Goal: Task Accomplishment & Management: Manage account settings

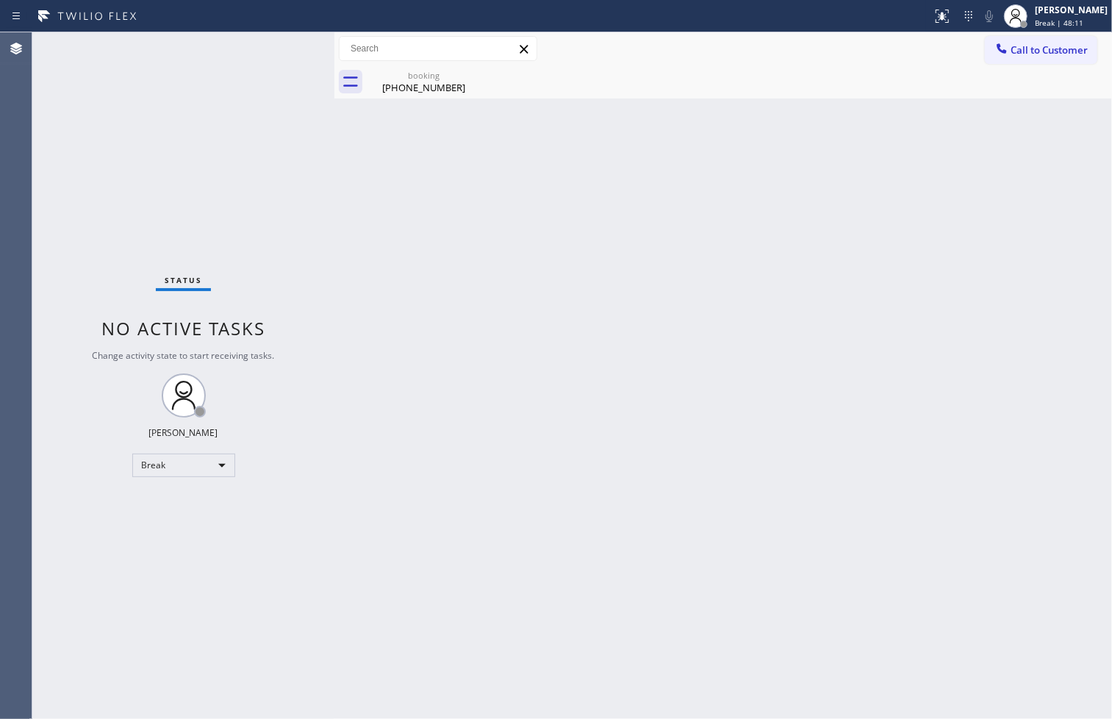
click at [38, 317] on div "Status No active tasks Change activity state to start receiving tasks. [PERSON_…" at bounding box center [183, 375] width 302 height 686
click at [285, 234] on div "Status No active tasks Change activity state to start receiving tasks. [PERSON_…" at bounding box center [183, 375] width 302 height 686
click at [675, 519] on div "Back to Dashboard Change Sender ID Customers Technicians Select a contact Outbo…" at bounding box center [722, 375] width 777 height 686
click at [222, 121] on div "Status No active tasks Change activity state to start receiving tasks. [PERSON_…" at bounding box center [183, 375] width 302 height 686
click at [280, 47] on div "Status No active tasks Change activity state to start receiving tasks. [PERSON_…" at bounding box center [183, 375] width 302 height 686
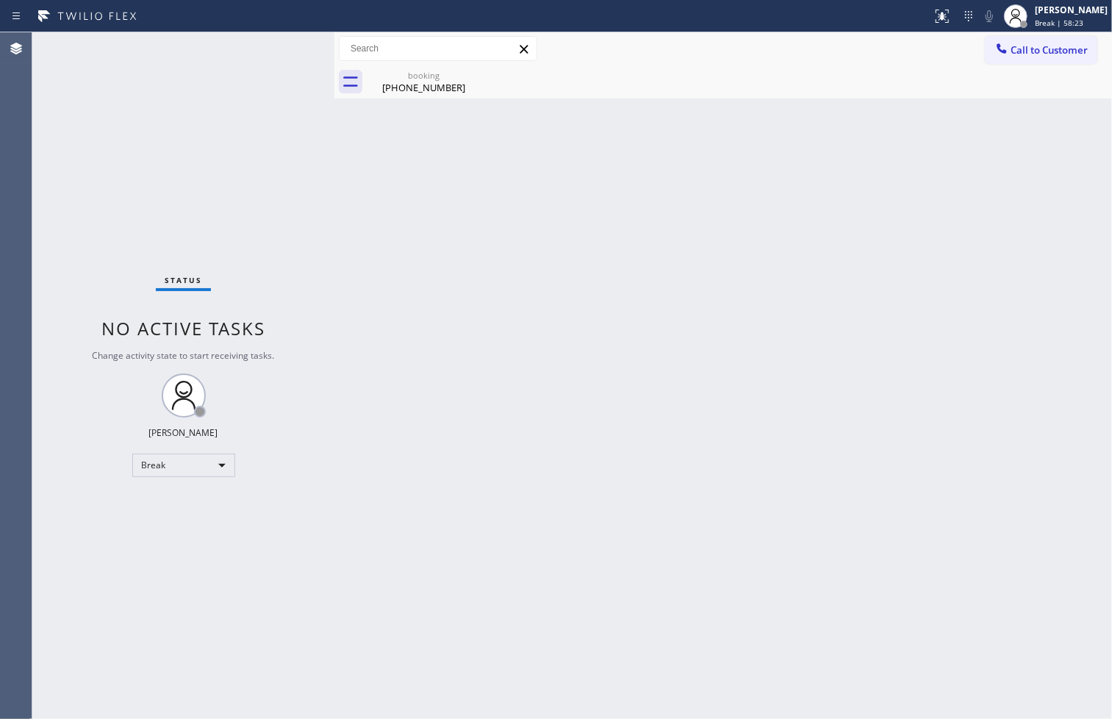
drag, startPoint x: 56, startPoint y: 487, endPoint x: 82, endPoint y: 443, distance: 51.0
click at [56, 487] on div "Status No active tasks Change activity state to start receiving tasks. [PERSON_…" at bounding box center [183, 375] width 302 height 686
click at [222, 469] on div "Break" at bounding box center [183, 465] width 103 height 24
click at [196, 500] on li "Available" at bounding box center [182, 504] width 100 height 18
click at [554, 414] on div "Back to Dashboard Change Sender ID Customers Technicians Select a contact Outbo…" at bounding box center [722, 375] width 777 height 686
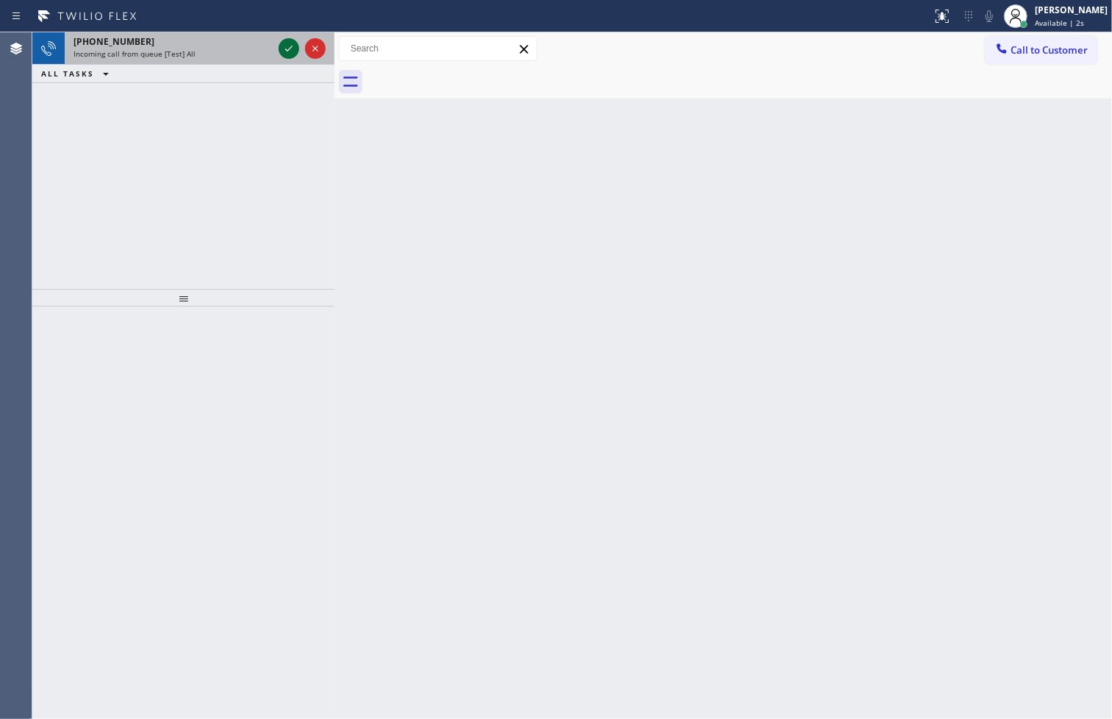
click at [289, 46] on icon at bounding box center [289, 49] width 18 height 18
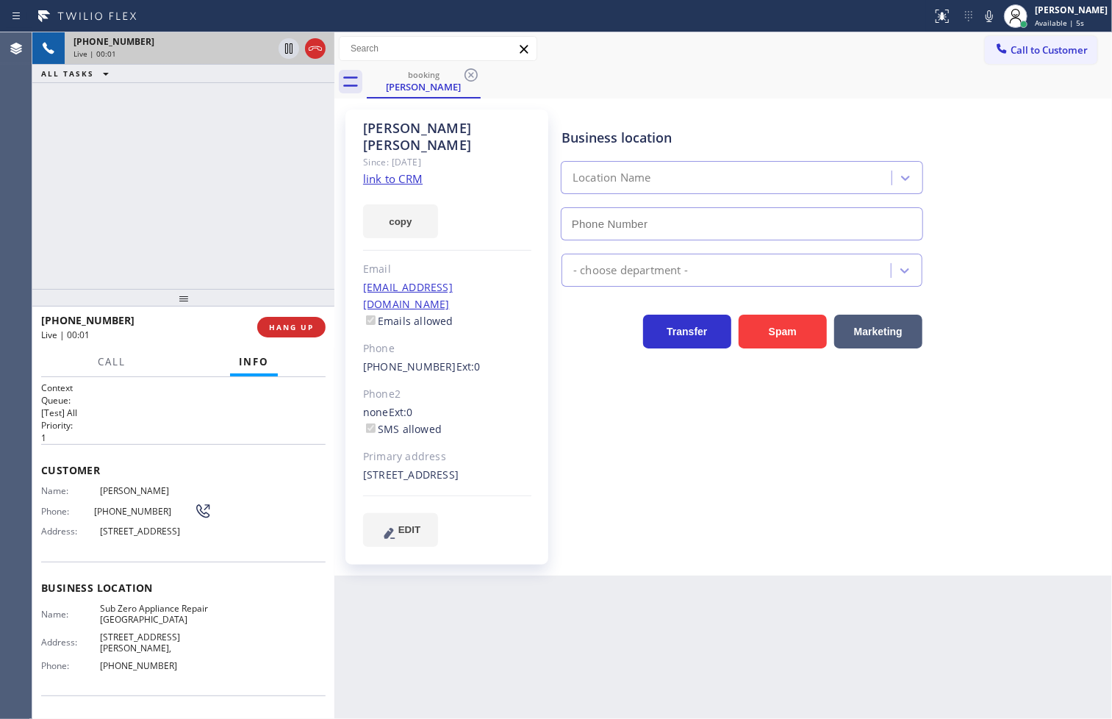
type input "[PHONE_NUMBER]"
click at [395, 171] on link "link to CRM" at bounding box center [393, 178] width 60 height 15
click at [730, 537] on div "Business location Sub Zero Appliance Repair [GEOGRAPHIC_DATA] [PHONE_NUMBER] Ap…" at bounding box center [833, 342] width 550 height 459
drag, startPoint x: 66, startPoint y: 193, endPoint x: 96, endPoint y: 193, distance: 30.1
click at [68, 193] on div "[PHONE_NUMBER] Live | 00:10 ALL TASKS ALL TASKS ACTIVE TASKS TASKS IN WRAP UP" at bounding box center [183, 160] width 302 height 256
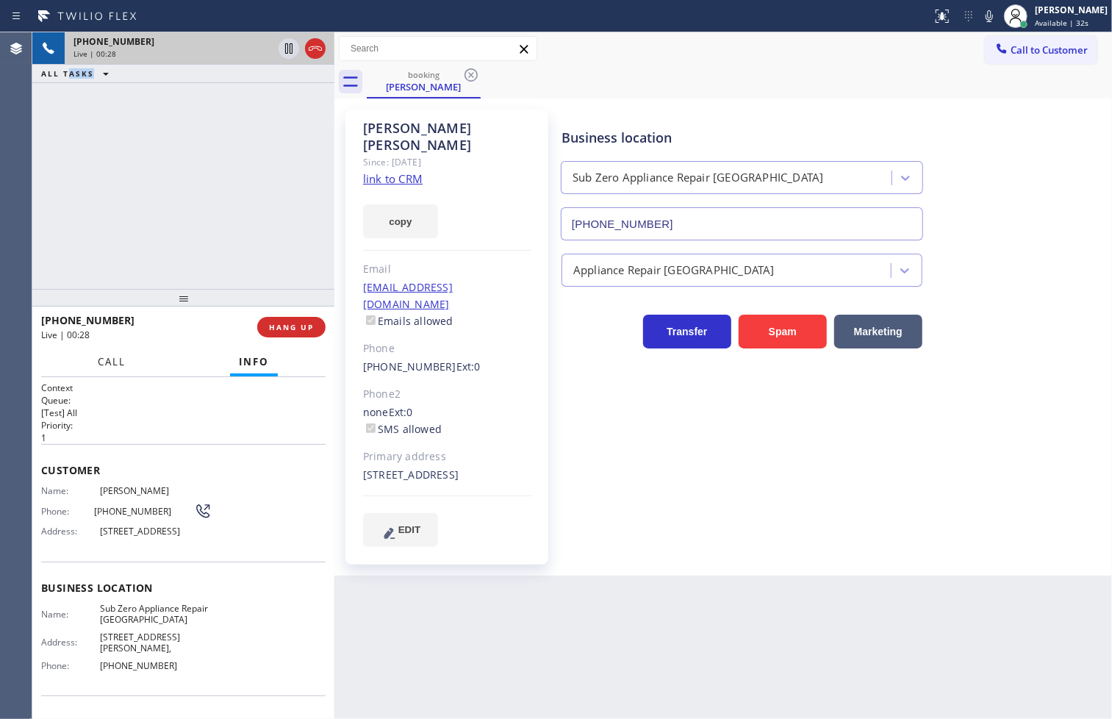
click at [114, 364] on span "Call" at bounding box center [112, 361] width 28 height 13
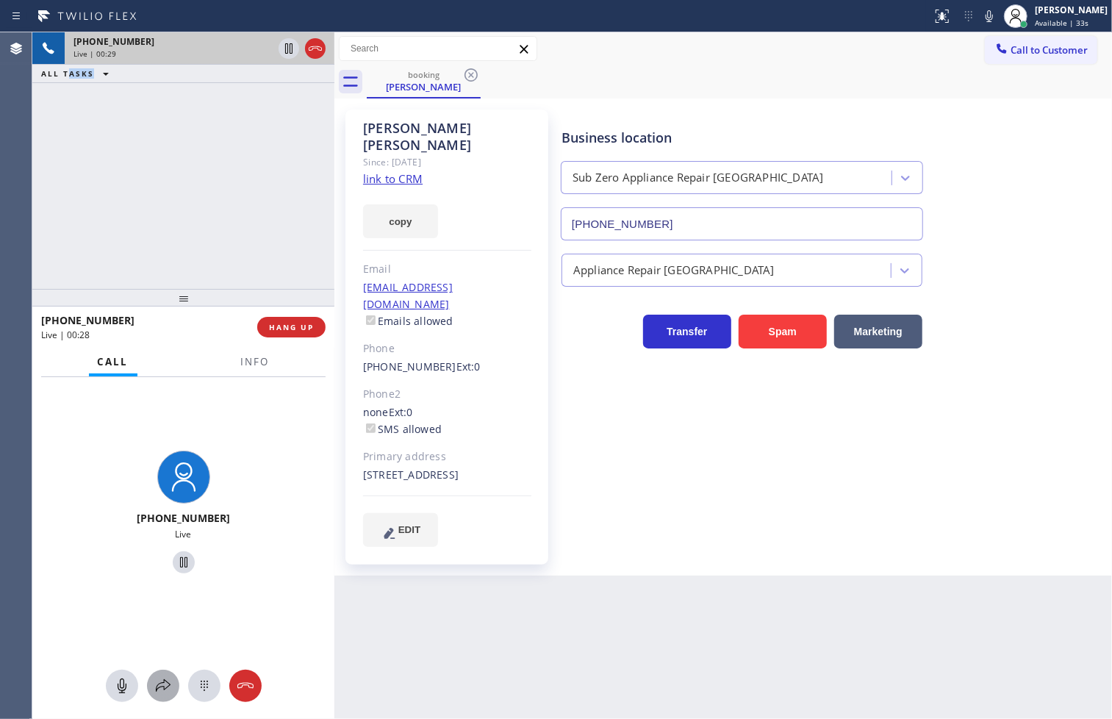
click at [162, 688] on icon at bounding box center [163, 686] width 18 height 18
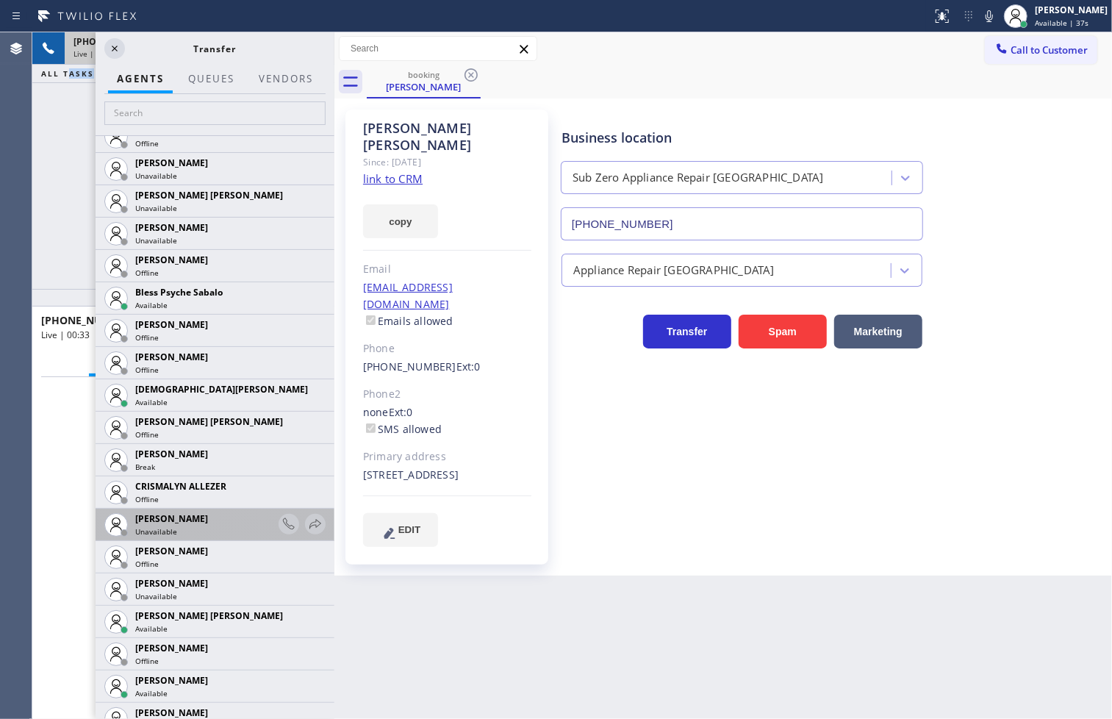
scroll to position [408, 0]
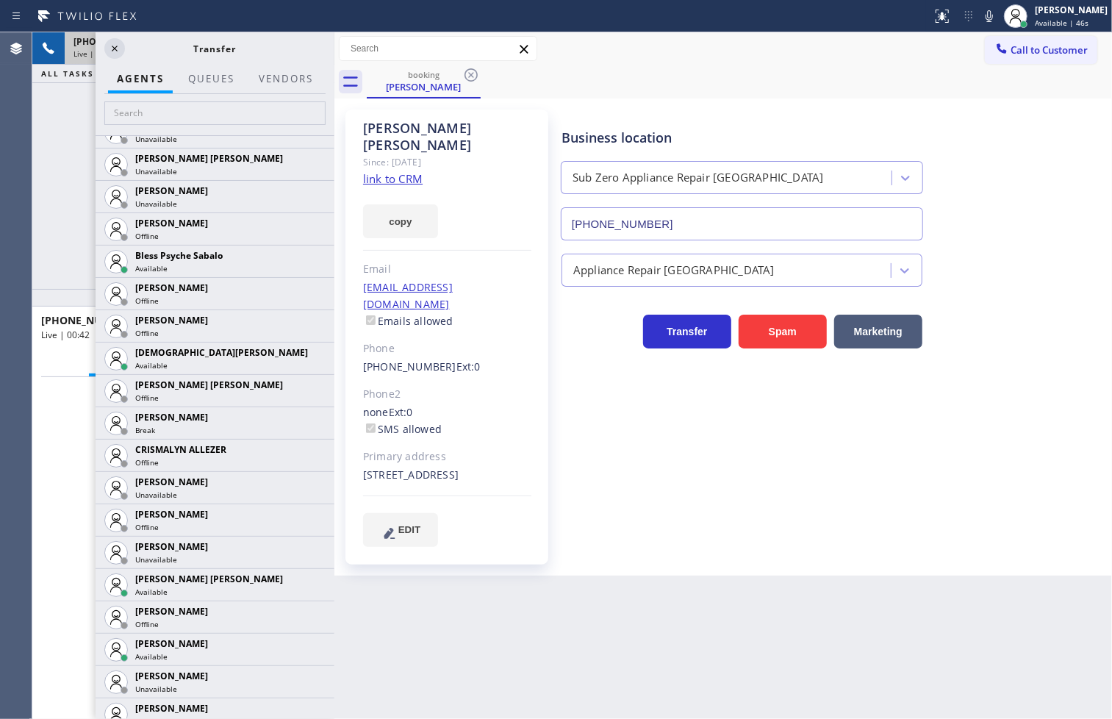
click at [476, 597] on div "Back to Dashboard Change Sender ID Customers Technicians Select a contact Outbo…" at bounding box center [722, 375] width 777 height 686
click at [309, 583] on icon at bounding box center [315, 584] width 12 height 10
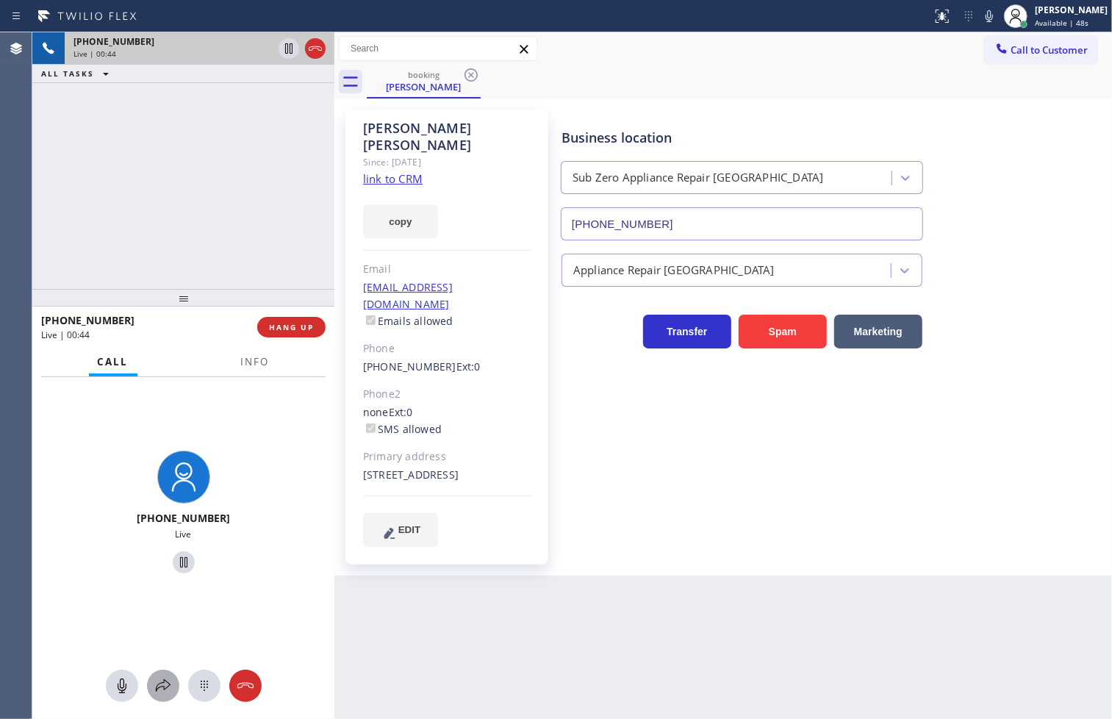
click at [164, 680] on icon at bounding box center [163, 686] width 18 height 18
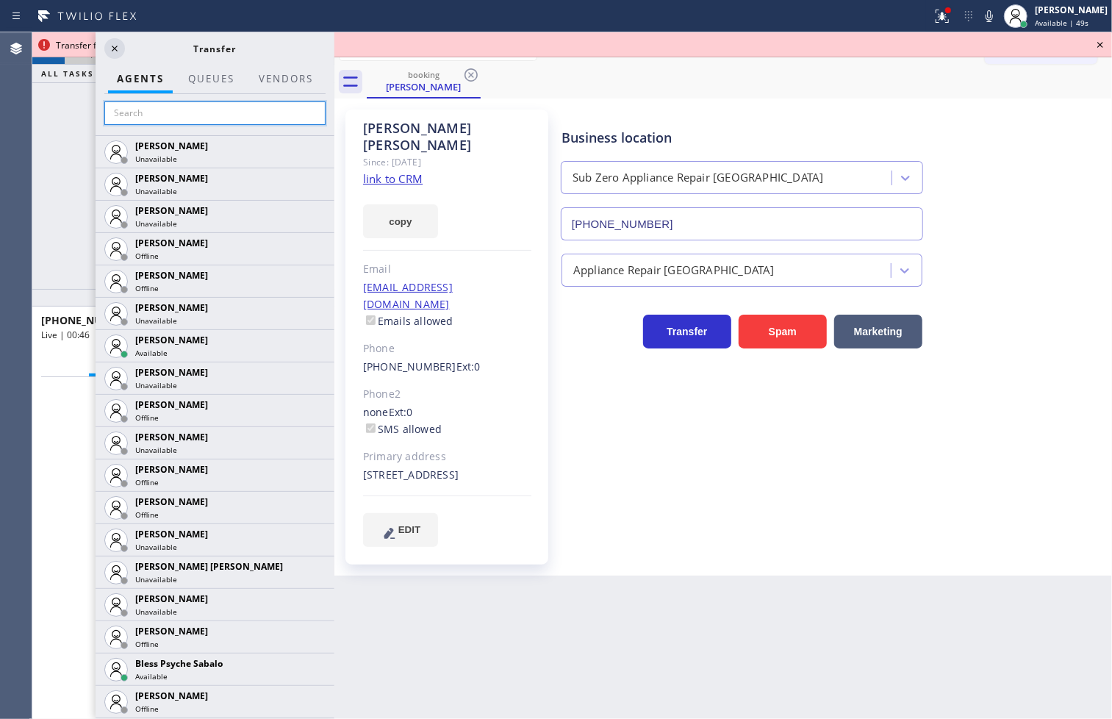
click at [166, 118] on input "text" at bounding box center [214, 113] width 221 height 24
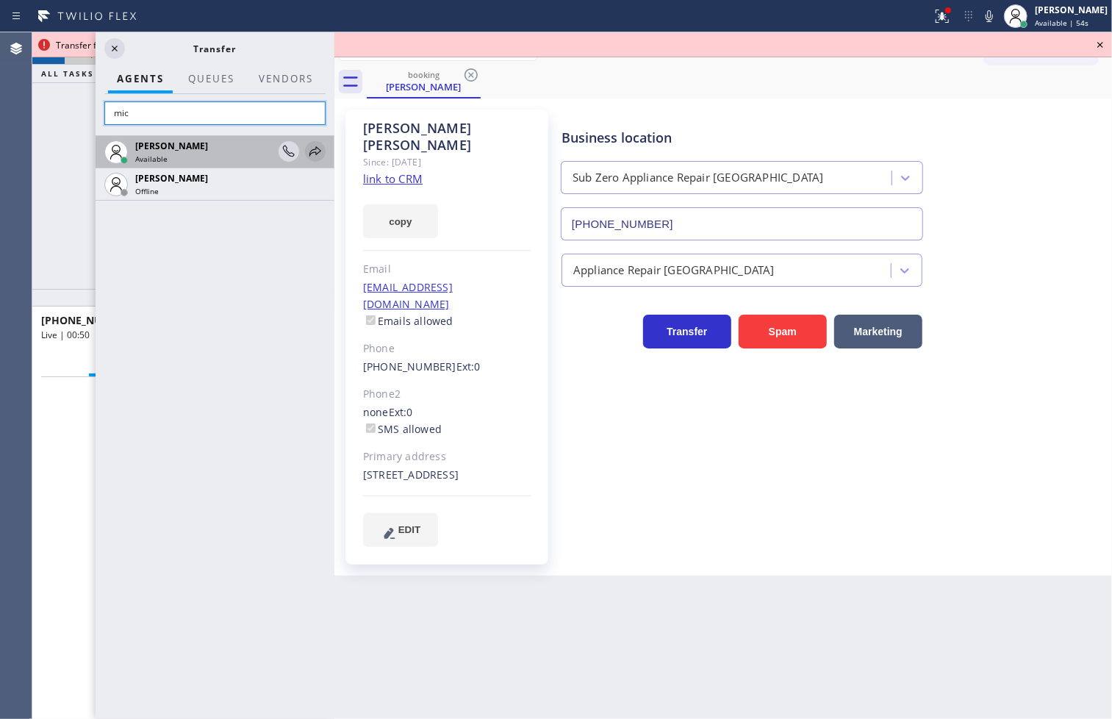
type input "mic"
click at [316, 145] on icon at bounding box center [315, 152] width 18 height 18
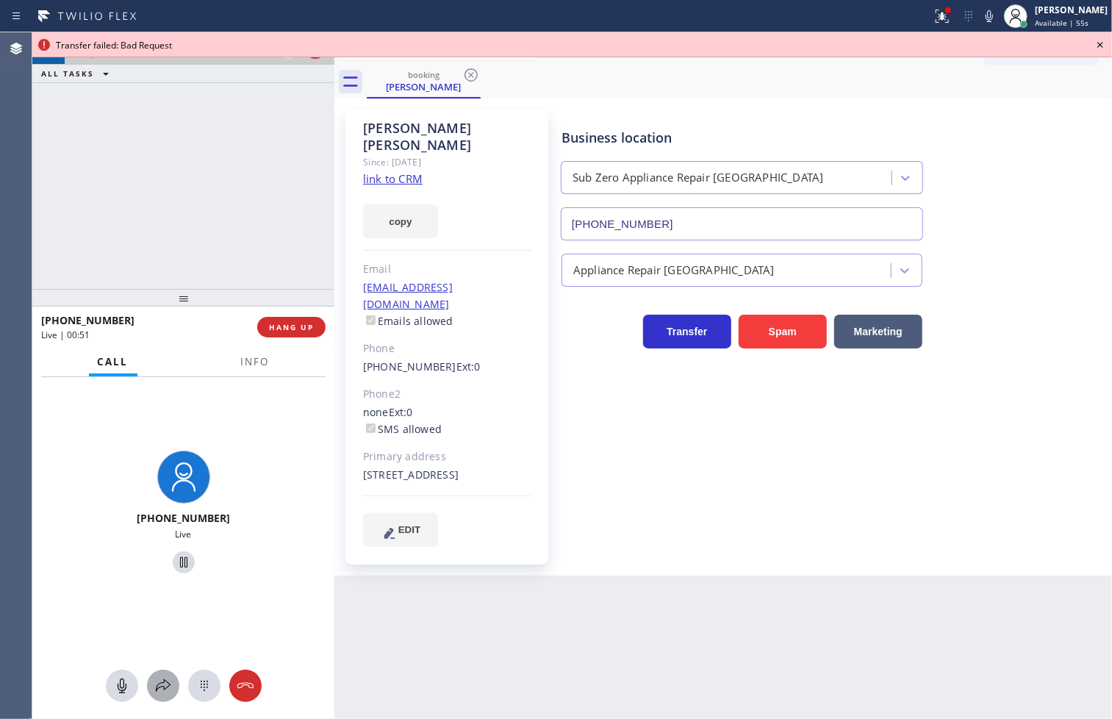
click at [155, 688] on icon at bounding box center [163, 686] width 18 height 18
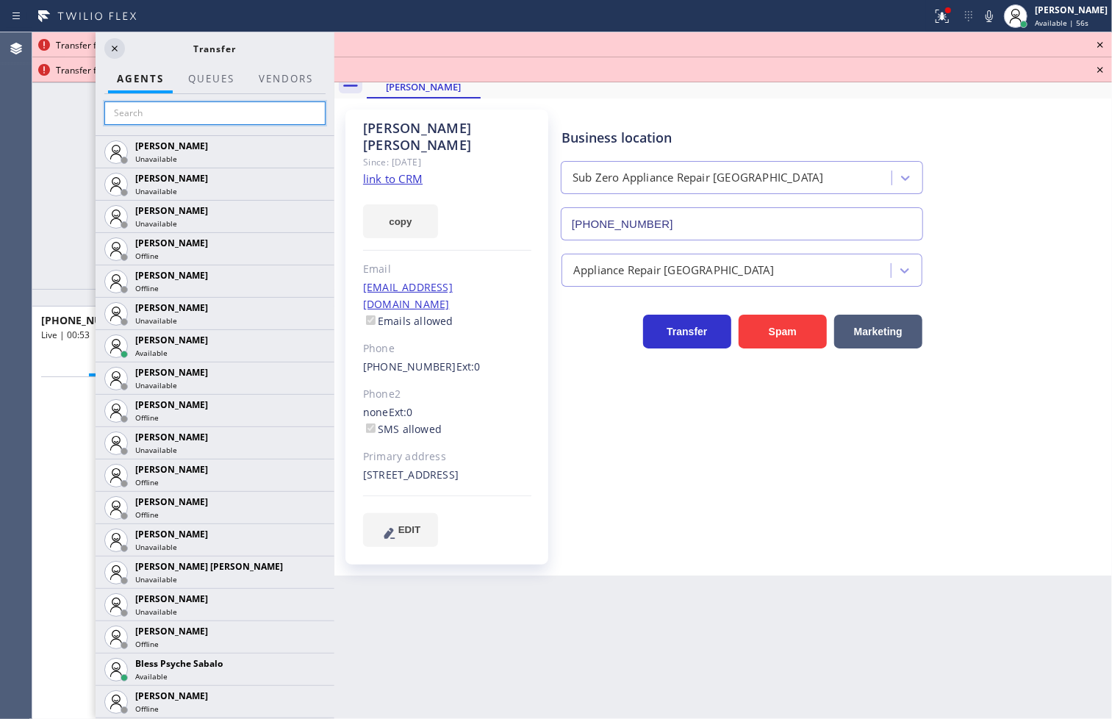
click at [170, 101] on input "text" at bounding box center [214, 113] width 221 height 24
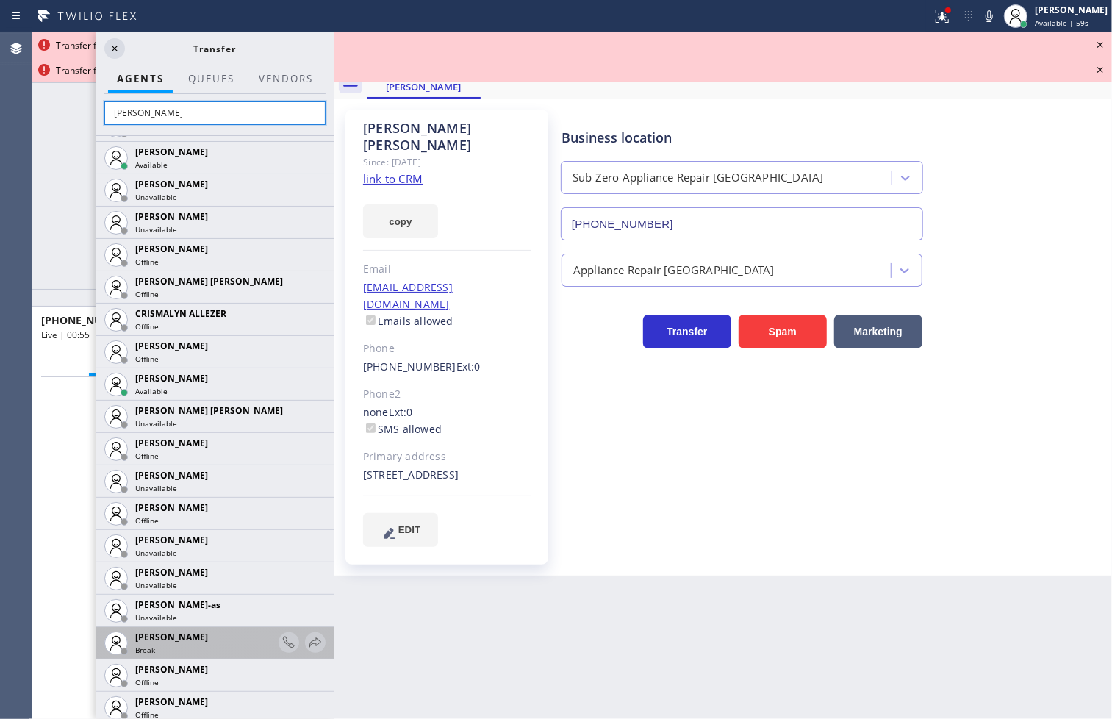
scroll to position [489, 0]
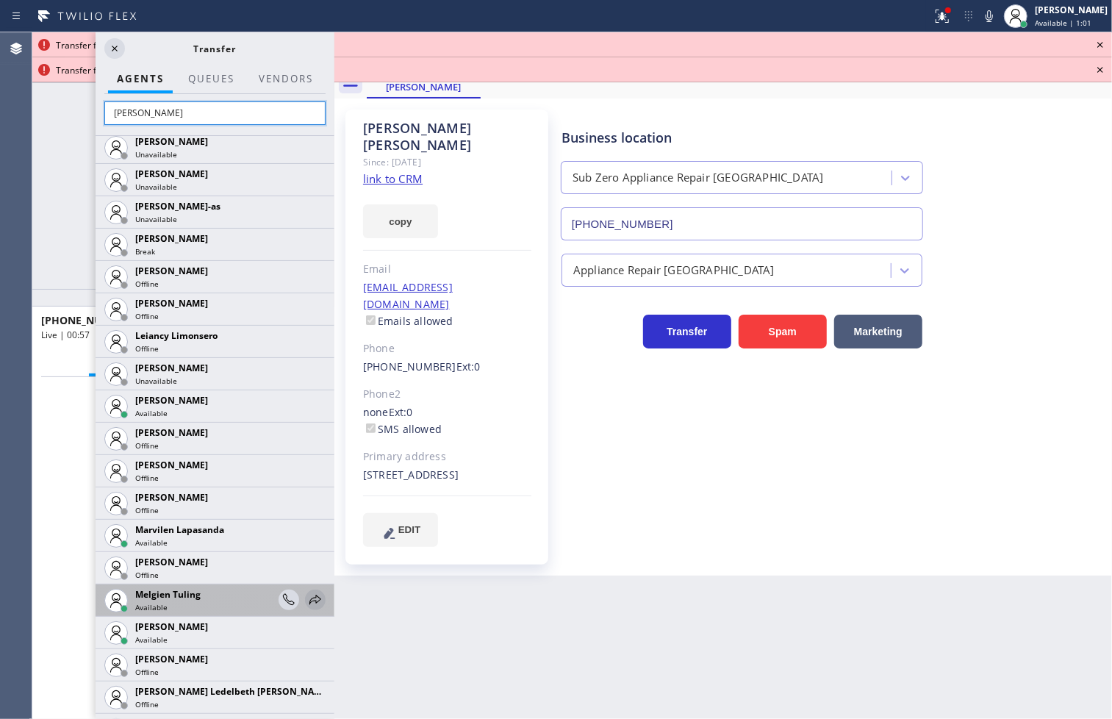
type input "[PERSON_NAME]"
click at [306, 593] on icon at bounding box center [315, 600] width 18 height 18
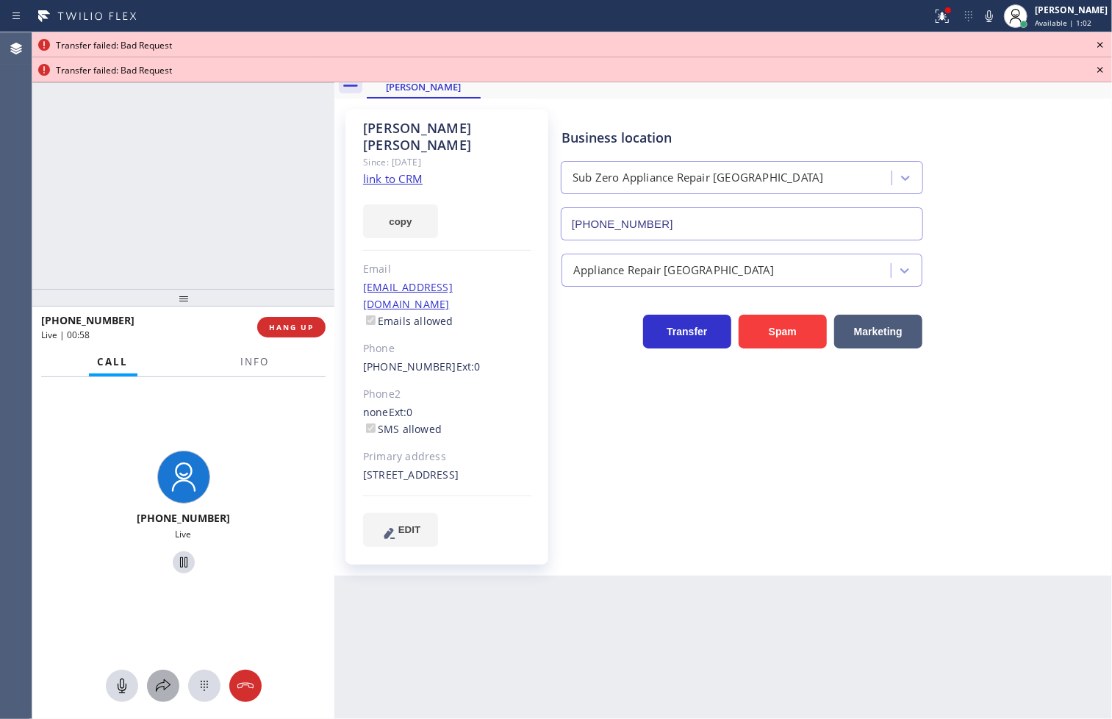
click at [165, 680] on icon at bounding box center [163, 686] width 18 height 18
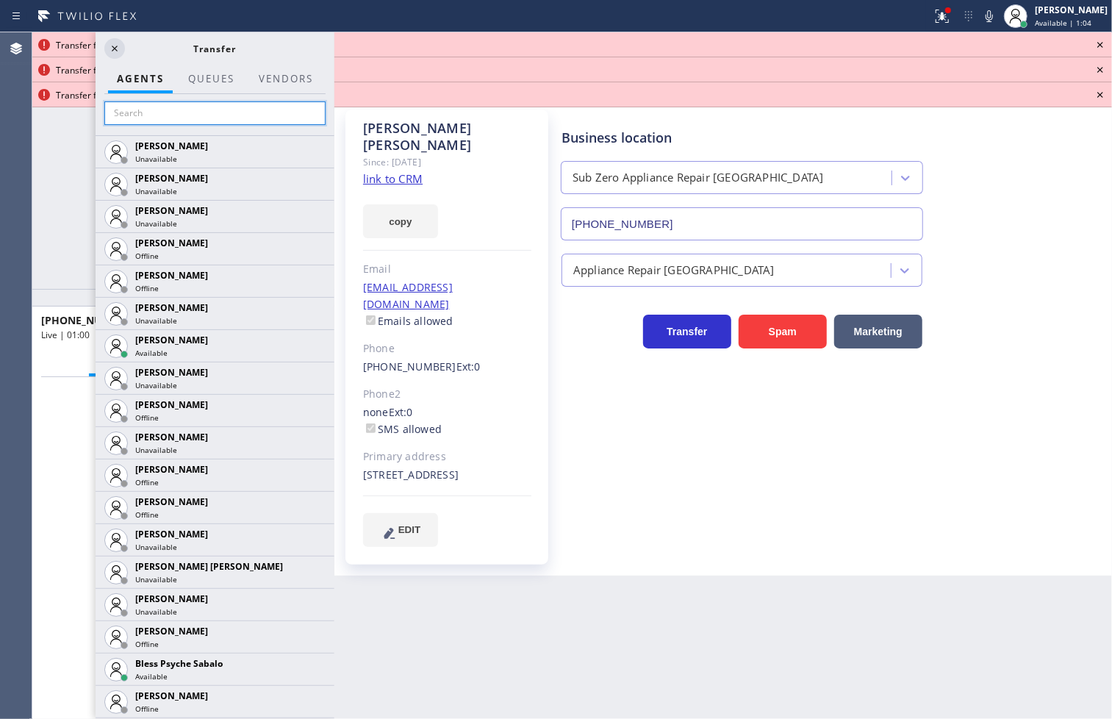
click at [217, 115] on input "text" at bounding box center [214, 113] width 221 height 24
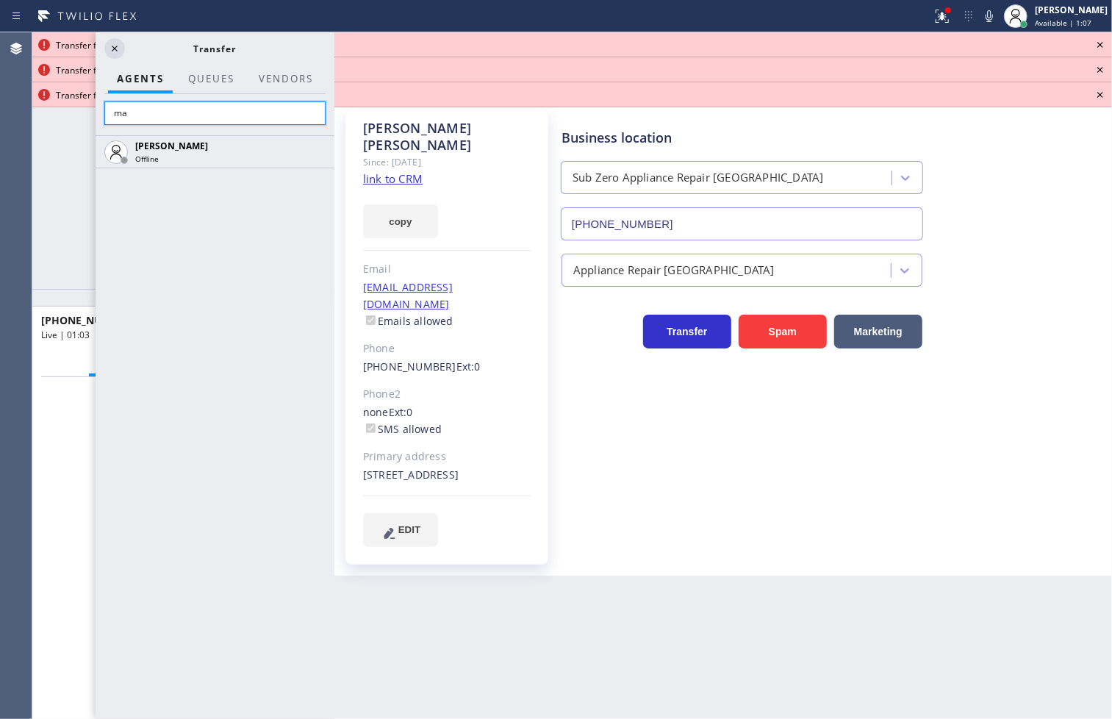
type input "m"
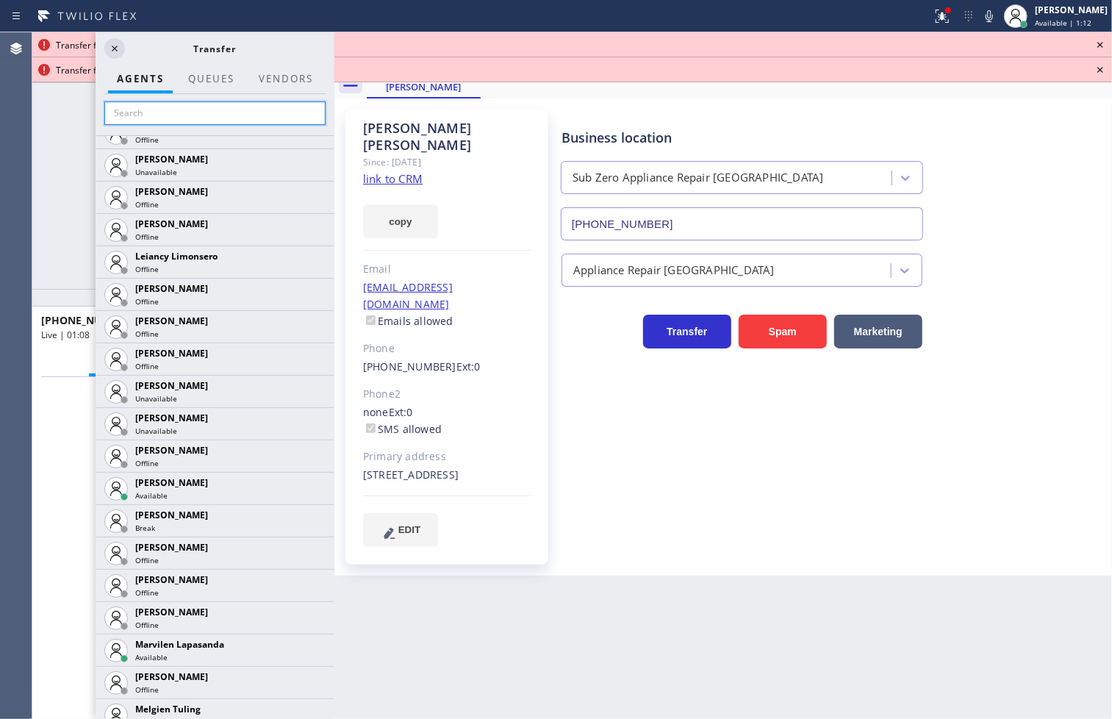
scroll to position [2041, 0]
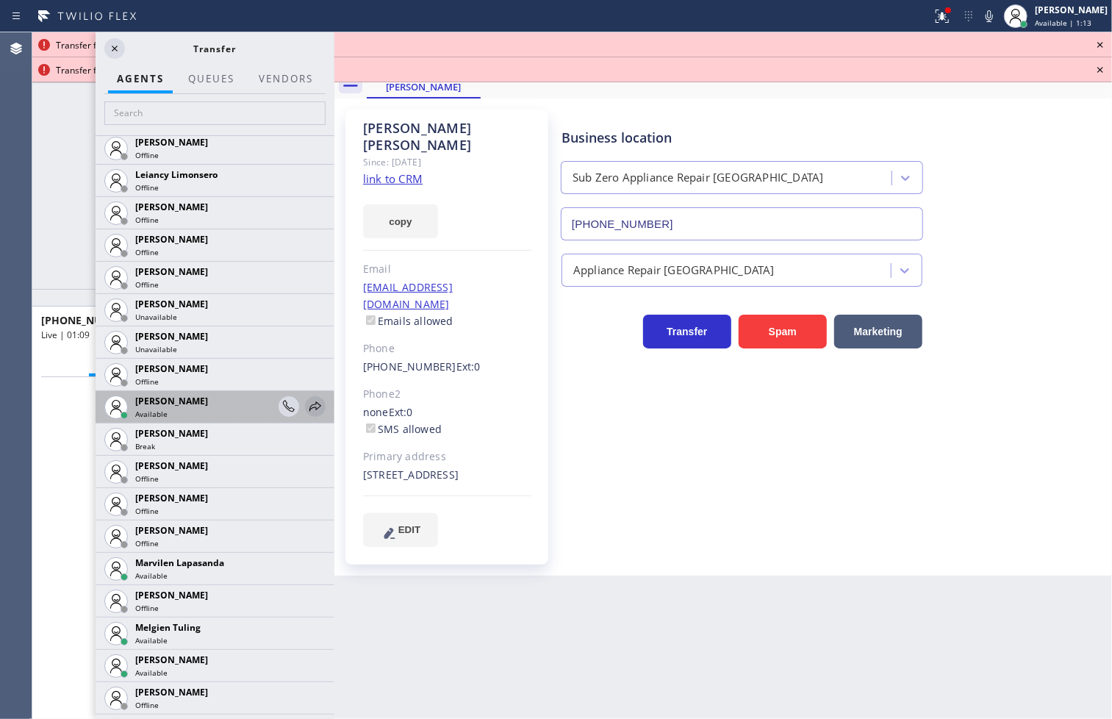
click at [306, 408] on icon at bounding box center [315, 407] width 18 height 18
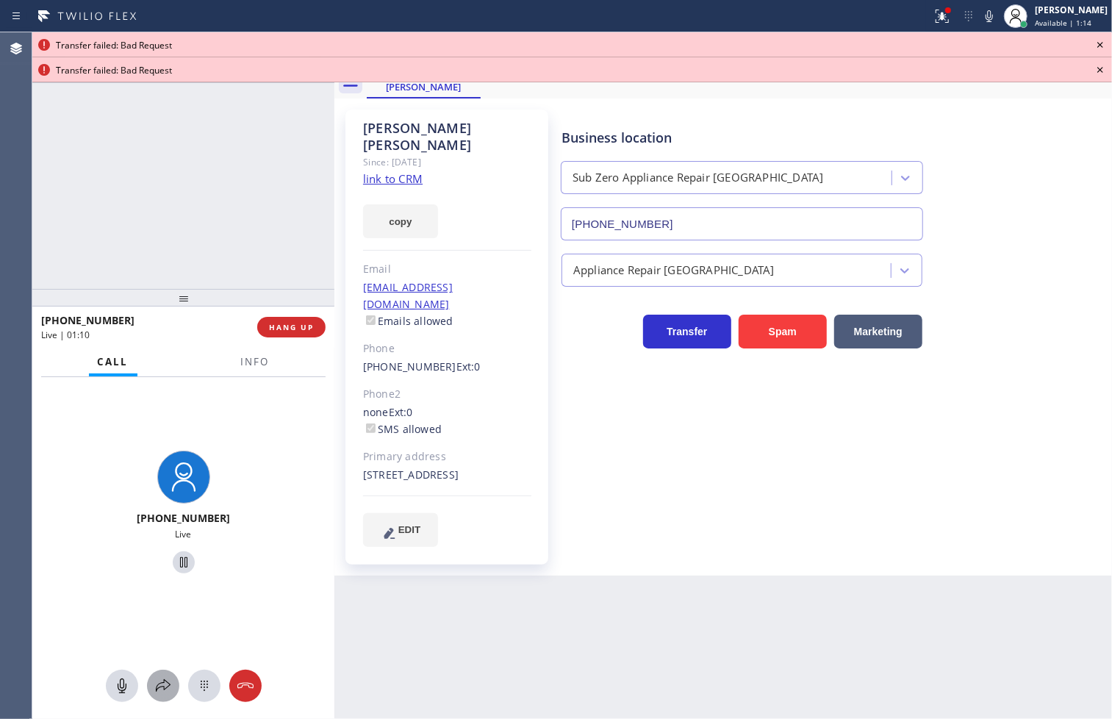
click at [165, 671] on button at bounding box center [163, 685] width 32 height 32
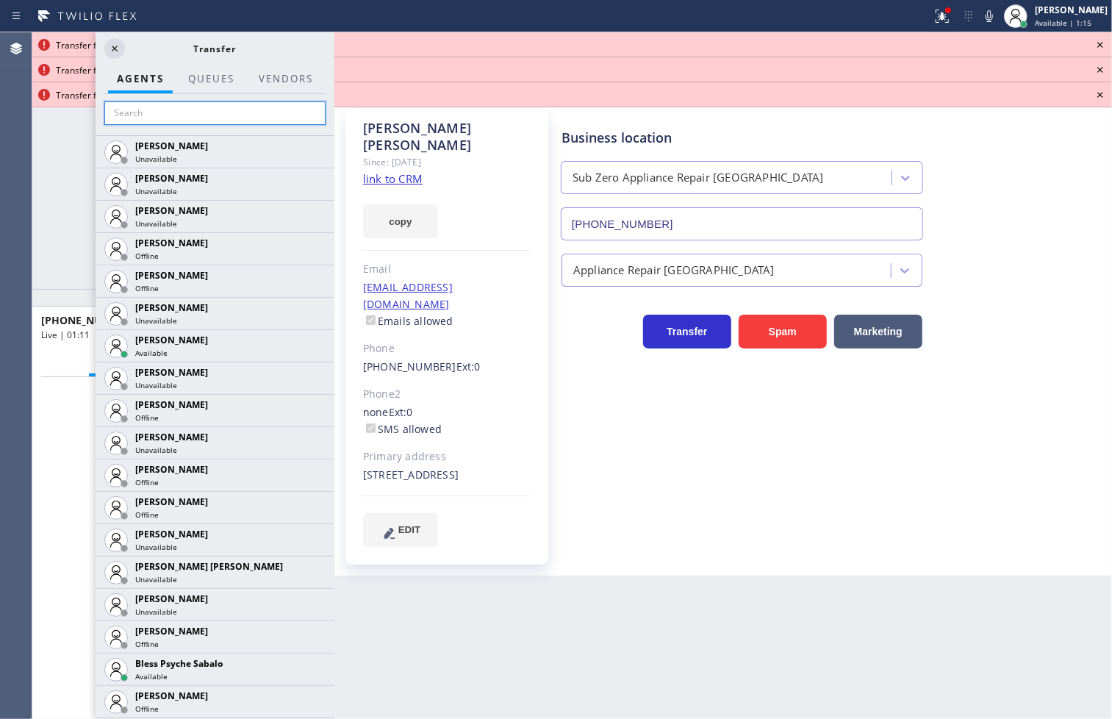
click at [148, 113] on input "text" at bounding box center [214, 113] width 221 height 24
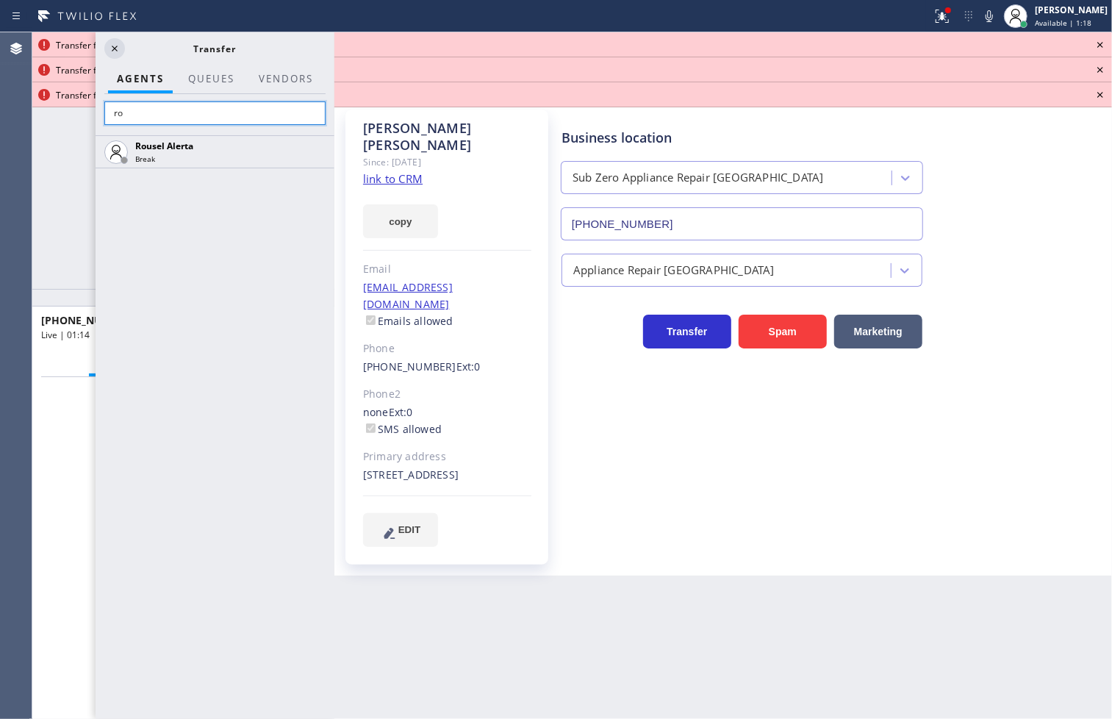
type input "r"
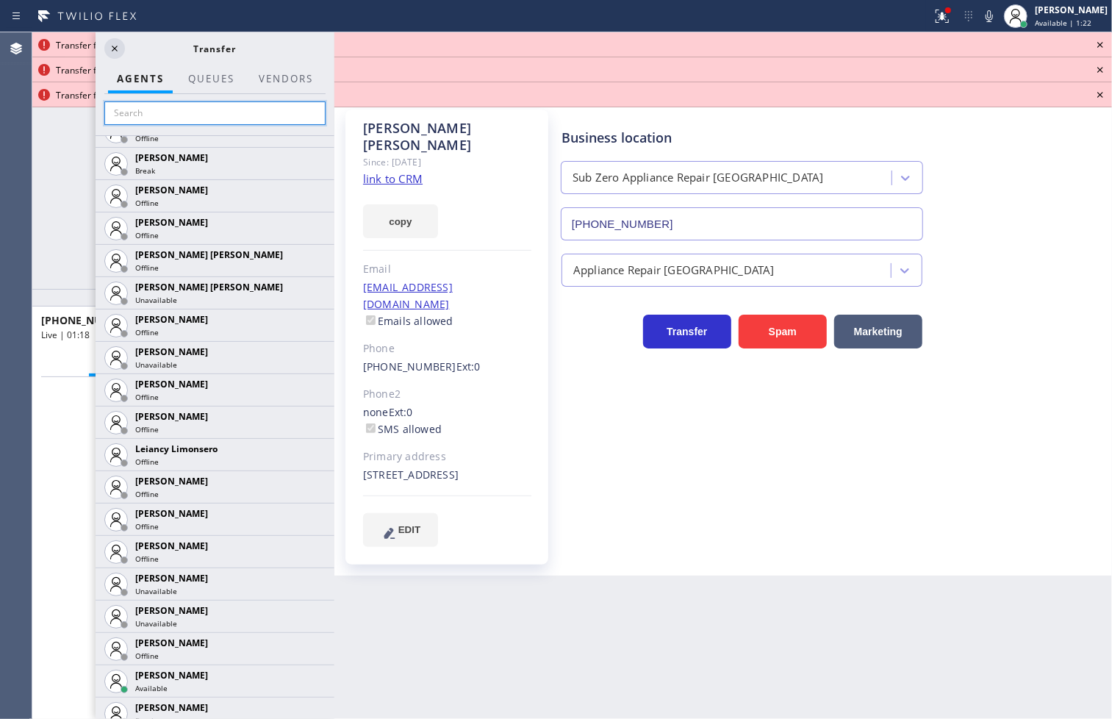
scroll to position [2205, 0]
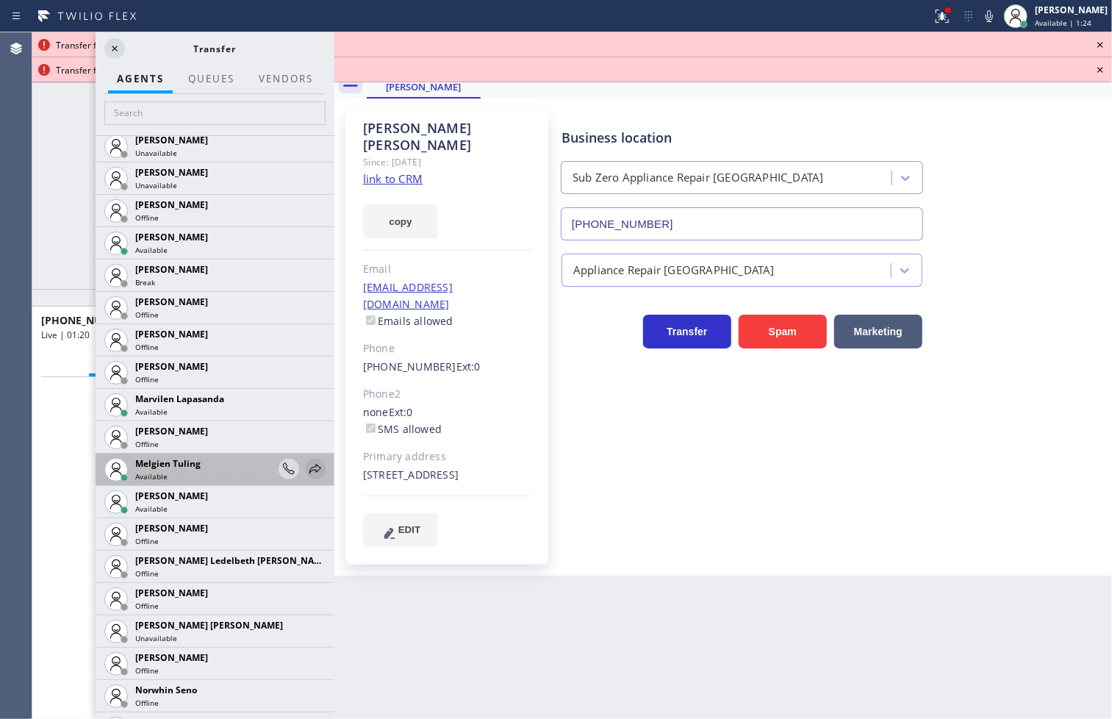
click at [306, 468] on icon at bounding box center [315, 469] width 18 height 18
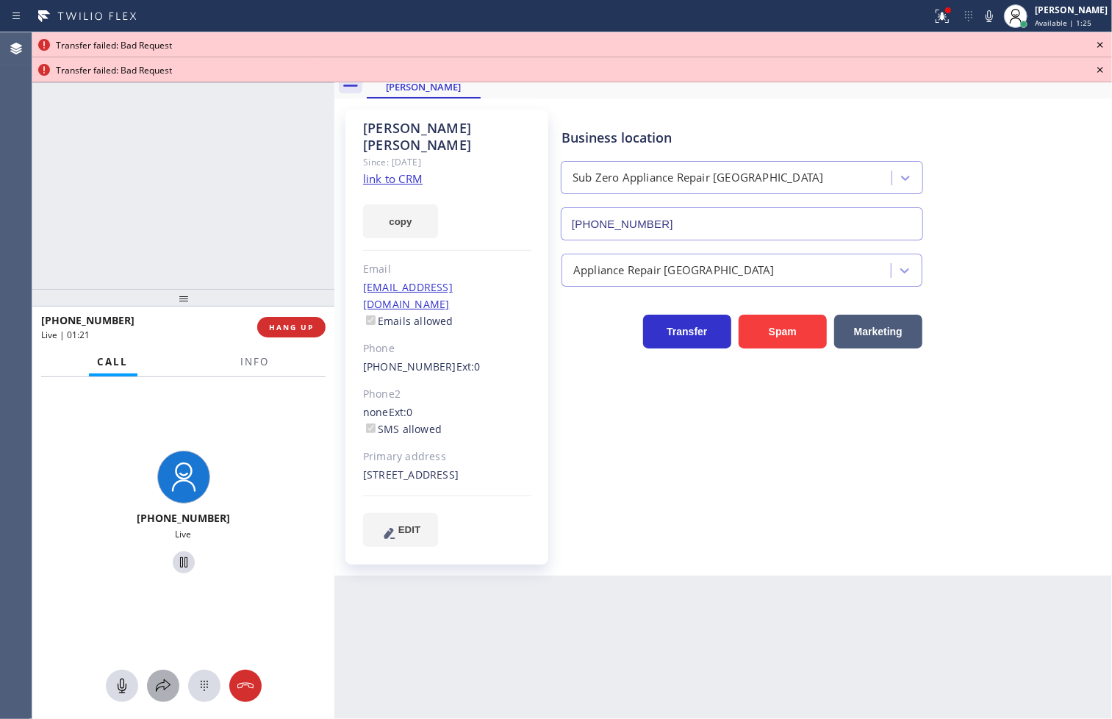
click at [162, 679] on icon at bounding box center [163, 686] width 18 height 18
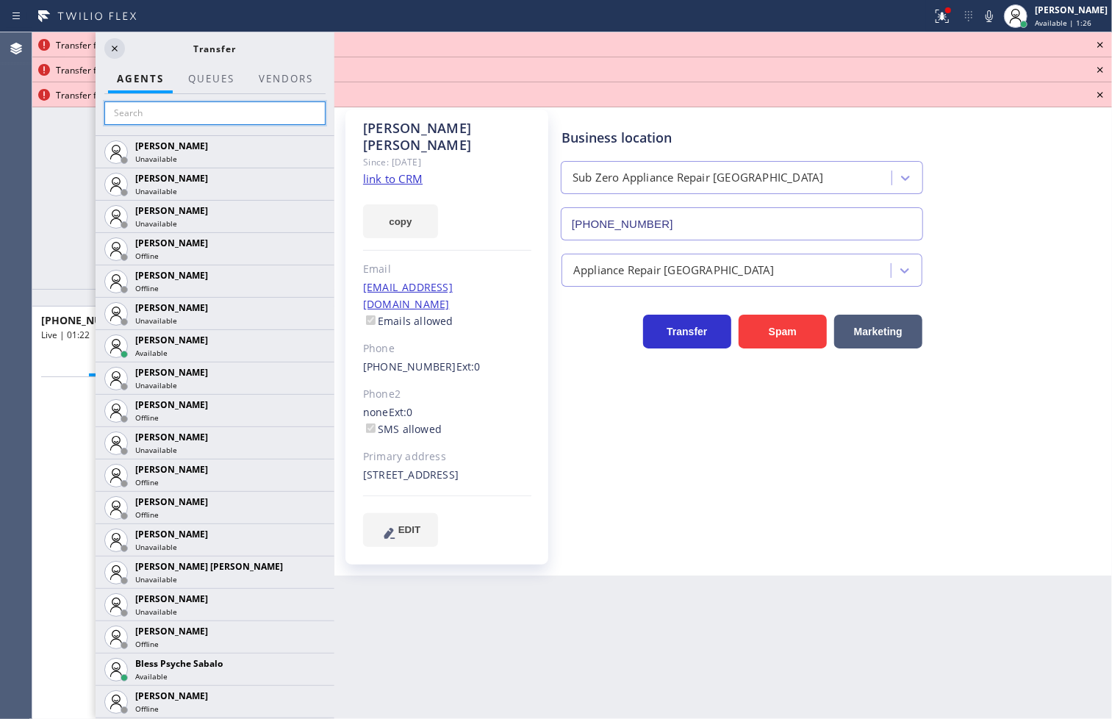
click at [148, 115] on input "text" at bounding box center [214, 113] width 221 height 24
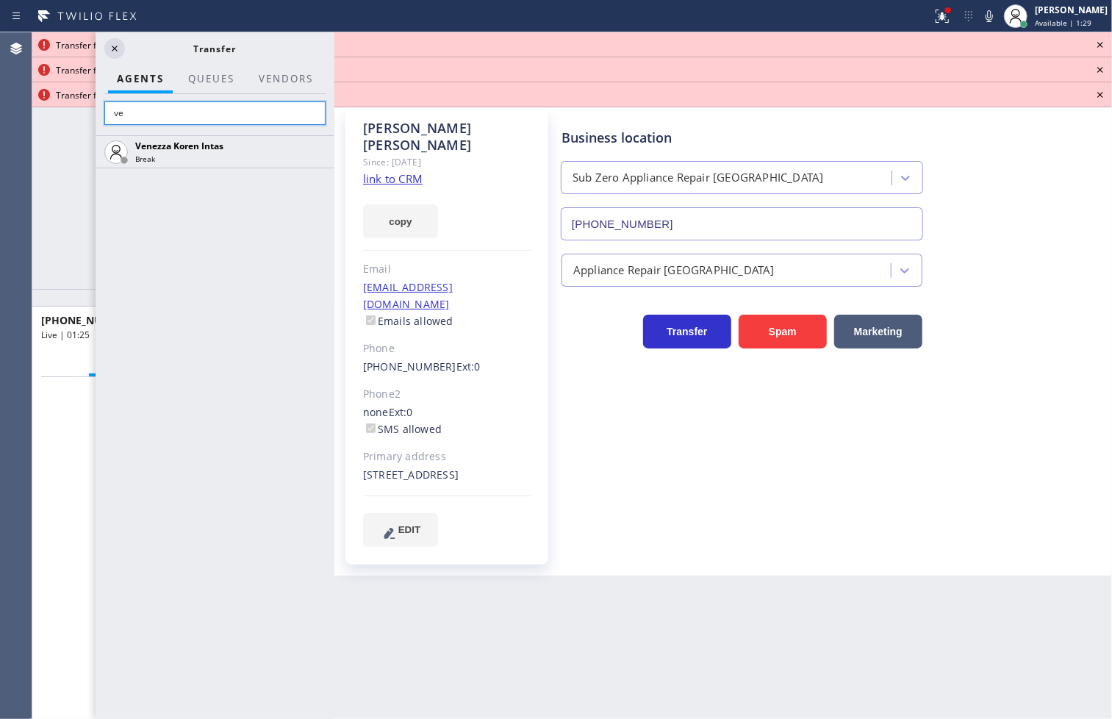
type input "v"
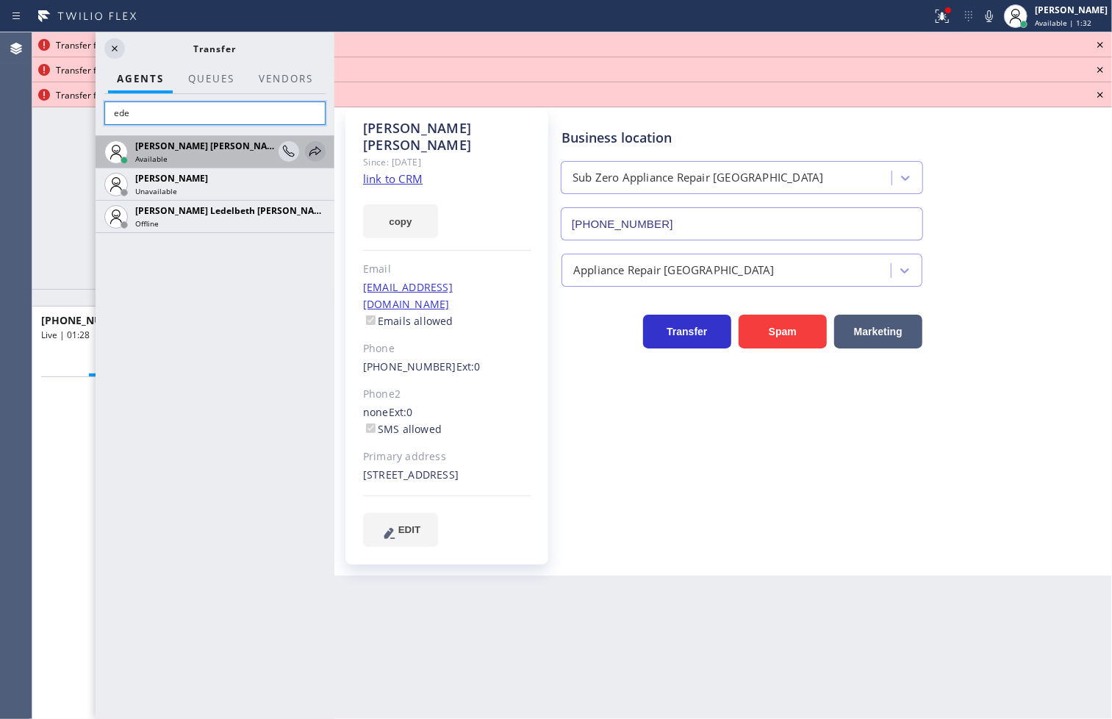
type input "ede"
click at [321, 143] on icon at bounding box center [315, 152] width 18 height 18
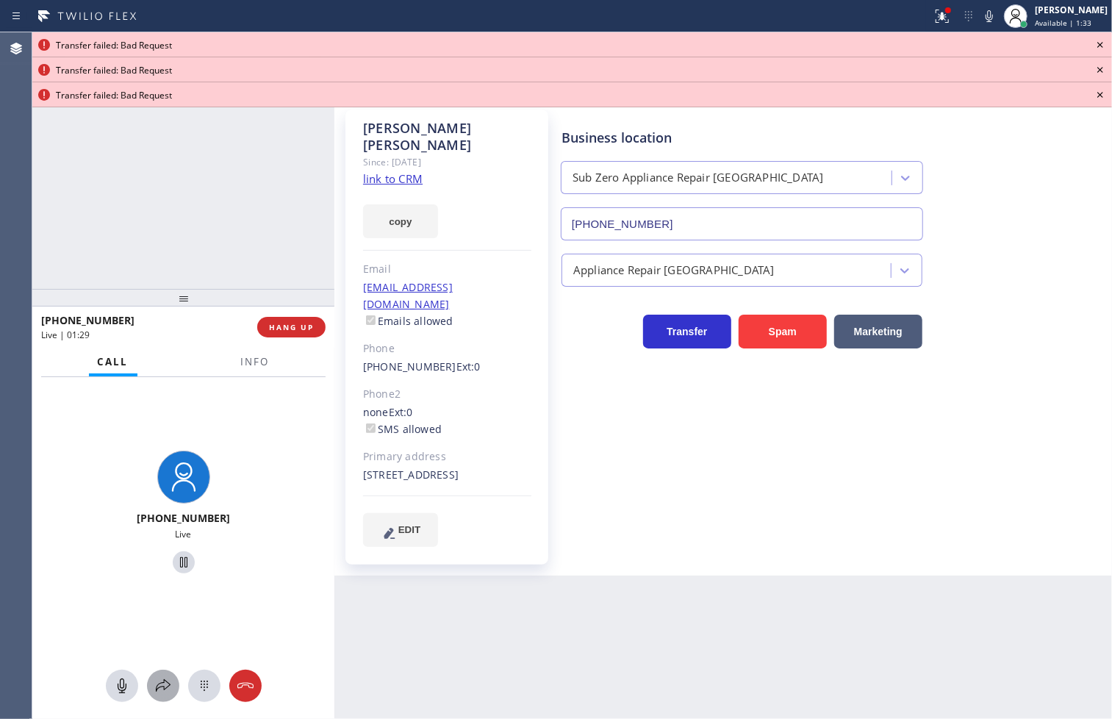
click at [162, 677] on icon at bounding box center [163, 686] width 18 height 18
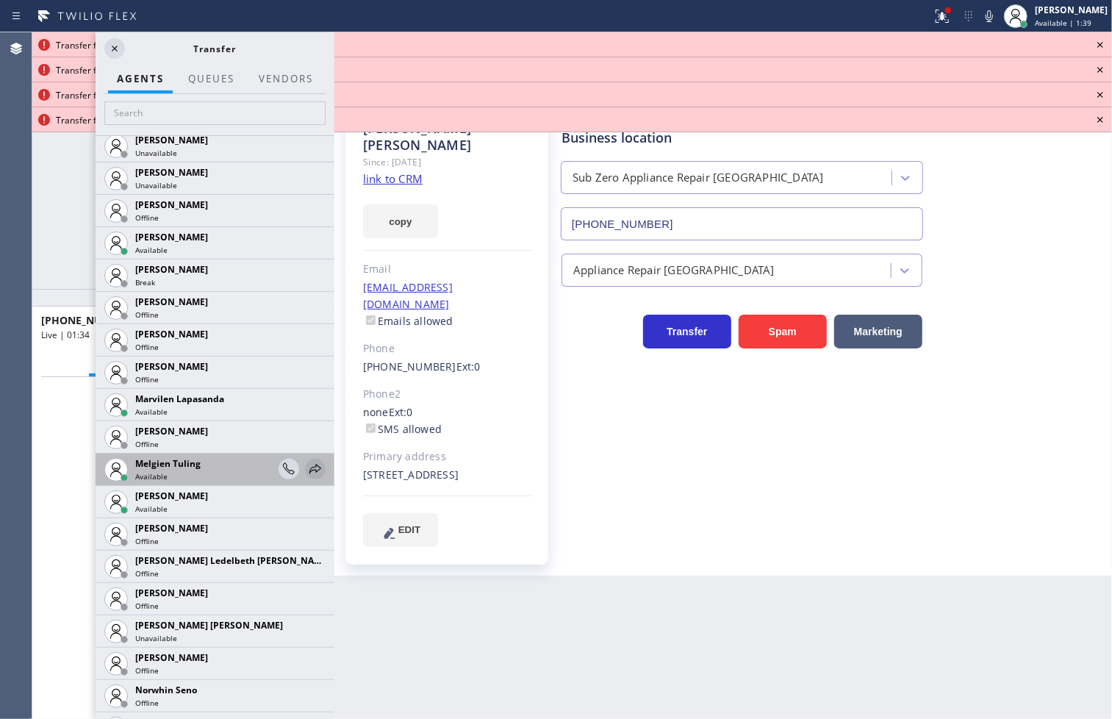
click at [306, 464] on icon at bounding box center [315, 469] width 18 height 18
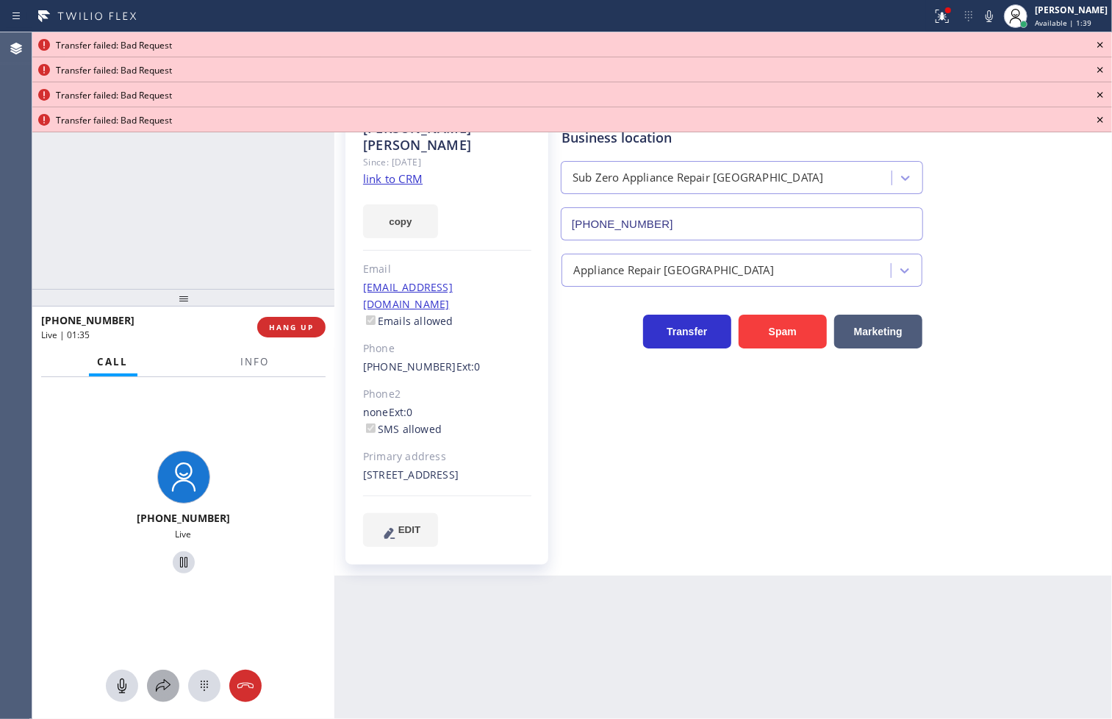
click at [162, 677] on icon at bounding box center [163, 686] width 18 height 18
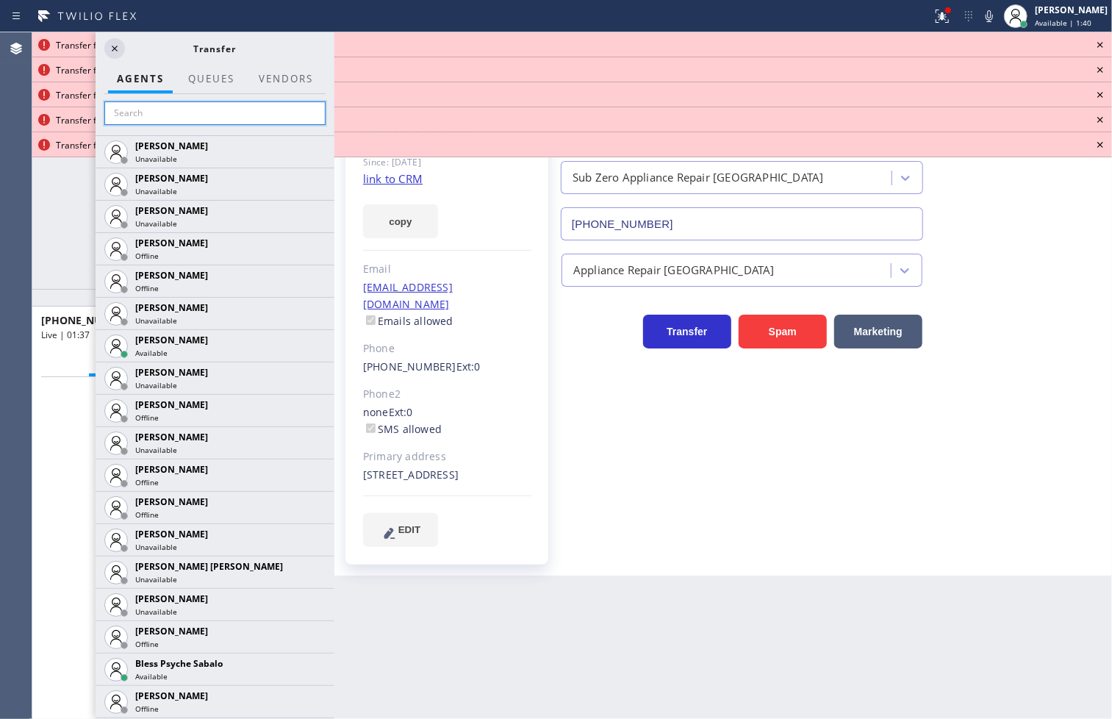
click at [168, 118] on input "text" at bounding box center [214, 113] width 221 height 24
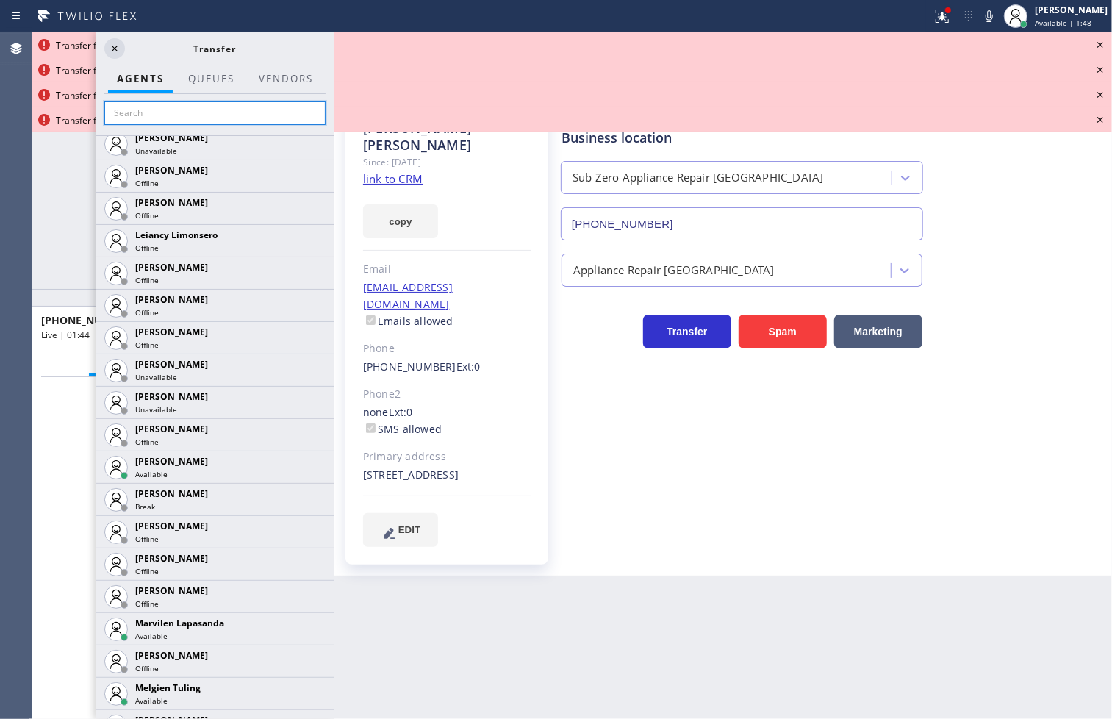
scroll to position [2091, 0]
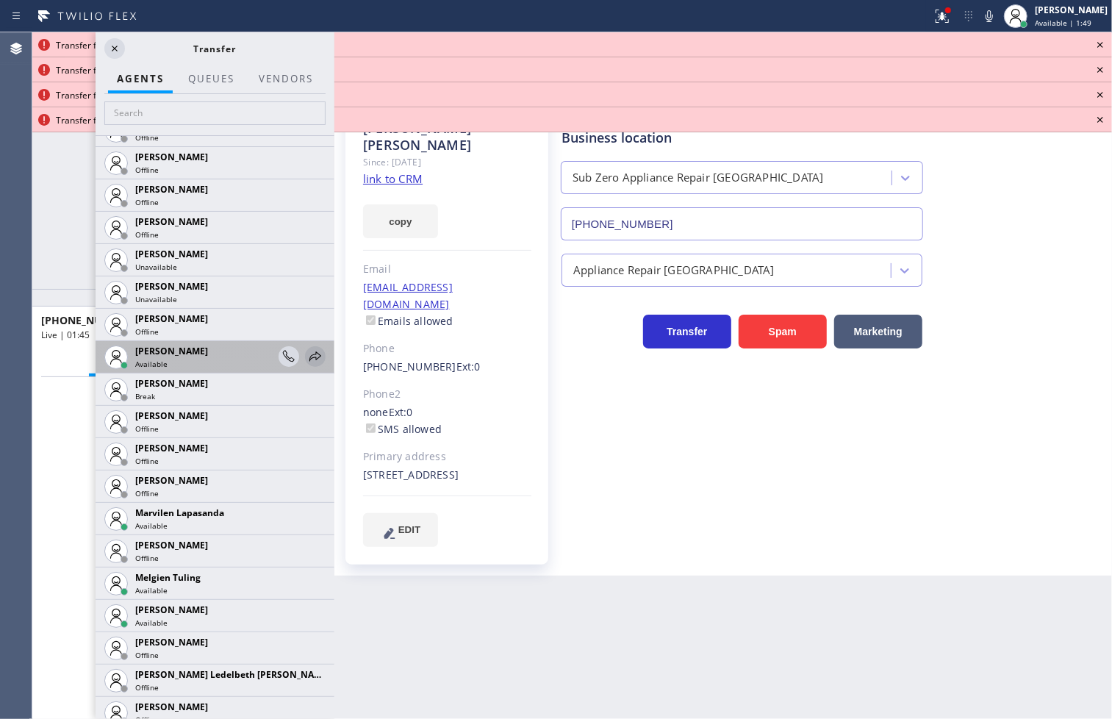
click at [309, 356] on icon at bounding box center [315, 356] width 12 height 10
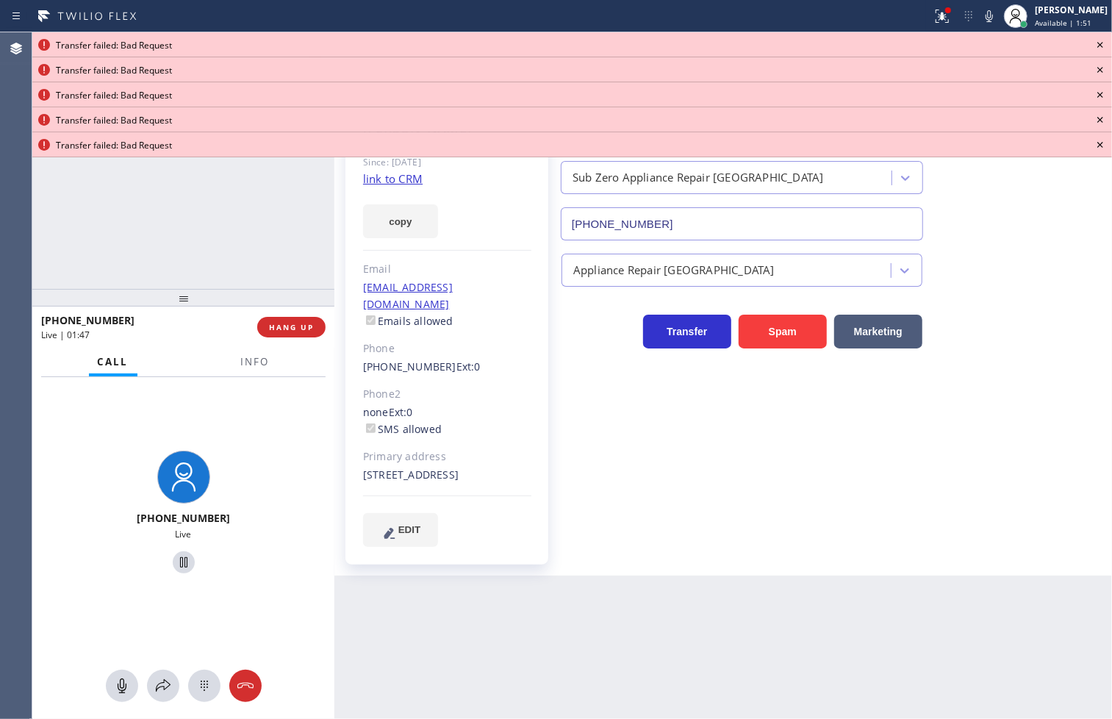
click at [1110, 44] on div "Transfer failed: Bad Request" at bounding box center [572, 44] width 1080 height 25
click at [1101, 44] on icon at bounding box center [1100, 45] width 6 height 6
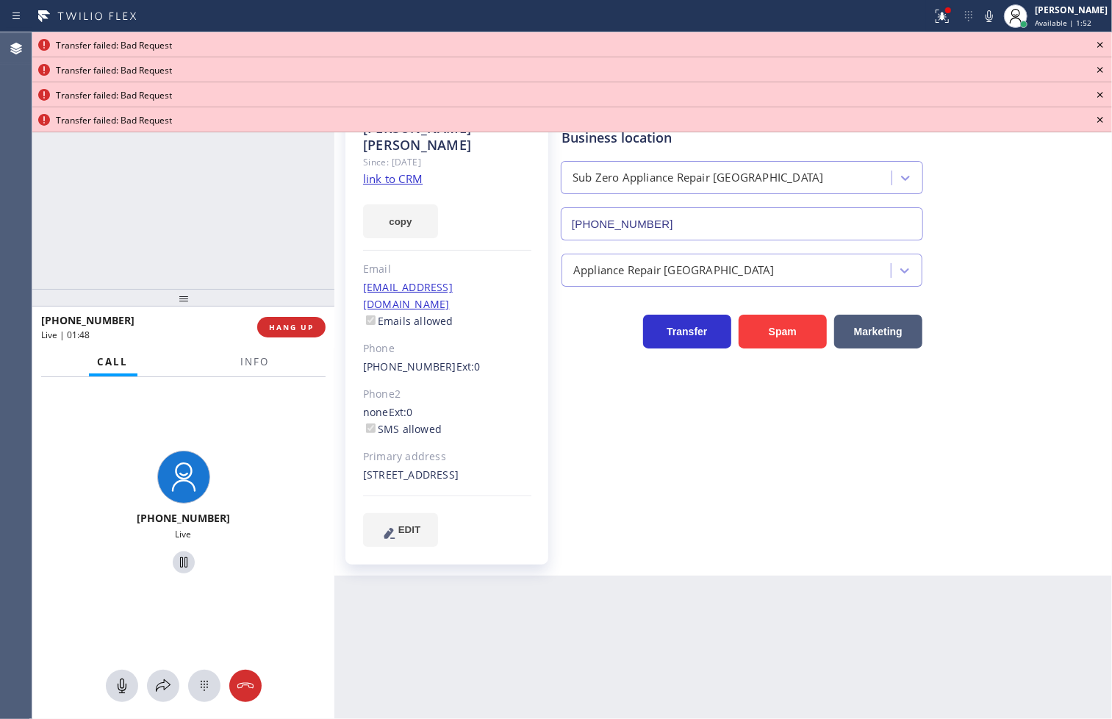
click at [1101, 44] on icon at bounding box center [1100, 45] width 6 height 6
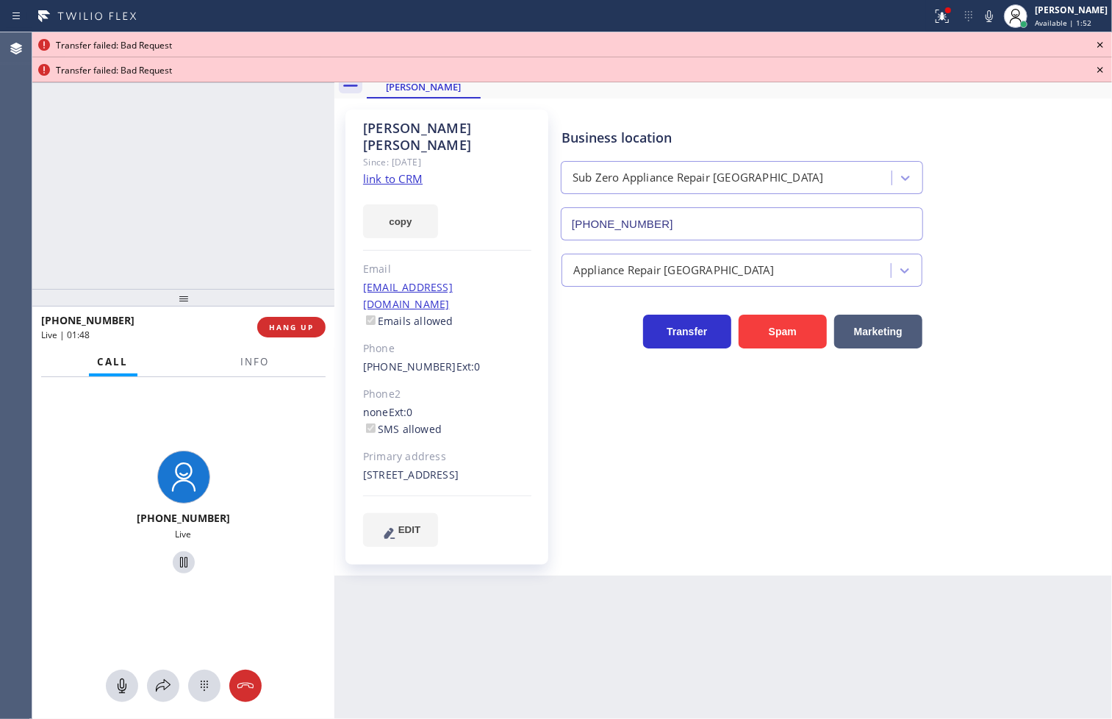
click at [1101, 44] on icon at bounding box center [1100, 45] width 6 height 6
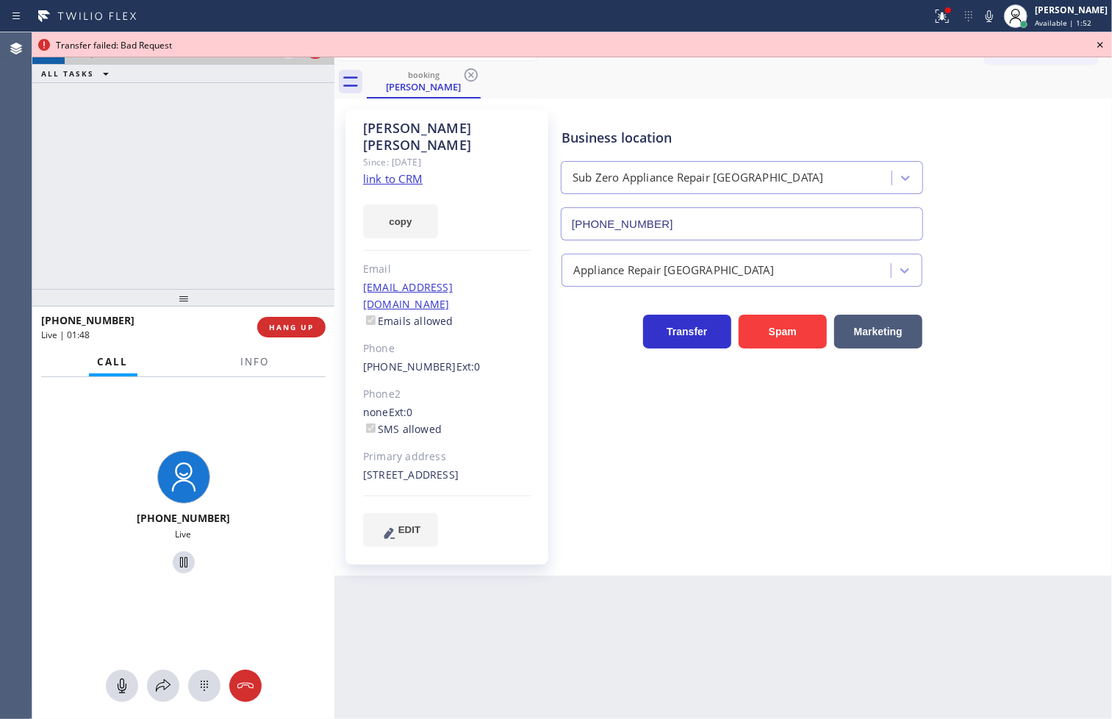
click at [1101, 44] on icon at bounding box center [1100, 45] width 6 height 6
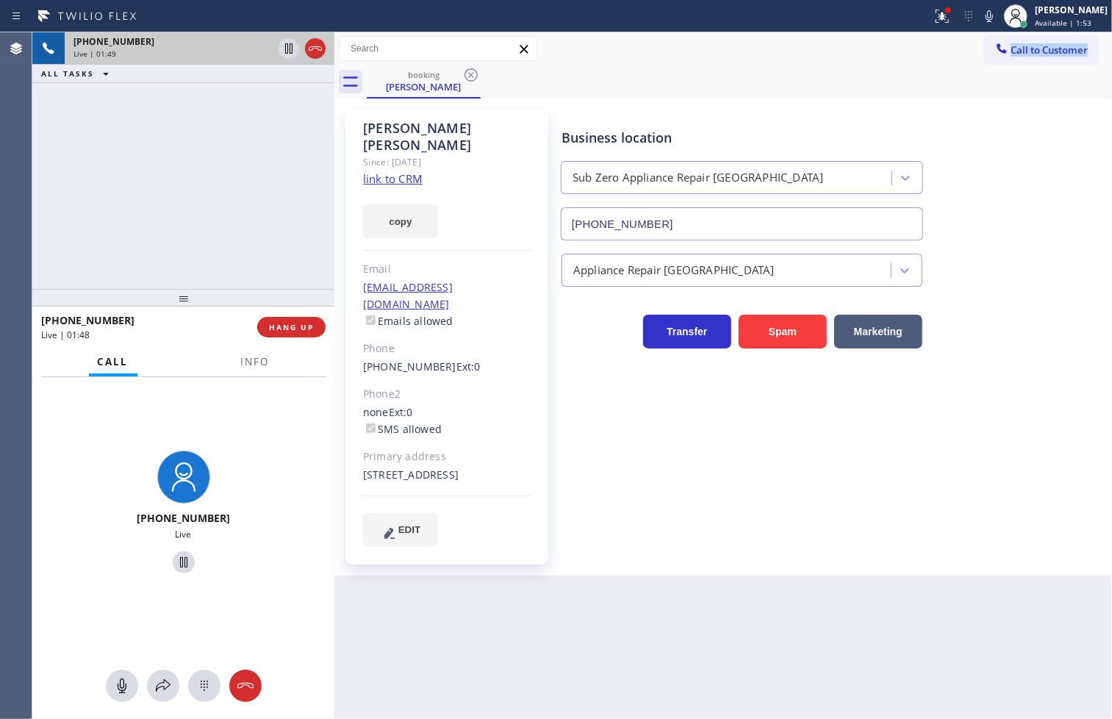
click at [1100, 43] on div "Call to Customer Outbound call Location Search location Your caller id phone nu…" at bounding box center [1048, 49] width 127 height 26
click at [1100, 42] on div "Call to Customer Outbound call Location Search location Your caller id phone nu…" at bounding box center [1048, 49] width 127 height 26
click at [935, 15] on icon at bounding box center [939, 15] width 9 height 10
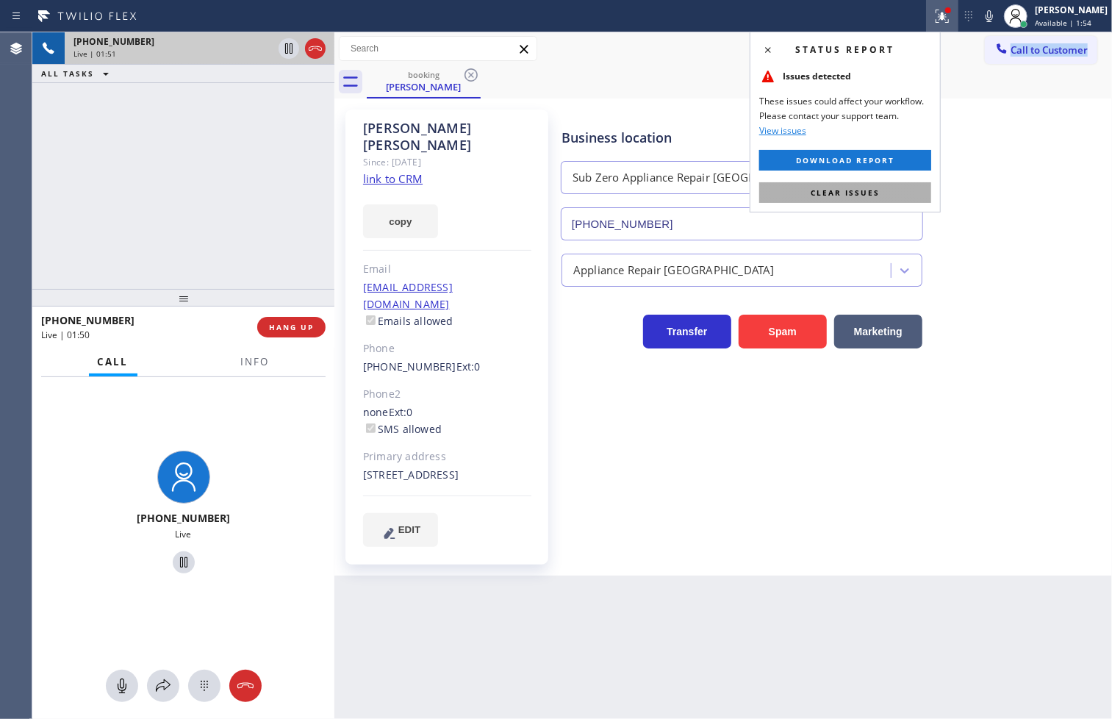
click at [883, 187] on button "Clear issues" at bounding box center [845, 192] width 172 height 21
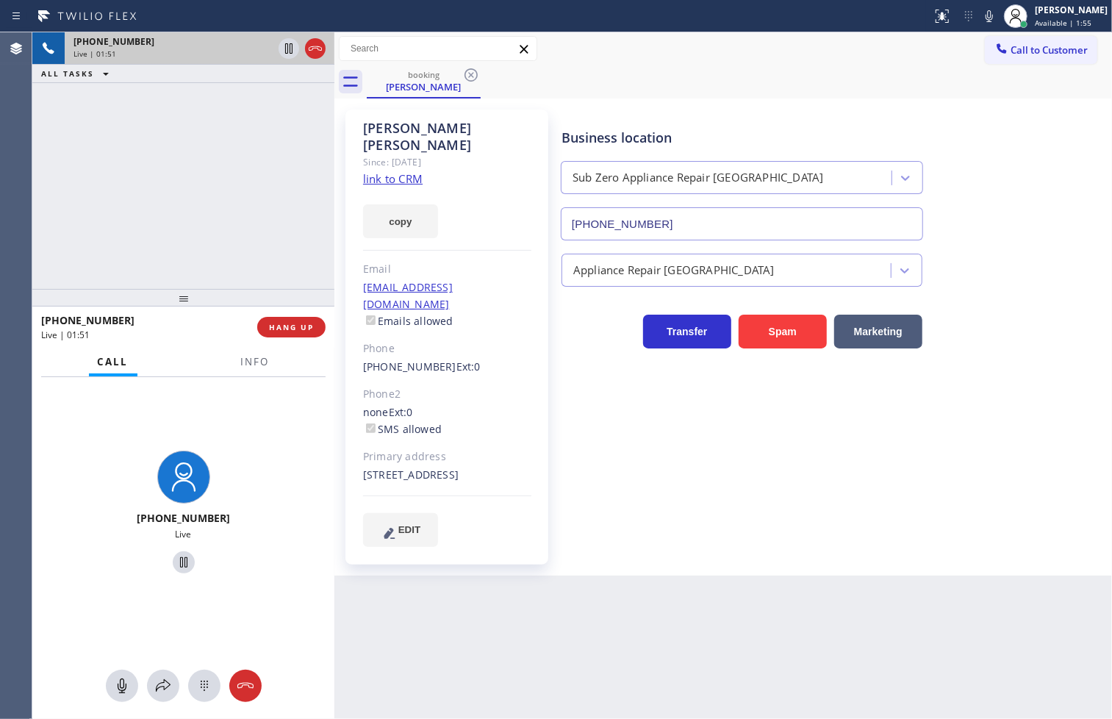
click at [148, 244] on div "[PHONE_NUMBER] Live | 01:51 ALL TASKS ALL TASKS ACTIVE TASKS TASKS IN WRAP UP" at bounding box center [183, 160] width 302 height 256
click at [388, 217] on button "copy" at bounding box center [400, 221] width 75 height 34
click at [267, 169] on div "[PHONE_NUMBER] Live | 01:55 ALL TASKS ALL TASKS ACTIVE TASKS TASKS IN WRAP UP" at bounding box center [183, 160] width 302 height 256
click at [834, 107] on div "Business location Sub Zero Appliance Repair [GEOGRAPHIC_DATA] [PHONE_NUMBER]" at bounding box center [833, 173] width 550 height 133
click at [204, 162] on div "[PHONE_NUMBER] Live | 01:56 ALL TASKS ALL TASKS ACTIVE TASKS TASKS IN WRAP UP" at bounding box center [183, 160] width 302 height 256
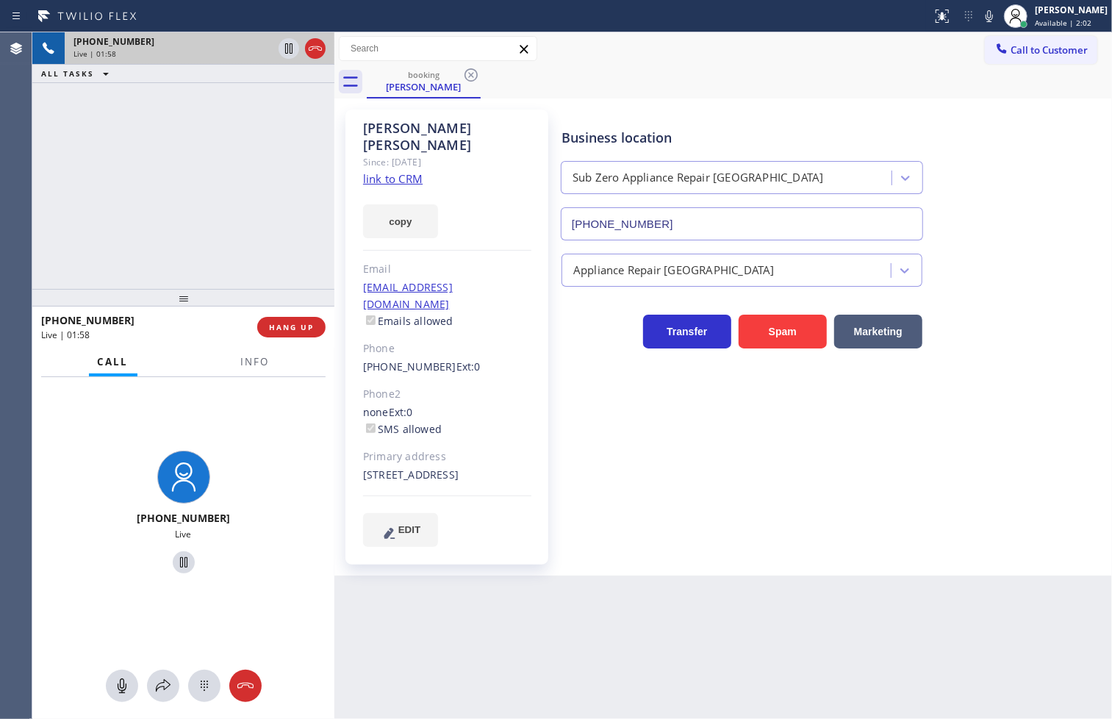
click at [204, 162] on div "[PHONE_NUMBER] Live | 01:58 ALL TASKS ALL TASKS ACTIVE TASKS TASKS IN WRAP UP" at bounding box center [183, 160] width 302 height 256
click at [253, 365] on span "Info" at bounding box center [255, 361] width 29 height 13
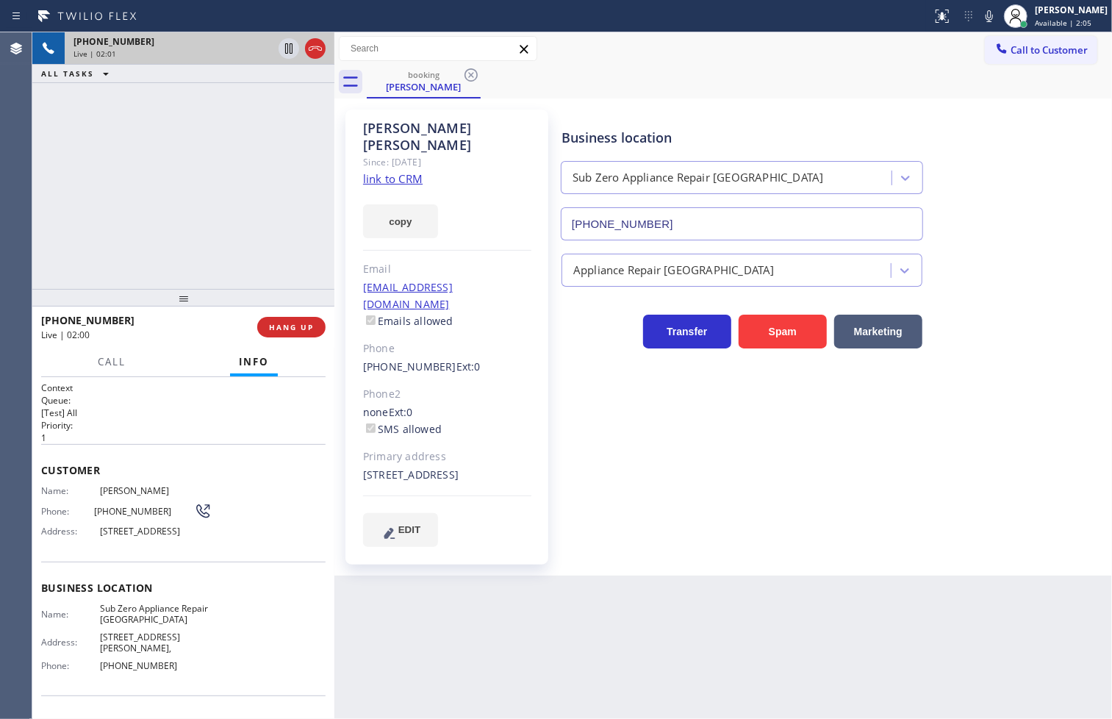
click at [200, 248] on div "[PHONE_NUMBER] Live | 02:01 ALL TASKS ALL TASKS ACTIVE TASKS TASKS IN WRAP UP" at bounding box center [183, 160] width 302 height 256
click at [123, 218] on div "[PHONE_NUMBER] Live | 02:19 ALL TASKS ALL TASKS ACTIVE TASKS TASKS IN WRAP UP" at bounding box center [183, 160] width 302 height 256
click at [642, 395] on div "Business location Sub Zero Appliance Repair [GEOGRAPHIC_DATA] [PHONE_NUMBER] Ap…" at bounding box center [833, 327] width 550 height 429
click at [173, 241] on div "[PHONE_NUMBER] Live | 02:20 ALL TASKS ALL TASKS ACTIVE TASKS TASKS IN WRAP UP" at bounding box center [183, 160] width 302 height 256
click at [149, 384] on h1 "Context" at bounding box center [183, 387] width 284 height 12
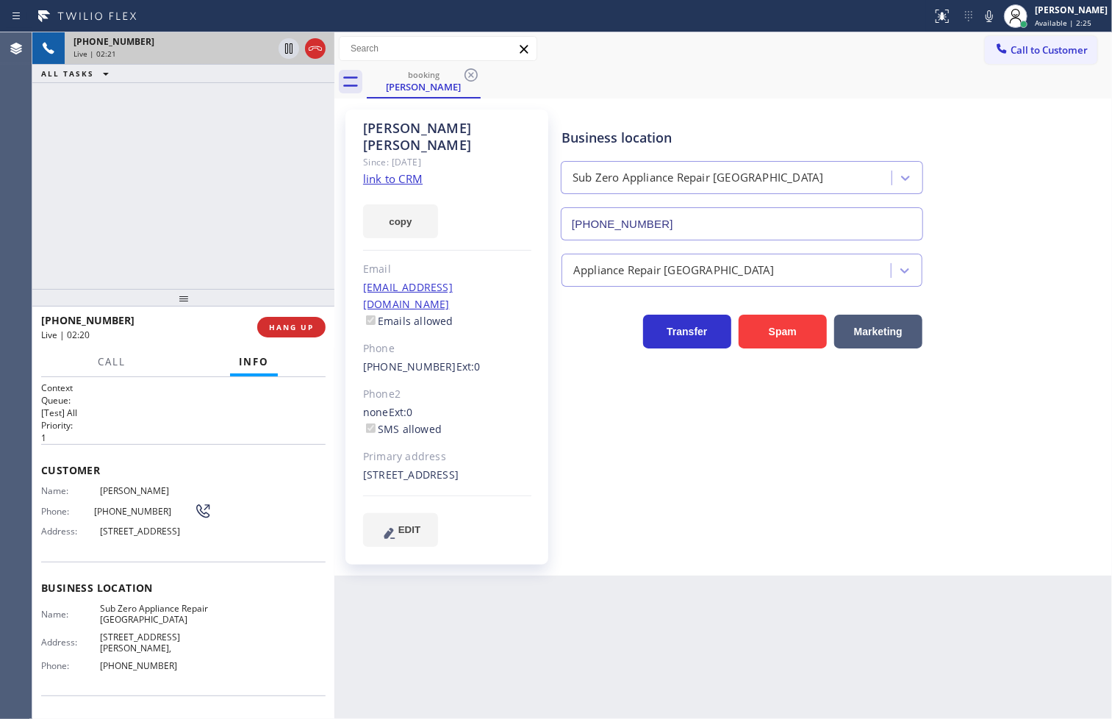
click at [153, 277] on div "[PHONE_NUMBER] Live | 02:21 ALL TASKS ALL TASKS ACTIVE TASKS TASKS IN WRAP UP" at bounding box center [183, 160] width 302 height 256
click at [146, 377] on div "Context Queue: [Test] All Priority: 1 Customer Name: [PERSON_NAME] Phone: [PHON…" at bounding box center [183, 548] width 302 height 342
click at [146, 248] on div "[PHONE_NUMBER] Live | 02:22 ALL TASKS ALL TASKS ACTIVE TASKS TASKS IN WRAP UP" at bounding box center [183, 160] width 302 height 256
click at [142, 389] on h1 "Context" at bounding box center [183, 387] width 284 height 12
click at [185, 207] on div "[PHONE_NUMBER] Live | 02:30 ALL TASKS ALL TASKS ACTIVE TASKS TASKS IN WRAP UP" at bounding box center [183, 160] width 302 height 256
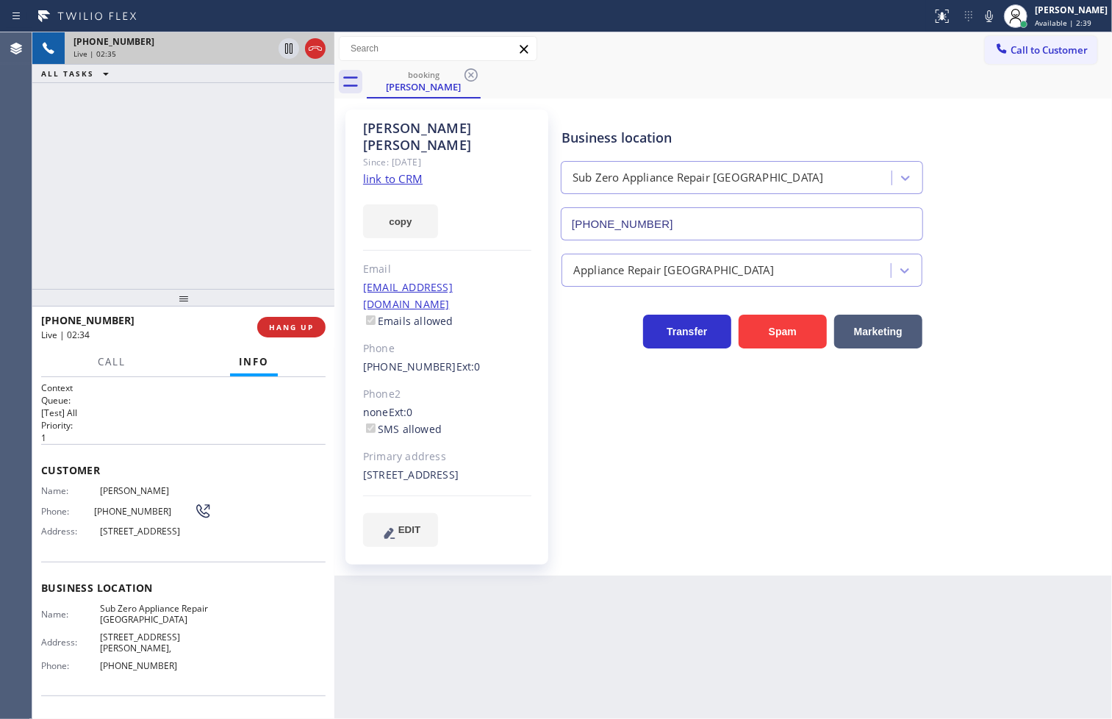
click at [129, 425] on h2 "Priority:" at bounding box center [183, 425] width 284 height 12
click at [157, 231] on div "[PHONE_NUMBER] Live | 02:35 ALL TASKS ALL TASKS ACTIVE TASKS TASKS IN WRAP UP" at bounding box center [183, 160] width 302 height 256
click at [148, 398] on h2 "Queue:" at bounding box center [183, 400] width 284 height 12
click at [155, 281] on div "[PHONE_NUMBER] Live | 02:37 ALL TASKS ALL TASKS ACTIVE TASKS TASKS IN WRAP UP" at bounding box center [183, 160] width 302 height 256
click at [171, 371] on div "Call Info" at bounding box center [183, 362] width 284 height 29
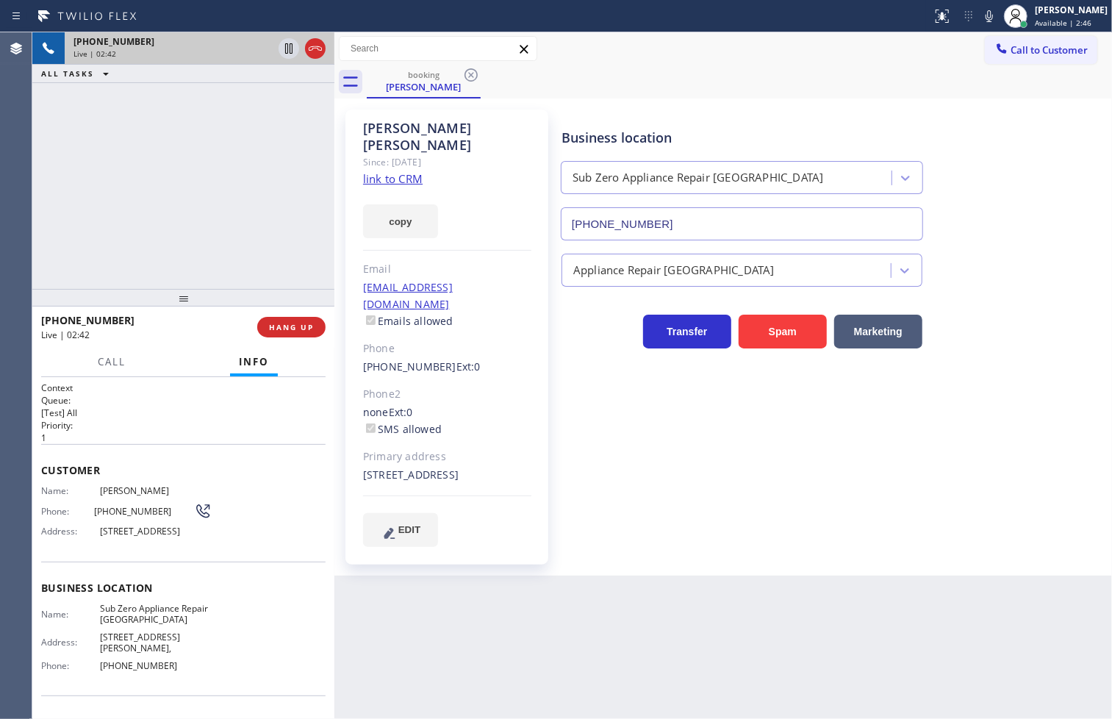
click at [148, 215] on div "[PHONE_NUMBER] Live | 02:42 ALL TASKS ALL TASKS ACTIVE TASKS TASKS IN WRAP UP" at bounding box center [183, 160] width 302 height 256
click at [162, 345] on div "[PHONE_NUMBER] Live | 02:43" at bounding box center [149, 327] width 216 height 38
drag, startPoint x: 179, startPoint y: 429, endPoint x: 181, endPoint y: 282, distance: 147.0
click at [179, 423] on h2 "Priority:" at bounding box center [183, 425] width 284 height 12
click at [182, 251] on div "[PHONE_NUMBER] Live | 02:45 ALL TASKS ALL TASKS ACTIVE TASKS TASKS IN WRAP UP" at bounding box center [183, 160] width 302 height 256
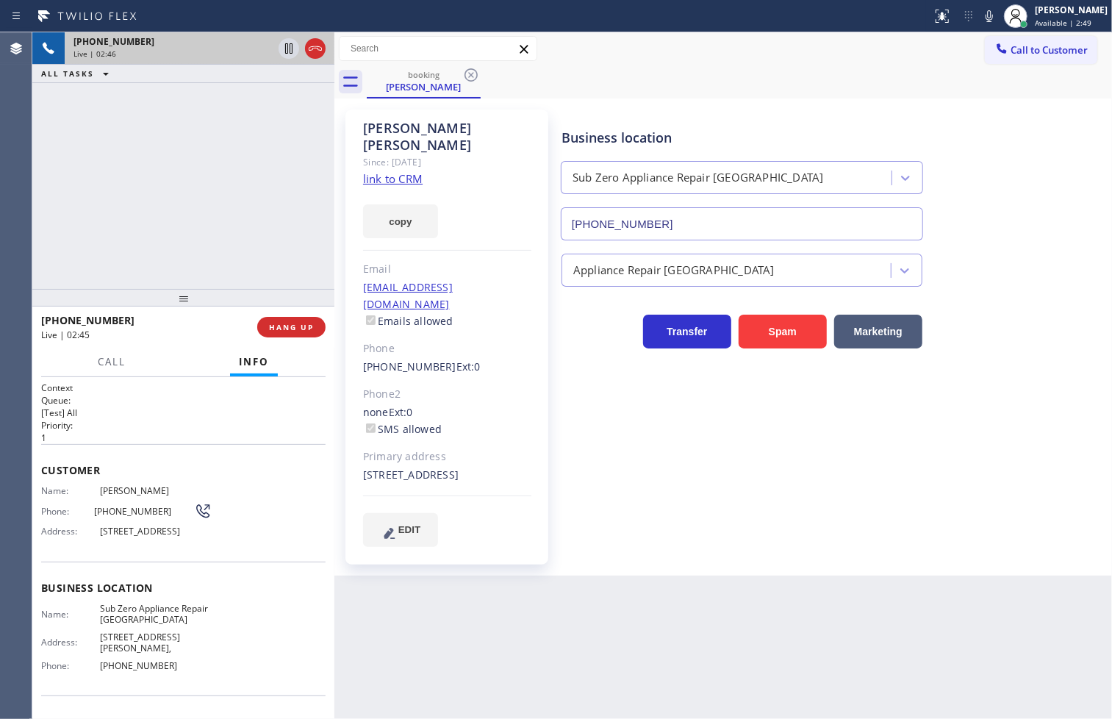
click at [193, 384] on h1 "Context" at bounding box center [183, 387] width 284 height 12
click at [197, 259] on div "[PHONE_NUMBER] Live | 02:46 ALL TASKS ALL TASKS ACTIVE TASKS TASKS IN WRAP UP" at bounding box center [183, 160] width 302 height 256
click at [281, 177] on div "[PHONE_NUMBER] Live | 03:00 ALL TASKS ALL TASKS ACTIVE TASKS TASKS IN WRAP UP" at bounding box center [183, 160] width 302 height 256
click at [134, 196] on div "[PHONE_NUMBER] Live | 03:53 ALL TASKS ALL TASKS ACTIVE TASKS TASKS IN WRAP UP" at bounding box center [183, 160] width 302 height 256
click at [192, 215] on div "[PHONE_NUMBER] Live | 04:02 ALL TASKS ALL TASKS ACTIVE TASKS TASKS IN WRAP UP" at bounding box center [183, 160] width 302 height 256
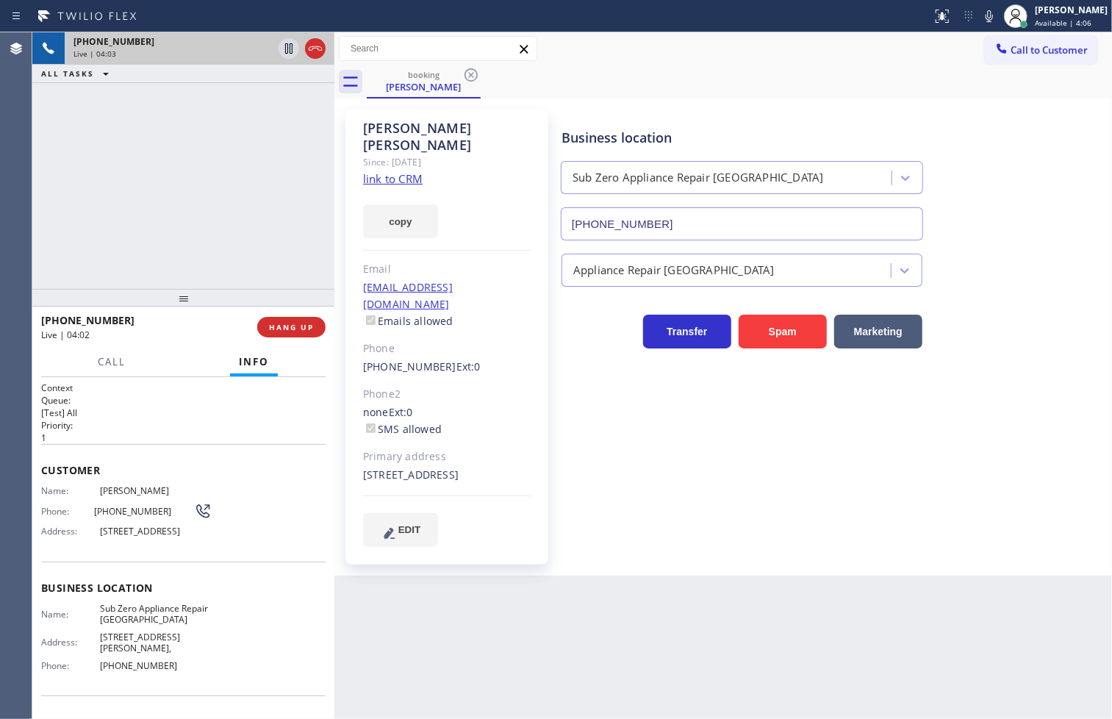
click at [209, 115] on div "[PHONE_NUMBER] Live | 04:03 ALL TASKS ALL TASKS ACTIVE TASKS TASKS IN WRAP UP" at bounding box center [183, 160] width 302 height 256
click at [171, 137] on div "[PHONE_NUMBER] Live | 04:23 ALL TASKS ALL TASKS ACTIVE TASKS TASKS IN WRAP UP" at bounding box center [183, 160] width 302 height 256
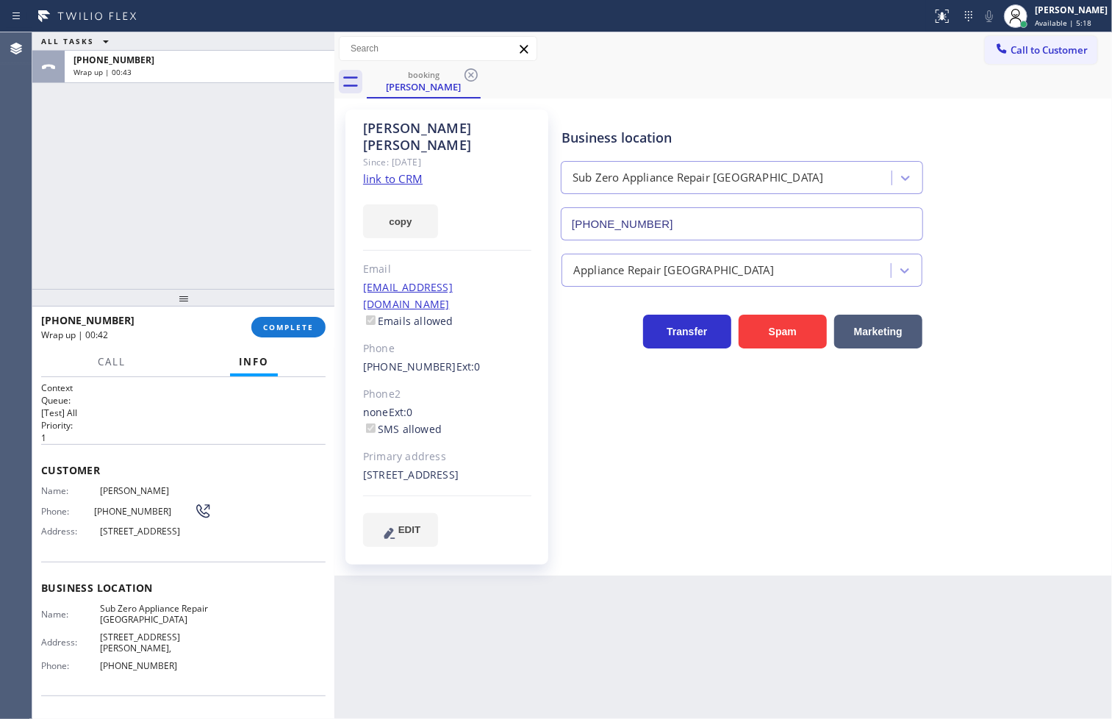
click at [49, 262] on div "ALL TASKS ALL TASKS ACTIVE TASKS TASKS IN WRAP UP [PHONE_NUMBER] Wrap up | 00:43" at bounding box center [183, 160] width 302 height 256
click at [123, 151] on div "ALL TASKS ALL TASKS ACTIVE TASKS TASKS IN WRAP UP [PHONE_NUMBER] Wrap up | 00:56" at bounding box center [183, 160] width 302 height 256
click at [279, 323] on span "COMPLETE" at bounding box center [288, 327] width 51 height 10
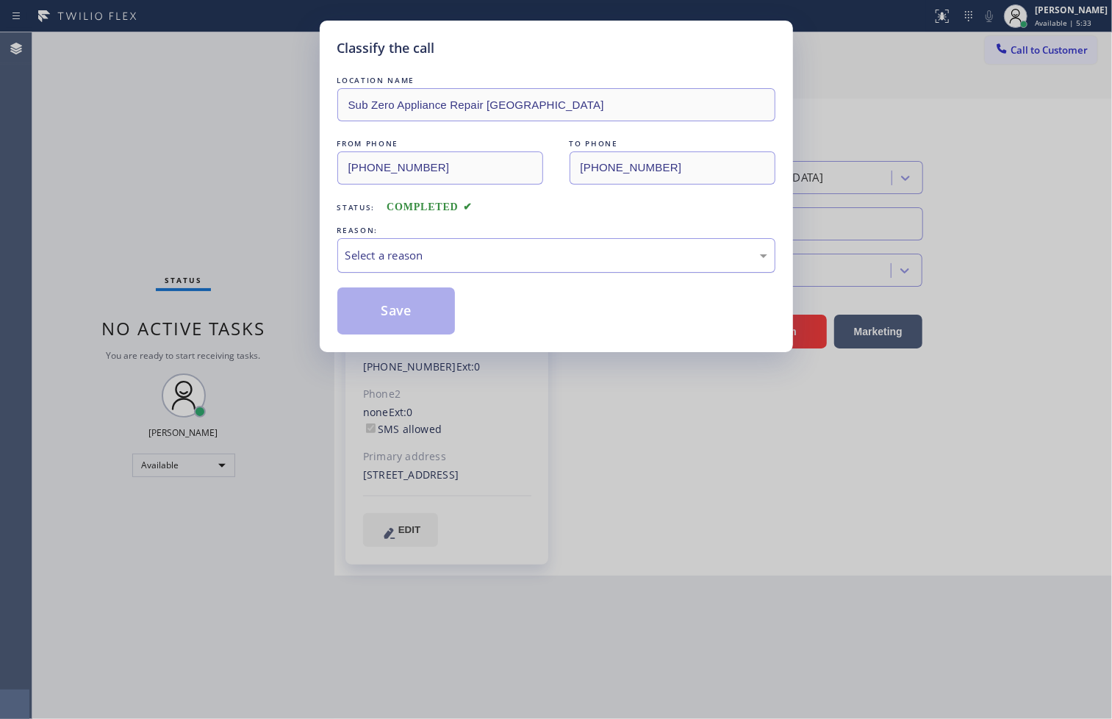
click at [408, 243] on div "Select a reason" at bounding box center [556, 255] width 438 height 35
click at [406, 317] on button "Save" at bounding box center [396, 310] width 118 height 47
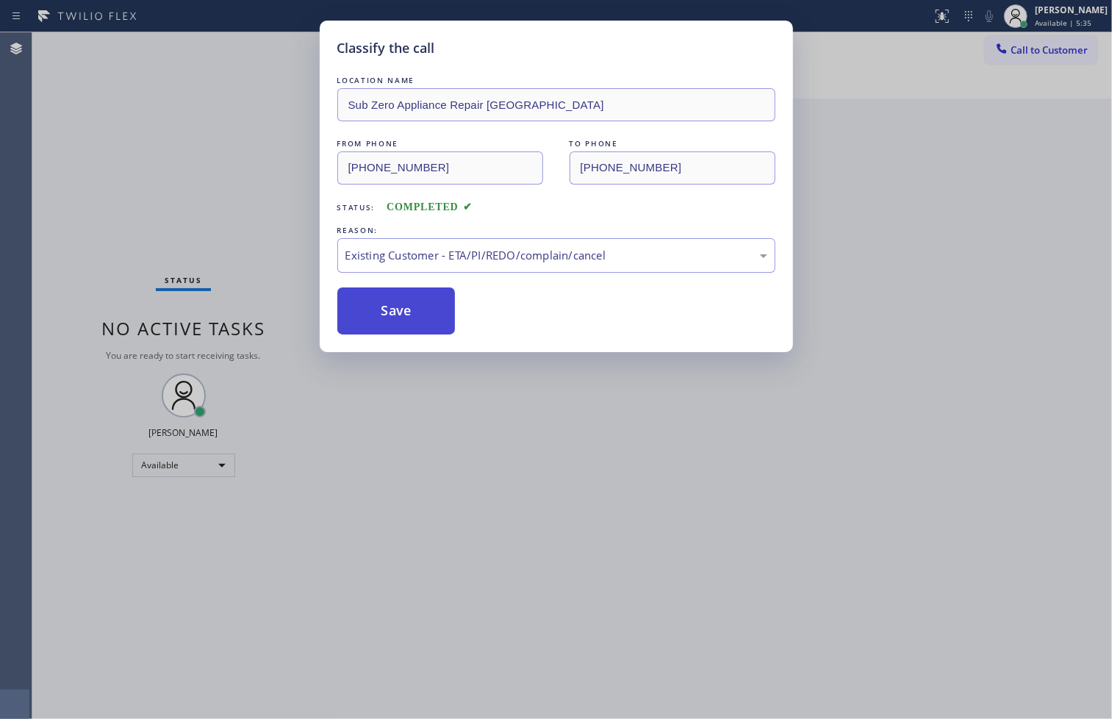
click at [406, 317] on button "Save" at bounding box center [396, 310] width 118 height 47
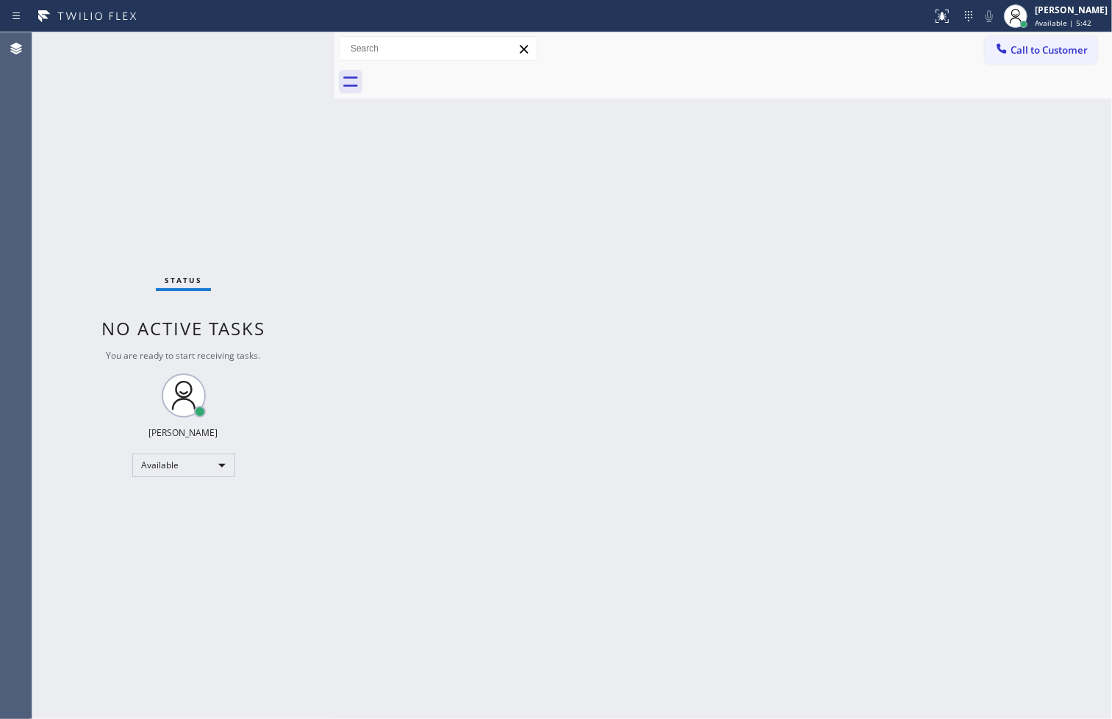
drag, startPoint x: 170, startPoint y: 115, endPoint x: 251, endPoint y: 49, distance: 103.9
click at [171, 114] on div "Status No active tasks You are ready to start receiving tasks. [PERSON_NAME]" at bounding box center [183, 375] width 302 height 686
click at [270, 42] on div "Status No active tasks You are ready to start receiving tasks. [PERSON_NAME]" at bounding box center [183, 375] width 302 height 686
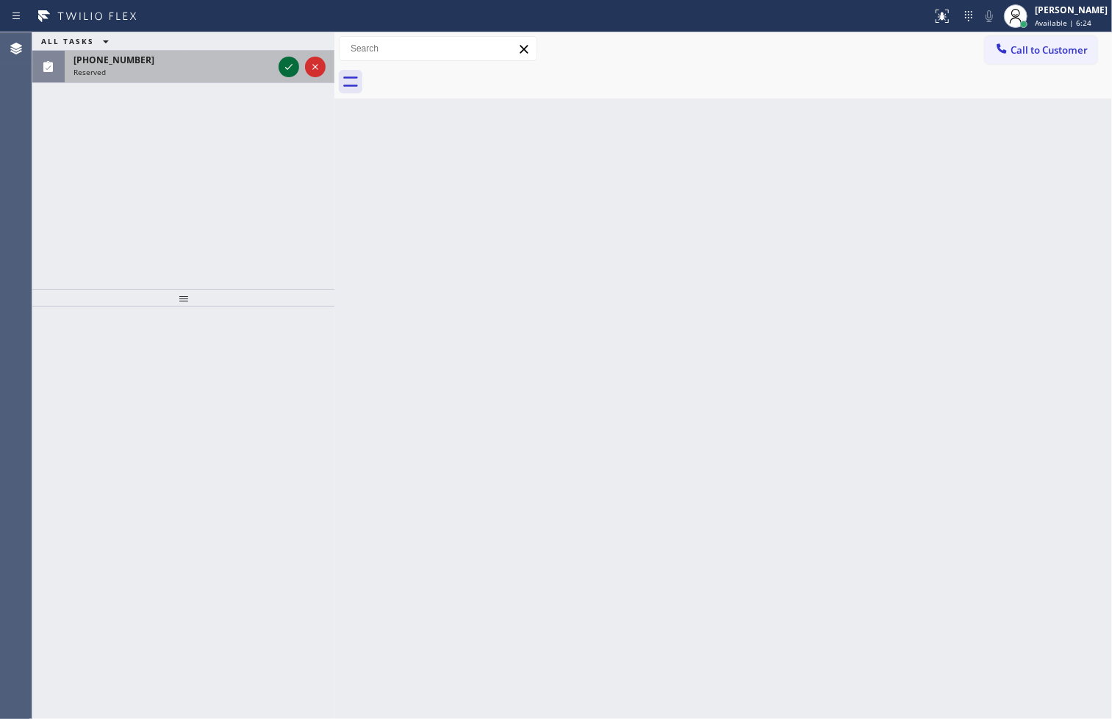
click at [285, 65] on icon at bounding box center [289, 67] width 18 height 18
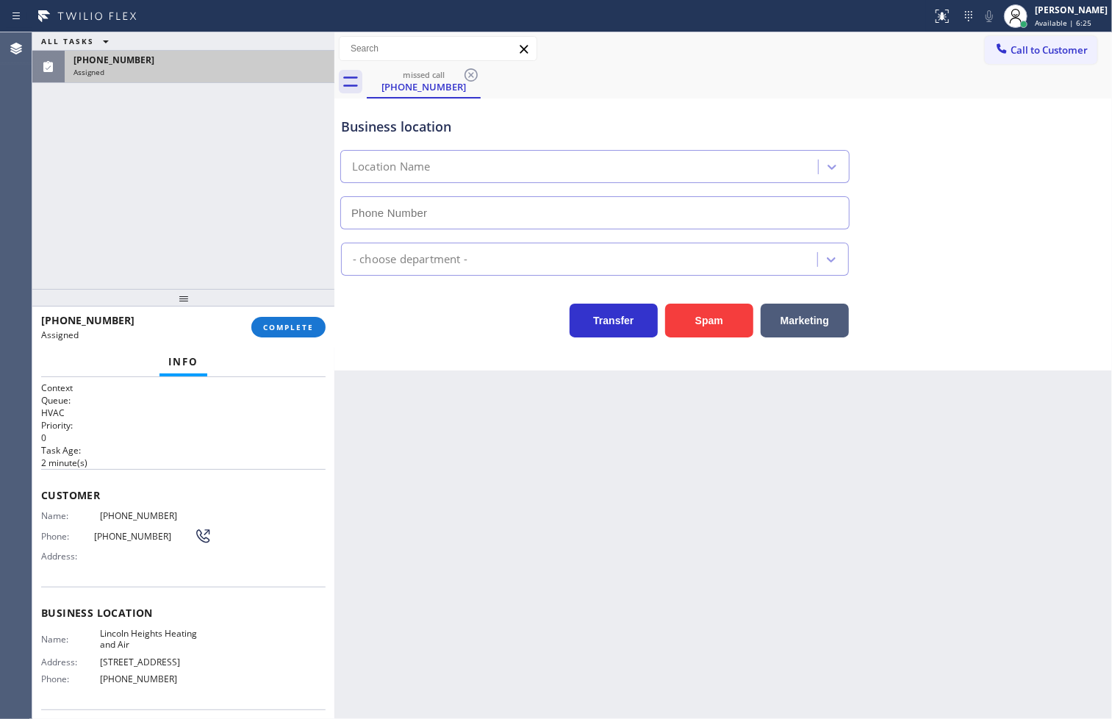
type input "[PHONE_NUMBER]"
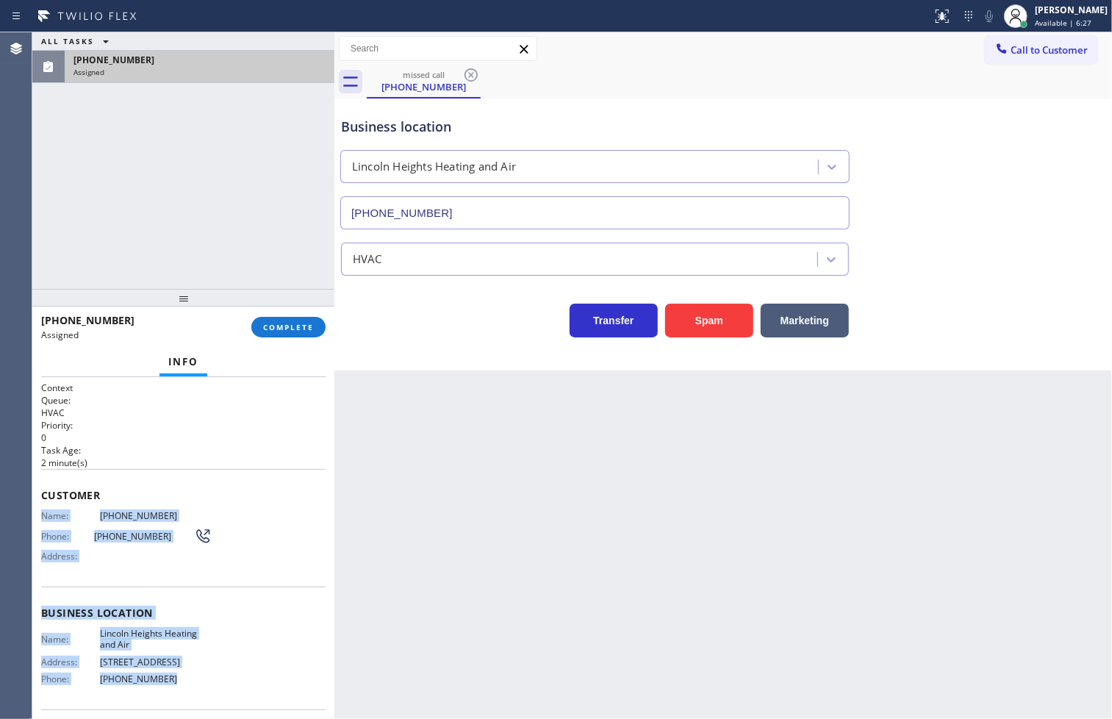
drag, startPoint x: 40, startPoint y: 517, endPoint x: 168, endPoint y: 680, distance: 207.4
click at [168, 680] on div "Context Queue: HVAC Priority: 0 Task Age: [DEMOGRAPHIC_DATA] minute(s) Customer…" at bounding box center [183, 600] width 284 height 439
copy div "Name: [PHONE_NUMBER] Phone: [PHONE_NUMBER] Address: Business location Name: [GE…"
click at [287, 329] on span "COMPLETE" at bounding box center [288, 327] width 51 height 10
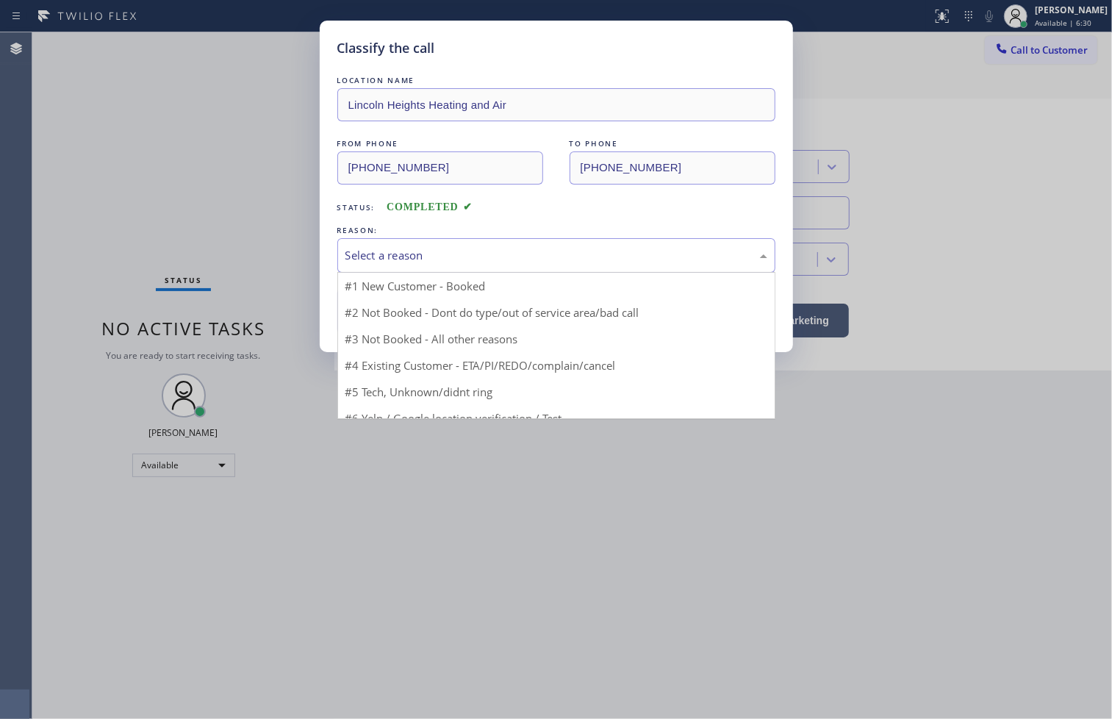
click at [434, 265] on div "Select a reason" at bounding box center [556, 255] width 438 height 35
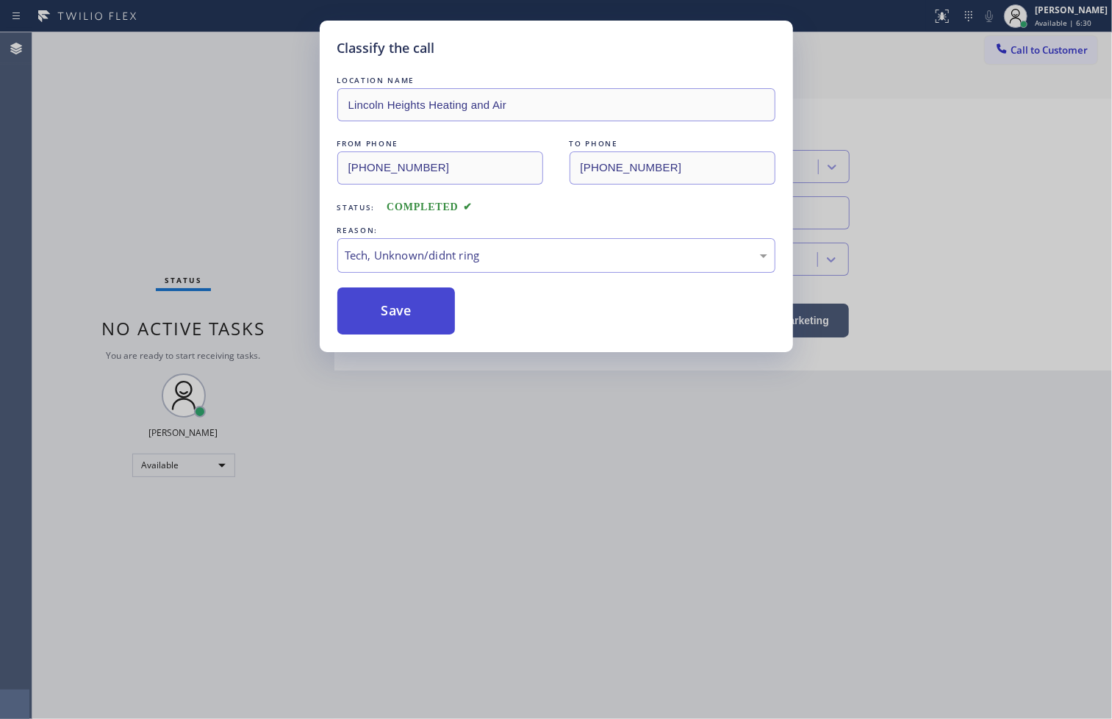
click at [415, 322] on button "Save" at bounding box center [396, 310] width 118 height 47
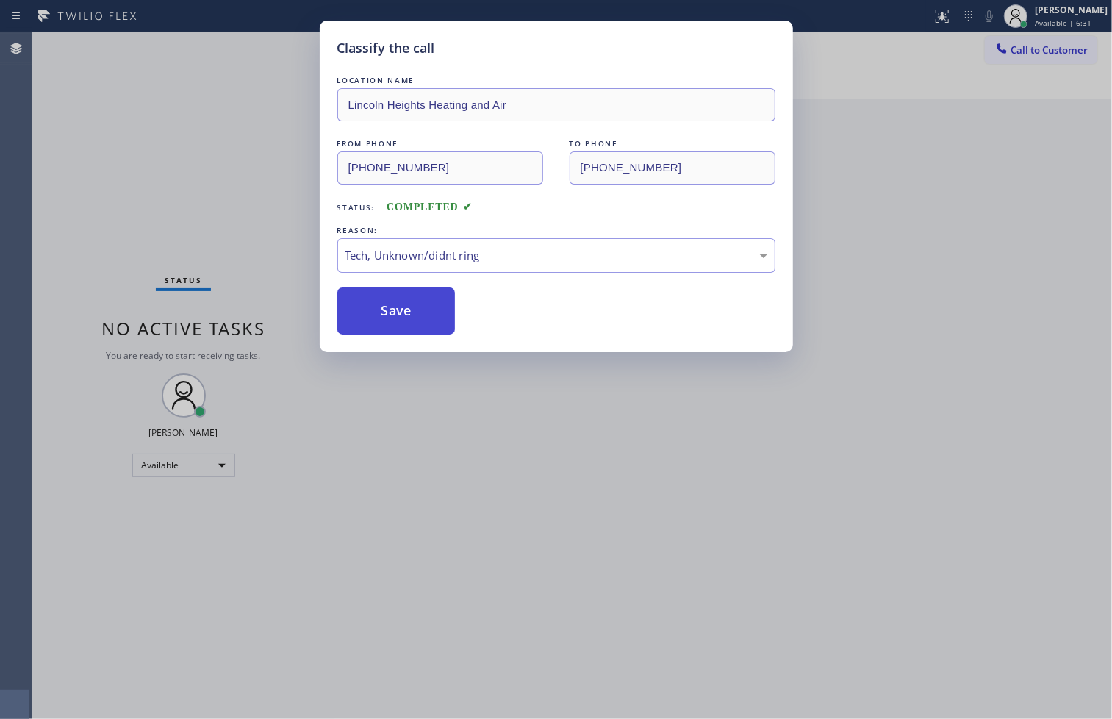
click at [415, 322] on button "Save" at bounding box center [396, 310] width 118 height 47
drag, startPoint x: 414, startPoint y: 320, endPoint x: 513, endPoint y: 538, distance: 239.4
click at [414, 319] on button "Save" at bounding box center [396, 310] width 118 height 47
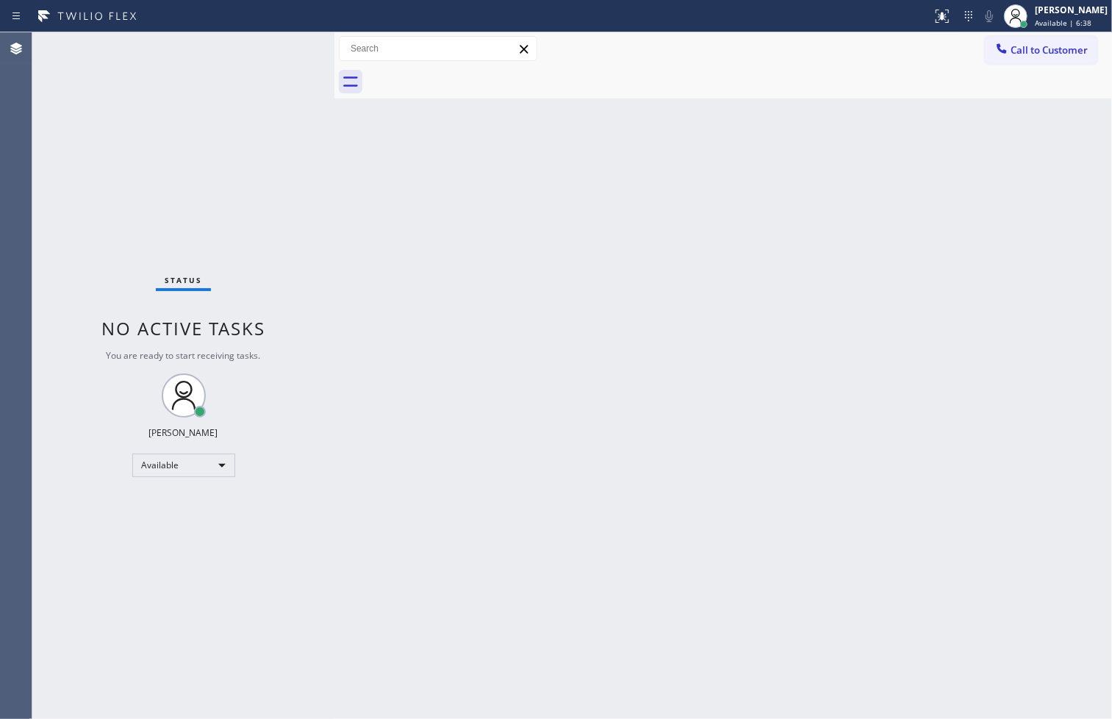
click at [62, 394] on div "Status No active tasks You are ready to start receiving tasks. [PERSON_NAME]" at bounding box center [183, 375] width 302 height 686
drag, startPoint x: 237, startPoint y: 151, endPoint x: 267, endPoint y: 82, distance: 76.3
click at [243, 145] on div "Status No active tasks You are ready to start receiving tasks. [PERSON_NAME]" at bounding box center [183, 375] width 302 height 686
click at [284, 47] on div "Status No active tasks You are ready to start receiving tasks. [PERSON_NAME]" at bounding box center [183, 375] width 302 height 686
click at [287, 44] on div "Status No active tasks You are ready to start receiving tasks. [PERSON_NAME]" at bounding box center [183, 375] width 302 height 686
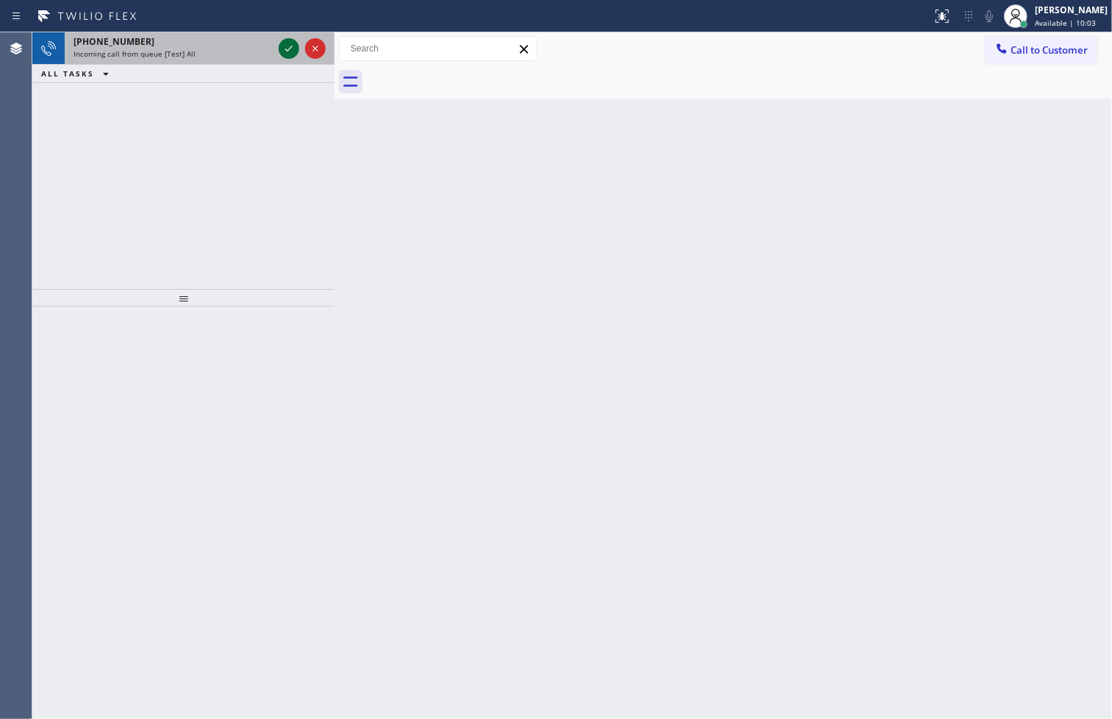
click at [287, 44] on icon at bounding box center [289, 49] width 18 height 18
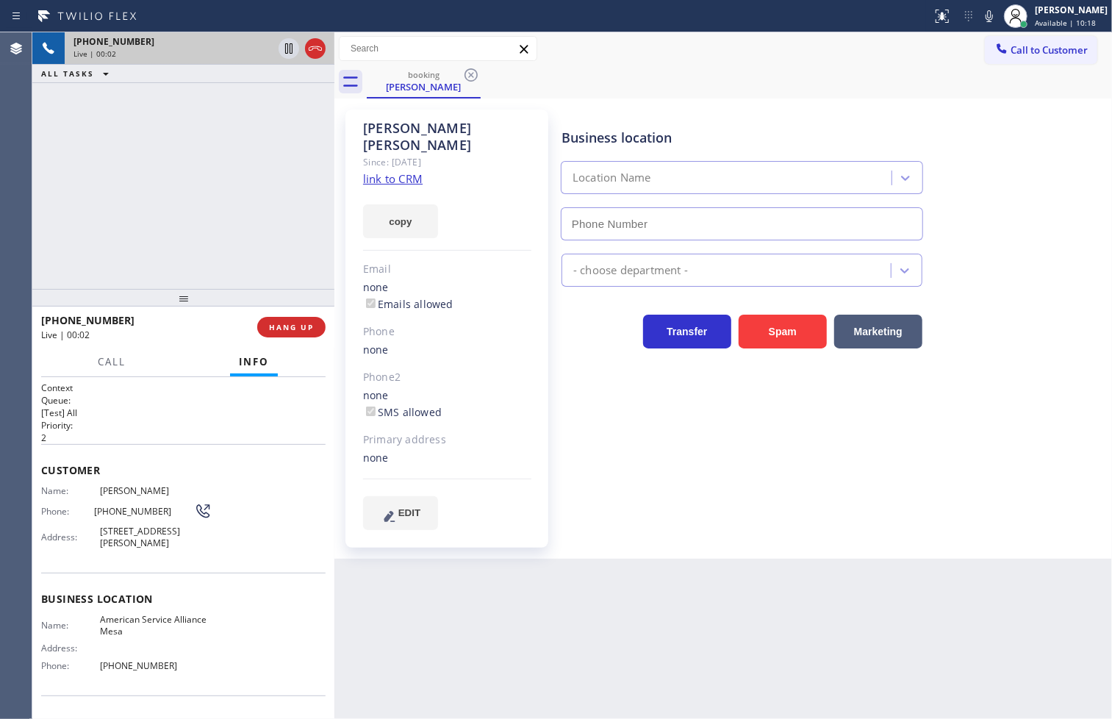
type input "[PHONE_NUMBER]"
click at [382, 171] on link "link to CRM" at bounding box center [393, 178] width 60 height 15
click at [164, 111] on div "[PHONE_NUMBER] Live | 00:07 ALL TASKS ALL TASKS ACTIVE TASKS TASKS IN WRAP UP" at bounding box center [183, 160] width 302 height 256
click at [383, 171] on link "link to CRM" at bounding box center [393, 178] width 60 height 15
click at [172, 180] on div "[PHONE_NUMBER] Live | 00:24 ALL TASKS ALL TASKS ACTIVE TASKS TASKS IN WRAP UP" at bounding box center [183, 160] width 302 height 256
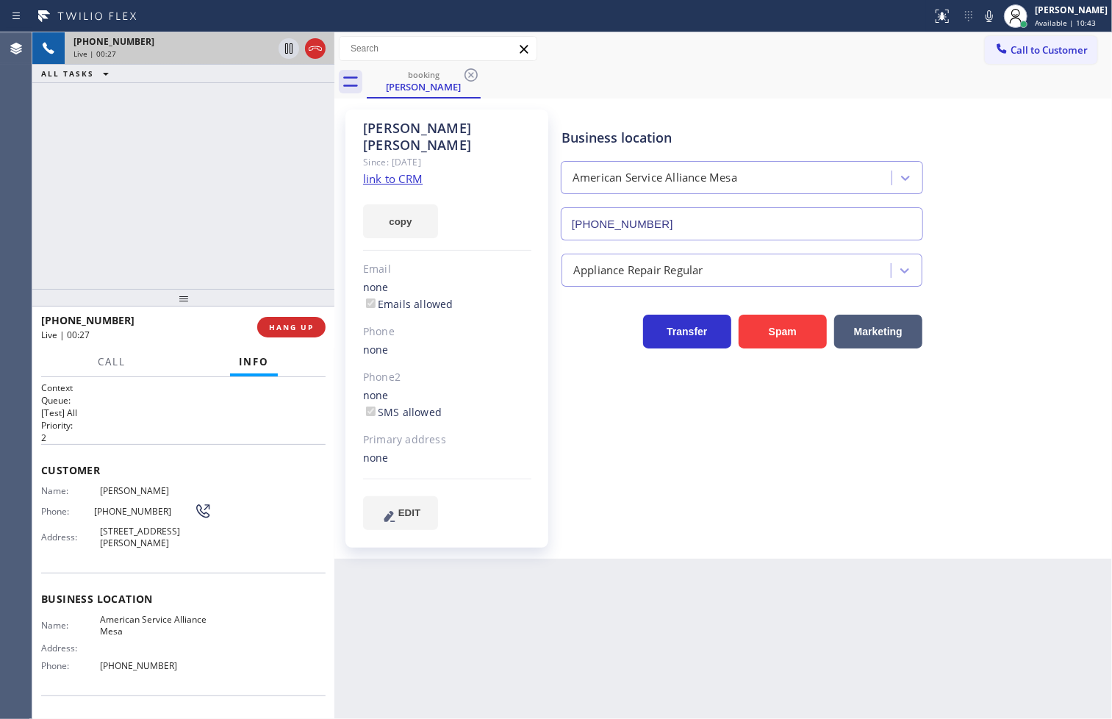
click at [186, 355] on div "Call Info" at bounding box center [183, 362] width 284 height 29
click at [162, 204] on div "[PHONE_NUMBER] Live | 00:27 ALL TASKS ALL TASKS ACTIVE TASKS TASKS IN WRAP UP" at bounding box center [183, 160] width 302 height 256
drag, startPoint x: 163, startPoint y: 344, endPoint x: 162, endPoint y: 224, distance: 119.8
click at [170, 337] on div "[PHONE_NUMBER] Live | 00:30" at bounding box center [149, 327] width 216 height 38
click at [310, 327] on span "HANG UP" at bounding box center [291, 327] width 45 height 10
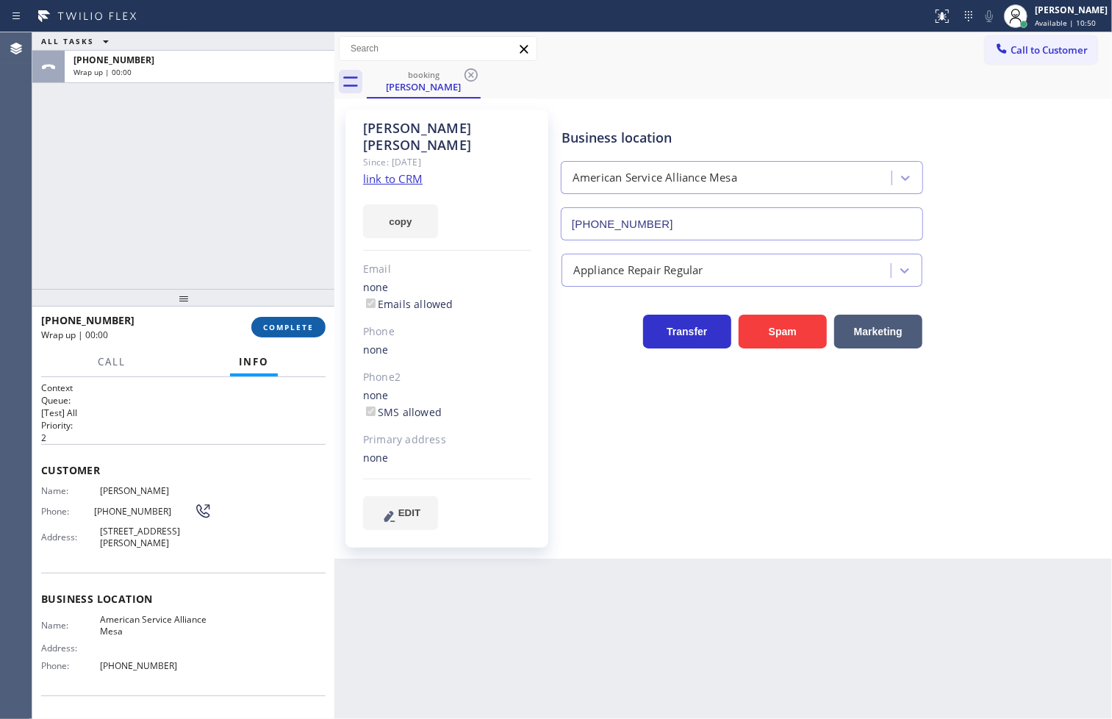
click at [310, 327] on span "COMPLETE" at bounding box center [288, 327] width 51 height 10
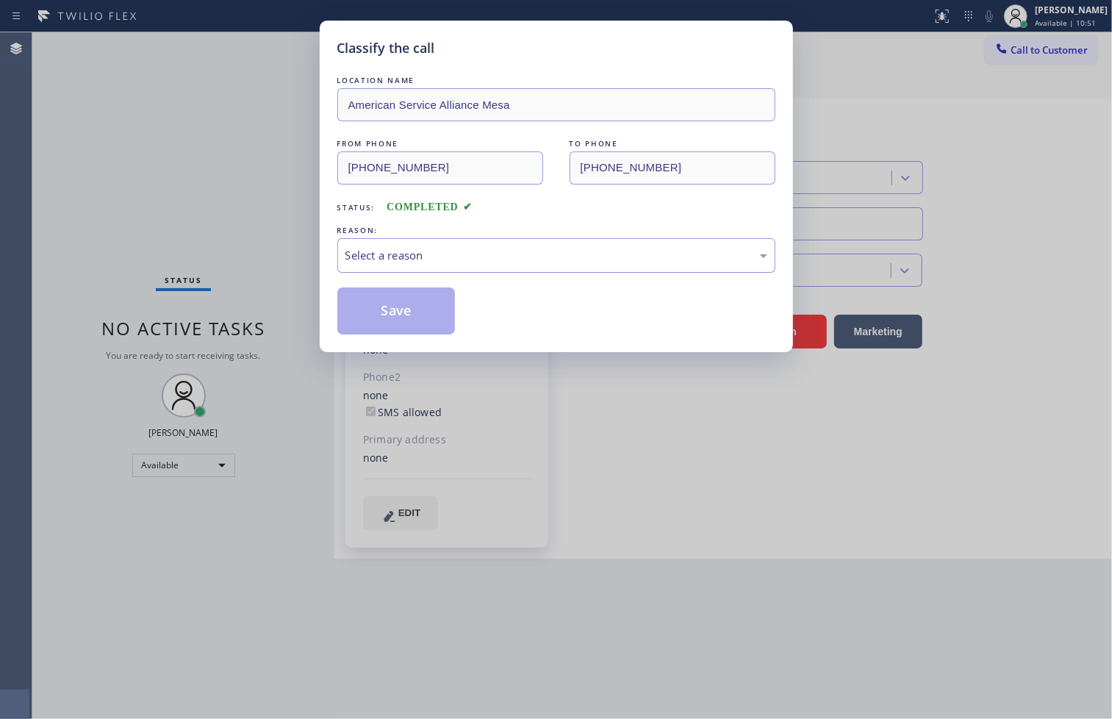
click at [387, 254] on div "Select a reason" at bounding box center [556, 255] width 422 height 17
click at [392, 302] on button "Save" at bounding box center [396, 310] width 118 height 47
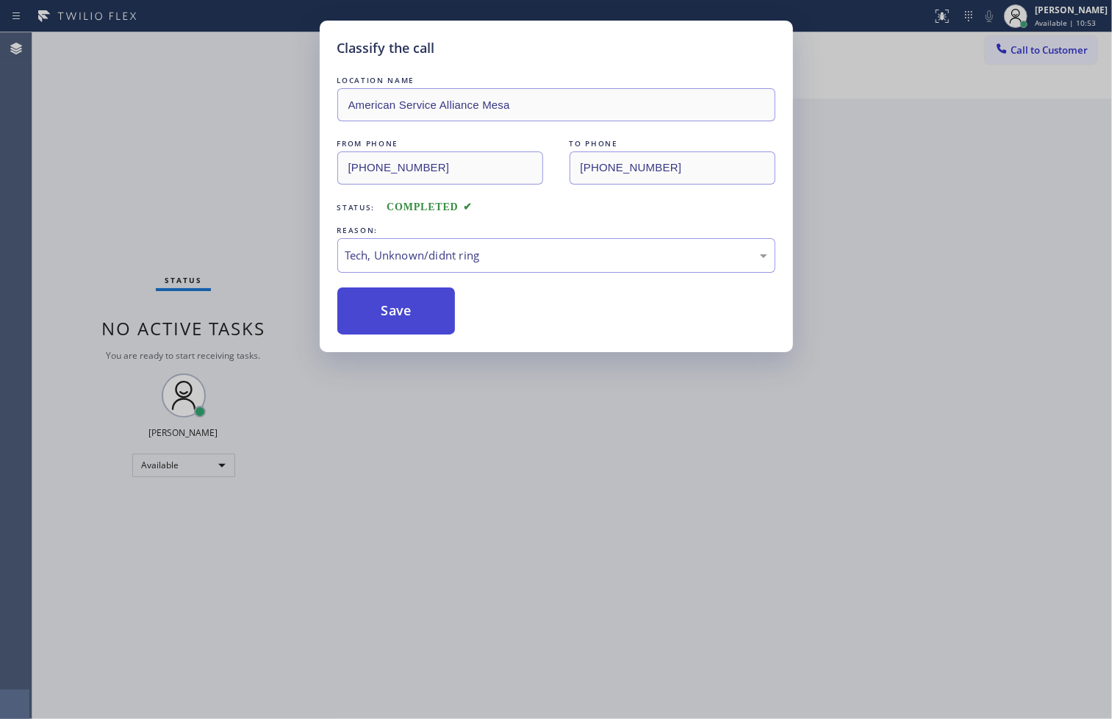
click at [392, 302] on button "Save" at bounding box center [396, 310] width 118 height 47
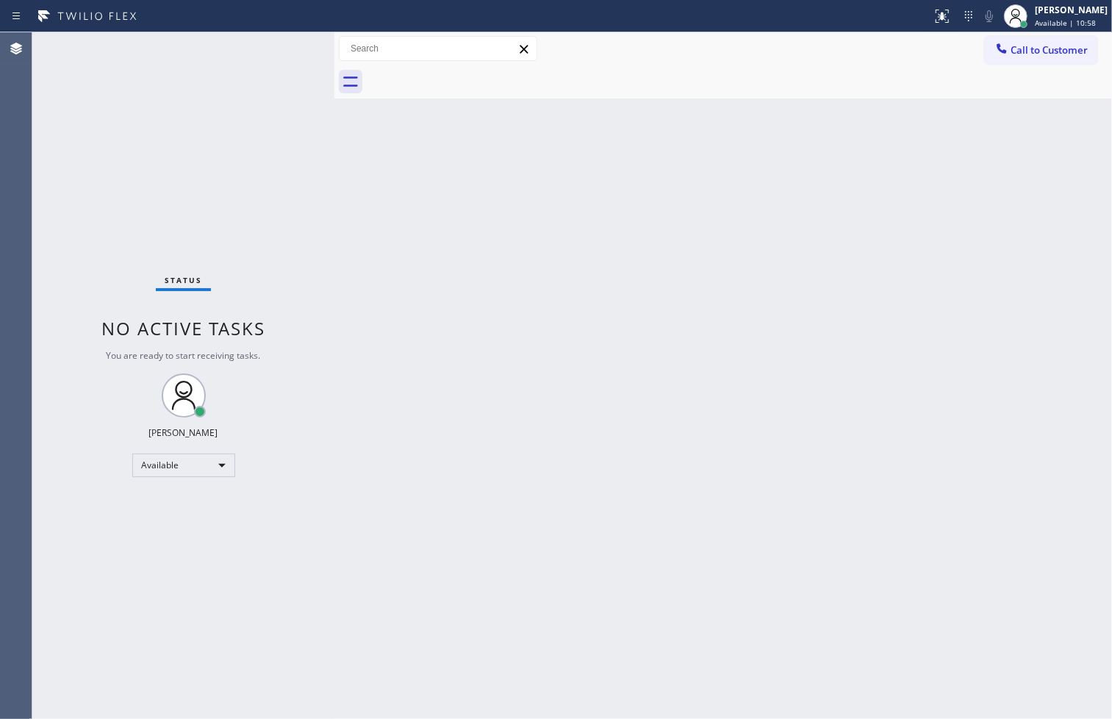
click at [298, 79] on div "Status No active tasks You are ready to start receiving tasks. [PERSON_NAME]" at bounding box center [183, 375] width 302 height 686
click at [285, 48] on div "Status No active tasks You are ready to start receiving tasks. [PERSON_NAME]" at bounding box center [183, 375] width 302 height 686
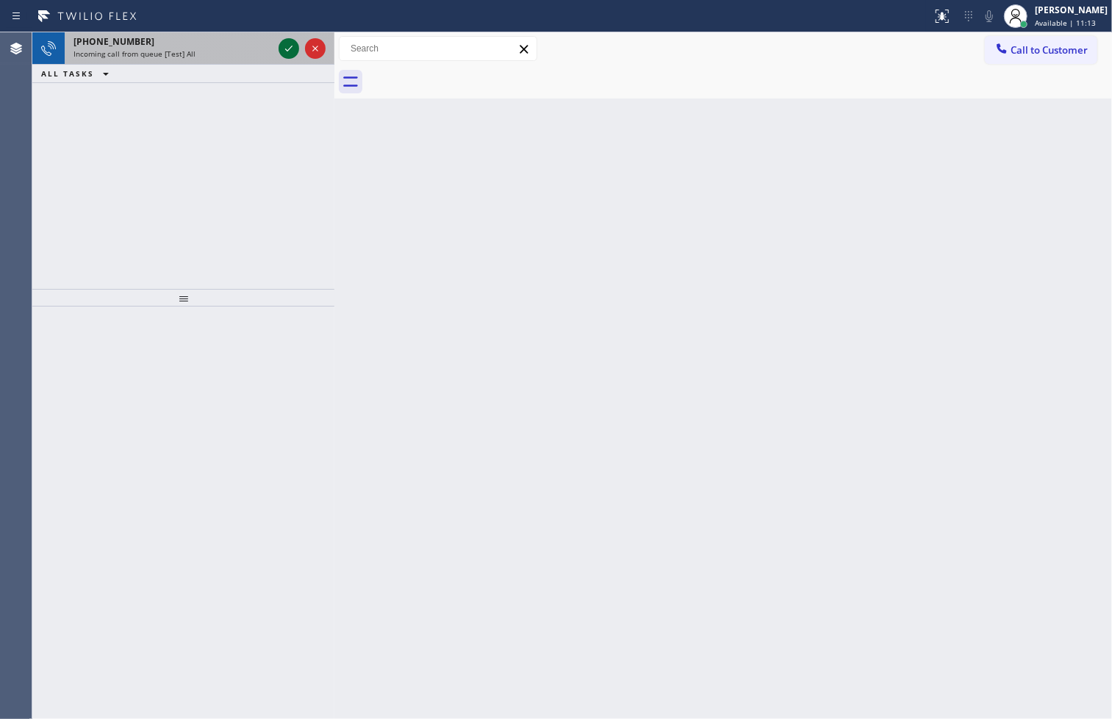
click at [285, 48] on icon at bounding box center [289, 49] width 18 height 18
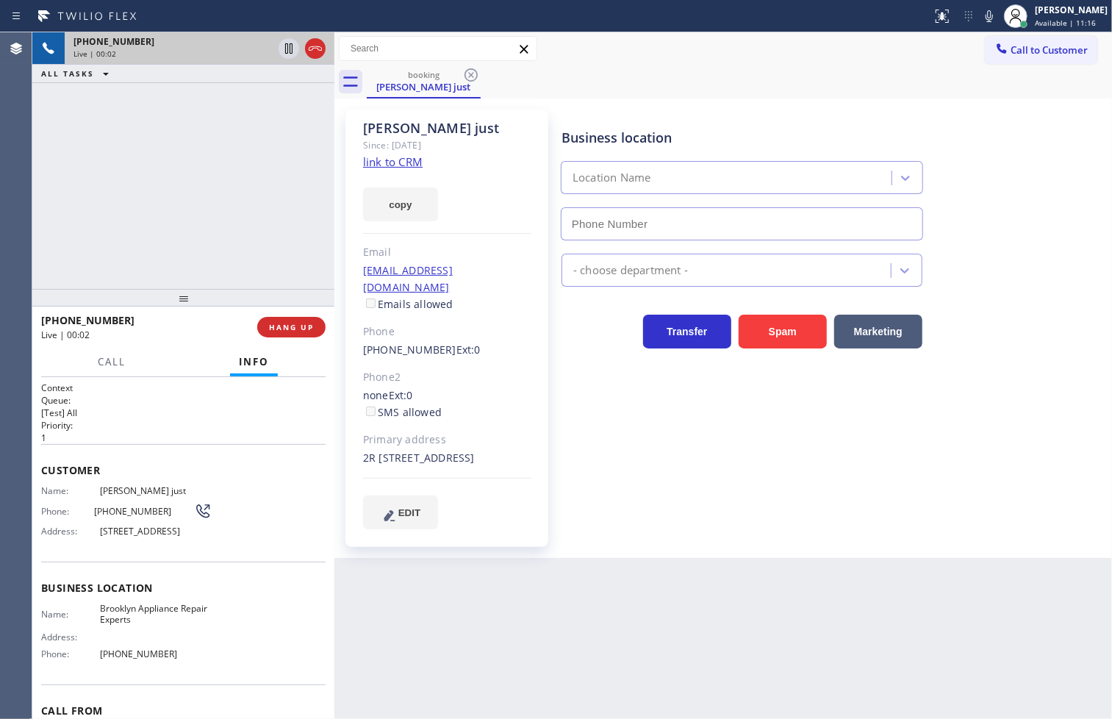
type input "[PHONE_NUMBER]"
click at [402, 159] on link "link to CRM" at bounding box center [393, 161] width 60 height 15
click at [209, 199] on div "[PHONE_NUMBER] Live | 00:06 ALL TASKS ALL TASKS ACTIVE TASKS TASKS IN WRAP UP" at bounding box center [183, 160] width 302 height 256
click at [197, 182] on div "[PHONE_NUMBER] Live | 00:19 ALL TASKS ALL TASKS ACTIVE TASKS TASKS IN WRAP UP" at bounding box center [183, 160] width 302 height 256
click at [162, 363] on div "Call Info" at bounding box center [183, 362] width 284 height 29
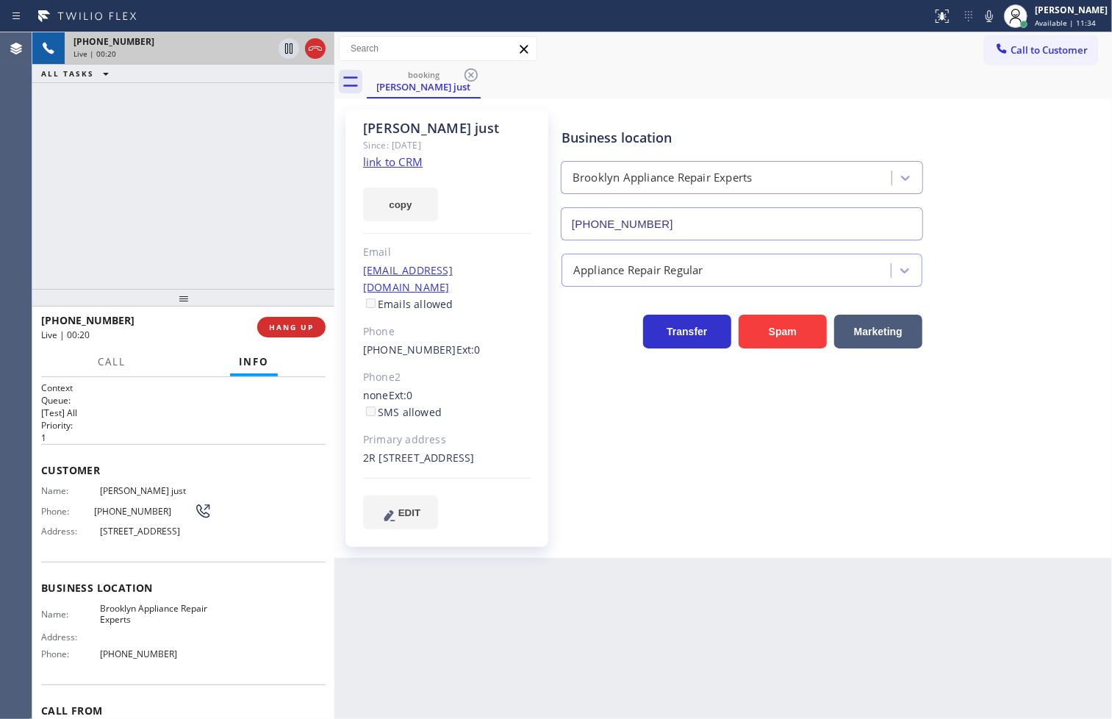
click at [143, 148] on div "[PHONE_NUMBER] Live | 00:20 ALL TASKS ALL TASKS ACTIVE TASKS TASKS IN WRAP UP" at bounding box center [183, 160] width 302 height 256
click at [223, 184] on div "[PHONE_NUMBER] Live | 00:33 ALL TASKS ALL TASKS ACTIVE TASKS TASKS IN WRAP UP" at bounding box center [183, 160] width 302 height 256
click at [287, 50] on icon at bounding box center [288, 48] width 7 height 10
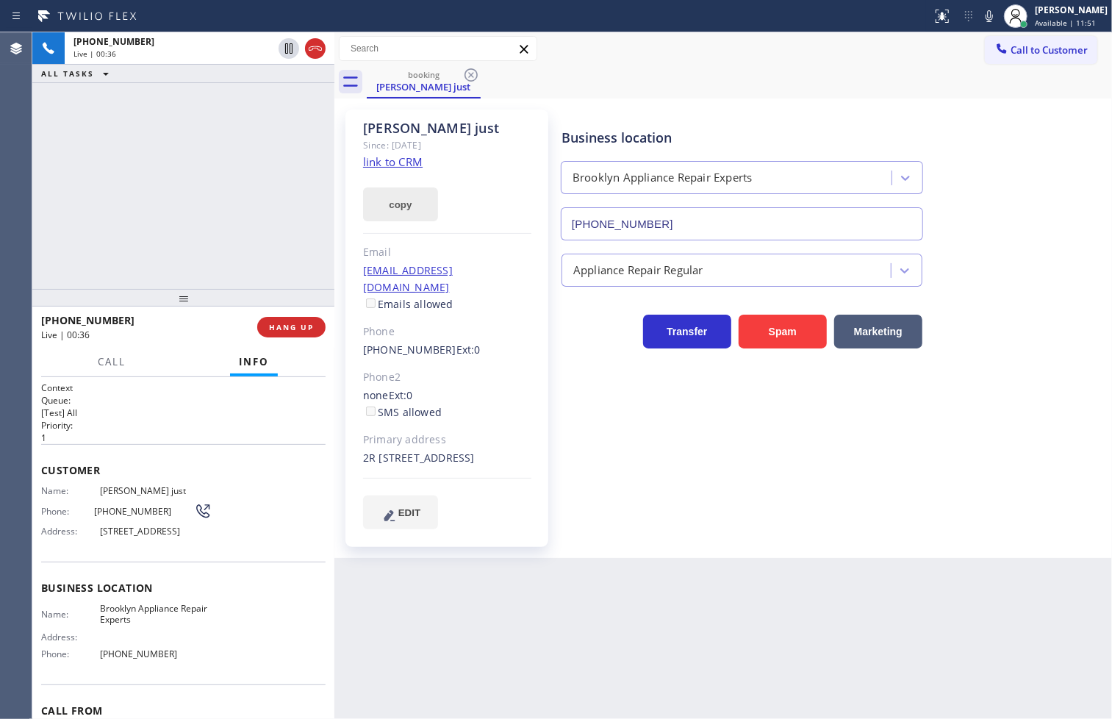
click at [401, 204] on button "copy" at bounding box center [400, 204] width 75 height 34
click at [91, 240] on div "[PHONE_NUMBER] Live | 02:29 ALL TASKS ALL TASKS ACTIVE TASKS TASKS IN WRAP UP" at bounding box center [183, 160] width 302 height 256
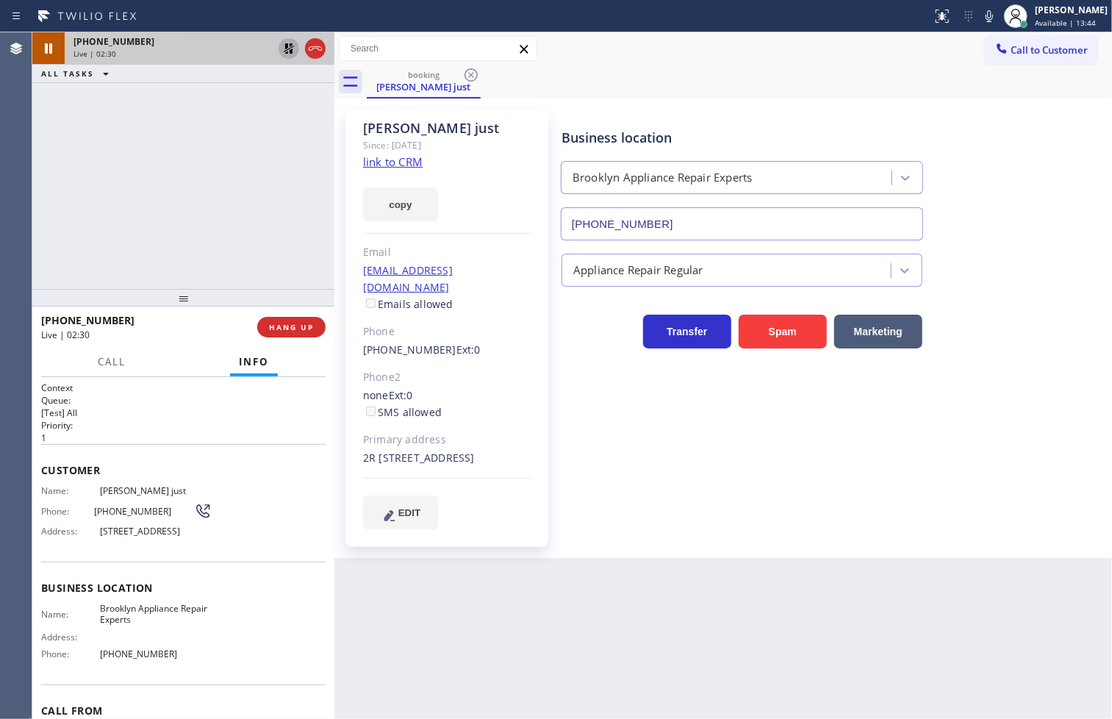
click at [287, 48] on icon at bounding box center [289, 48] width 10 height 10
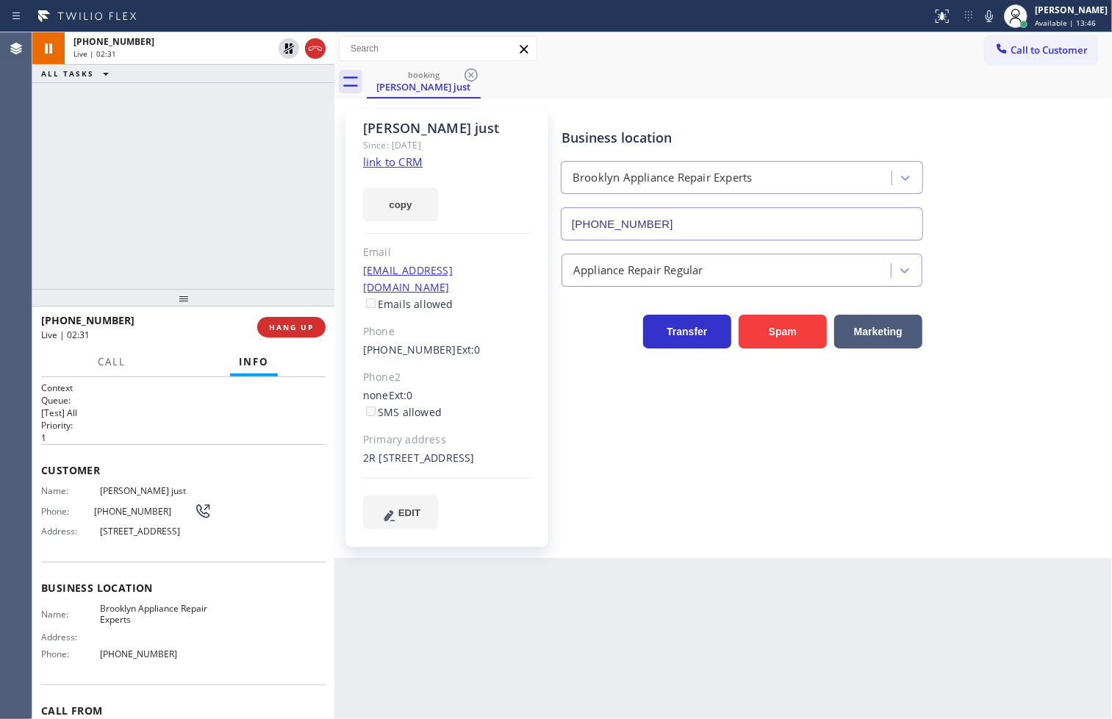
click at [212, 177] on div "[PHONE_NUMBER] Live | 02:31 ALL TASKS ALL TASKS ACTIVE TASKS TASKS IN WRAP UP" at bounding box center [183, 160] width 302 height 256
click at [213, 162] on div "[PHONE_NUMBER] Live | 02:36 ALL TASKS ALL TASKS ACTIVE TASKS TASKS IN WRAP UP" at bounding box center [183, 160] width 302 height 256
click at [906, 465] on div "Business location [GEOGRAPHIC_DATA] Appliance Repair Experts [PHONE_NUMBER] App…" at bounding box center [833, 319] width 550 height 412
drag, startPoint x: 718, startPoint y: 439, endPoint x: 486, endPoint y: 358, distance: 246.1
click at [710, 438] on div "Business location [GEOGRAPHIC_DATA] Appliance Repair Experts [PHONE_NUMBER] App…" at bounding box center [833, 319] width 550 height 412
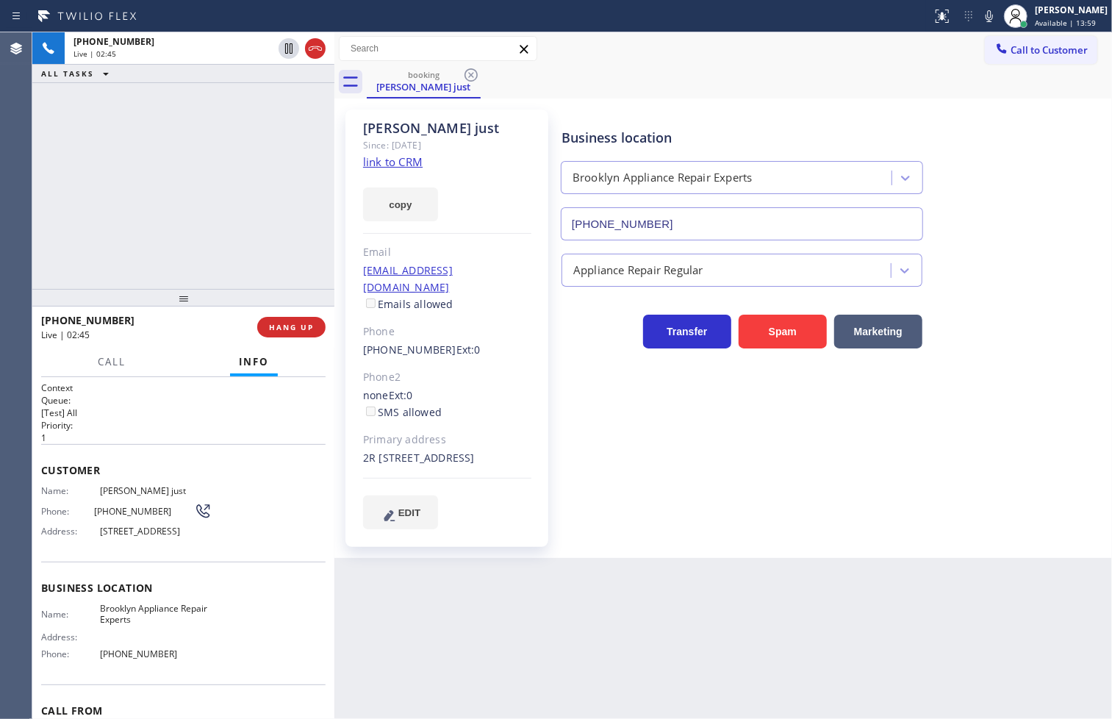
click at [198, 392] on h1 "Context" at bounding box center [183, 387] width 284 height 12
click at [163, 371] on div "Call Info" at bounding box center [183, 362] width 284 height 29
click at [185, 252] on div "[PHONE_NUMBER] Live | 02:47 ALL TASKS ALL TASKS ACTIVE TASKS TASKS IN WRAP UP" at bounding box center [183, 160] width 302 height 256
click at [641, 497] on div "Business location [GEOGRAPHIC_DATA] Appliance Repair Experts [PHONE_NUMBER] App…" at bounding box center [833, 319] width 550 height 412
click at [475, 586] on div "Back to Dashboard Change Sender ID Customers Technicians Select a contact Outbo…" at bounding box center [722, 375] width 777 height 686
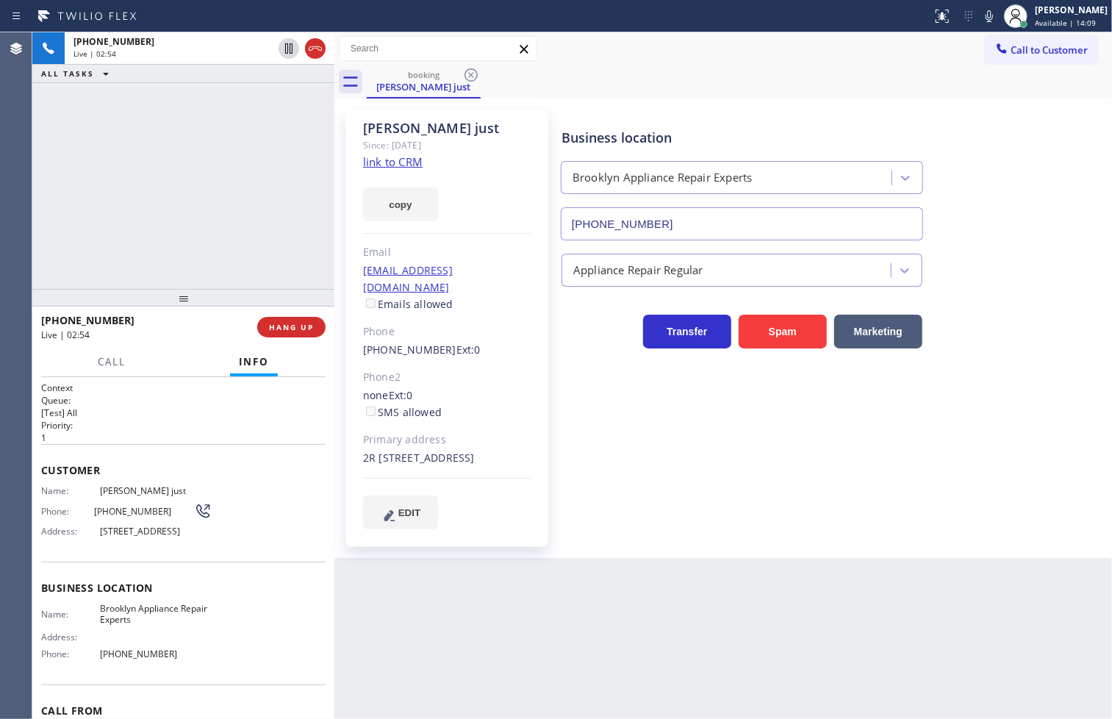
click at [156, 407] on p "[Test] All" at bounding box center [183, 412] width 284 height 12
click at [182, 421] on h2 "Priority:" at bounding box center [183, 425] width 284 height 12
click at [169, 182] on div "[PHONE_NUMBER] Live | 02:58 ALL TASKS ALL TASKS ACTIVE TASKS TASKS IN WRAP UP" at bounding box center [183, 160] width 302 height 256
click at [178, 401] on h2 "Queue:" at bounding box center [183, 400] width 284 height 12
click at [182, 265] on div "[PHONE_NUMBER] Live | 02:59 ALL TASKS ALL TASKS ACTIVE TASKS TASKS IN WRAP UP" at bounding box center [183, 160] width 302 height 256
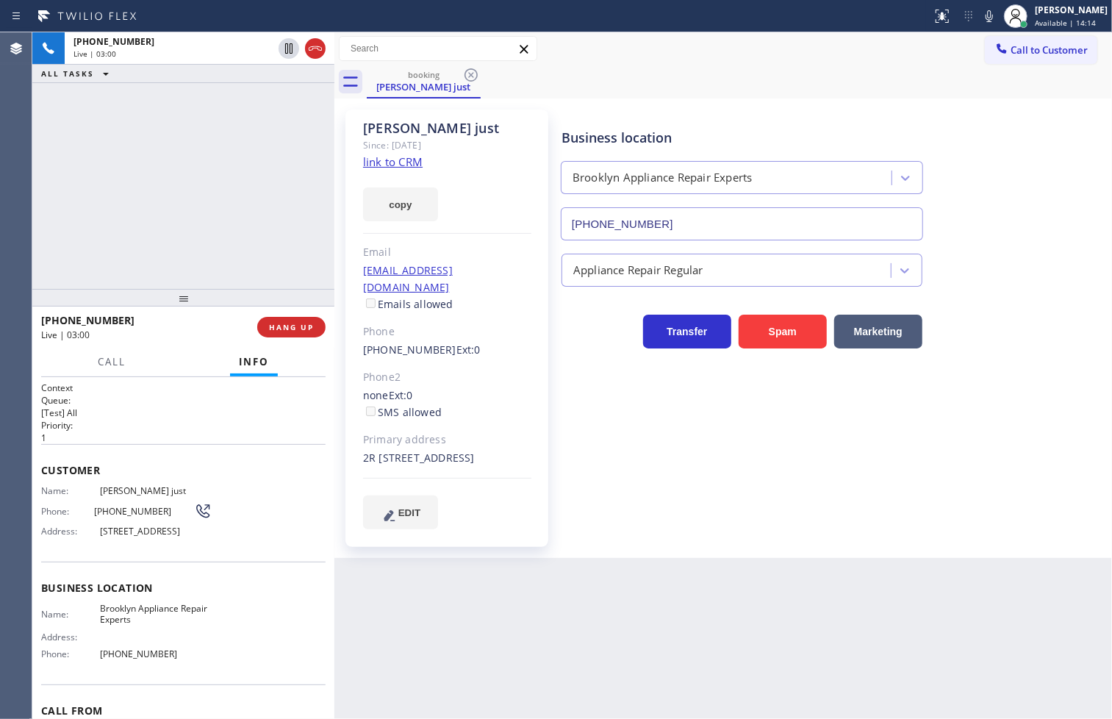
click at [176, 410] on p "[Test] All" at bounding box center [183, 412] width 284 height 12
click at [231, 217] on div "[PHONE_NUMBER] Live | 03:00 ALL TASKS ALL TASKS ACTIVE TASKS TASKS IN WRAP UP" at bounding box center [183, 160] width 302 height 256
click at [180, 434] on p "1" at bounding box center [183, 437] width 284 height 12
click at [173, 438] on p "1" at bounding box center [183, 437] width 284 height 12
click at [167, 423] on h2 "Priority:" at bounding box center [183, 425] width 284 height 12
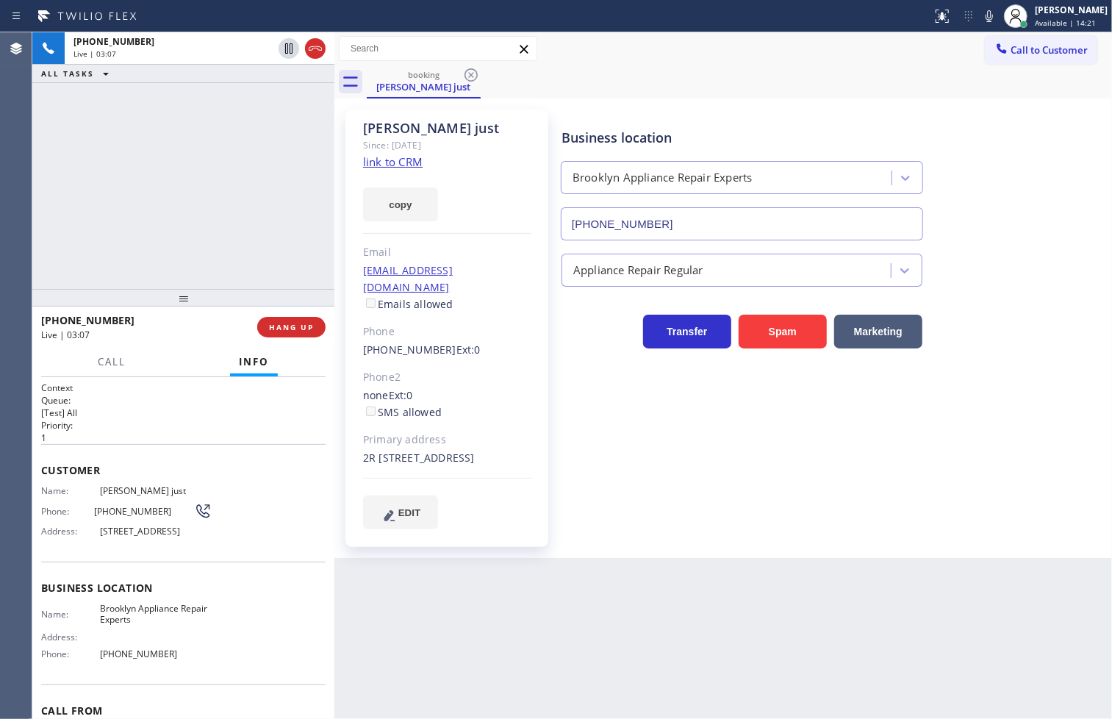
click at [176, 395] on h2 "Queue:" at bounding box center [183, 400] width 284 height 12
drag, startPoint x: 143, startPoint y: 457, endPoint x: 156, endPoint y: 432, distance: 28.3
click at [144, 456] on div "Customer Name: [PERSON_NAME] just Phone: [PHONE_NUMBER] Address: [STREET_ADDRES…" at bounding box center [183, 503] width 284 height 118
click at [168, 378] on div "Context Queue: [Test] All Priority: 1 Customer Name: [PERSON_NAME] just Phone: …" at bounding box center [183, 548] width 302 height 342
click at [179, 244] on div "[PHONE_NUMBER] Live | 03:11 ALL TASKS ALL TASKS ACTIVE TASKS TASKS IN WRAP UP" at bounding box center [183, 160] width 302 height 256
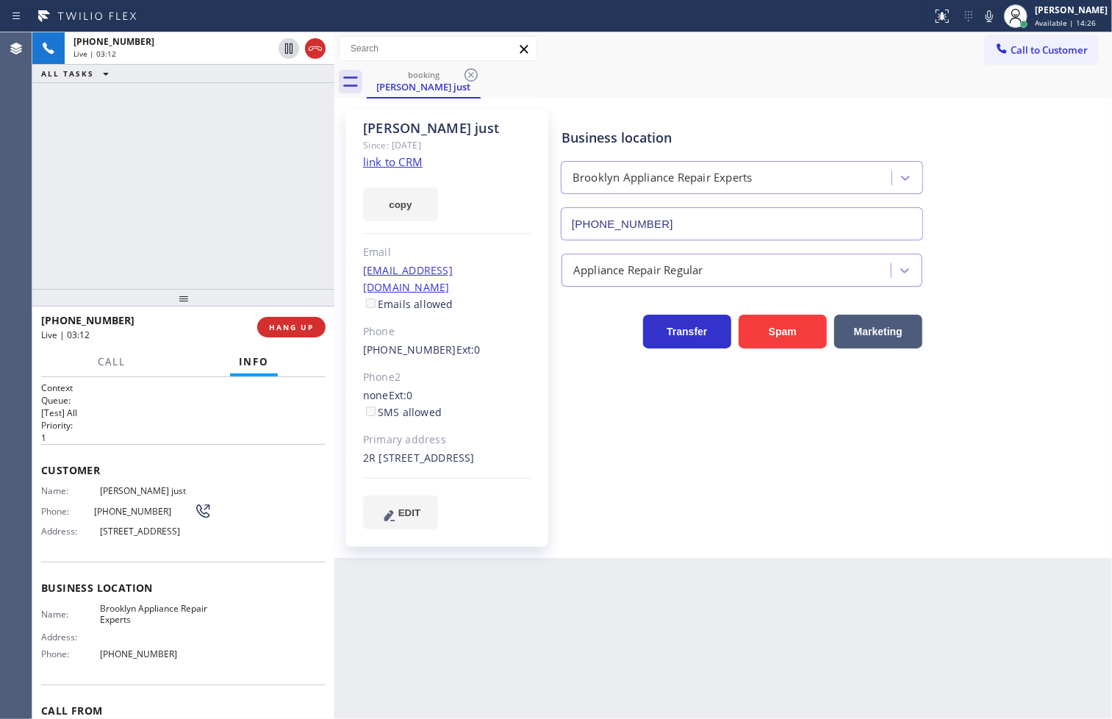
click at [165, 437] on p "1" at bounding box center [183, 437] width 284 height 12
click at [159, 172] on div "[PHONE_NUMBER] Live | 03:12 ALL TASKS ALL TASKS ACTIVE TASKS TASKS IN WRAP UP" at bounding box center [183, 160] width 302 height 256
drag, startPoint x: 155, startPoint y: 390, endPoint x: 169, endPoint y: 254, distance: 137.4
click at [158, 378] on div "Context Queue: [Test] All Priority: 1 Customer Name: [PERSON_NAME] just Phone: …" at bounding box center [183, 548] width 302 height 342
click at [170, 252] on div "[PHONE_NUMBER] Live | 03:14 ALL TASKS ALL TASKS ACTIVE TASKS TASKS IN WRAP UP" at bounding box center [183, 160] width 302 height 256
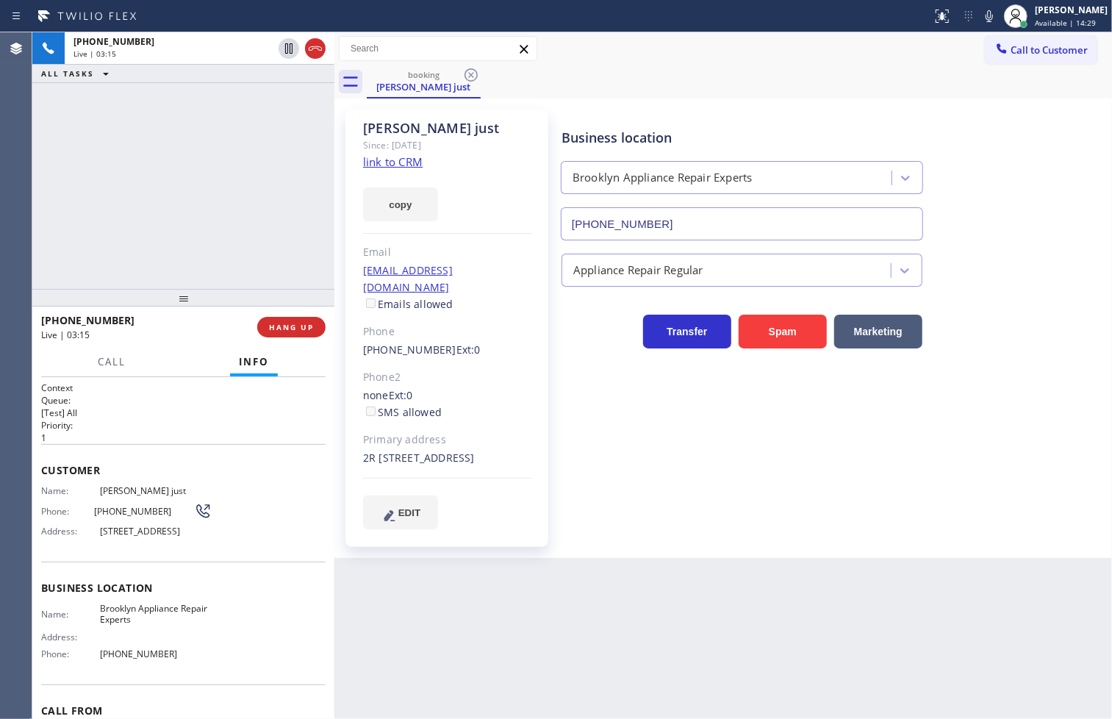
click at [156, 420] on h2 "Priority:" at bounding box center [183, 425] width 284 height 12
click at [203, 414] on p "[Test] All" at bounding box center [183, 412] width 284 height 12
click at [185, 219] on div "[PHONE_NUMBER] Live | 03:21 ALL TASKS ALL TASKS ACTIVE TASKS TASKS IN WRAP UP" at bounding box center [183, 160] width 302 height 256
click at [203, 398] on h2 "Queue:" at bounding box center [183, 400] width 284 height 12
click at [187, 251] on div "[PHONE_NUMBER] Live | 03:22 ALL TASKS ALL TASKS ACTIVE TASKS TASKS IN WRAP UP" at bounding box center [183, 160] width 302 height 256
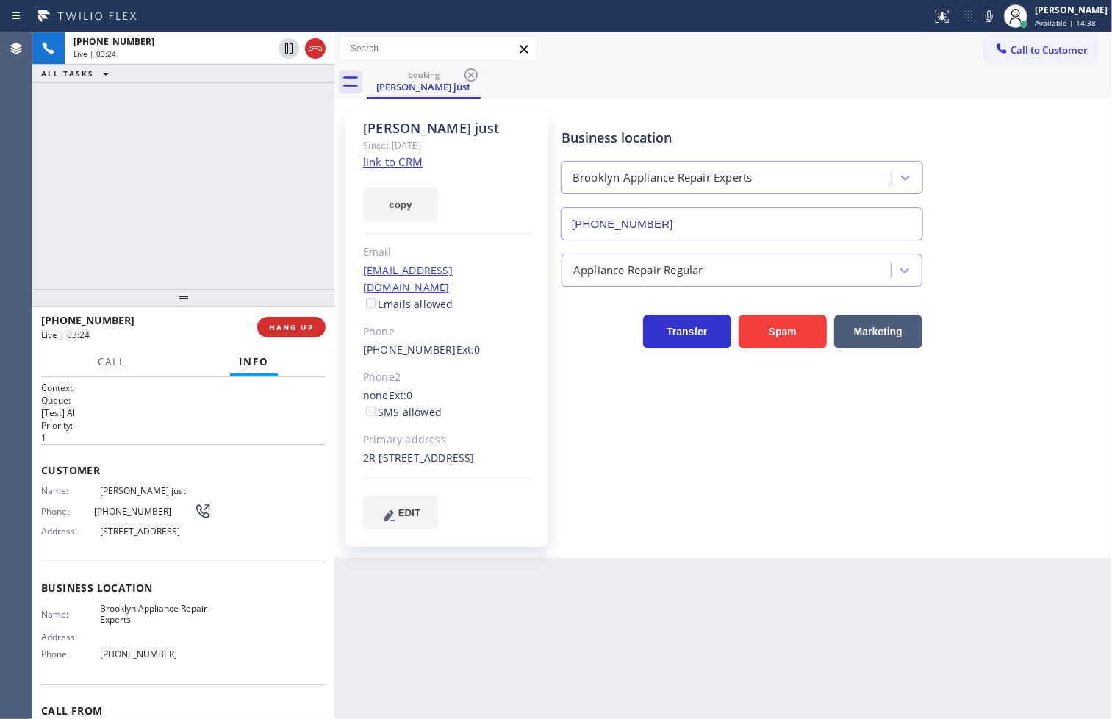
click at [195, 218] on div "[PHONE_NUMBER] Live | 03:24 ALL TASKS ALL TASKS ACTIVE TASKS TASKS IN WRAP UP" at bounding box center [183, 160] width 302 height 256
drag, startPoint x: 187, startPoint y: 438, endPoint x: 191, endPoint y: 415, distance: 23.1
click at [188, 432] on p "1" at bounding box center [183, 437] width 284 height 12
click at [300, 320] on button "HANG UP" at bounding box center [291, 327] width 68 height 21
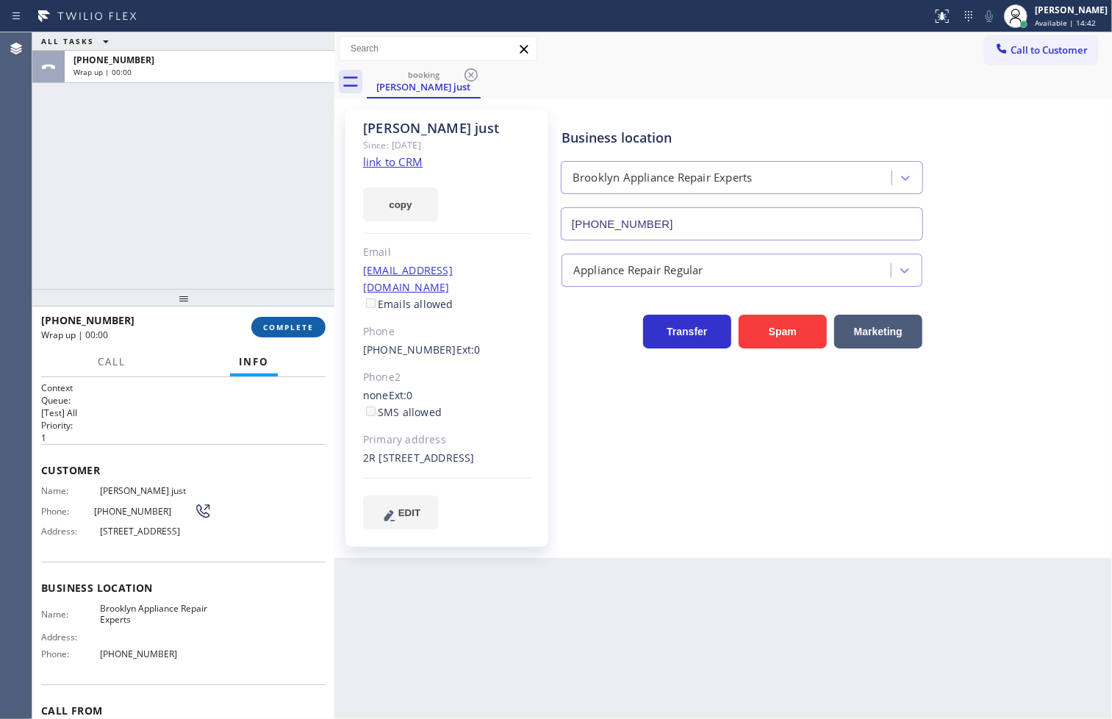
click at [300, 320] on button "COMPLETE" at bounding box center [288, 327] width 74 height 21
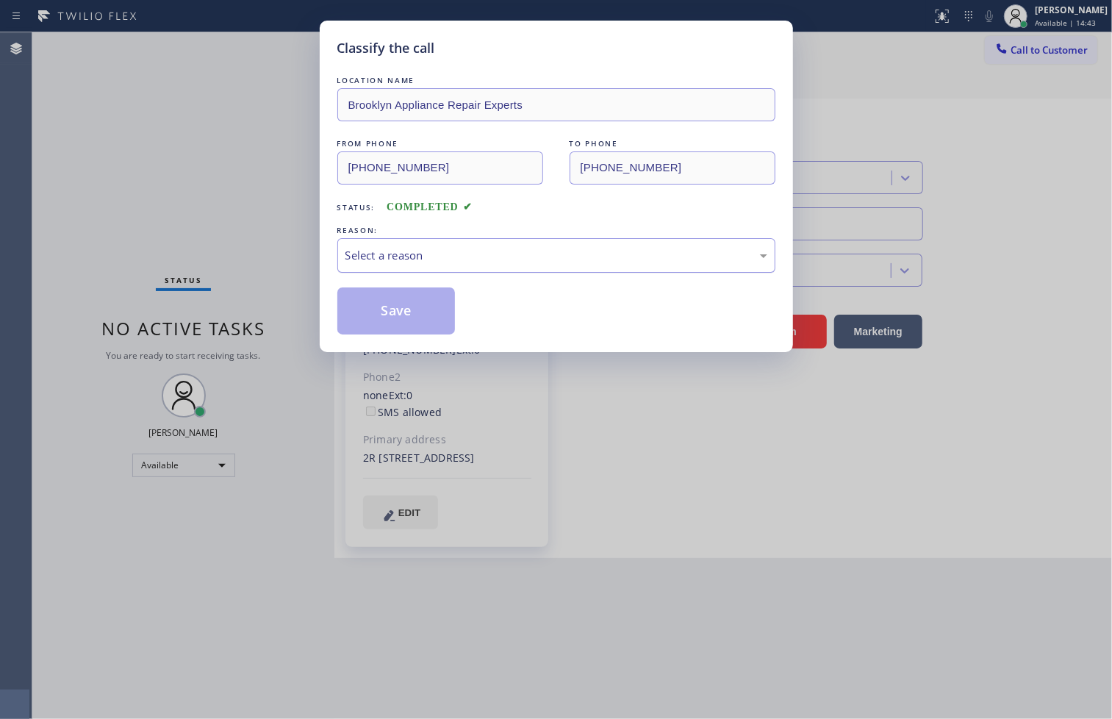
click at [420, 260] on div "Select a reason" at bounding box center [556, 255] width 422 height 17
click at [381, 311] on button "Save" at bounding box center [396, 310] width 118 height 47
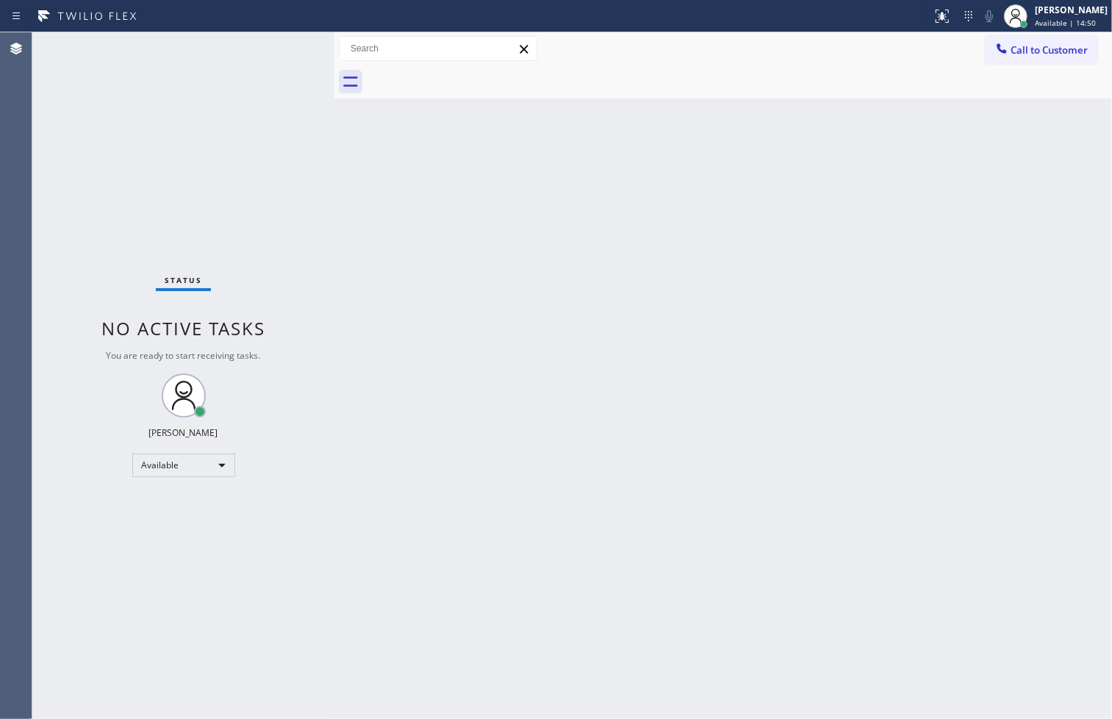
click at [860, 328] on div "Back to Dashboard Change Sender ID Customers Technicians Select a contact Outbo…" at bounding box center [722, 375] width 777 height 686
click at [127, 182] on div "Status No active tasks You are ready to start receiving tasks. [PERSON_NAME]" at bounding box center [183, 375] width 302 height 686
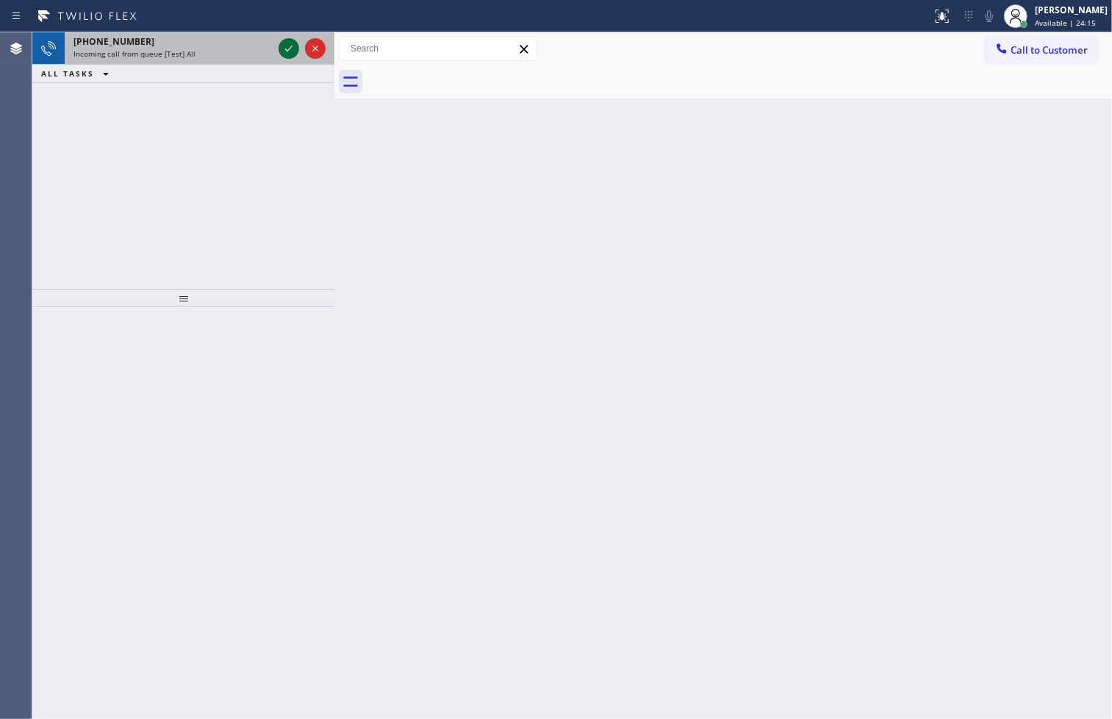
click at [284, 42] on icon at bounding box center [289, 49] width 18 height 18
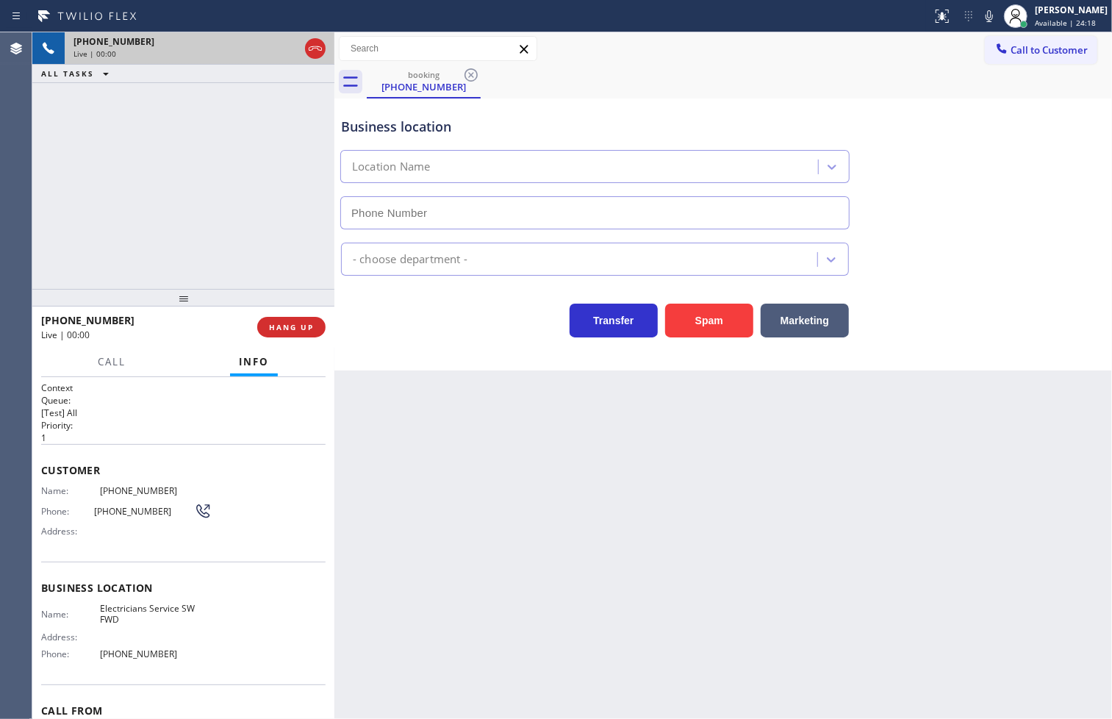
type input "[PHONE_NUMBER]"
click at [982, 214] on div "Business location Electricians Service SW FWD [PHONE_NUMBER]" at bounding box center [723, 162] width 770 height 133
click at [226, 197] on div "[PHONE_NUMBER] Live | 00:07 ALL TASKS ALL TASKS ACTIVE TASKS TASKS IN WRAP UP" at bounding box center [183, 160] width 302 height 256
click at [113, 364] on span "Call" at bounding box center [112, 361] width 28 height 13
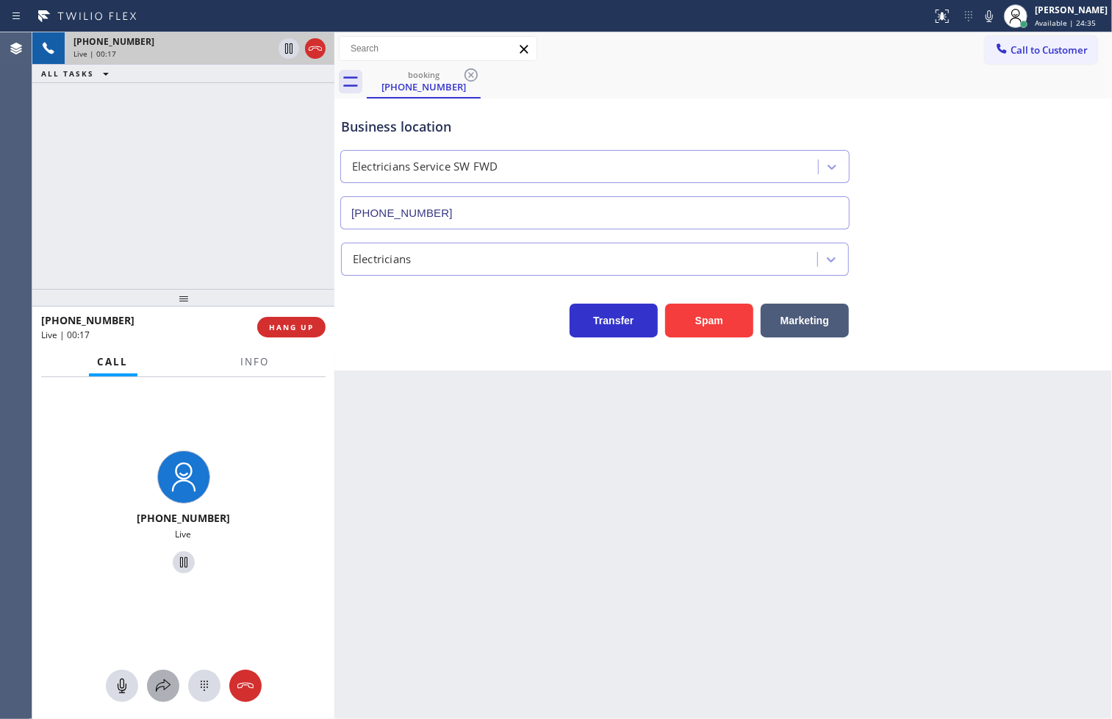
click at [164, 678] on icon at bounding box center [163, 686] width 18 height 18
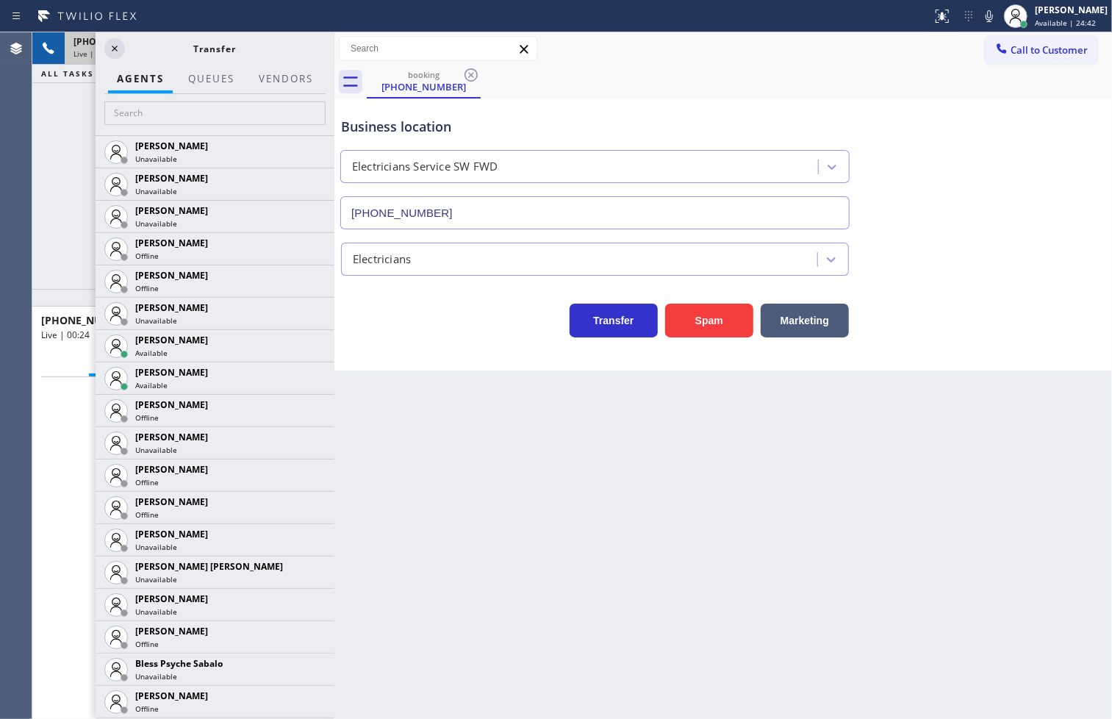
click at [443, 364] on div "Business location Electricians Service SW FWD [PHONE_NUMBER] Electricians Trans…" at bounding box center [722, 234] width 777 height 272
drag, startPoint x: 419, startPoint y: 333, endPoint x: 104, endPoint y: 101, distance: 391.0
click at [417, 332] on div "Transfer Spam Marketing" at bounding box center [595, 316] width 514 height 41
click at [121, 49] on icon at bounding box center [115, 49] width 18 height 18
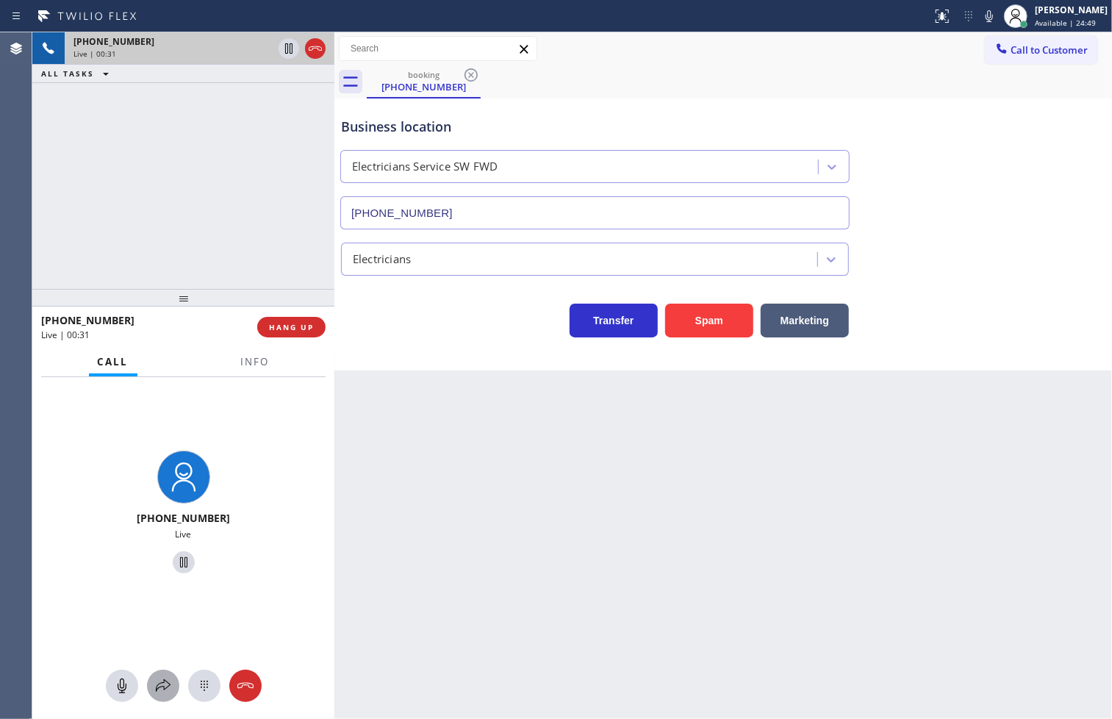
click at [160, 686] on icon at bounding box center [163, 686] width 18 height 18
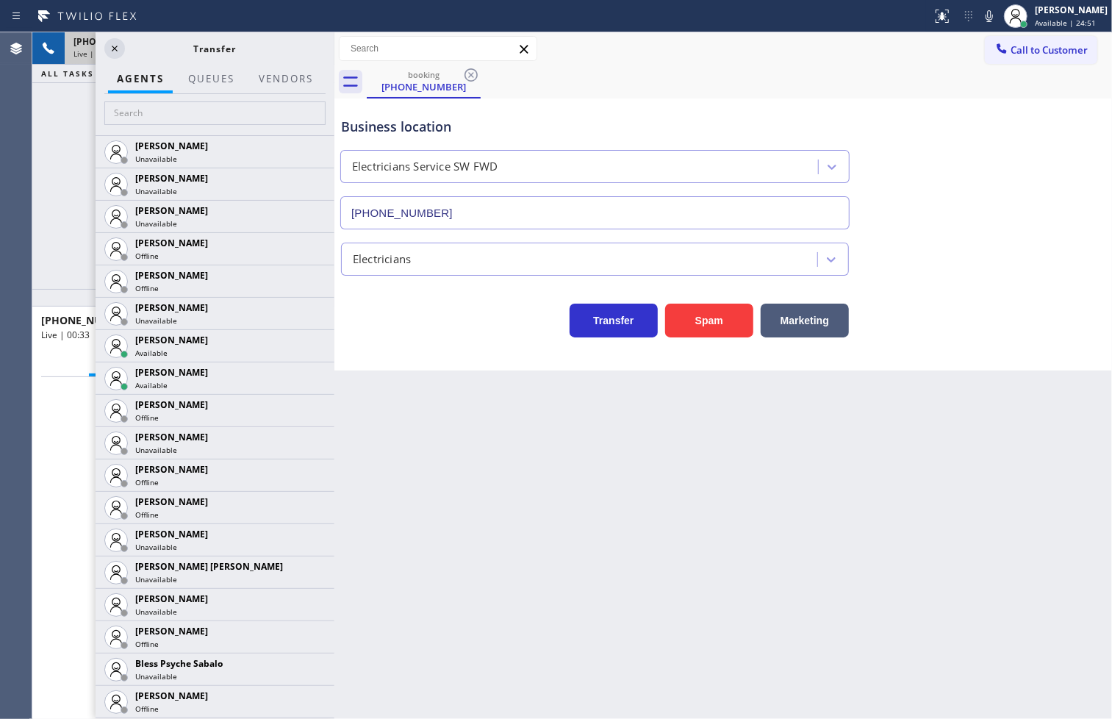
click at [389, 367] on div "Business location Electricians Service SW FWD [PHONE_NUMBER] Electricians Trans…" at bounding box center [722, 234] width 777 height 272
click at [66, 258] on div "[PHONE_NUMBER] Live | 00:34 ALL TASKS ALL TASKS ACTIVE TASKS TASKS IN WRAP UP" at bounding box center [183, 160] width 302 height 256
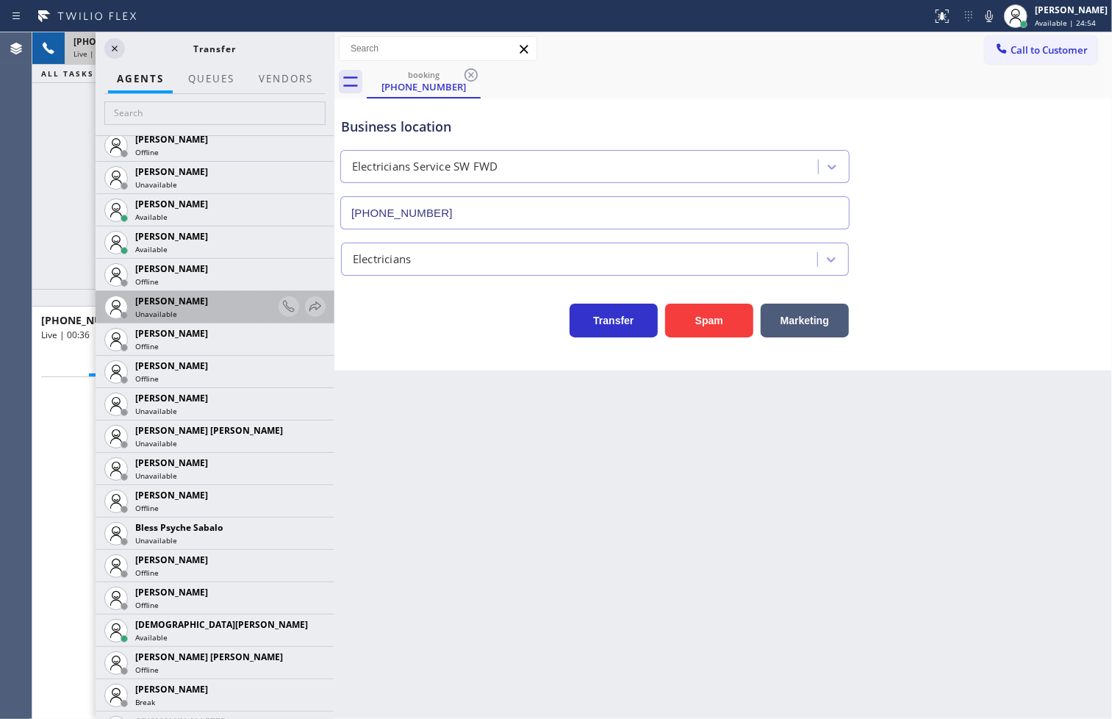
scroll to position [245, 0]
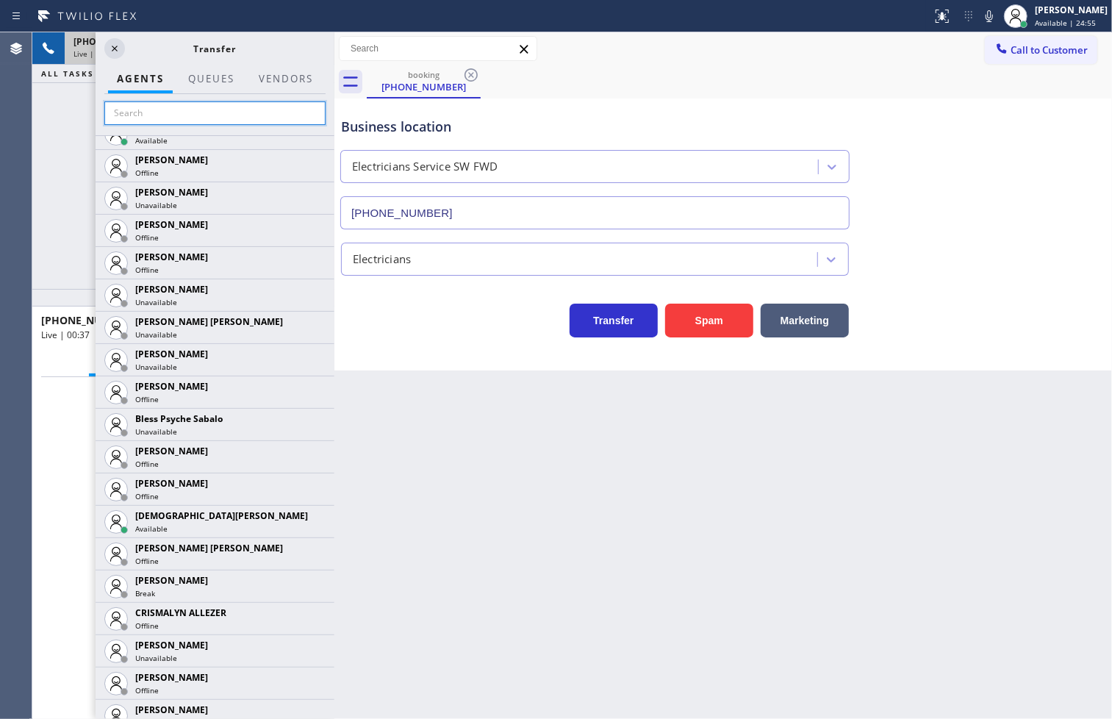
click at [143, 118] on input "text" at bounding box center [214, 113] width 221 height 24
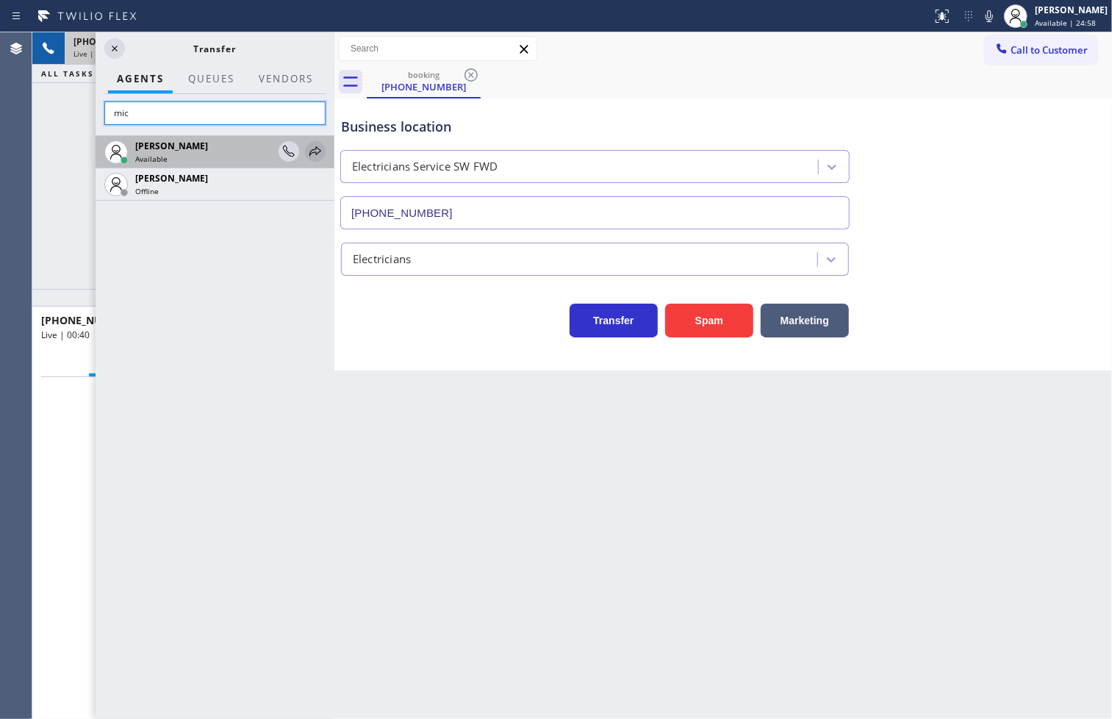
type input "mic"
click at [311, 149] on icon at bounding box center [315, 152] width 18 height 18
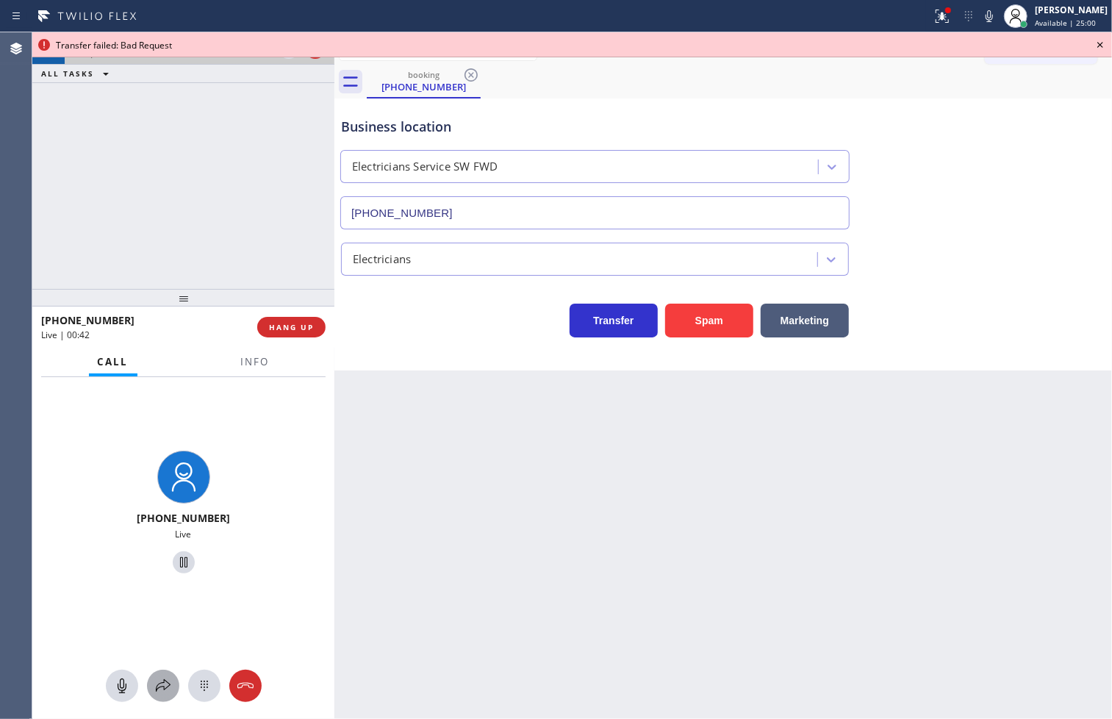
click at [159, 692] on icon at bounding box center [163, 686] width 18 height 18
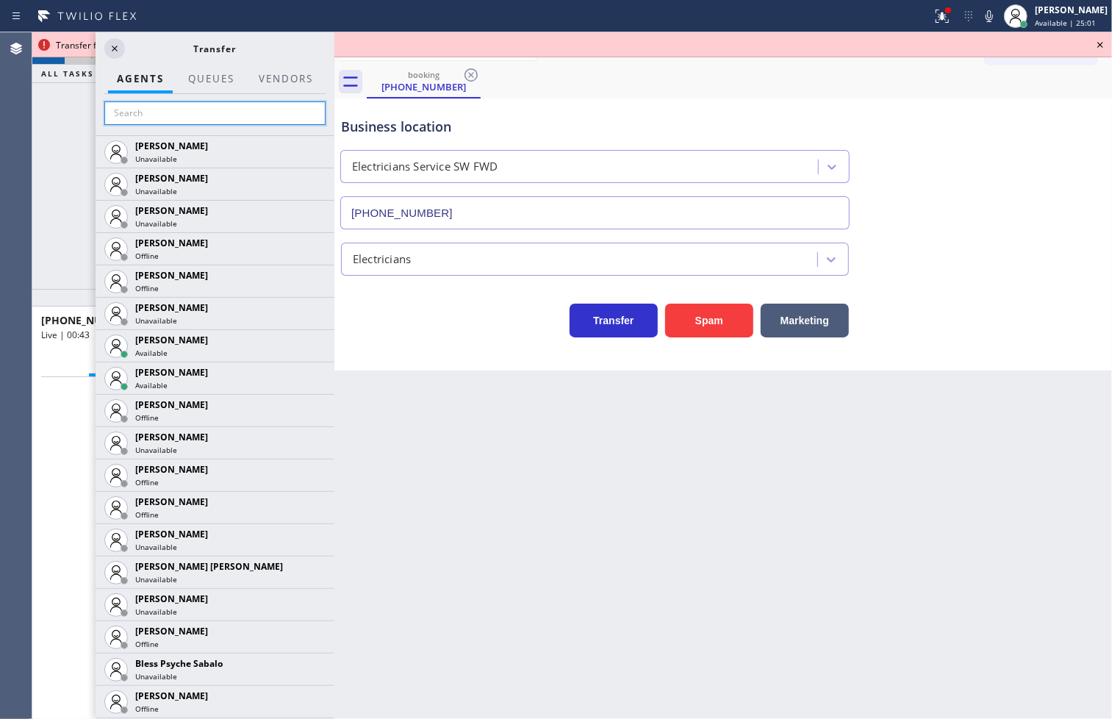
click at [145, 118] on input "text" at bounding box center [214, 113] width 221 height 24
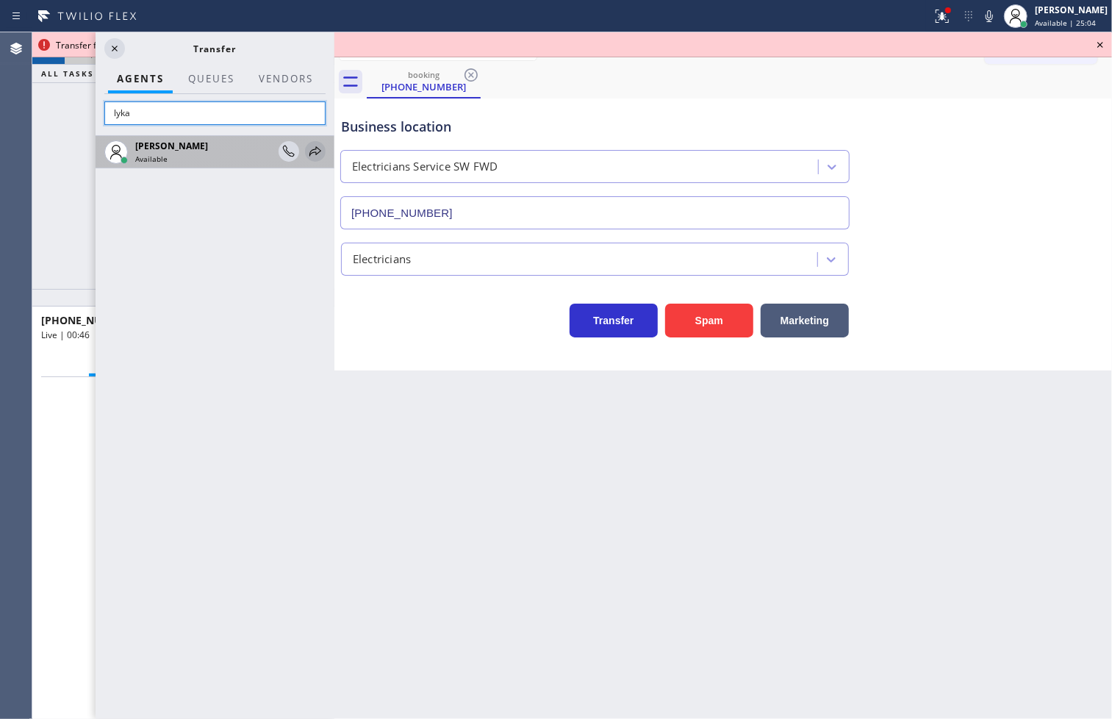
type input "lyka"
click at [309, 146] on icon at bounding box center [315, 152] width 18 height 18
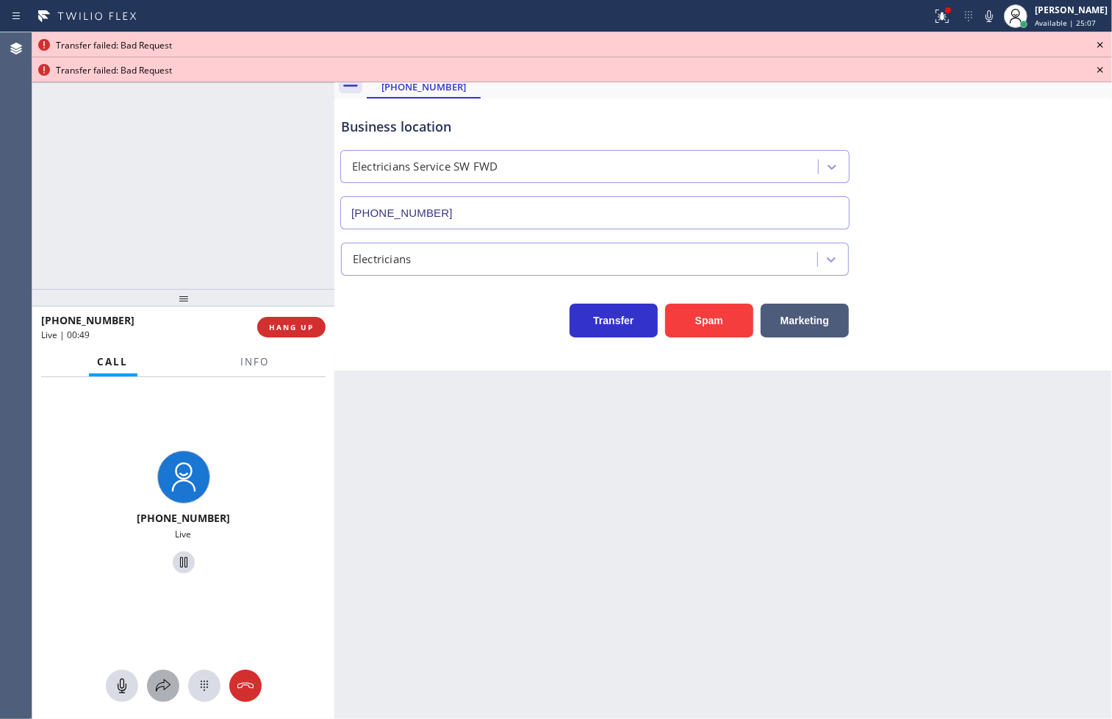
click at [165, 683] on icon at bounding box center [163, 686] width 18 height 18
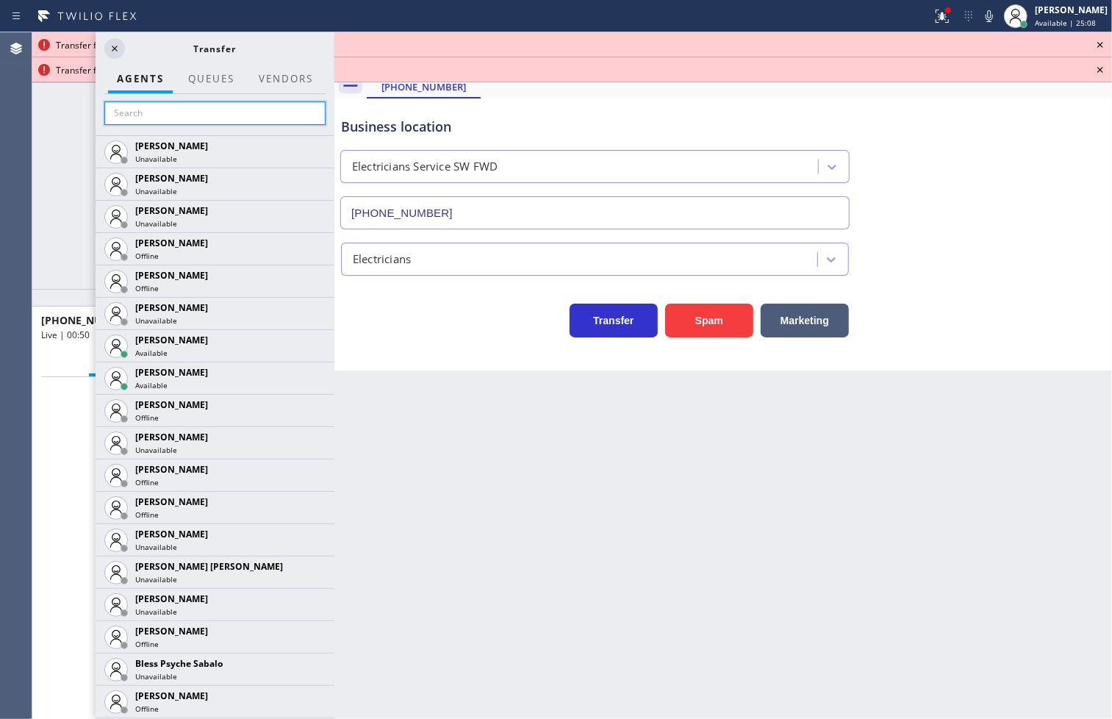
click at [181, 121] on input "text" at bounding box center [214, 113] width 221 height 24
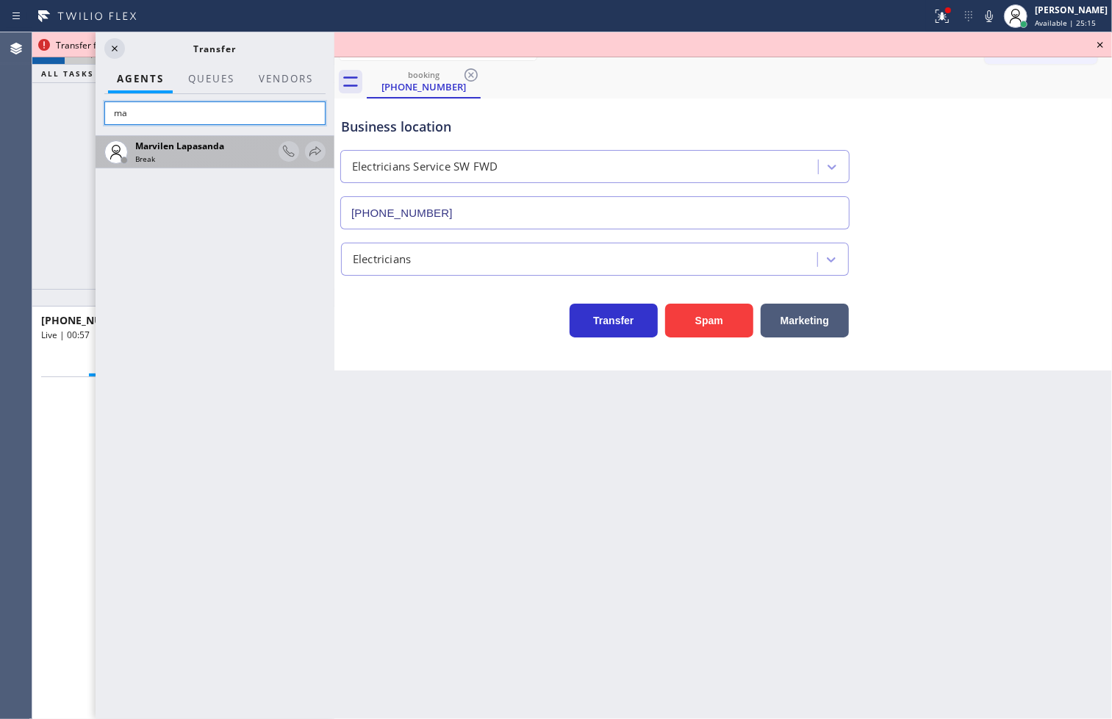
type input "m"
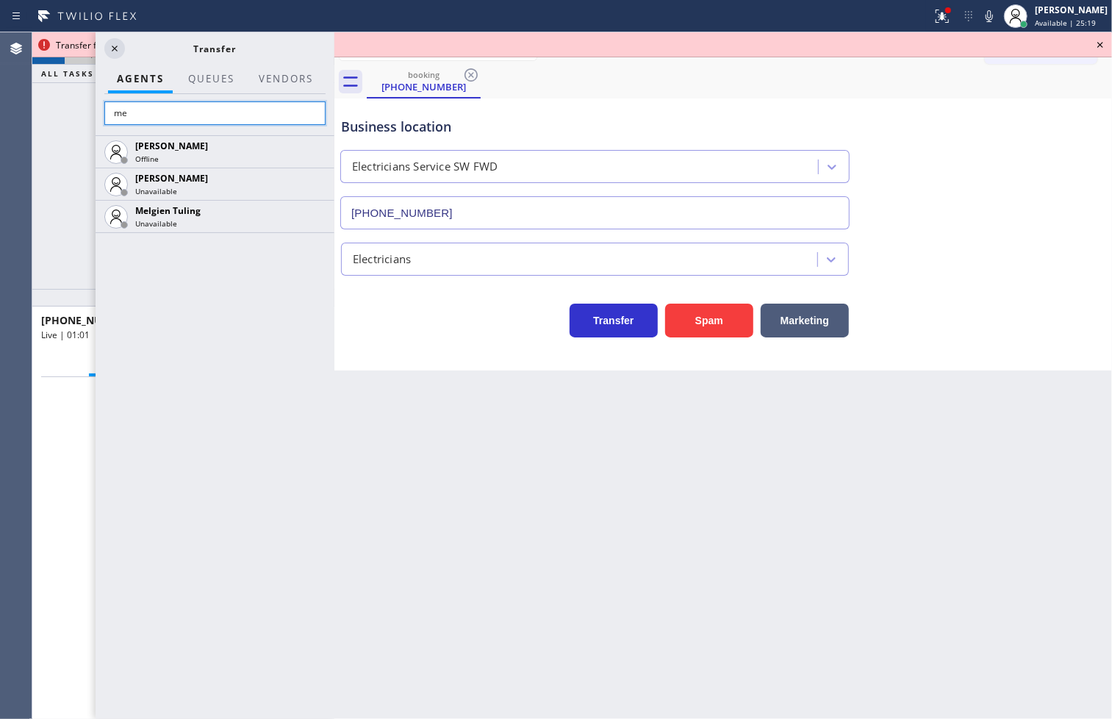
type input "m"
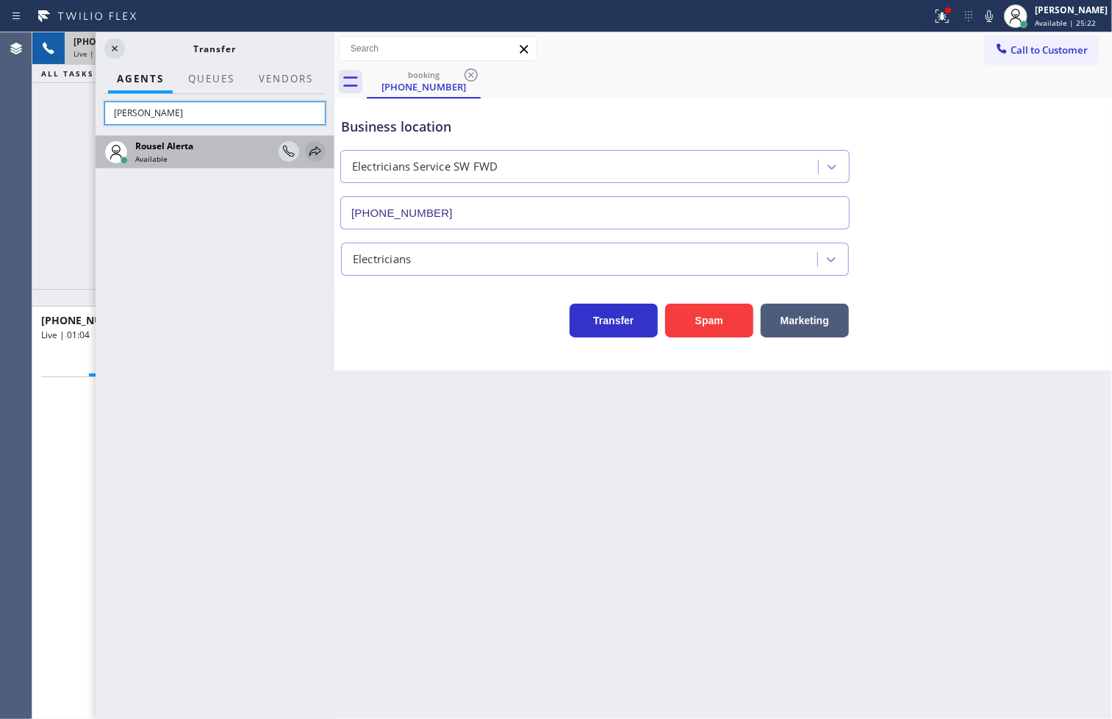
type input "[PERSON_NAME]"
click at [316, 153] on icon at bounding box center [315, 151] width 12 height 10
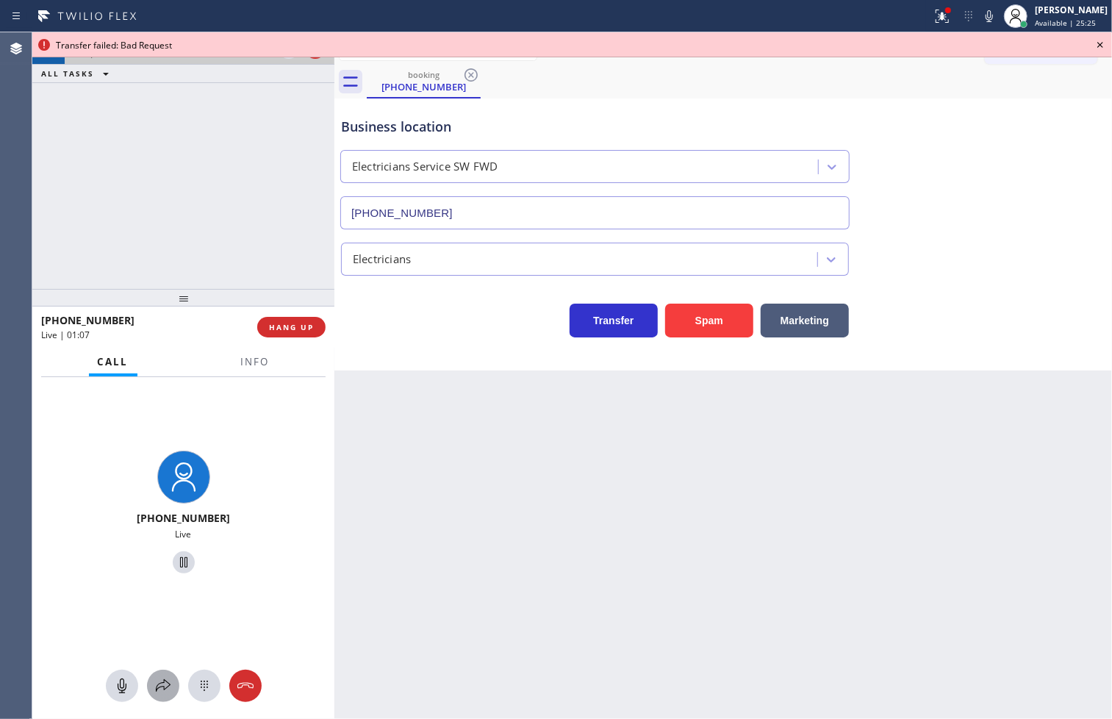
click at [158, 680] on icon at bounding box center [163, 686] width 18 height 18
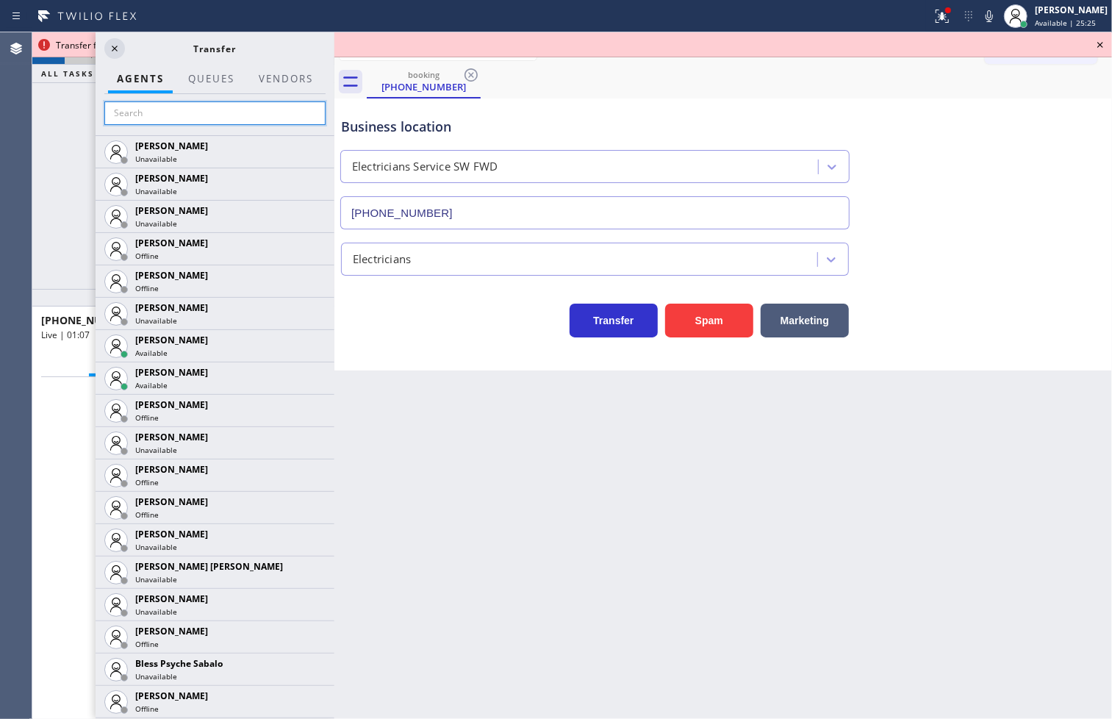
click at [166, 112] on input "text" at bounding box center [214, 113] width 221 height 24
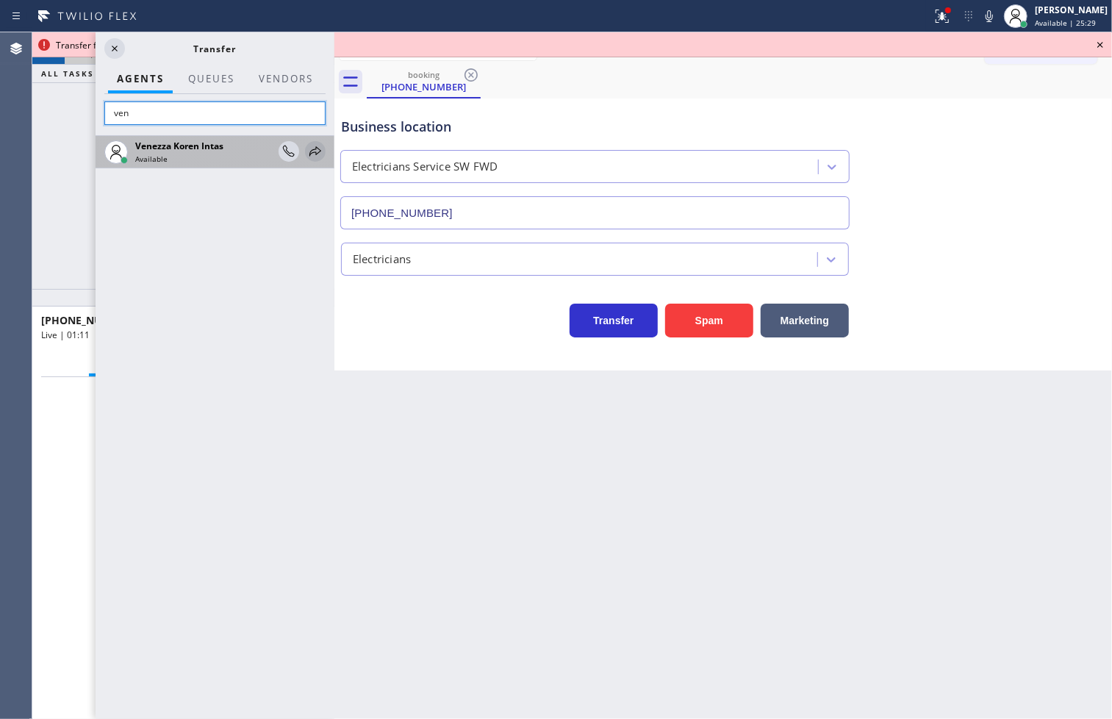
type input "ven"
click at [311, 152] on icon at bounding box center [315, 152] width 18 height 18
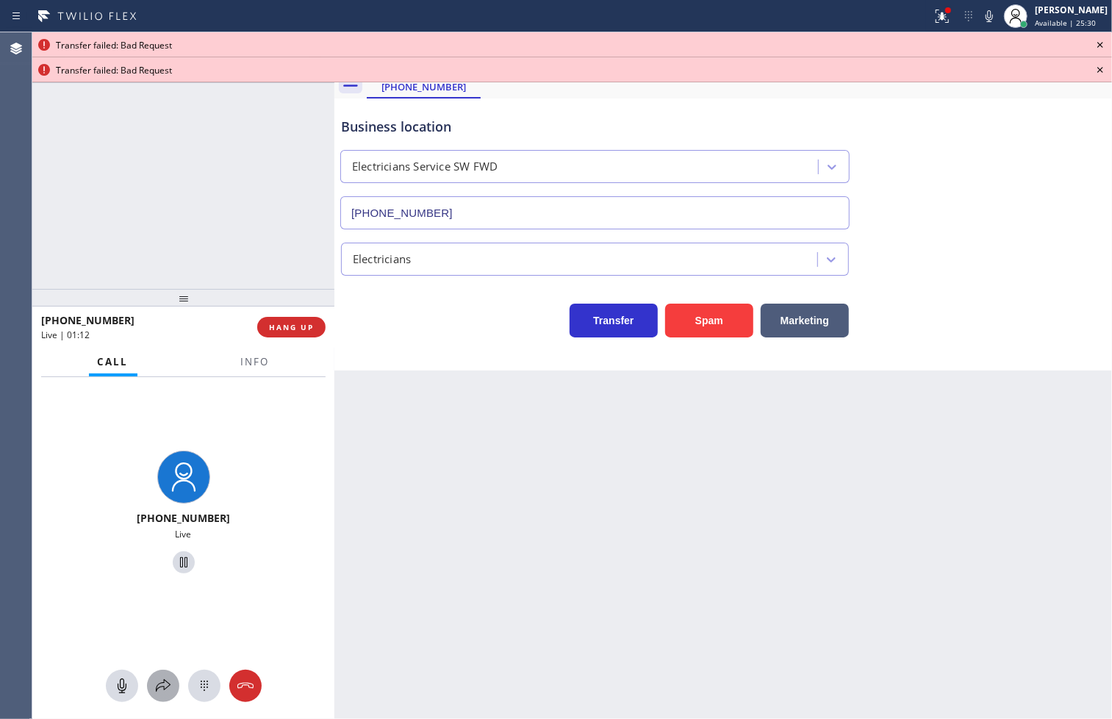
click at [162, 686] on icon at bounding box center [163, 686] width 18 height 18
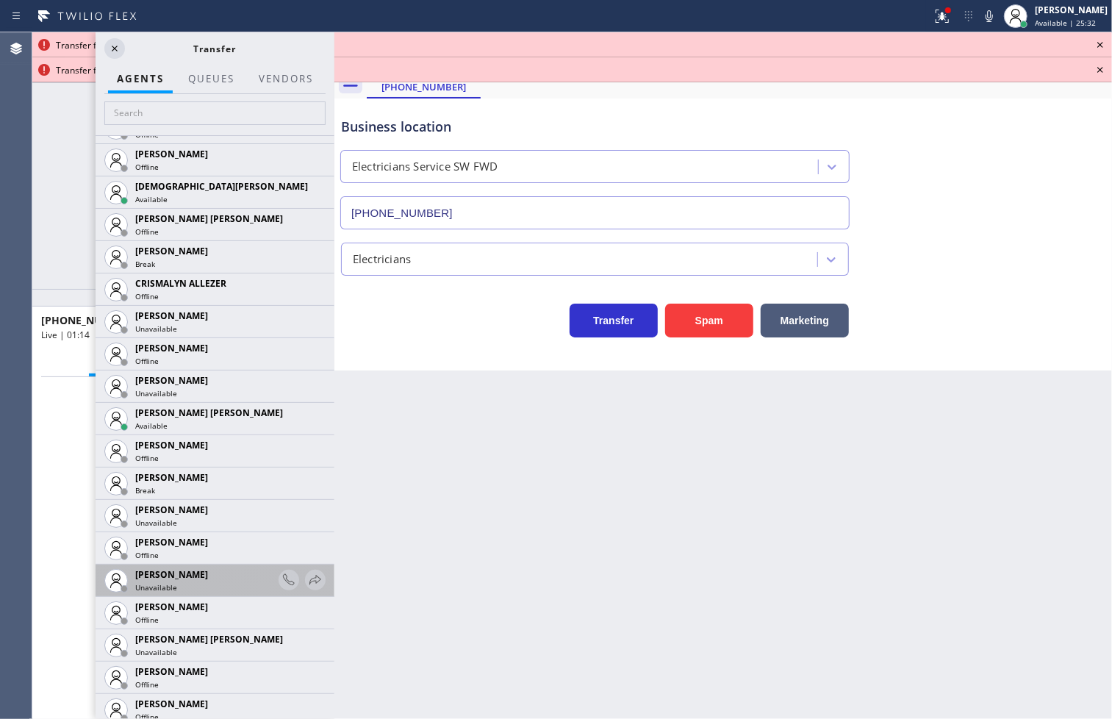
scroll to position [653, 0]
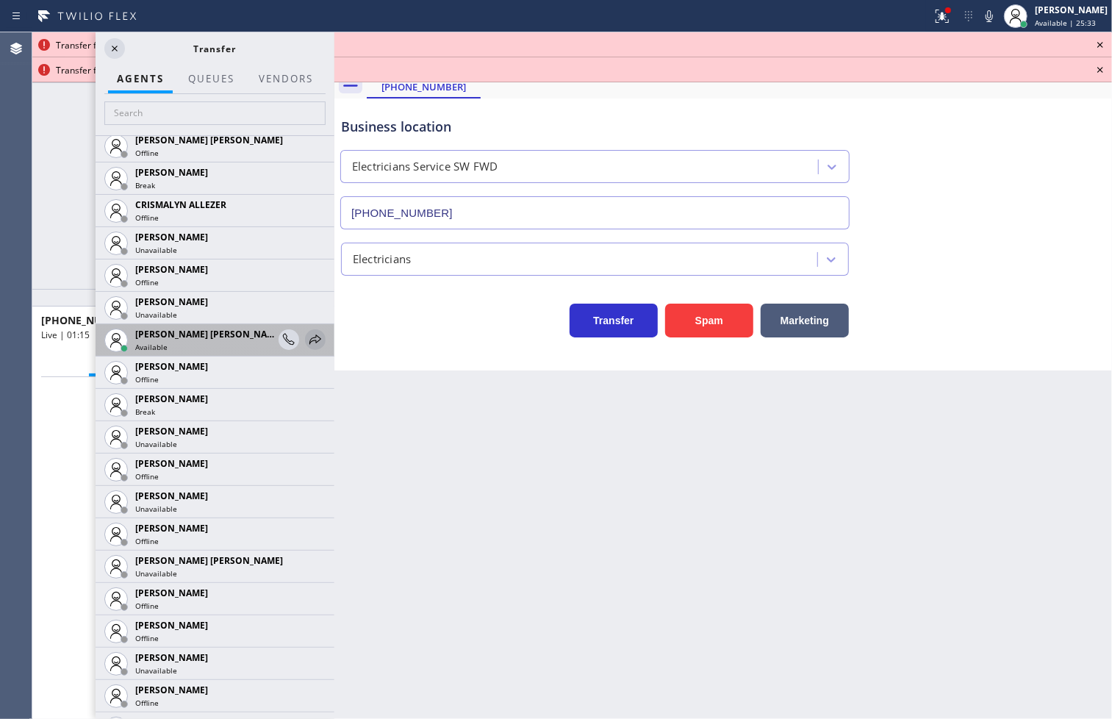
click at [306, 336] on icon at bounding box center [315, 340] width 18 height 18
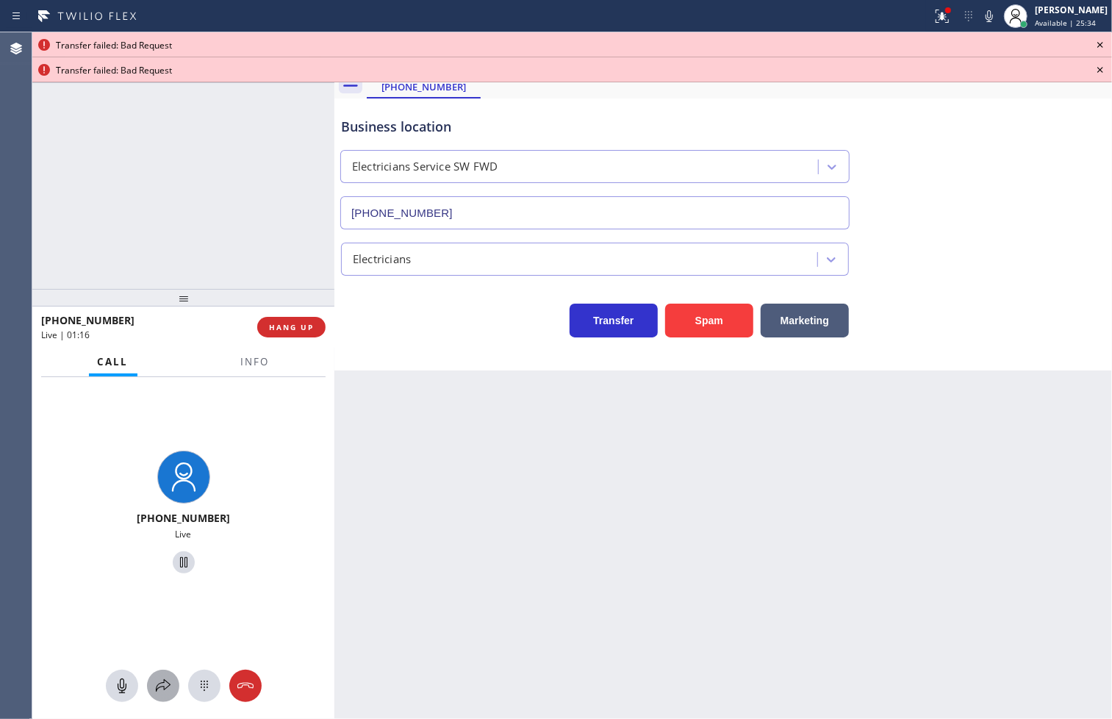
click at [151, 682] on div at bounding box center [163, 686] width 32 height 18
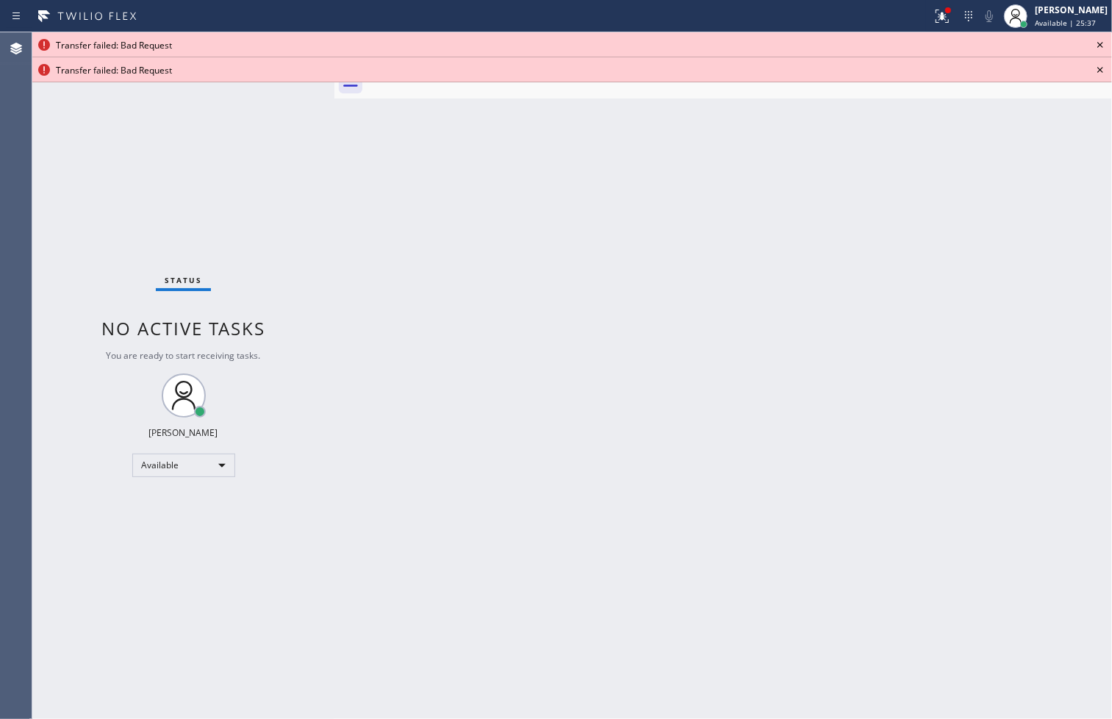
click at [1099, 41] on icon at bounding box center [1100, 45] width 18 height 18
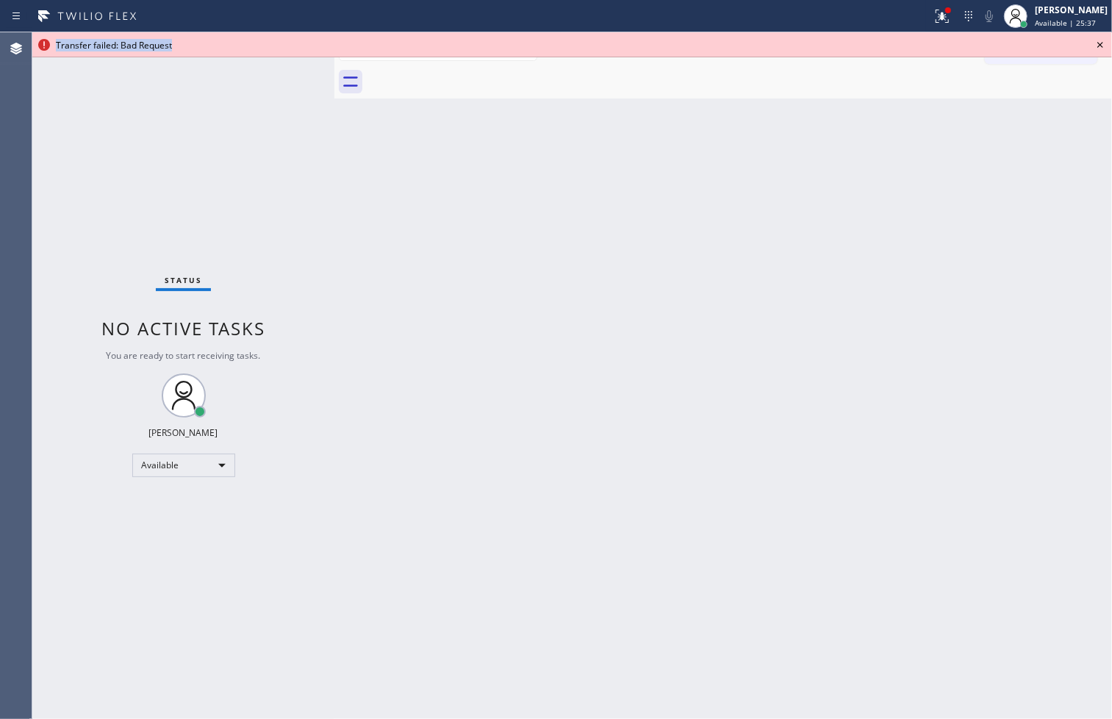
click at [1099, 41] on icon at bounding box center [1100, 45] width 18 height 18
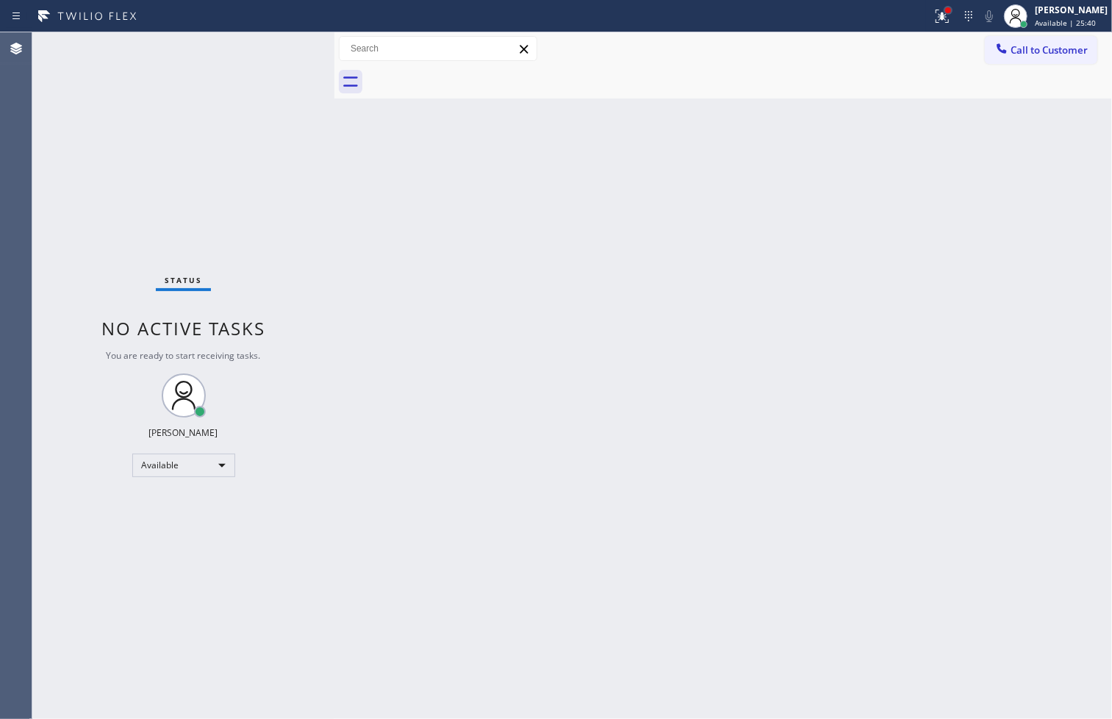
click at [944, 12] on div at bounding box center [948, 10] width 9 height 9
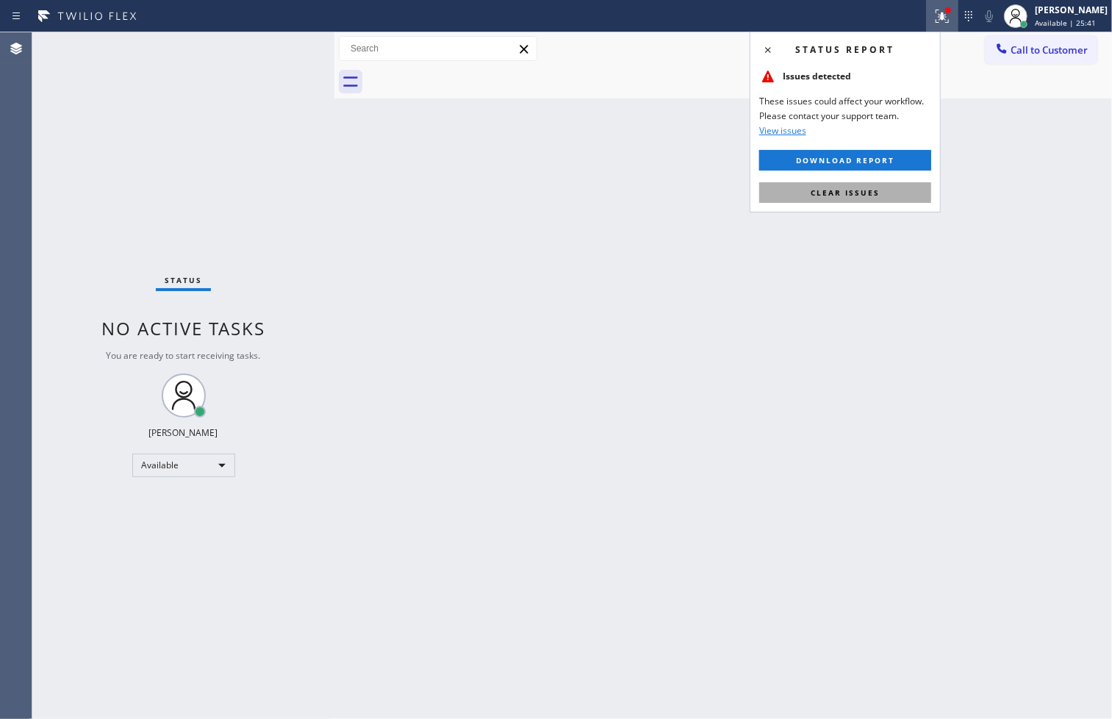
click at [869, 191] on span "Clear issues" at bounding box center [845, 192] width 69 height 10
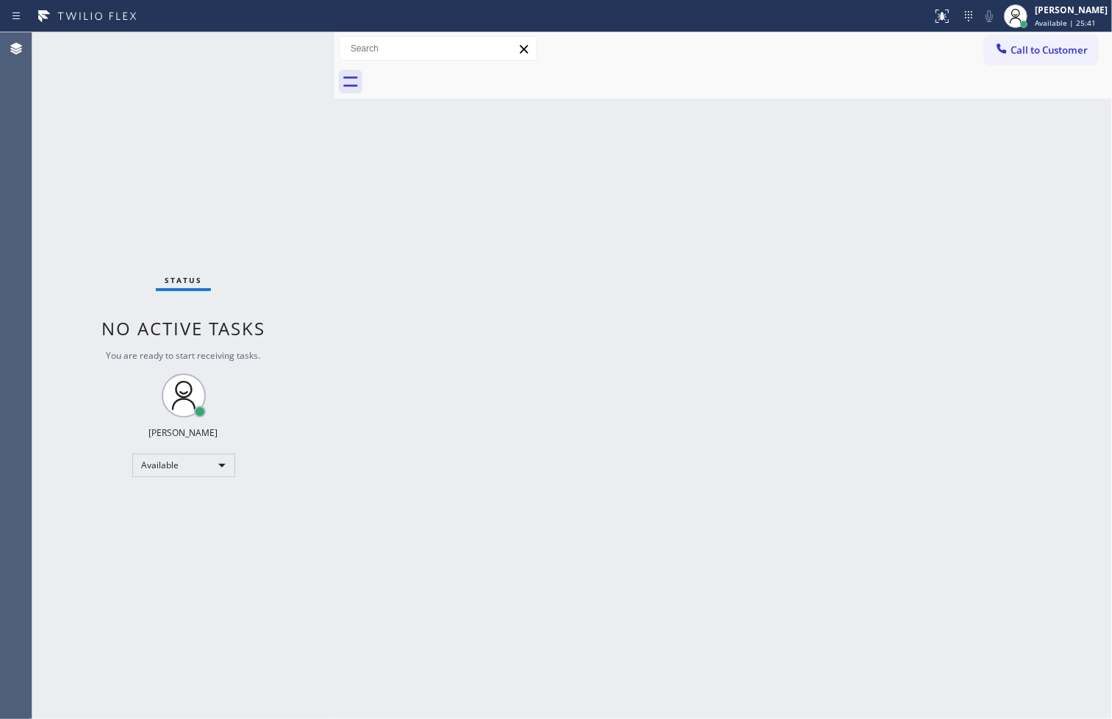
click at [456, 170] on div "Back to Dashboard Change Sender ID Customers Technicians Select a contact Outbo…" at bounding box center [722, 375] width 777 height 686
click at [303, 118] on div "Status No active tasks You are ready to start receiving tasks. [PERSON_NAME]" at bounding box center [183, 375] width 302 height 686
click at [272, 42] on div "Status No active tasks You are ready to start receiving tasks. [PERSON_NAME]" at bounding box center [183, 375] width 302 height 686
click at [275, 42] on div "Status No active tasks You are ready to start receiving tasks. [PERSON_NAME]" at bounding box center [183, 375] width 302 height 686
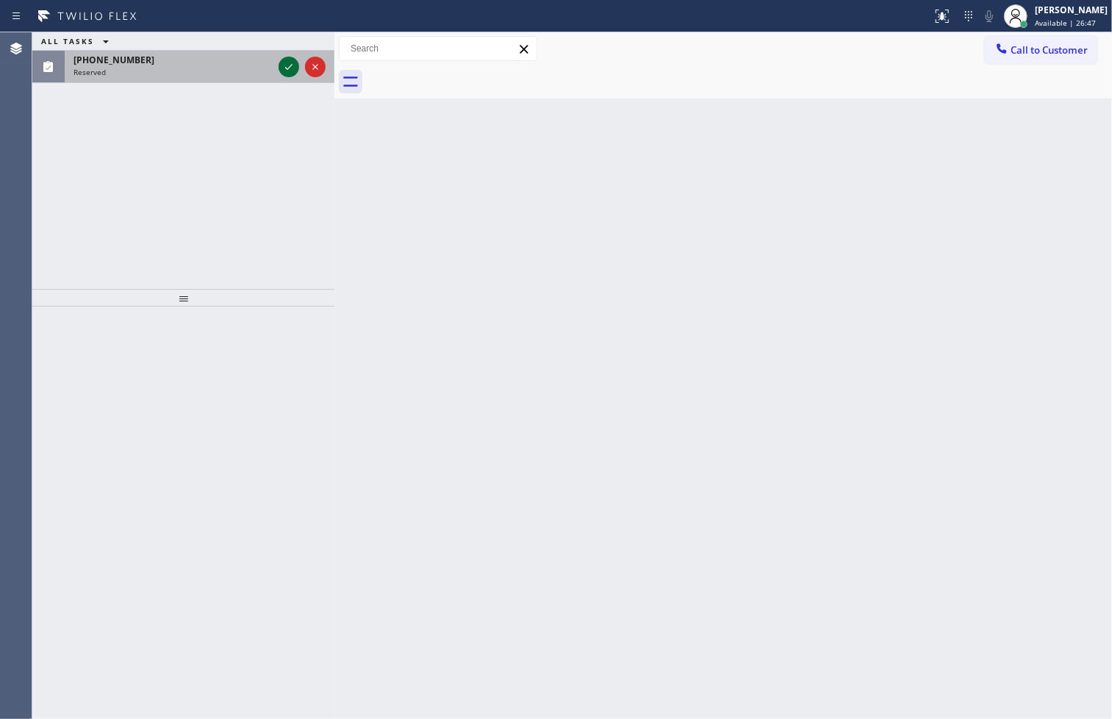
click at [295, 65] on icon at bounding box center [289, 67] width 18 height 18
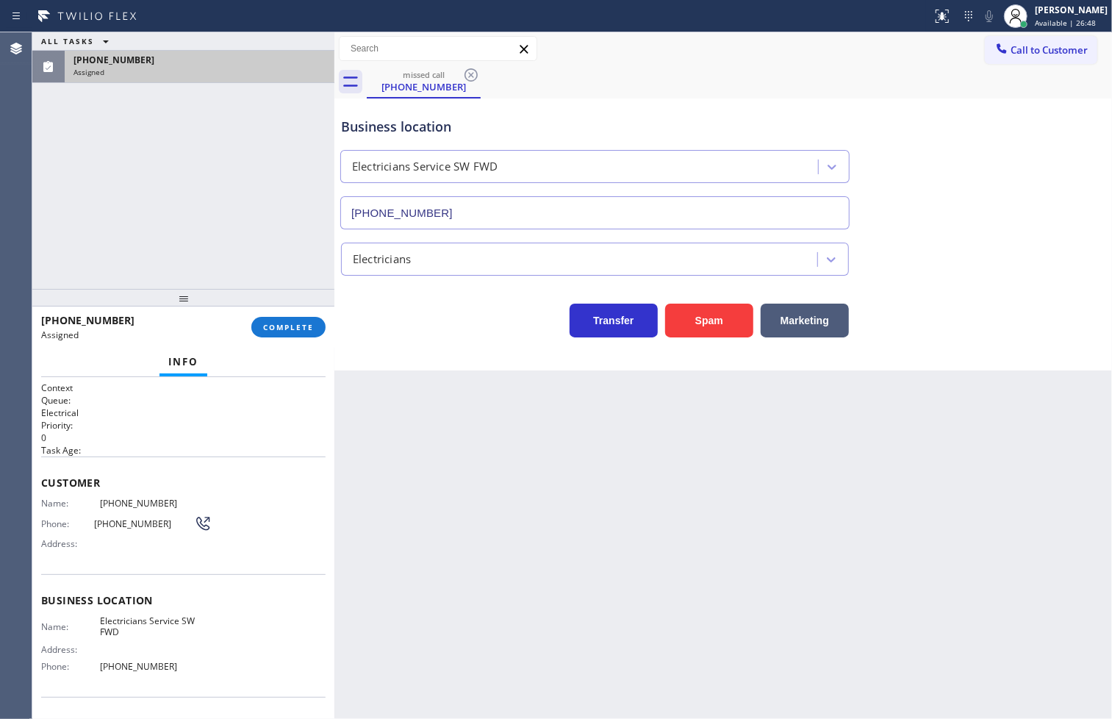
type input "[PHONE_NUMBER]"
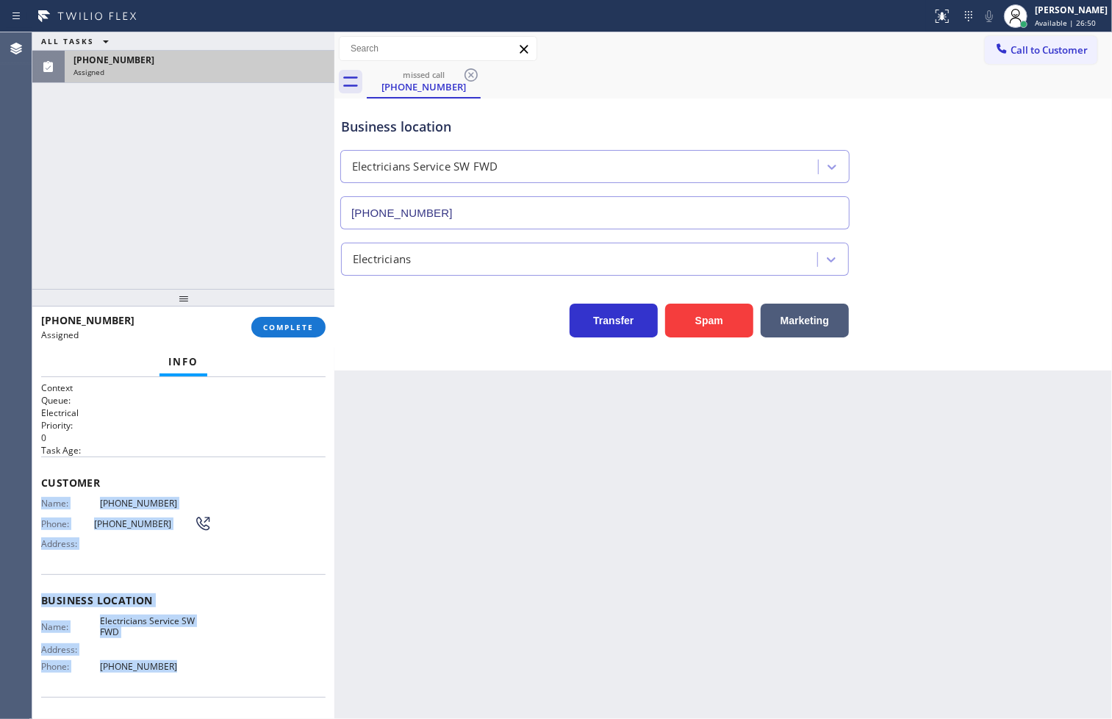
drag, startPoint x: 41, startPoint y: 501, endPoint x: 185, endPoint y: 664, distance: 217.6
click at [185, 664] on div "Context Queue: Electrical Priority: 0 Task Age: Customer Name: [PHONE_NUMBER] P…" at bounding box center [183, 594] width 284 height 426
copy div "Name: [PHONE_NUMBER] Phone: [PHONE_NUMBER] Address: Business location Name: Ele…"
click at [312, 320] on button "COMPLETE" at bounding box center [288, 327] width 74 height 21
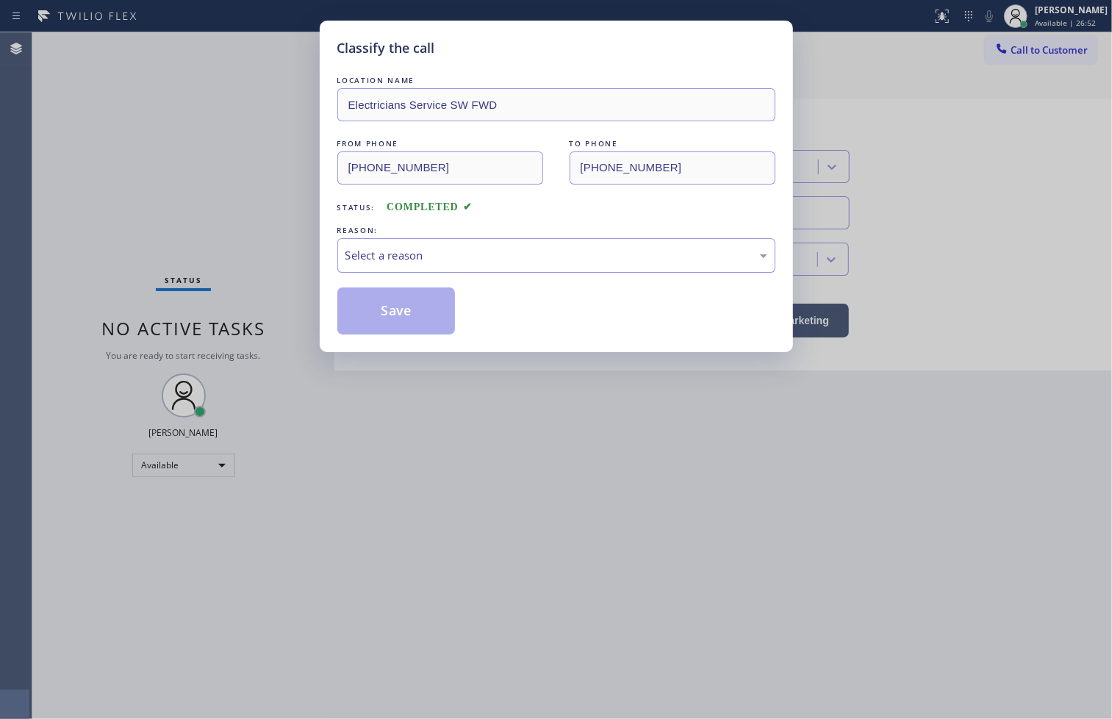
click at [441, 252] on div "Select a reason" at bounding box center [556, 255] width 422 height 17
click at [417, 317] on button "Save" at bounding box center [396, 310] width 118 height 47
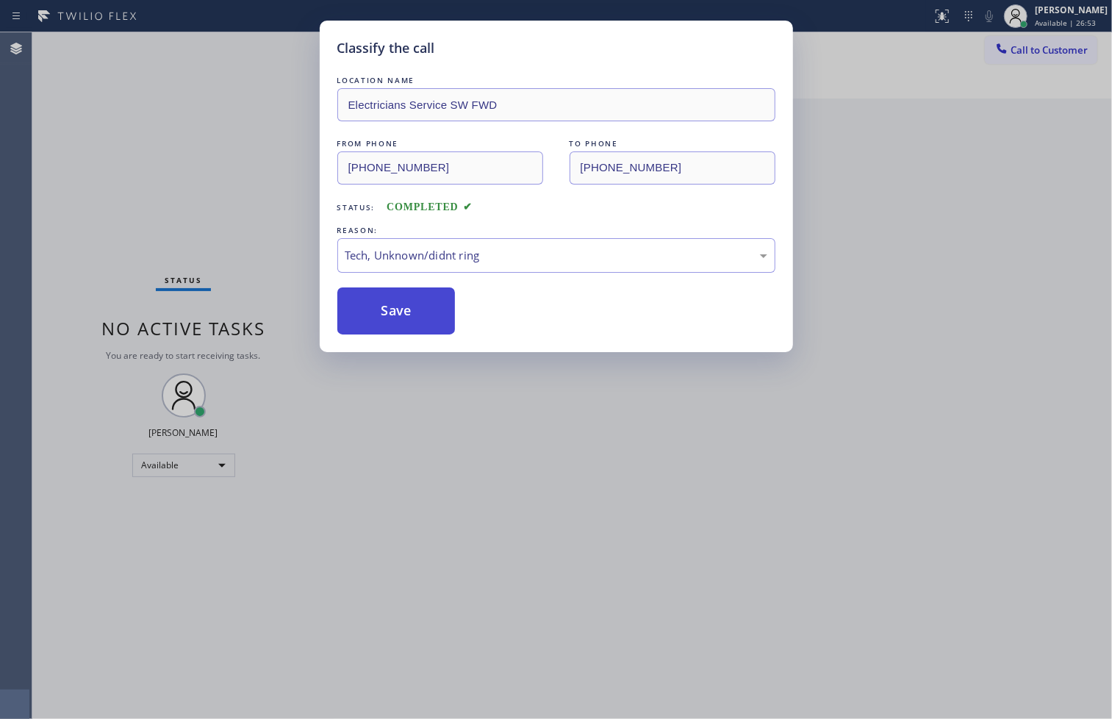
click at [417, 317] on button "Save" at bounding box center [396, 310] width 118 height 47
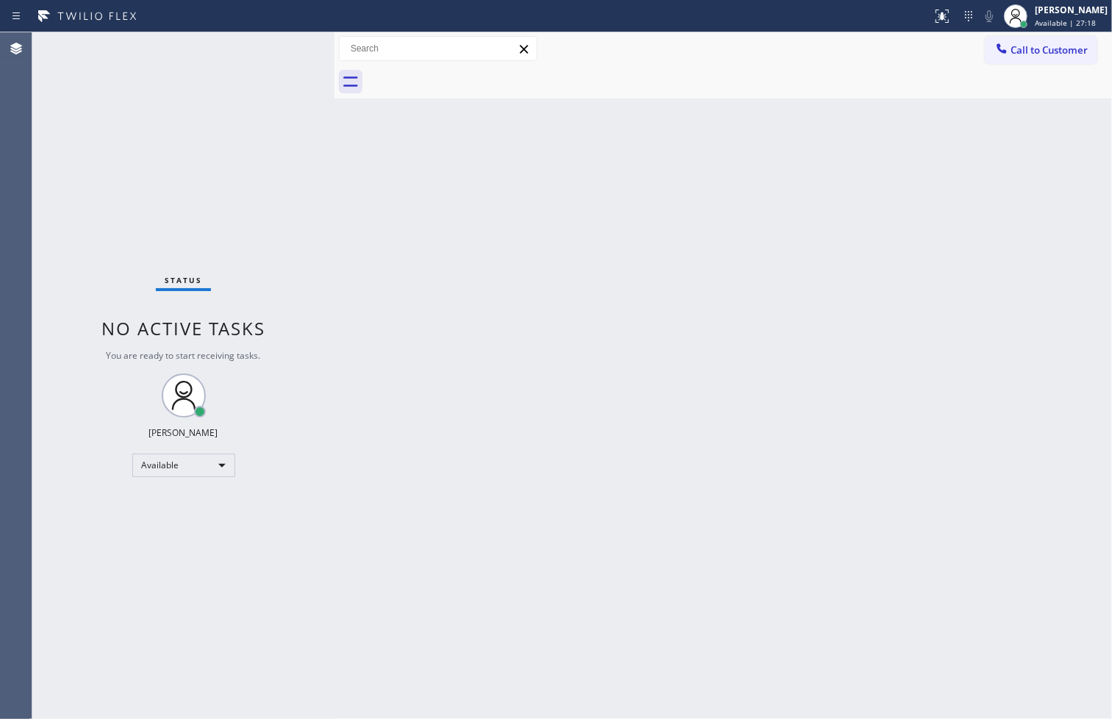
click at [81, 108] on div "Status No active tasks You are ready to start receiving tasks. [PERSON_NAME]" at bounding box center [183, 375] width 302 height 686
click at [310, 52] on div "Status No active tasks You are ready to start receiving tasks. [PERSON_NAME]" at bounding box center [183, 375] width 302 height 686
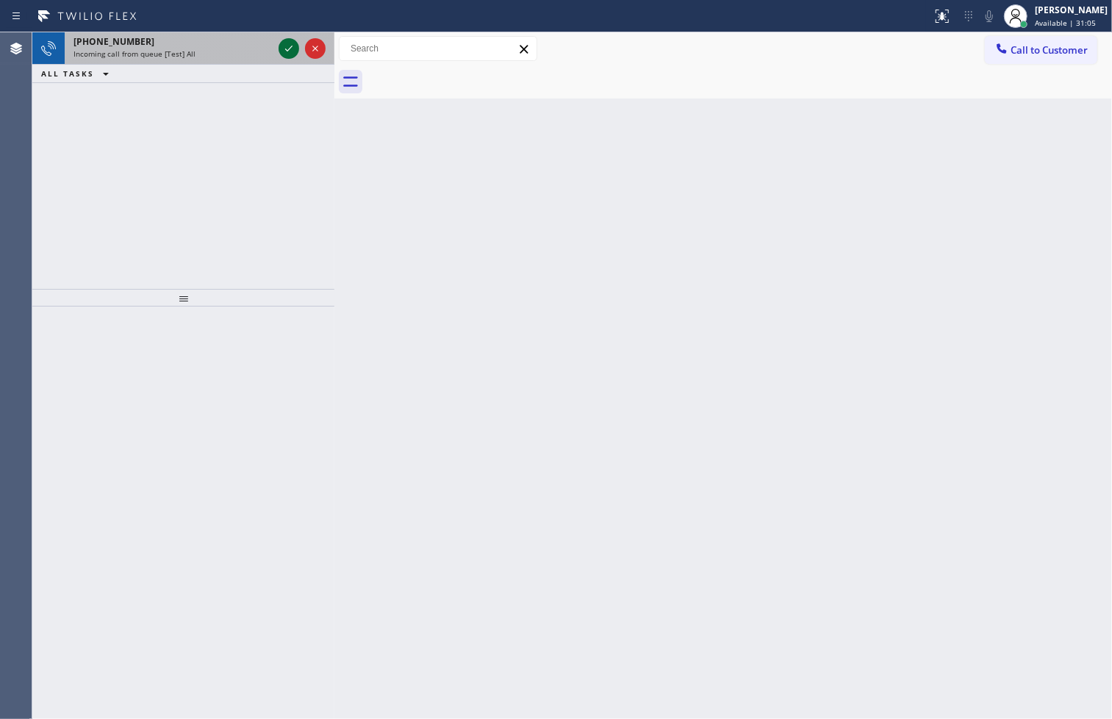
click at [289, 43] on icon at bounding box center [289, 49] width 18 height 18
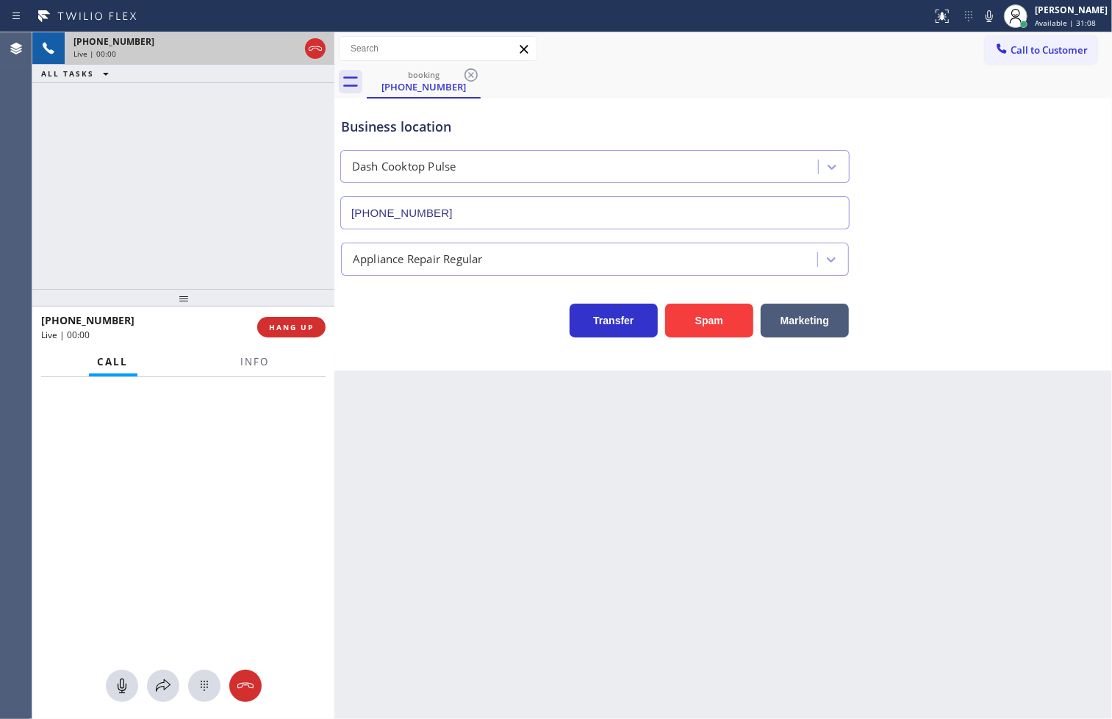
type input "[PHONE_NUMBER]"
click at [110, 145] on div "[PHONE_NUMBER] Live | 00:20 ALL TASKS ALL TASKS ACTIVE TASKS TASKS IN WRAP UP" at bounding box center [183, 160] width 302 height 256
click at [265, 364] on span "Info" at bounding box center [255, 361] width 29 height 13
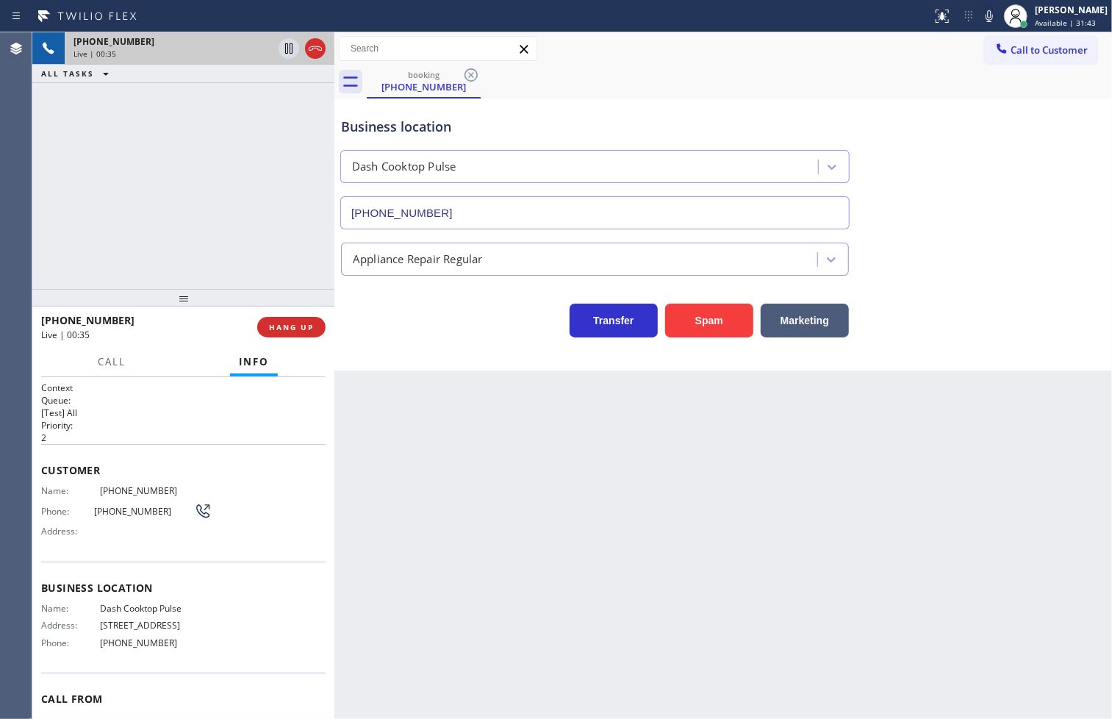
click at [384, 331] on div "Transfer Spam Marketing" at bounding box center [595, 316] width 514 height 41
click at [263, 252] on div "[PHONE_NUMBER] Live | 00:35 ALL TASKS ALL TASKS ACTIVE TASKS TASKS IN WRAP UP" at bounding box center [183, 160] width 302 height 256
click at [458, 379] on div "Back to Dashboard Change Sender ID Customers Technicians Select a contact Outbo…" at bounding box center [722, 375] width 777 height 686
click at [427, 331] on div "Transfer Spam Marketing" at bounding box center [595, 316] width 514 height 41
click at [274, 248] on div "[PHONE_NUMBER] Live | 00:37 ALL TASKS ALL TASKS ACTIVE TASKS TASKS IN WRAP UP" at bounding box center [183, 160] width 302 height 256
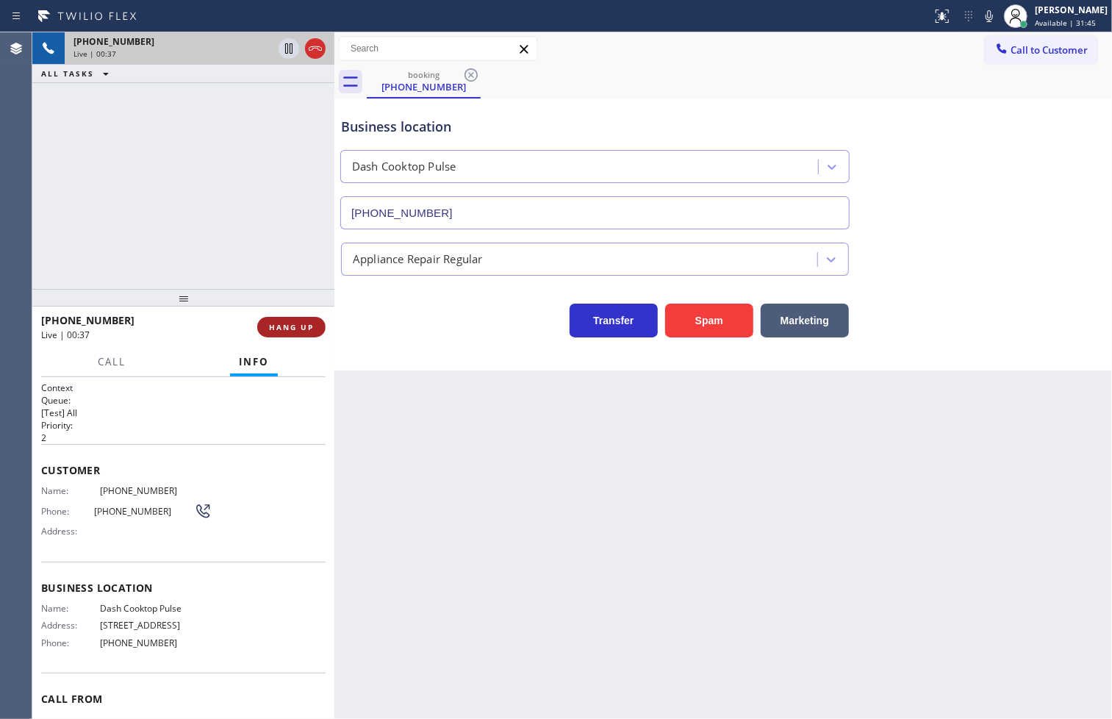
click at [287, 323] on span "HANG UP" at bounding box center [291, 327] width 45 height 10
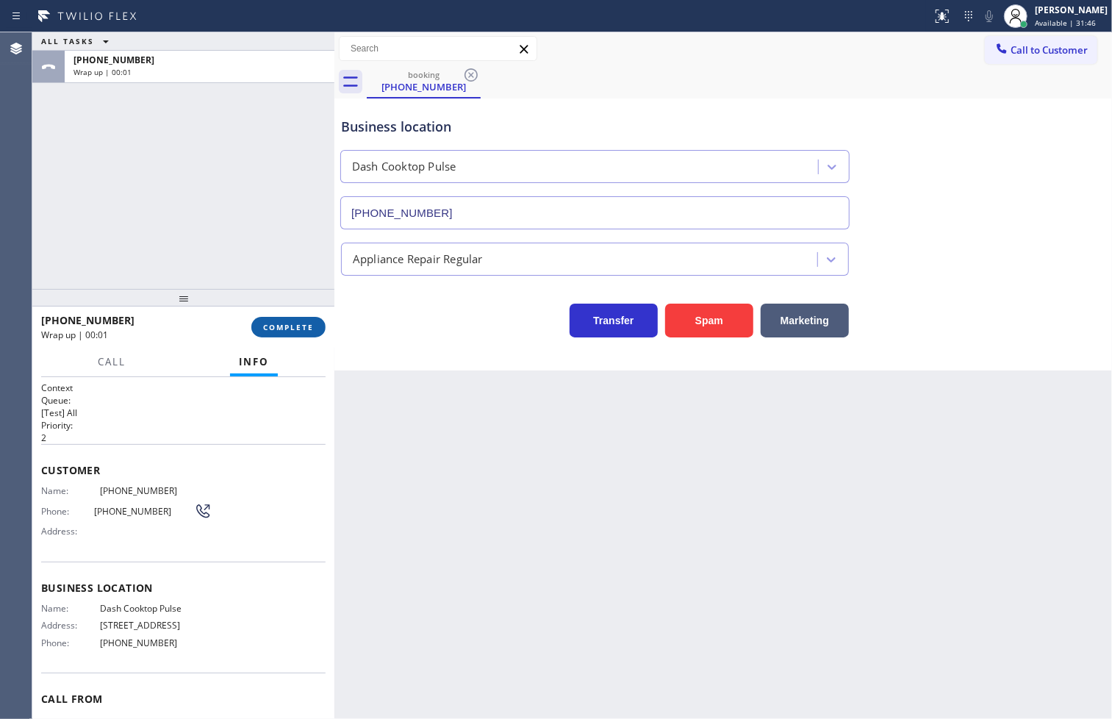
click at [287, 323] on span "COMPLETE" at bounding box center [288, 327] width 51 height 10
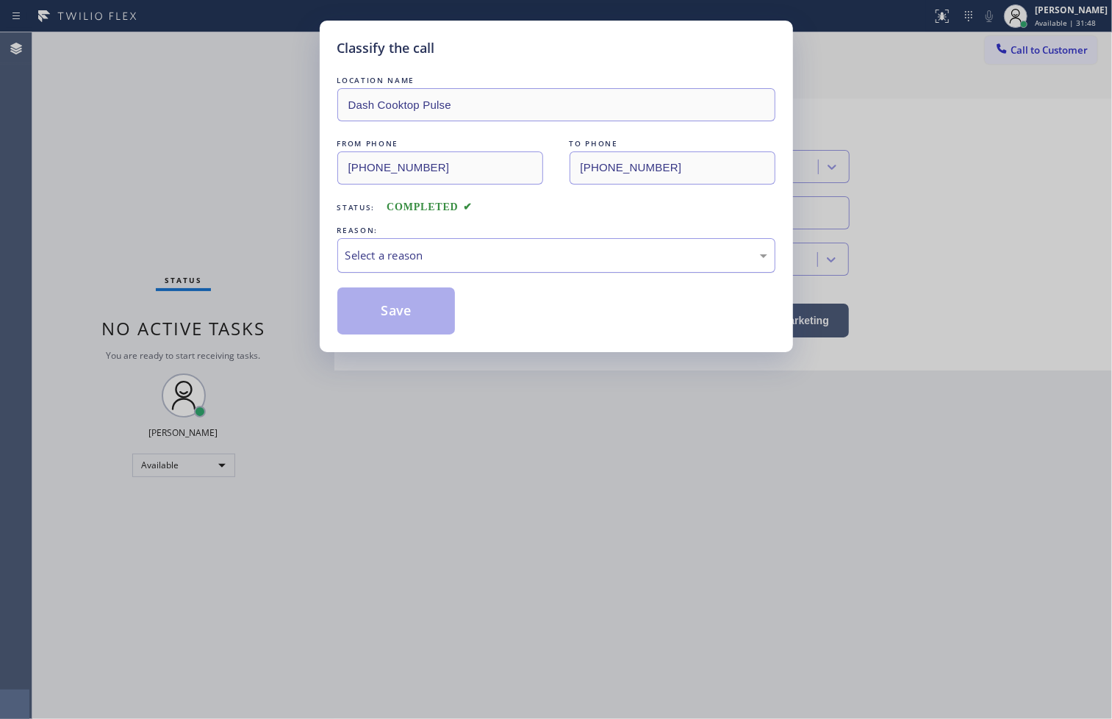
click at [400, 257] on div "Select a reason" at bounding box center [556, 255] width 422 height 17
click at [401, 328] on button "Save" at bounding box center [396, 310] width 118 height 47
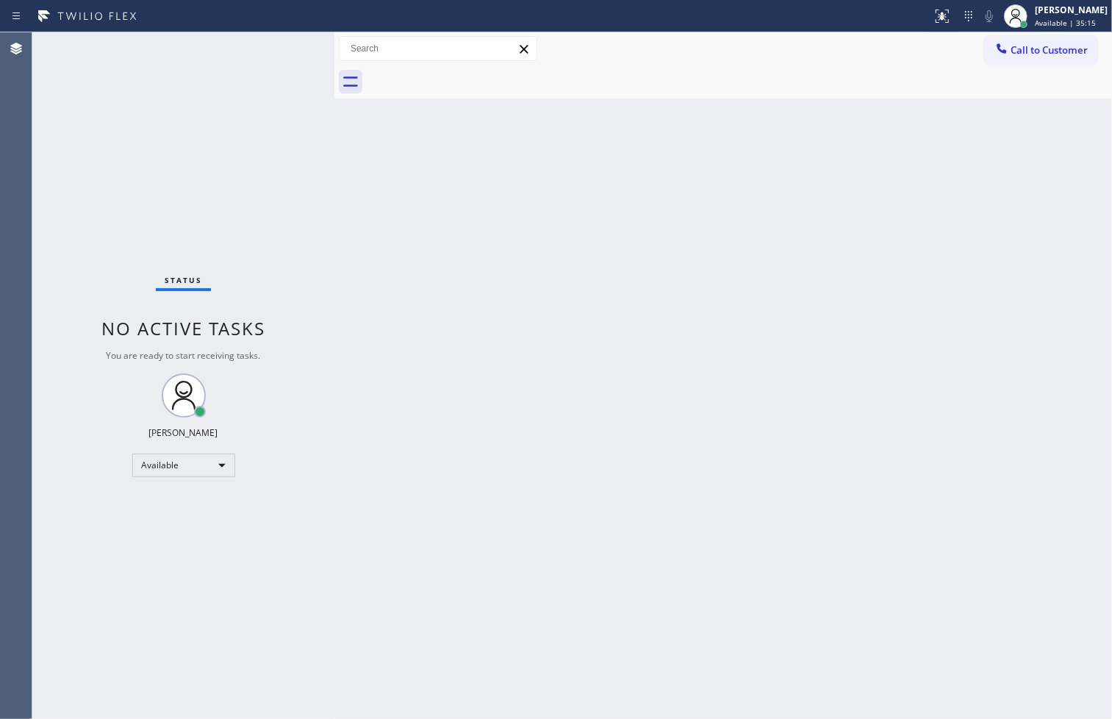
click at [279, 59] on div "Status No active tasks You are ready to start receiving tasks. [PERSON_NAME]" at bounding box center [183, 375] width 302 height 686
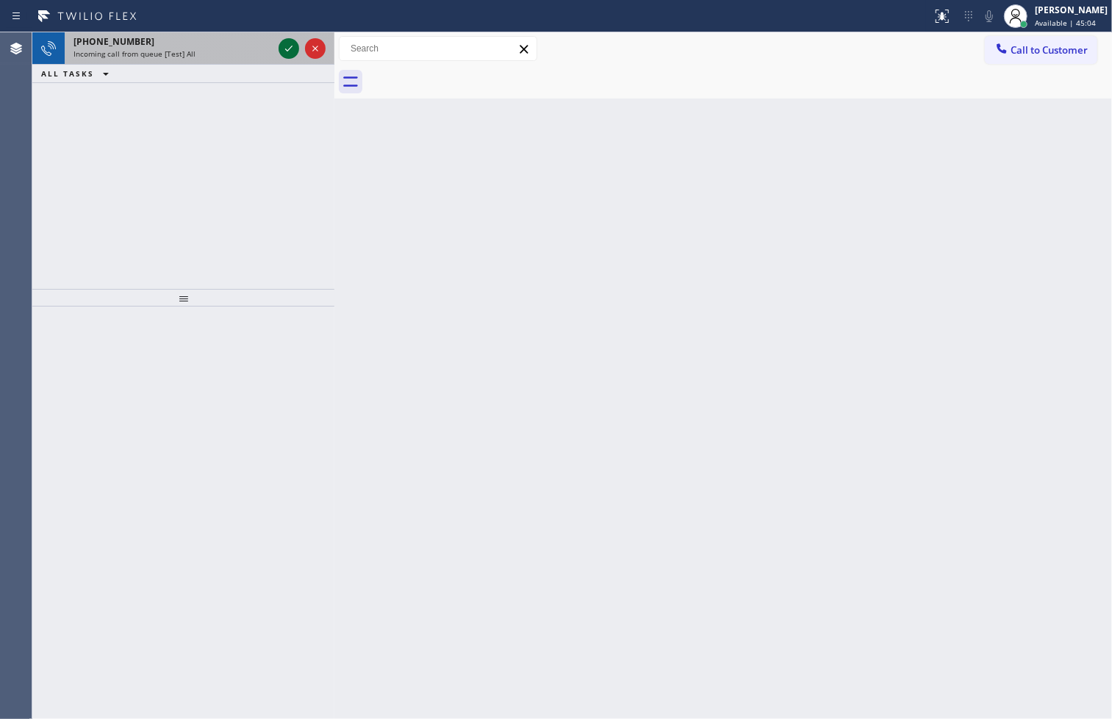
click at [284, 47] on icon at bounding box center [289, 49] width 18 height 18
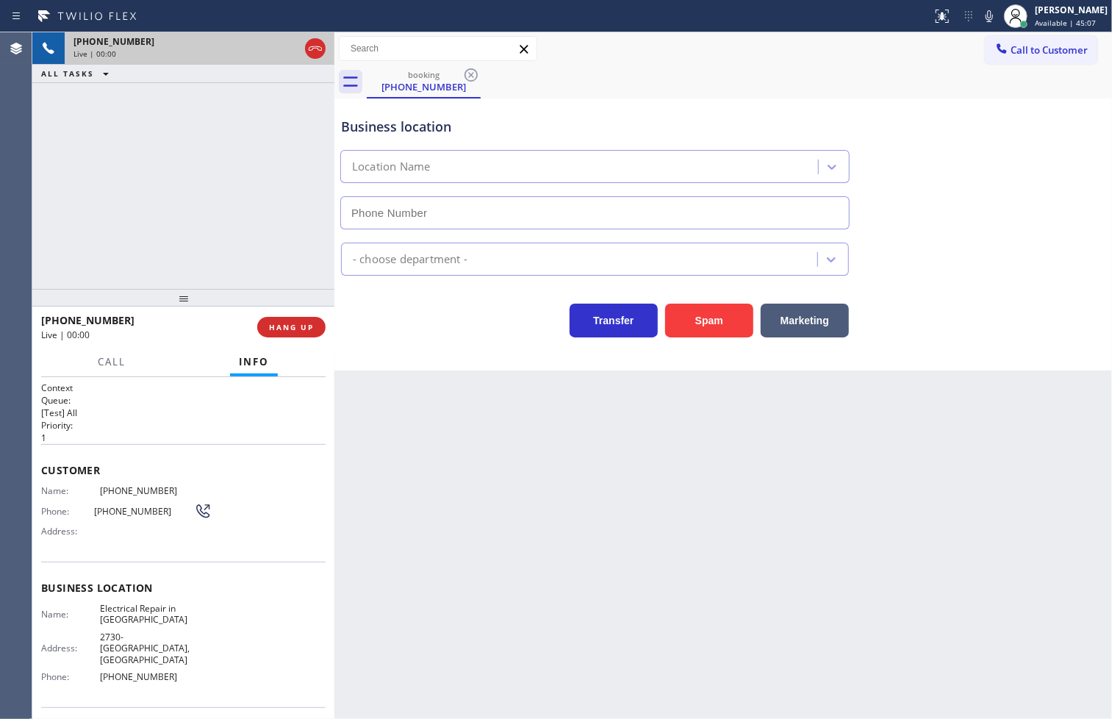
type input "[PHONE_NUMBER]"
click at [427, 321] on div "Transfer Spam Marketing" at bounding box center [595, 316] width 514 height 41
click at [140, 176] on div "[PHONE_NUMBER] Live | 00:04 ALL TASKS ALL TASKS ACTIVE TASKS TASKS IN WRAP UP" at bounding box center [183, 160] width 302 height 256
click at [450, 370] on div "Business location Electrical Repair in [GEOGRAPHIC_DATA] [PHONE_NUMBER] Electri…" at bounding box center [722, 234] width 777 height 272
click at [224, 209] on div "[PHONE_NUMBER] Live | 00:05 ALL TASKS ALL TASKS ACTIVE TASKS TASKS IN WRAP UP" at bounding box center [183, 160] width 302 height 256
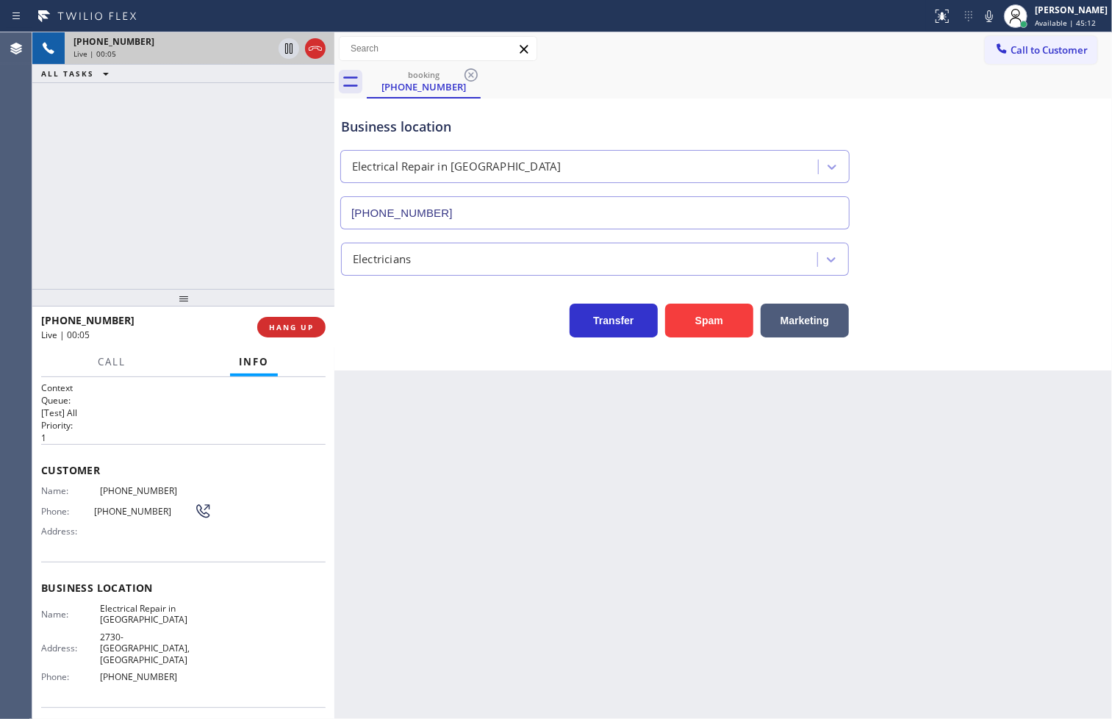
click at [465, 343] on div "Business location Electrical Repair in [GEOGRAPHIC_DATA] [PHONE_NUMBER] Electri…" at bounding box center [722, 234] width 777 height 272
click at [201, 166] on div "[PHONE_NUMBER] Live | 00:06 ALL TASKS ALL TASKS ACTIVE TASKS TASKS IN WRAP UP" at bounding box center [183, 160] width 302 height 256
click at [517, 365] on div "Business location Electrical Repair in [GEOGRAPHIC_DATA] [PHONE_NUMBER] Electri…" at bounding box center [722, 234] width 777 height 272
click at [179, 193] on div "[PHONE_NUMBER] Live | 00:07 ALL TASKS ALL TASKS ACTIVE TASKS TASKS IN WRAP UP" at bounding box center [183, 160] width 302 height 256
click at [480, 323] on div "Transfer Spam Marketing" at bounding box center [595, 316] width 514 height 41
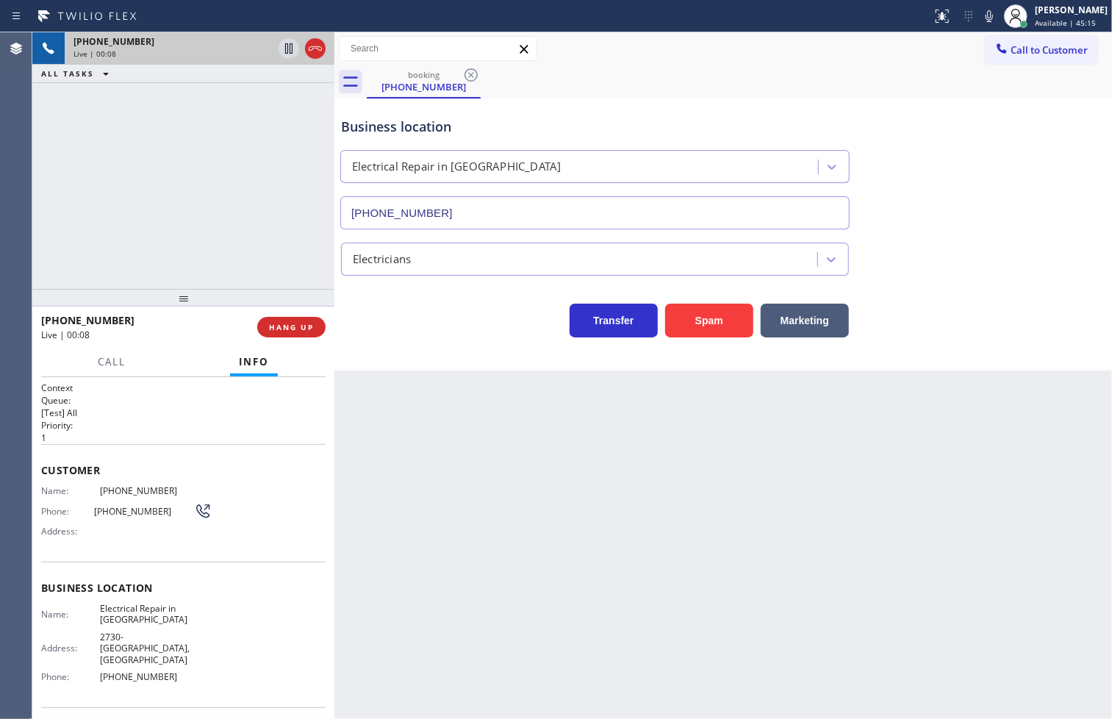
click at [445, 322] on div "Transfer Spam Marketing" at bounding box center [595, 316] width 514 height 41
click at [299, 320] on button "HANG UP" at bounding box center [291, 327] width 68 height 21
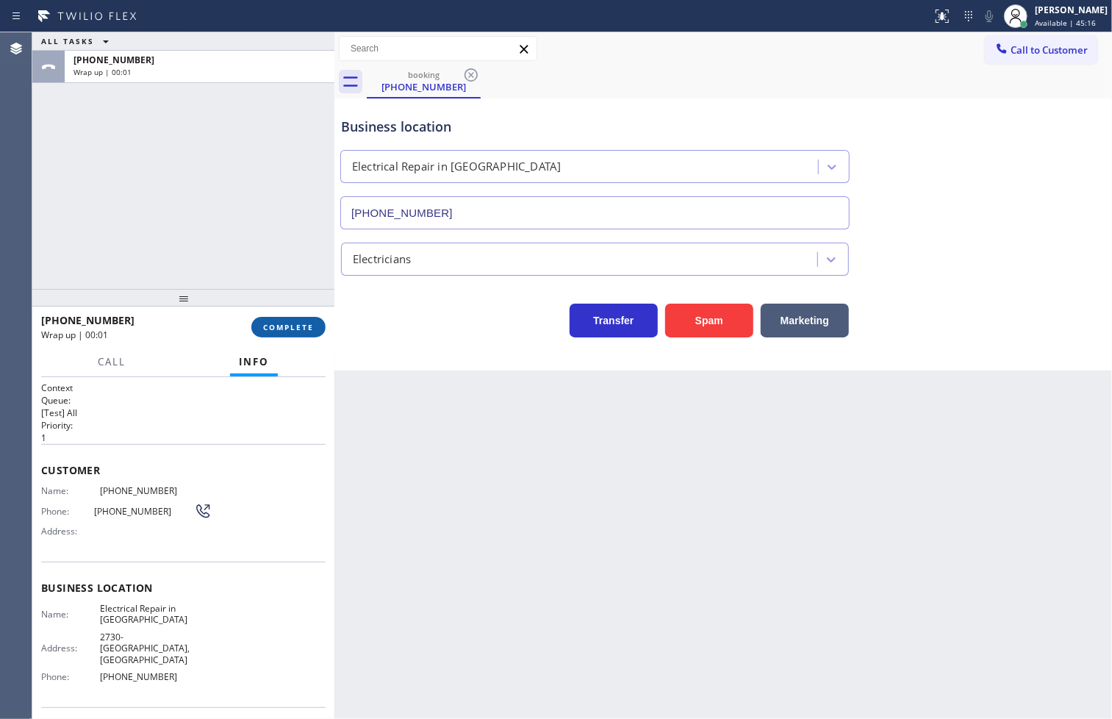
click at [299, 320] on button "COMPLETE" at bounding box center [288, 327] width 74 height 21
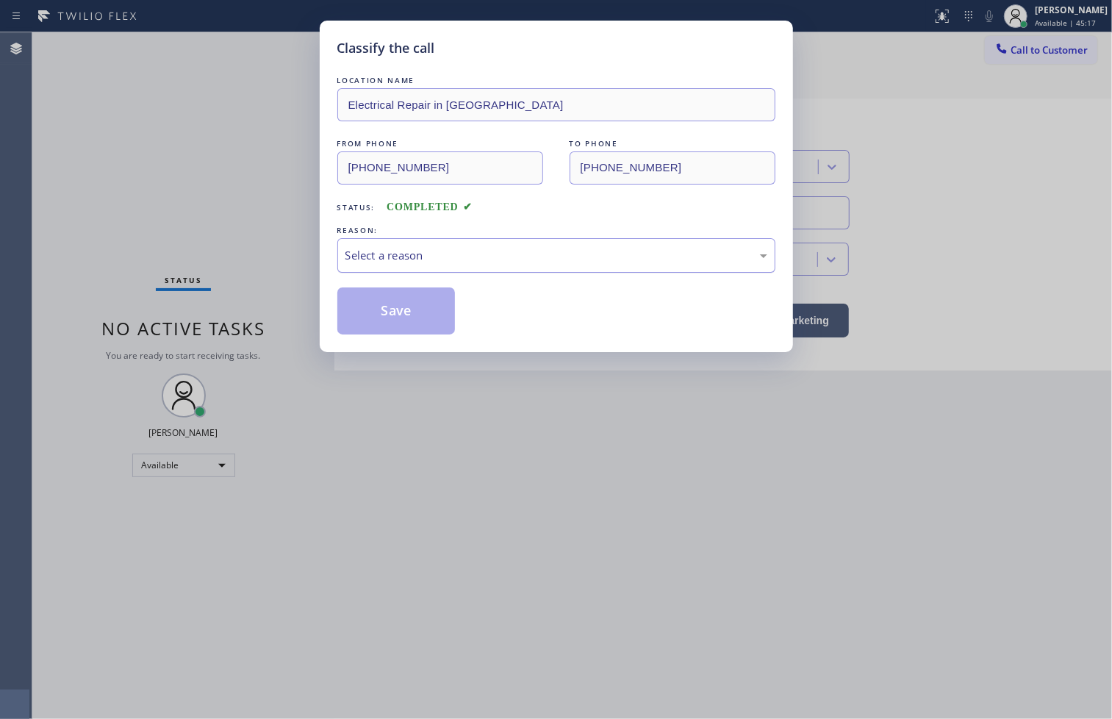
click at [401, 260] on div "Select a reason" at bounding box center [556, 255] width 422 height 17
click at [399, 312] on button "Save" at bounding box center [396, 310] width 118 height 47
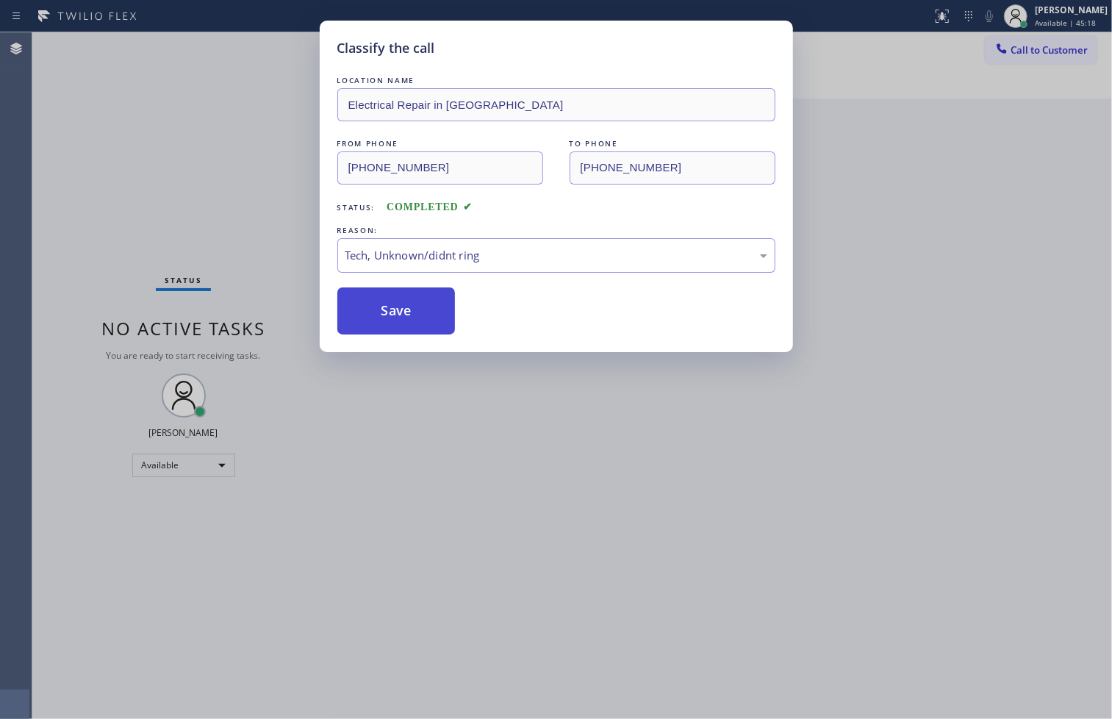
click at [399, 312] on button "Save" at bounding box center [396, 310] width 118 height 47
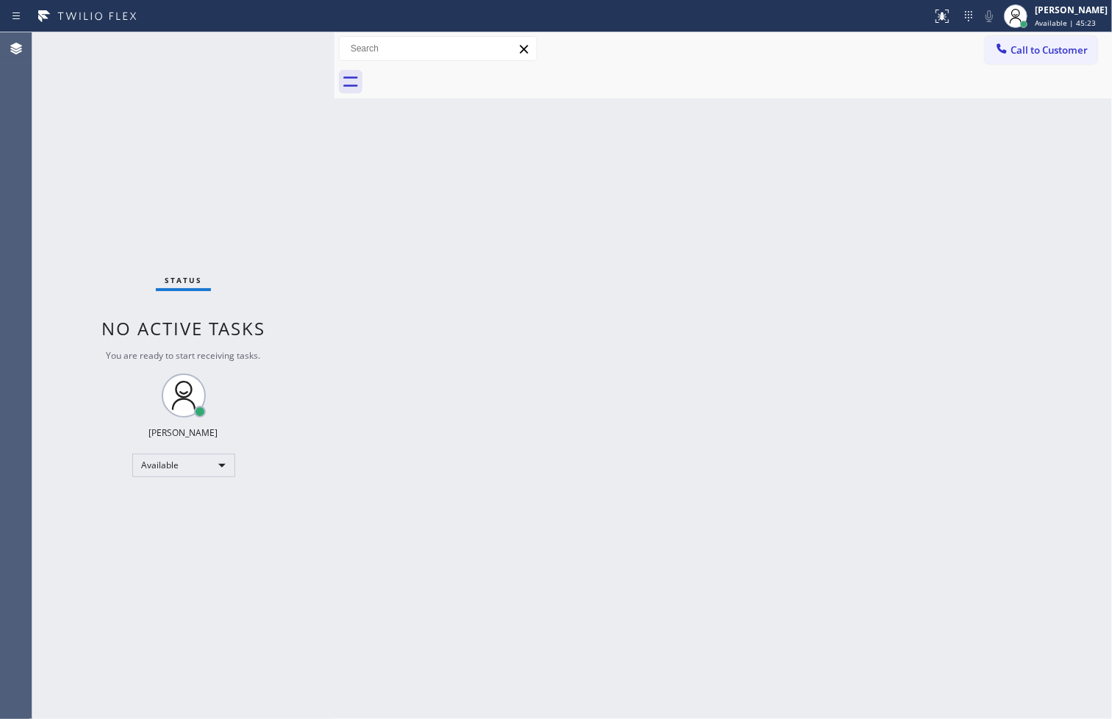
click at [280, 42] on div "Status No active tasks You are ready to start receiving tasks. [PERSON_NAME]" at bounding box center [183, 375] width 302 height 686
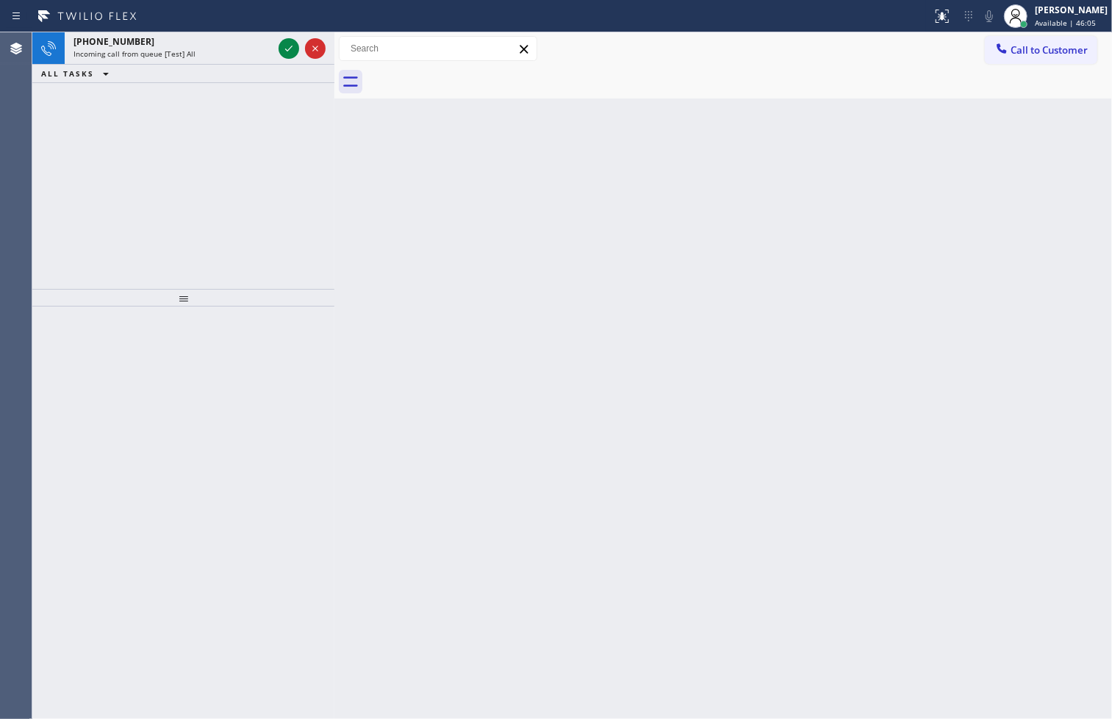
click at [276, 33] on div at bounding box center [302, 48] width 53 height 32
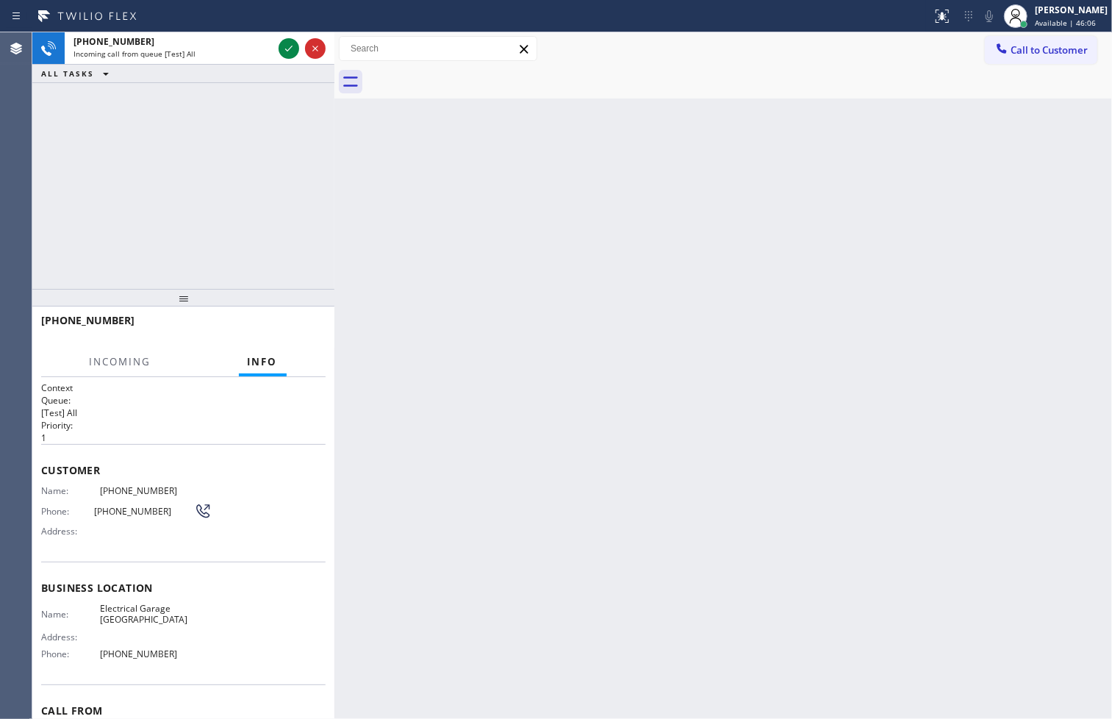
click at [276, 33] on div at bounding box center [302, 48] width 53 height 32
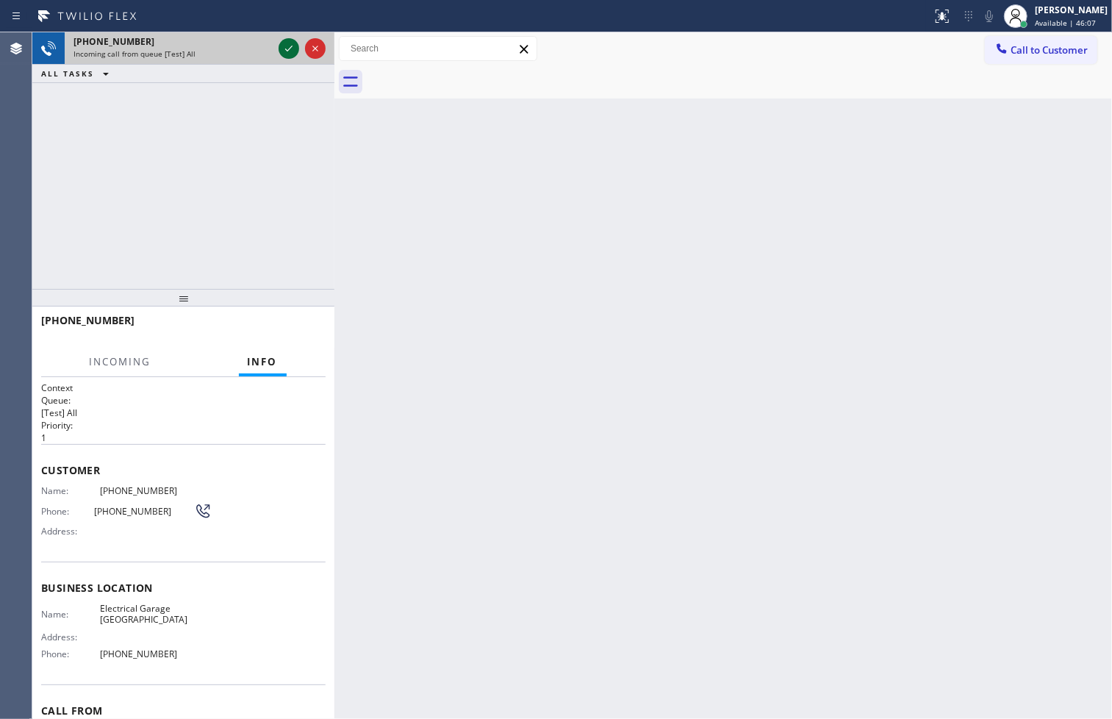
click at [287, 43] on icon at bounding box center [289, 49] width 18 height 18
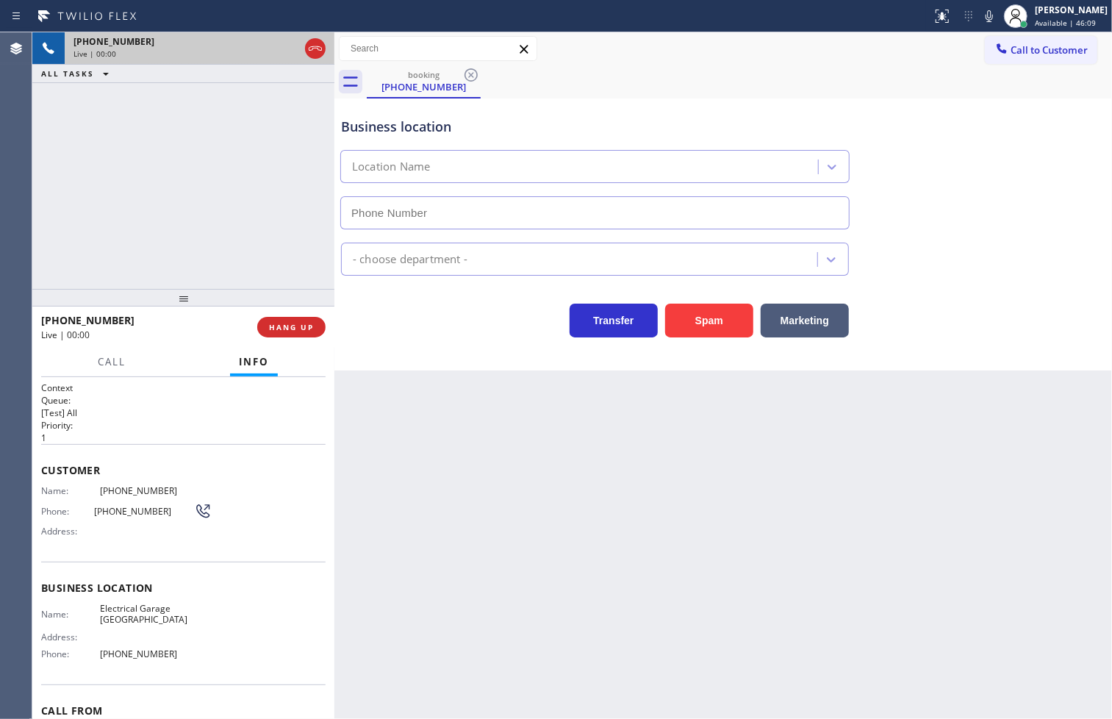
type input "[PHONE_NUMBER]"
click at [179, 164] on div "[PHONE_NUMBER] Live | 00:02 ALL TASKS ALL TASKS ACTIVE TASKS TASKS IN WRAP UP" at bounding box center [183, 160] width 302 height 256
click at [378, 345] on div "Business location Electrical Garage [GEOGRAPHIC_DATA] [PHONE_NUMBER] Electricia…" at bounding box center [722, 234] width 777 height 272
click at [158, 200] on div "[PHONE_NUMBER] Live | 00:04 ALL TASKS ALL TASKS ACTIVE TASKS TASKS IN WRAP UP" at bounding box center [183, 160] width 302 height 256
click at [348, 326] on div "Transfer Spam Marketing" at bounding box center [595, 316] width 514 height 41
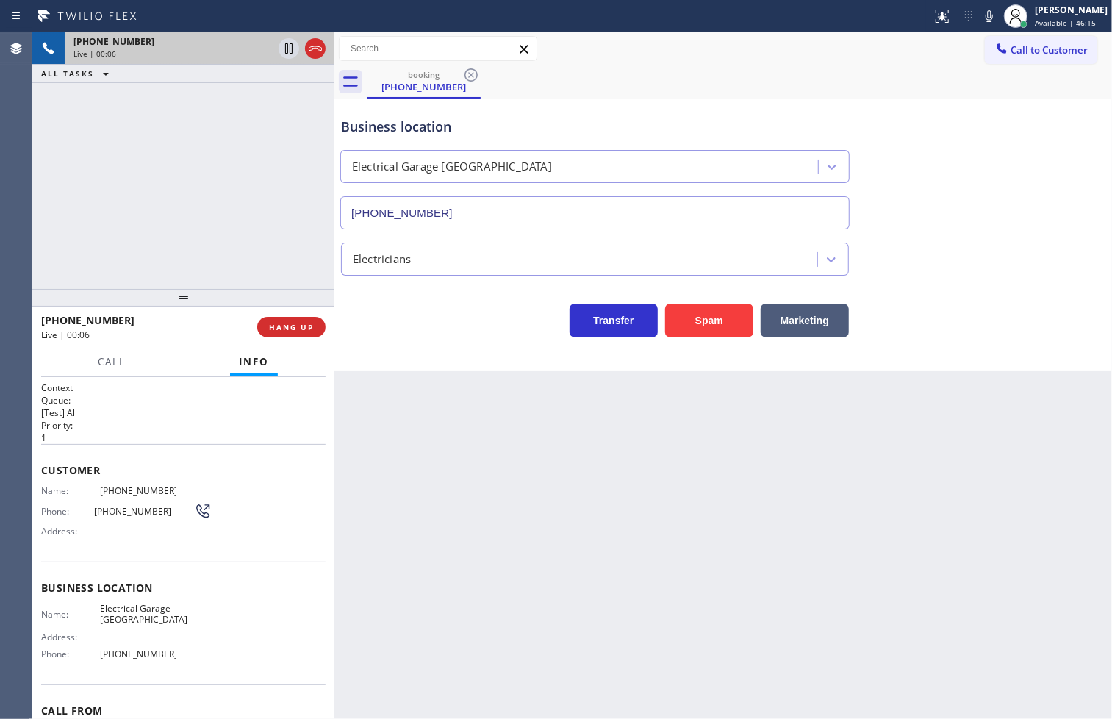
click at [296, 280] on div "[PHONE_NUMBER] Live | 00:06 ALL TASKS ALL TASKS ACTIVE TASKS TASKS IN WRAP UP" at bounding box center [183, 160] width 302 height 256
click at [365, 344] on div "Business location Electrical Garage [GEOGRAPHIC_DATA] [PHONE_NUMBER] Electricia…" at bounding box center [722, 234] width 777 height 272
click at [248, 234] on div "[PHONE_NUMBER] Live | 00:07 ALL TASKS ALL TASKS ACTIVE TASKS TASKS IN WRAP UP" at bounding box center [183, 160] width 302 height 256
click at [515, 349] on div "Business location Electrical Garage [GEOGRAPHIC_DATA] [PHONE_NUMBER] Electricia…" at bounding box center [722, 234] width 777 height 272
click at [294, 260] on div "[PHONE_NUMBER] Live | 00:08 ALL TASKS ALL TASKS ACTIVE TASKS TASKS IN WRAP UP" at bounding box center [183, 160] width 302 height 256
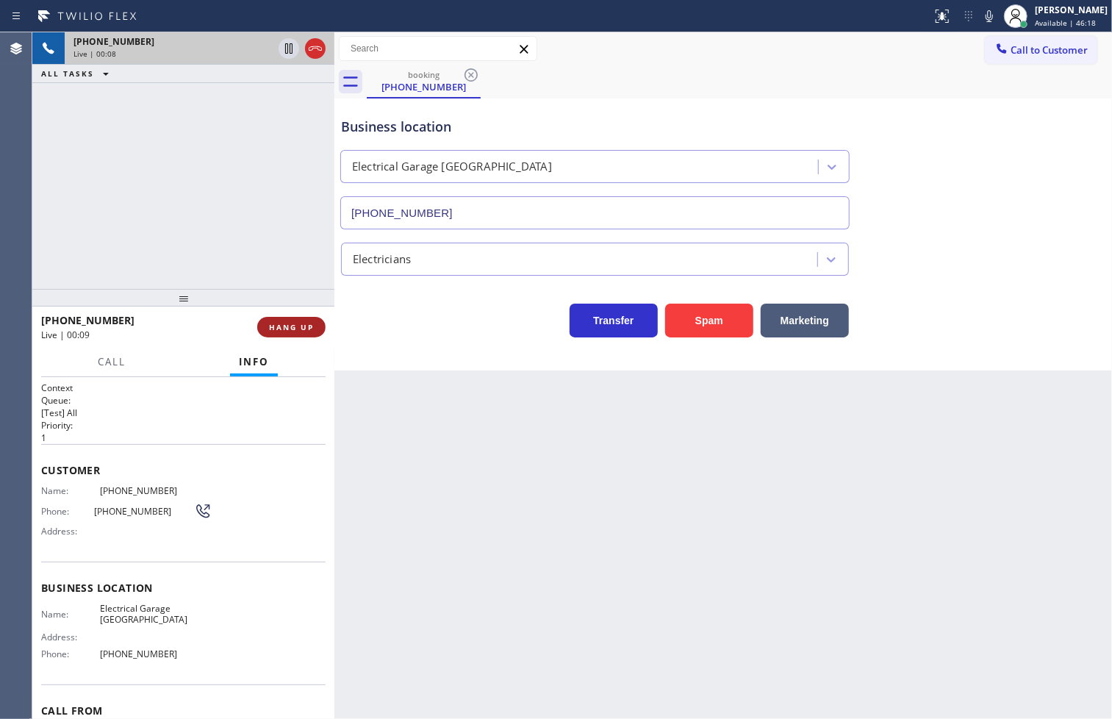
click at [284, 326] on span "HANG UP" at bounding box center [291, 327] width 45 height 10
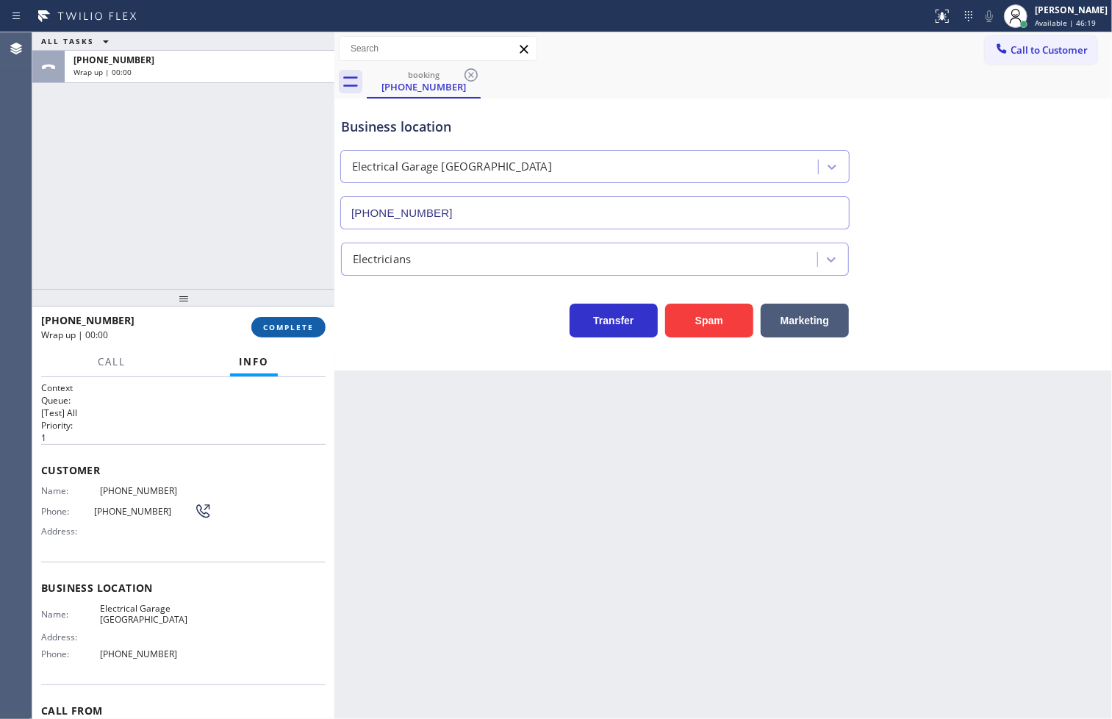
click at [284, 326] on span "COMPLETE" at bounding box center [288, 327] width 51 height 10
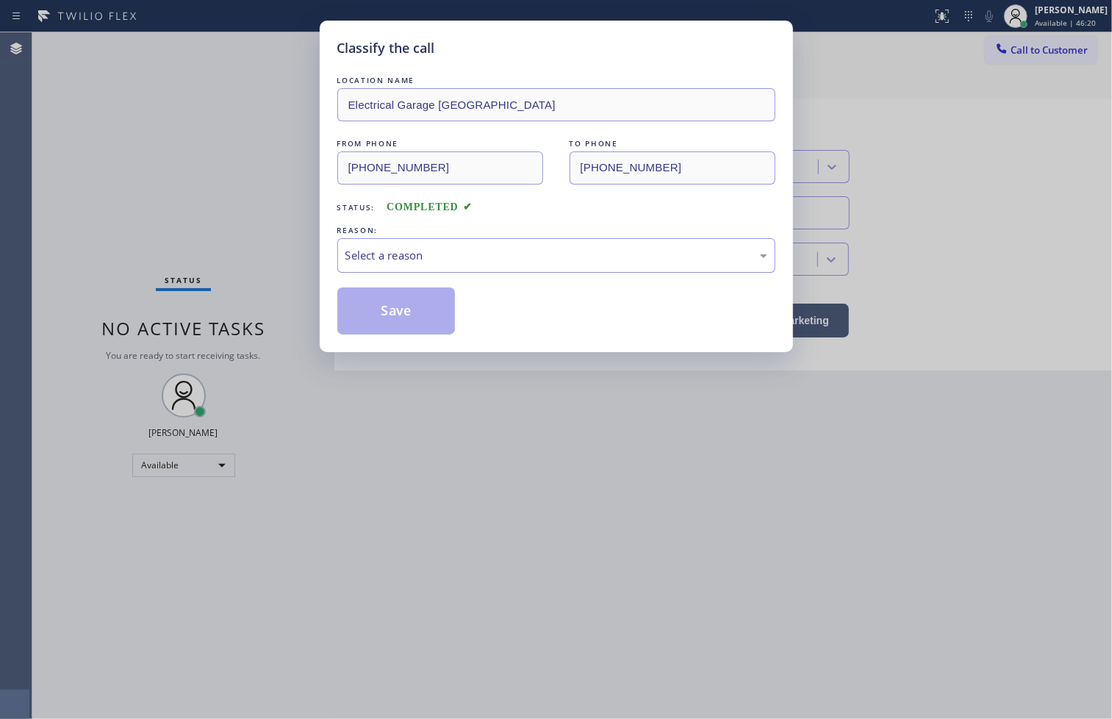
click at [370, 260] on div "Select a reason" at bounding box center [556, 255] width 422 height 17
click at [384, 316] on button "Save" at bounding box center [396, 310] width 118 height 47
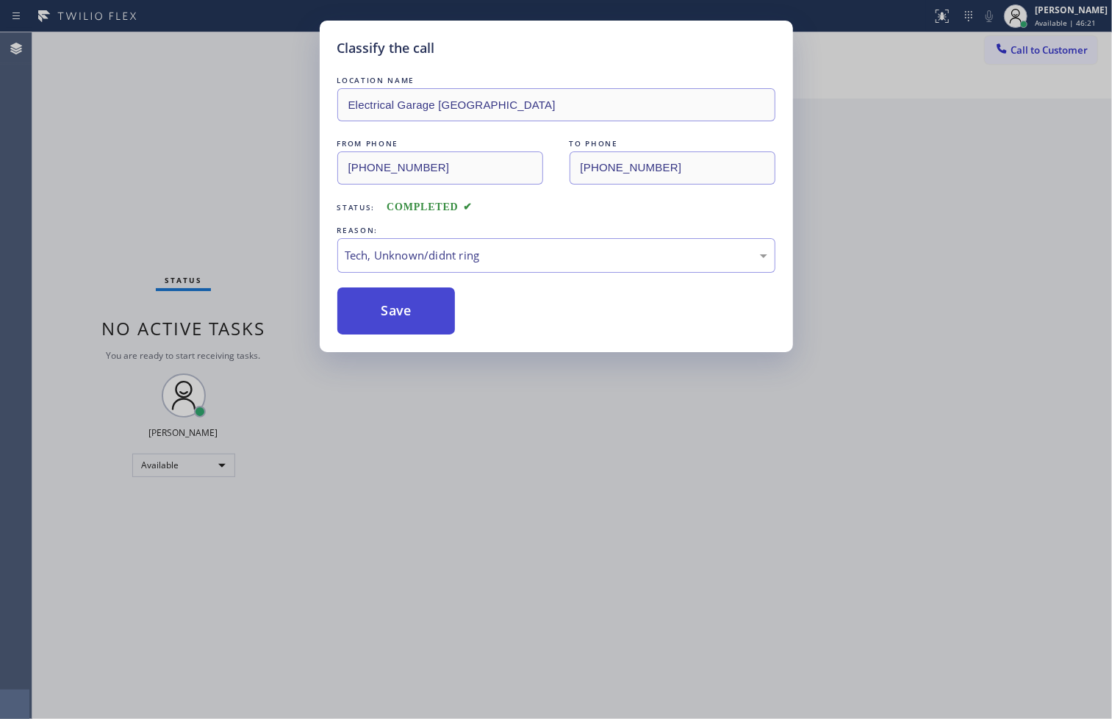
click at [384, 316] on button "Save" at bounding box center [396, 310] width 118 height 47
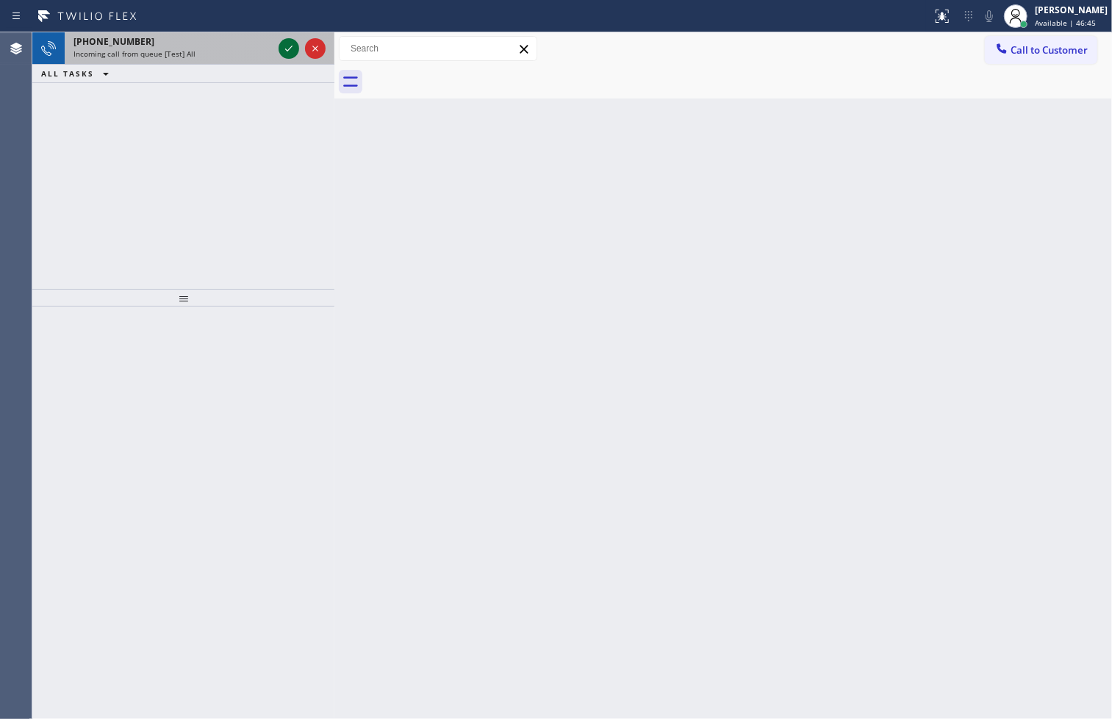
click at [292, 51] on icon at bounding box center [289, 49] width 18 height 18
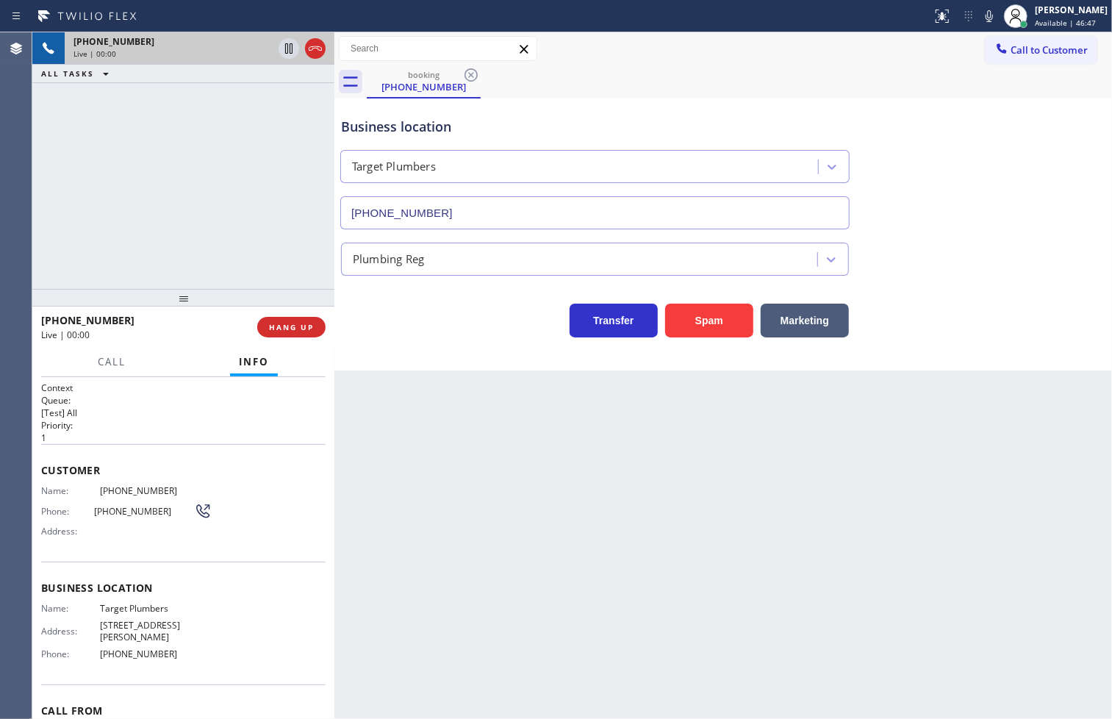
type input "[PHONE_NUMBER]"
click at [141, 165] on div "[PHONE_NUMBER] Live | 00:07 ALL TASKS ALL TASKS ACTIVE TASKS TASKS IN WRAP UP" at bounding box center [183, 160] width 302 height 256
click at [478, 340] on div "Business location Target Plumbers [PHONE_NUMBER] Plumbing Reg Transfer Spam Mar…" at bounding box center [722, 234] width 777 height 272
click at [483, 414] on div "Back to Dashboard Change Sender ID Customers Technicians Select a contact Outbo…" at bounding box center [722, 375] width 777 height 686
click at [811, 328] on button "Marketing" at bounding box center [805, 320] width 88 height 34
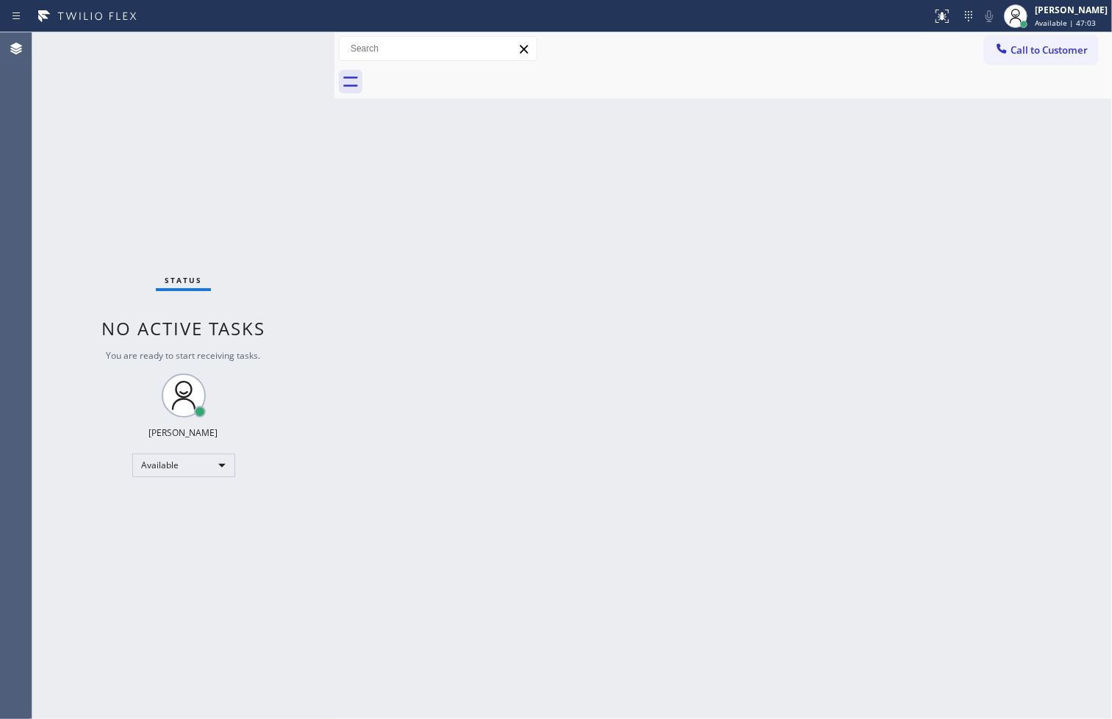
click at [354, 165] on div "Back to Dashboard Change Sender ID Customers Technicians Select a contact Outbo…" at bounding box center [722, 375] width 777 height 686
click at [294, 40] on div "Status No active tasks You are ready to start receiving tasks. [PERSON_NAME]" at bounding box center [183, 375] width 302 height 686
click at [274, 54] on div "Status No active tasks You are ready to start receiving tasks. [PERSON_NAME]" at bounding box center [183, 375] width 302 height 686
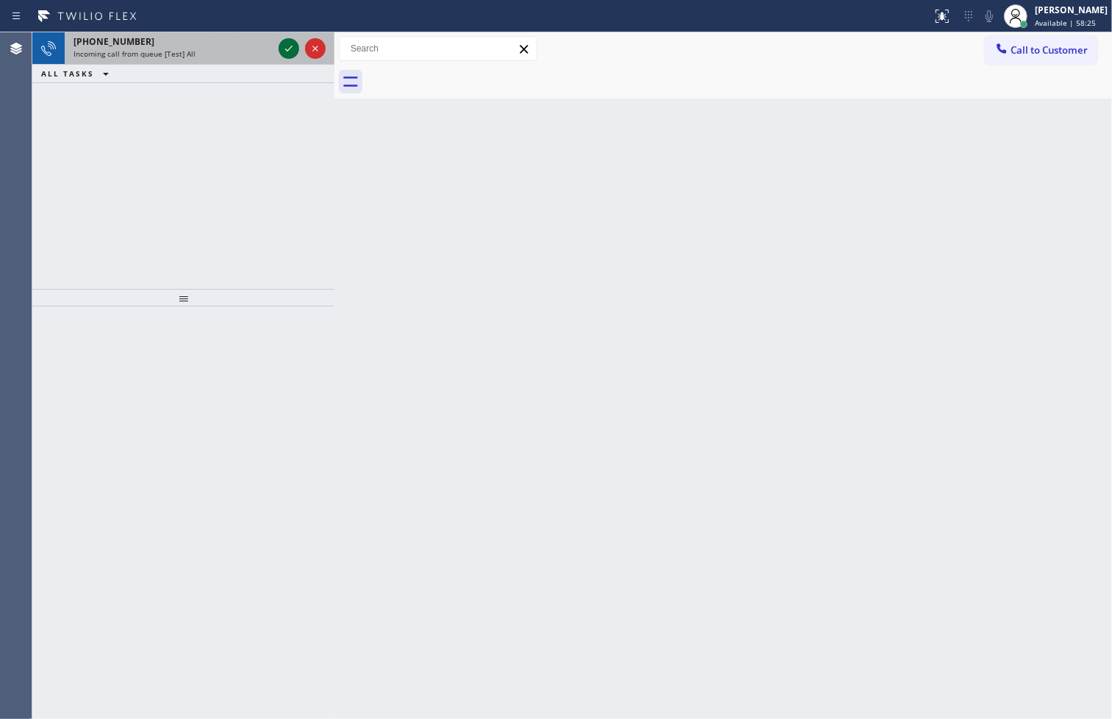
click at [285, 50] on icon at bounding box center [289, 49] width 18 height 18
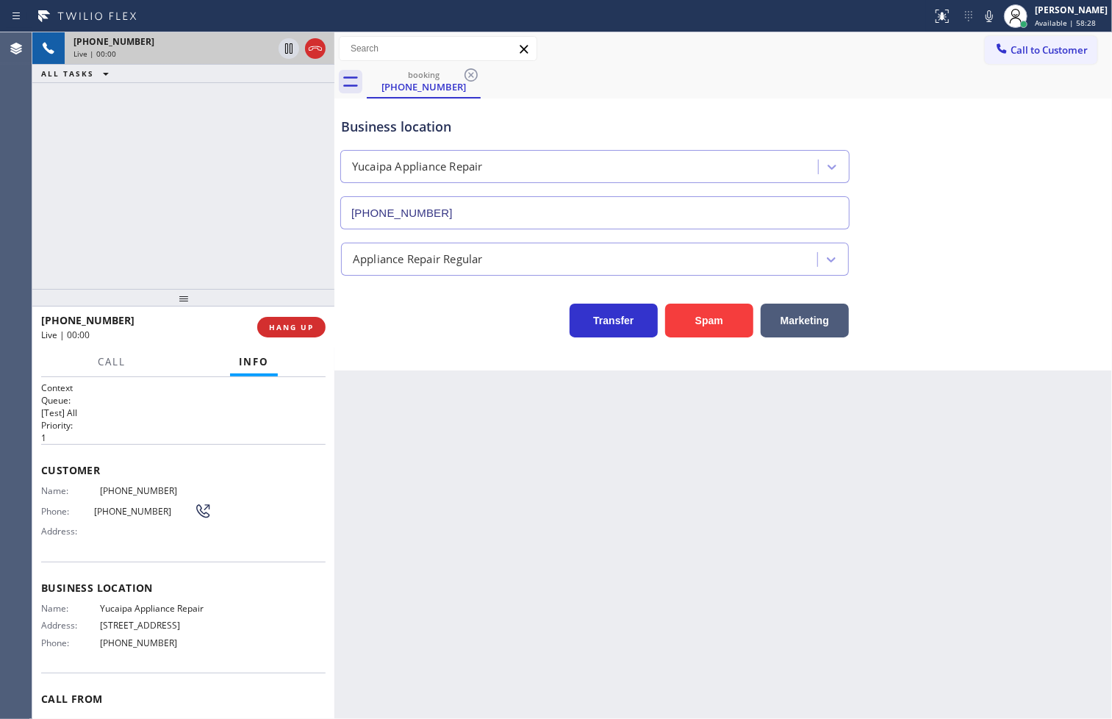
type input "[PHONE_NUMBER]"
click at [237, 178] on div "[PHONE_NUMBER] Live | 00:02 ALL TASKS ALL TASKS ACTIVE TASKS TASKS IN WRAP UP" at bounding box center [183, 160] width 302 height 256
click at [401, 356] on div "Business location Yucaipa Appliance Repair [PHONE_NUMBER] Appliance Repair Regu…" at bounding box center [722, 234] width 777 height 272
click at [219, 194] on div "[PHONE_NUMBER] Live | 00:05 ALL TASKS ALL TASKS ACTIVE TASKS TASKS IN WRAP UP" at bounding box center [183, 160] width 302 height 256
click at [980, 21] on icon at bounding box center [989, 16] width 18 height 18
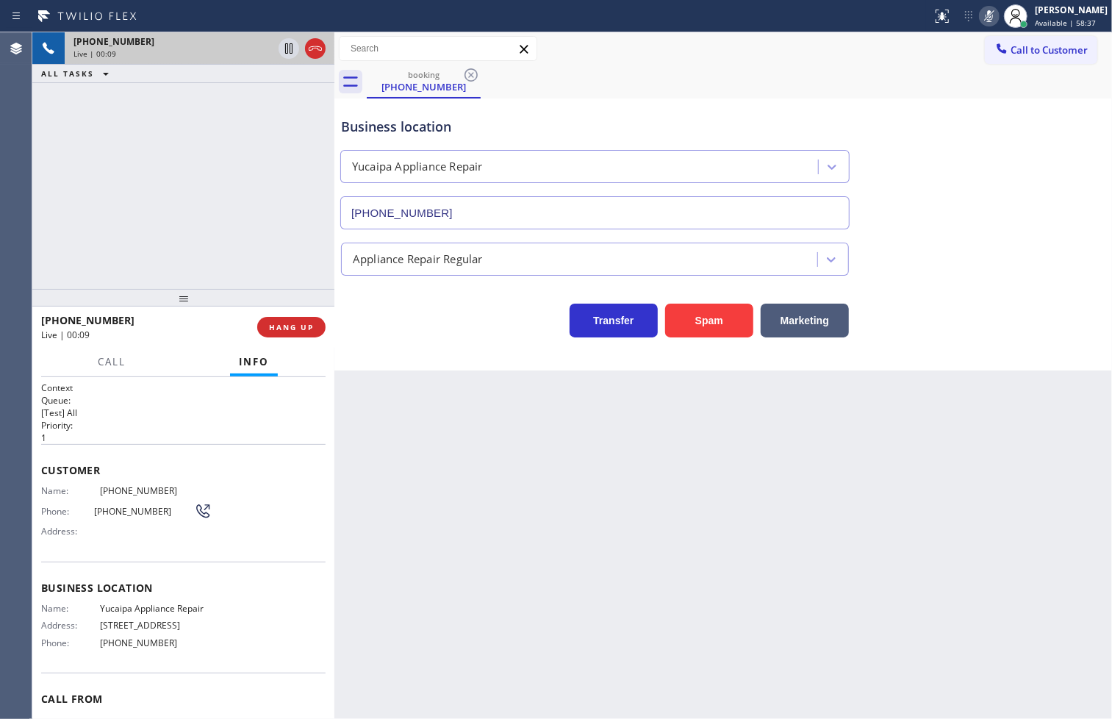
click at [980, 21] on icon at bounding box center [989, 16] width 18 height 18
click at [327, 321] on div "[PHONE_NUMBER] Live | 00:10 HANG UP" at bounding box center [183, 326] width 302 height 41
click at [323, 324] on button "HANG UP" at bounding box center [291, 327] width 68 height 21
click at [312, 325] on span "HANG UP" at bounding box center [291, 327] width 45 height 10
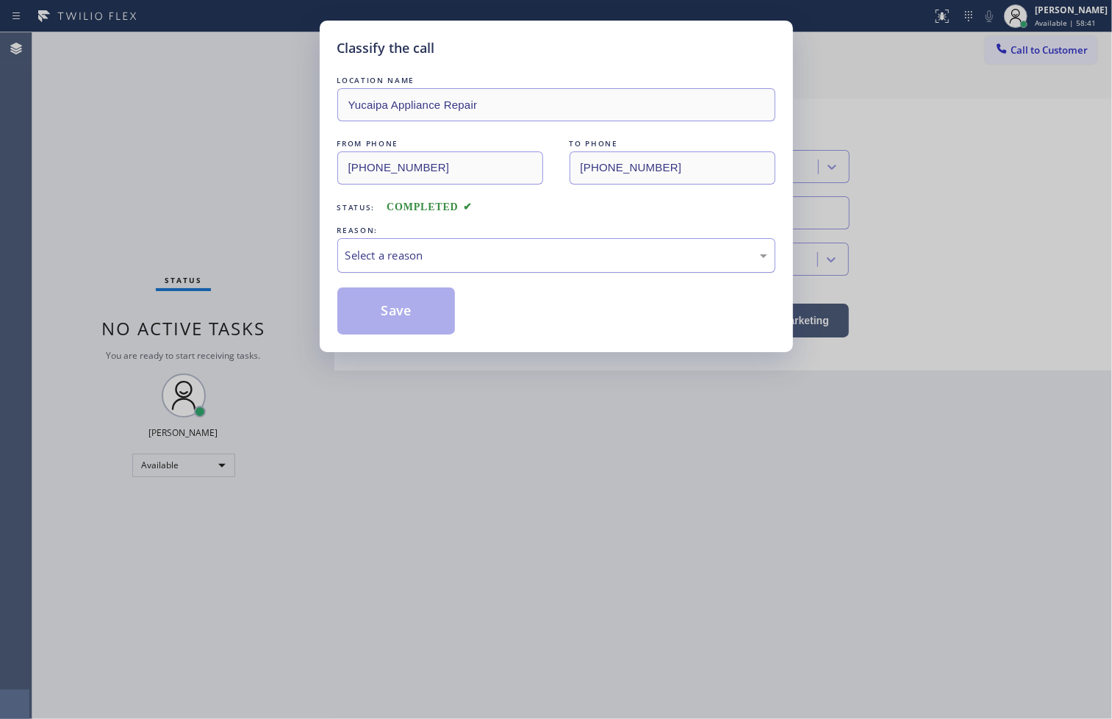
click at [395, 250] on div "Select a reason" at bounding box center [556, 255] width 422 height 17
click at [394, 312] on button "Save" at bounding box center [396, 310] width 118 height 47
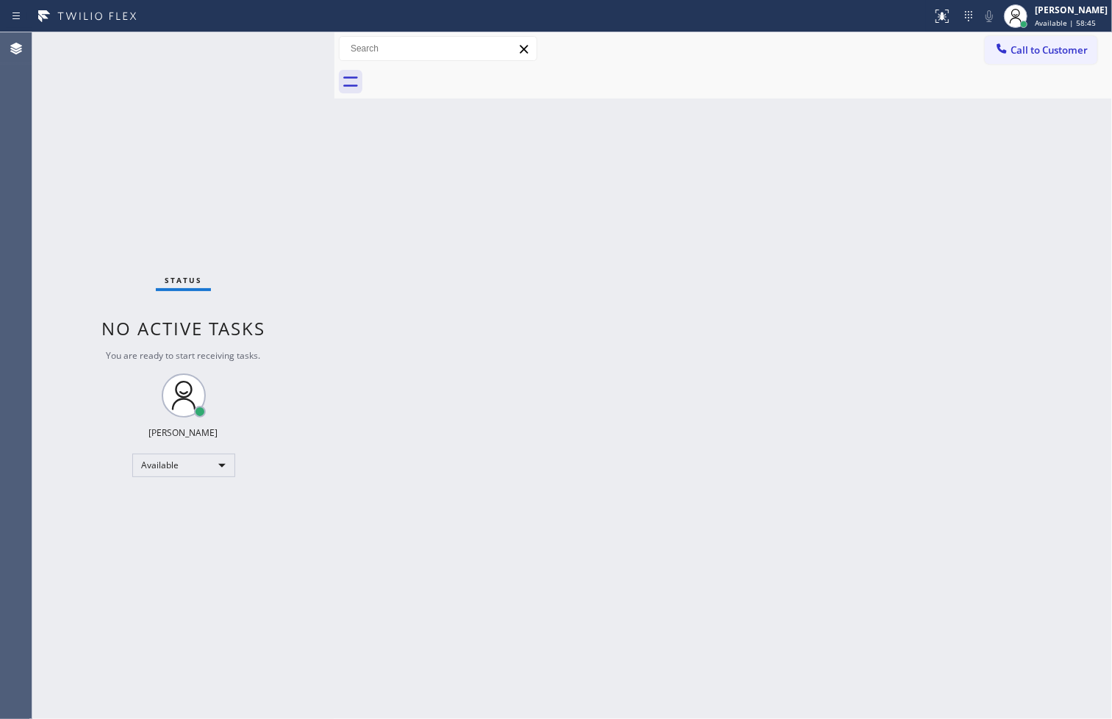
click at [284, 40] on div "Status No active tasks You are ready to start receiving tasks. [PERSON_NAME]" at bounding box center [183, 375] width 302 height 686
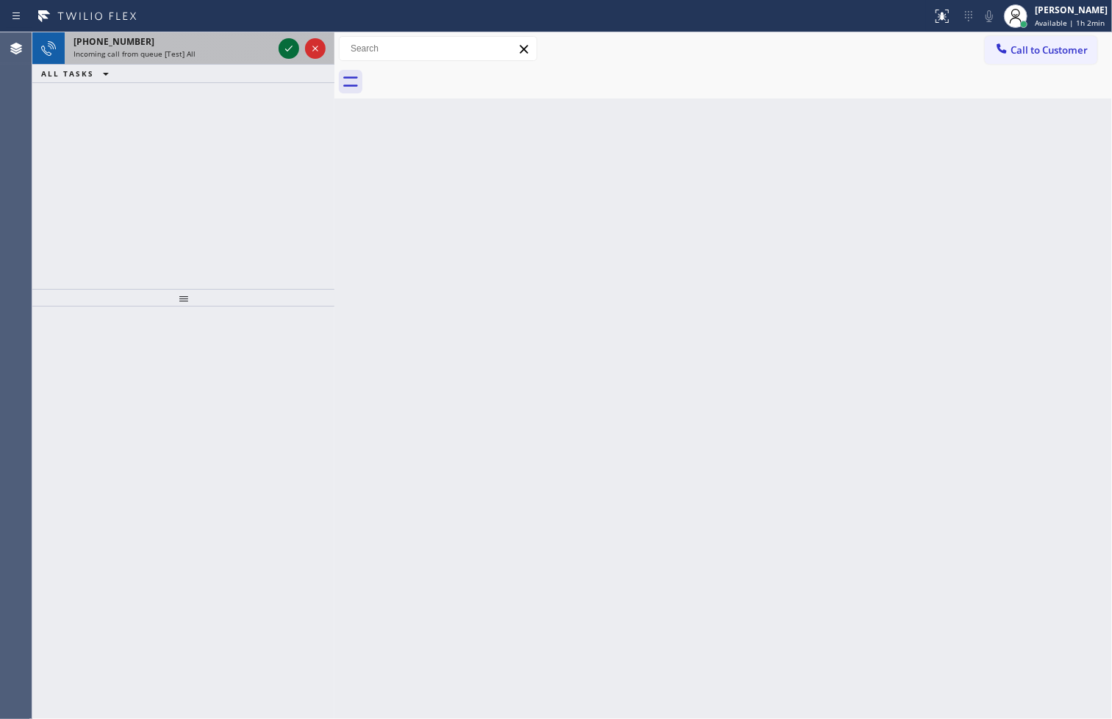
click at [284, 40] on icon at bounding box center [289, 49] width 18 height 18
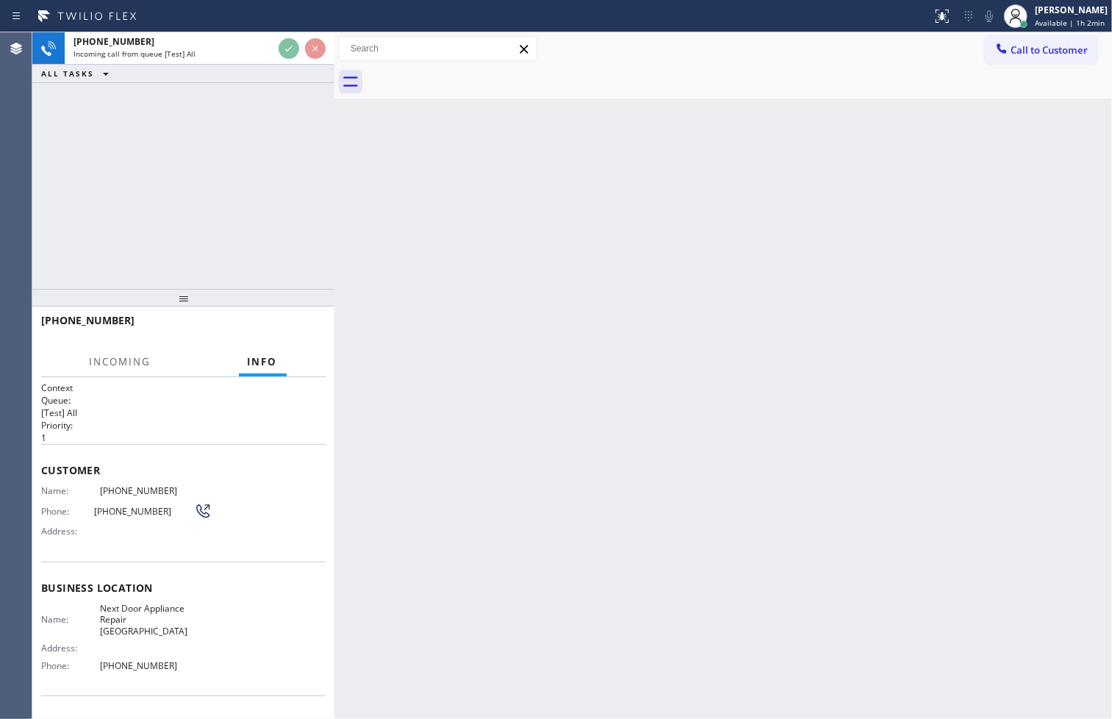
click at [297, 143] on div "[PHONE_NUMBER] Incoming call from queue [Test] All ALL TASKS ALL TASKS ACTIVE T…" at bounding box center [183, 160] width 302 height 256
click at [296, 143] on div "[PHONE_NUMBER] Incoming call from queue [Test] All ALL TASKS ALL TASKS ACTIVE T…" at bounding box center [183, 160] width 302 height 256
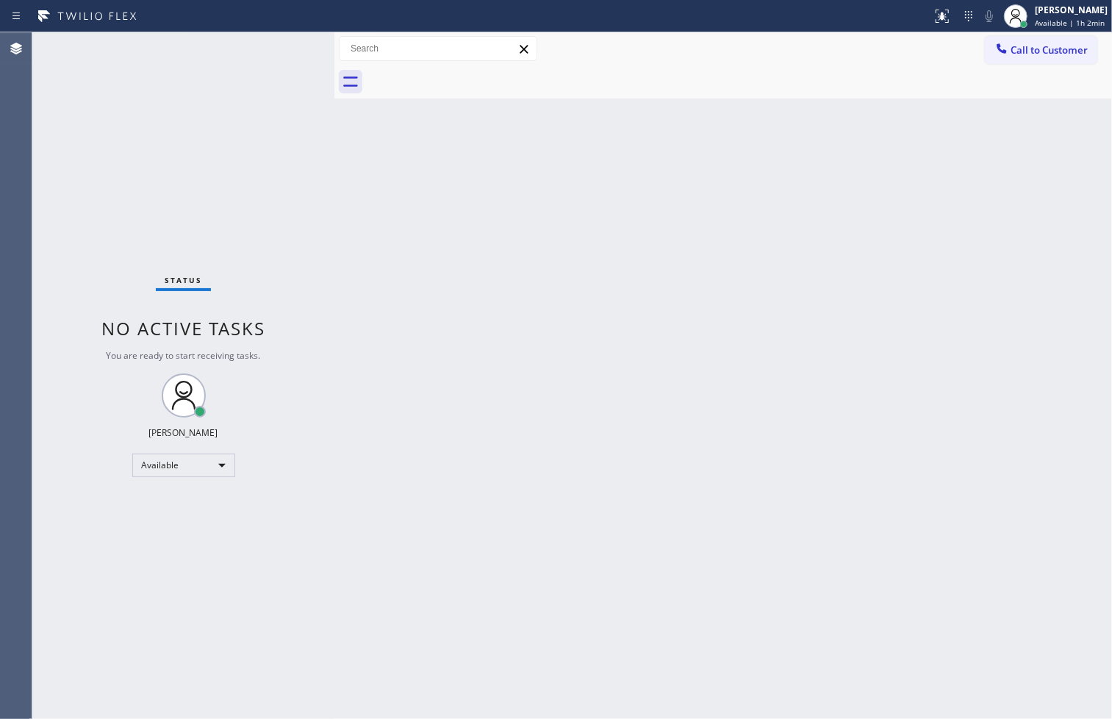
click at [273, 172] on div "Status No active tasks You are ready to start receiving tasks. [PERSON_NAME]" at bounding box center [183, 375] width 302 height 686
click at [314, 210] on div "Status No active tasks You are ready to start receiving tasks. [PERSON_NAME]" at bounding box center [183, 375] width 302 height 686
click at [273, 49] on div "Status No active tasks You are ready to start receiving tasks. [PERSON_NAME]" at bounding box center [183, 375] width 302 height 686
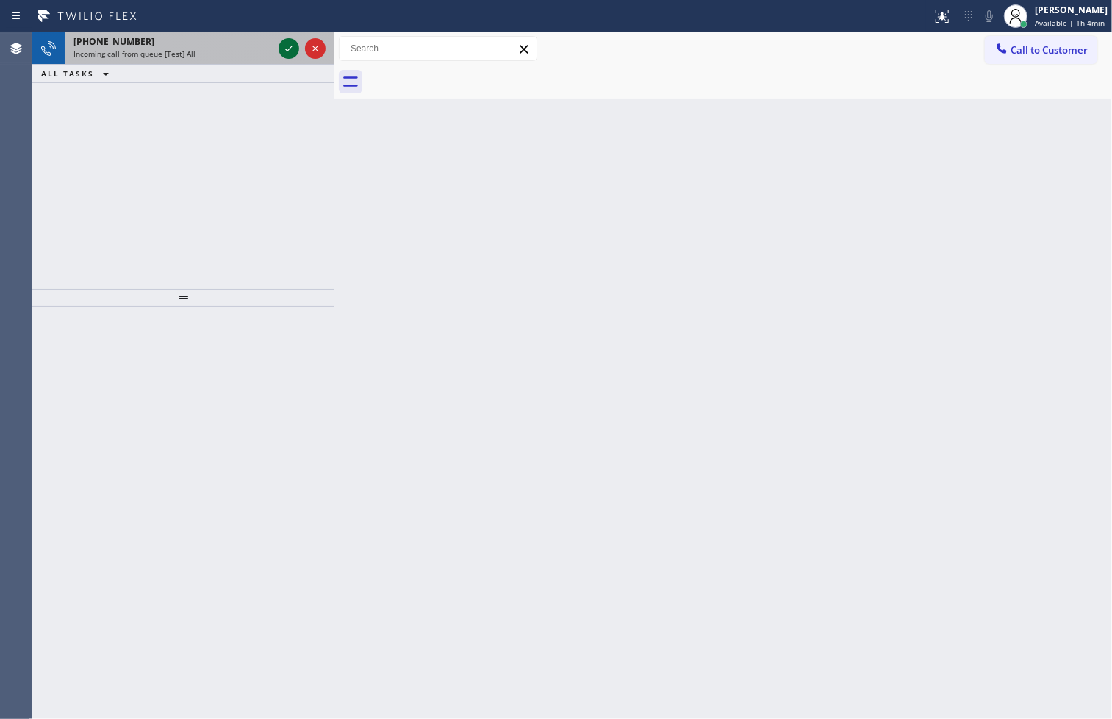
click at [290, 49] on icon at bounding box center [289, 49] width 18 height 18
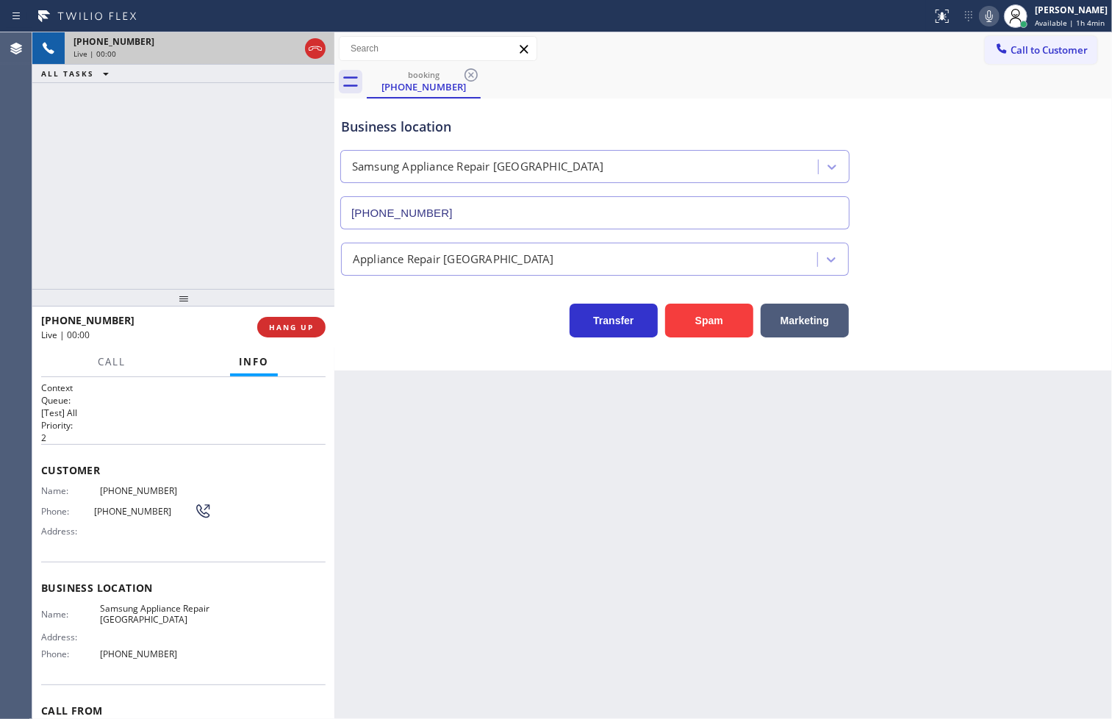
type input "[PHONE_NUMBER]"
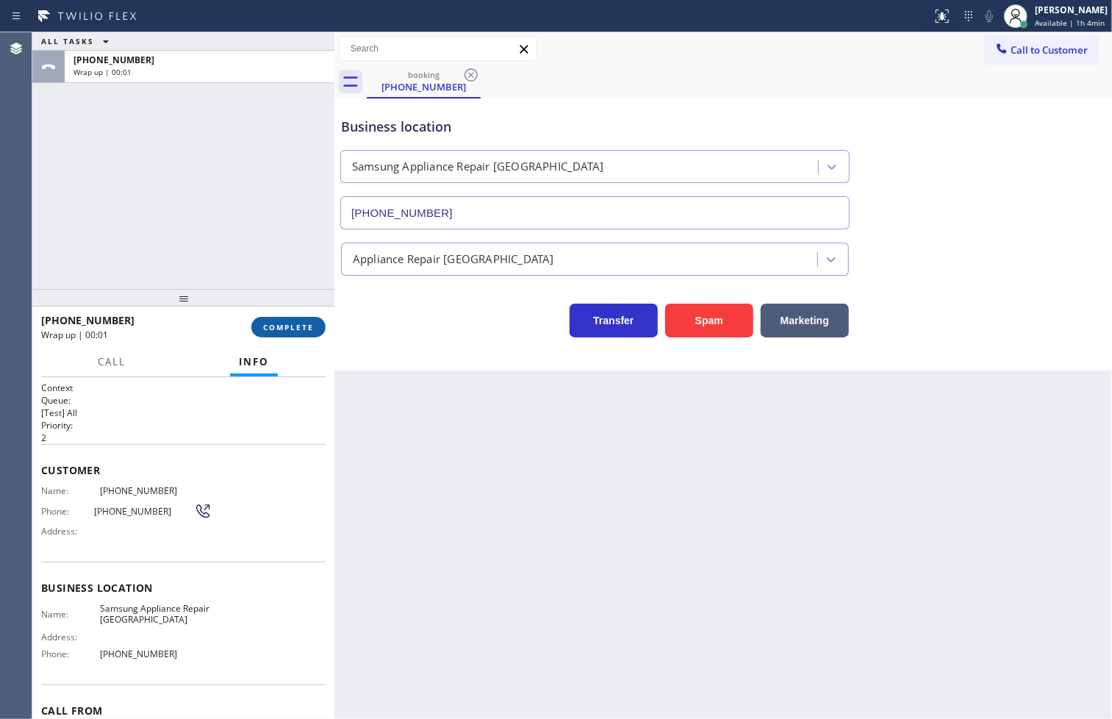
click at [303, 324] on span "COMPLETE" at bounding box center [288, 327] width 51 height 10
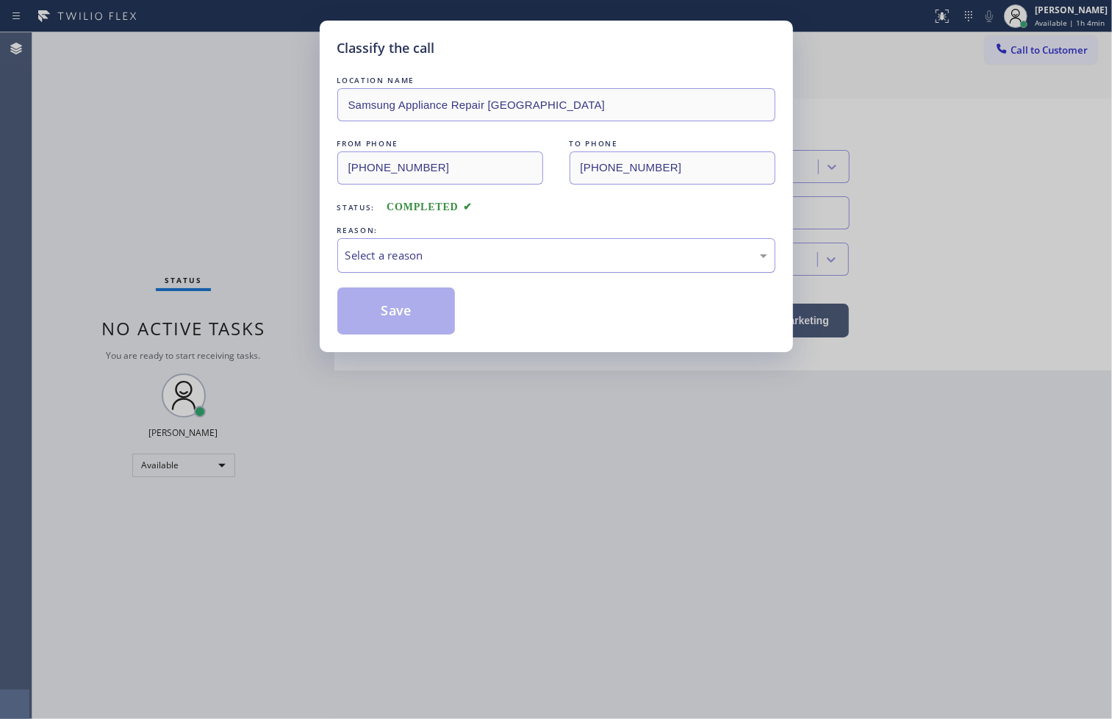
click at [376, 248] on div "Select a reason" at bounding box center [556, 255] width 422 height 17
click at [403, 296] on button "Save" at bounding box center [396, 310] width 118 height 47
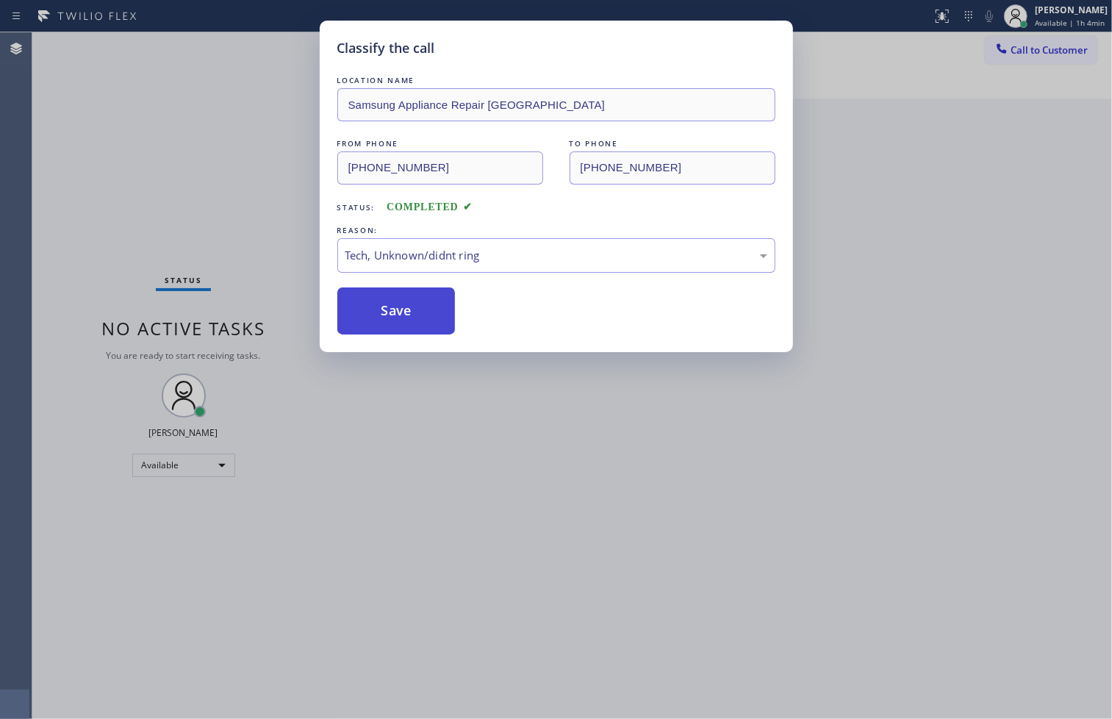
click at [403, 296] on button "Save" at bounding box center [396, 310] width 118 height 47
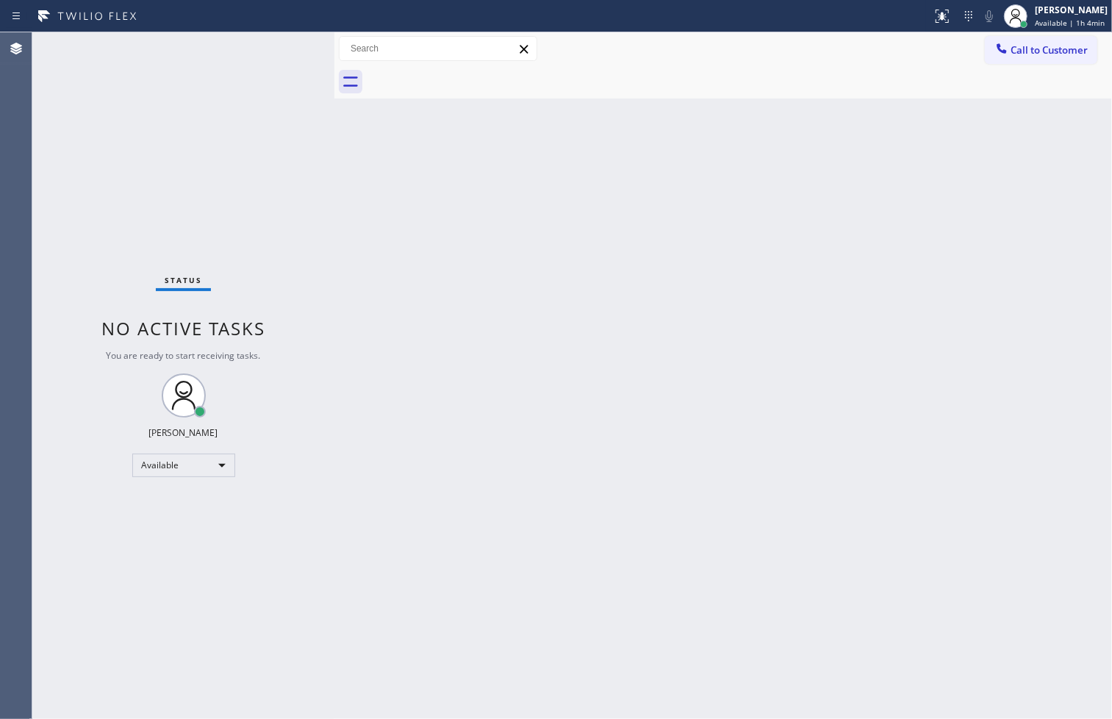
click at [788, 510] on div "Back to Dashboard Change Sender ID Customers Technicians Select a contact Outbo…" at bounding box center [722, 375] width 777 height 686
click at [285, 57] on div "Status No active tasks You are ready to start receiving tasks. [PERSON_NAME]" at bounding box center [183, 375] width 302 height 686
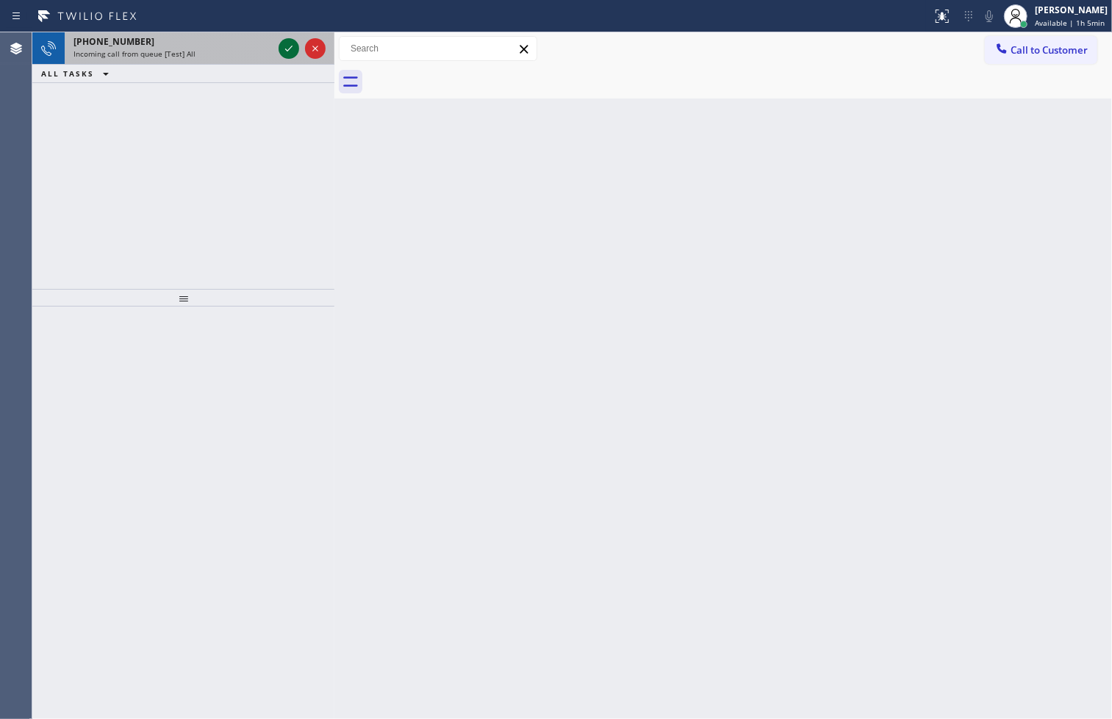
click at [287, 54] on icon at bounding box center [289, 49] width 18 height 18
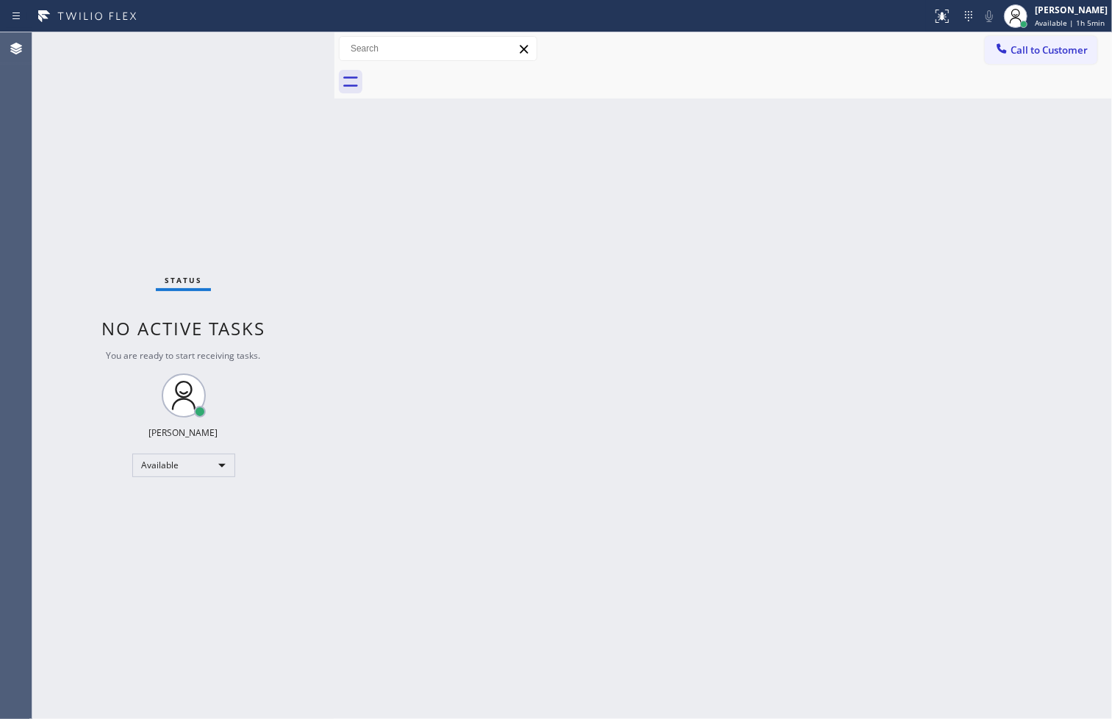
click at [287, 54] on div "Status No active tasks You are ready to start receiving tasks. [PERSON_NAME]" at bounding box center [183, 375] width 302 height 686
click at [933, 15] on icon at bounding box center [942, 16] width 18 height 18
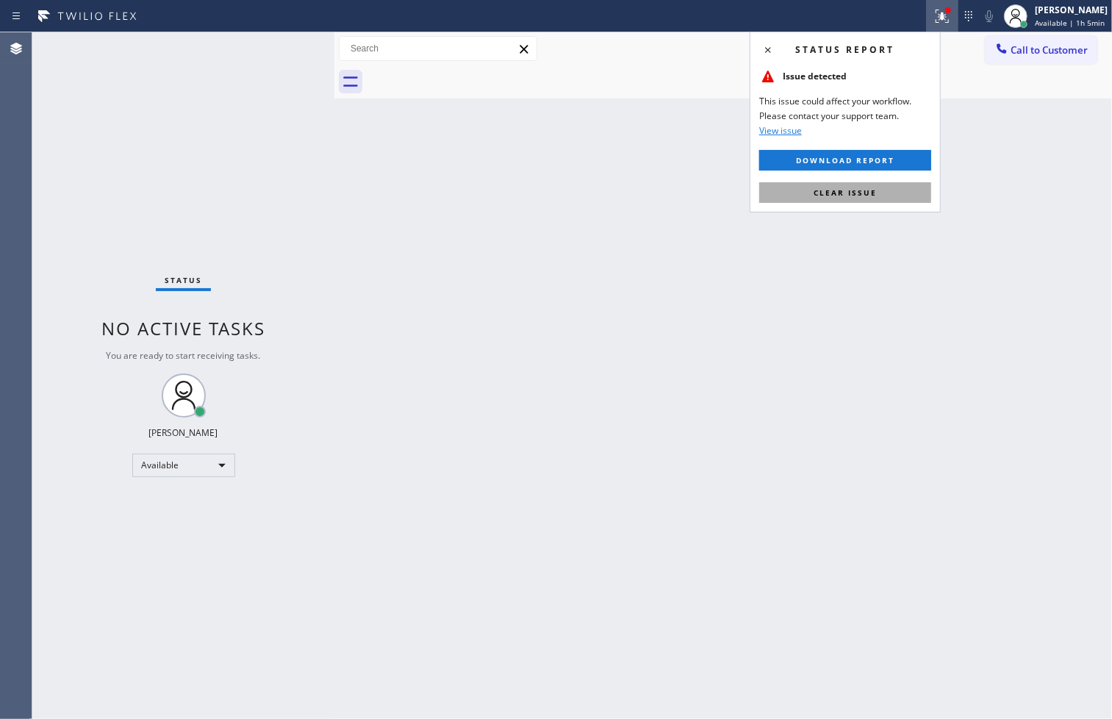
click at [844, 193] on span "Clear issue" at bounding box center [844, 192] width 63 height 10
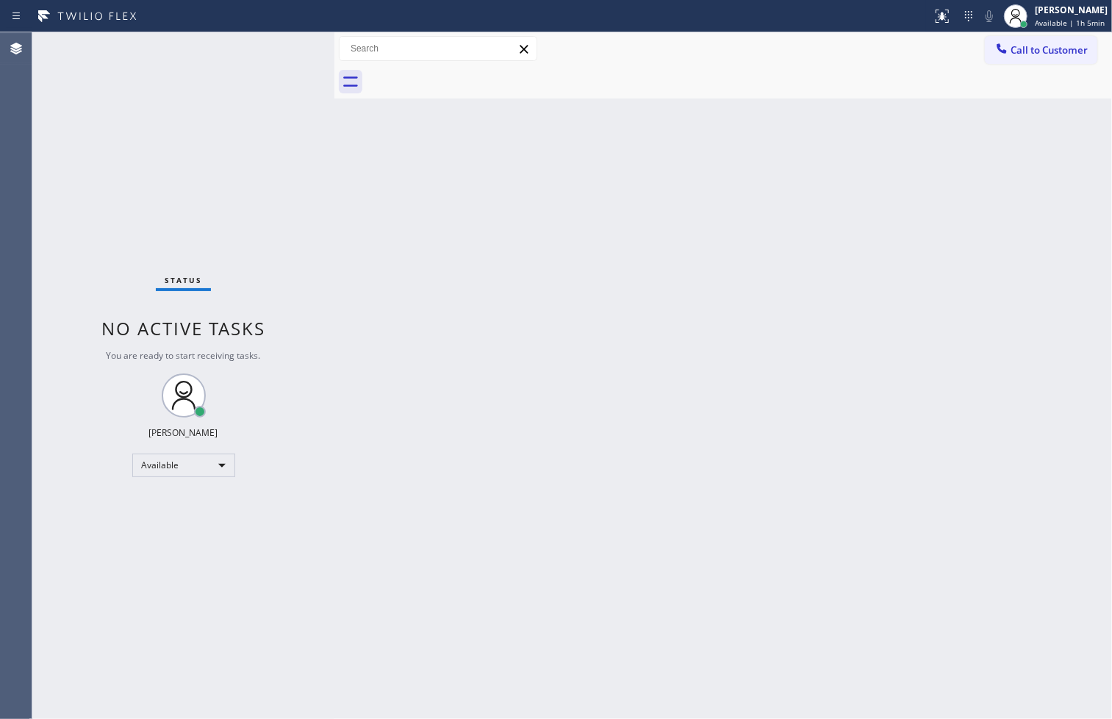
click at [287, 178] on div "Status No active tasks You are ready to start receiving tasks. [PERSON_NAME]" at bounding box center [183, 375] width 302 height 686
click at [274, 49] on div "Status No active tasks You are ready to start receiving tasks. [PERSON_NAME]" at bounding box center [183, 375] width 302 height 686
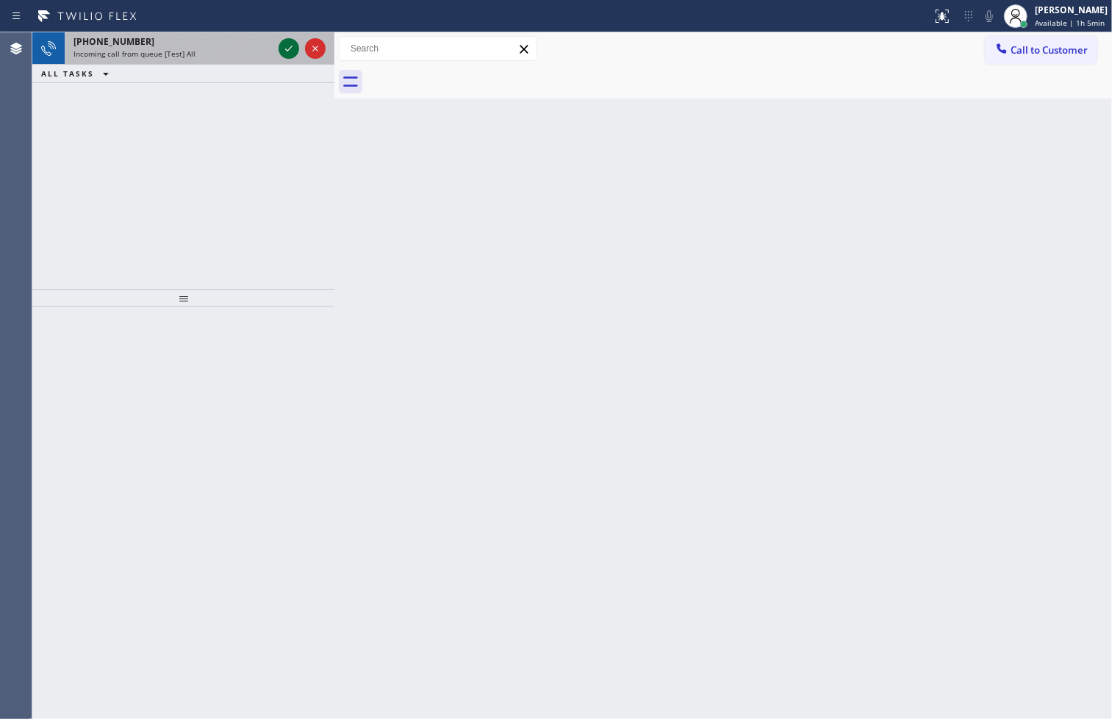
click at [284, 43] on icon at bounding box center [289, 49] width 18 height 18
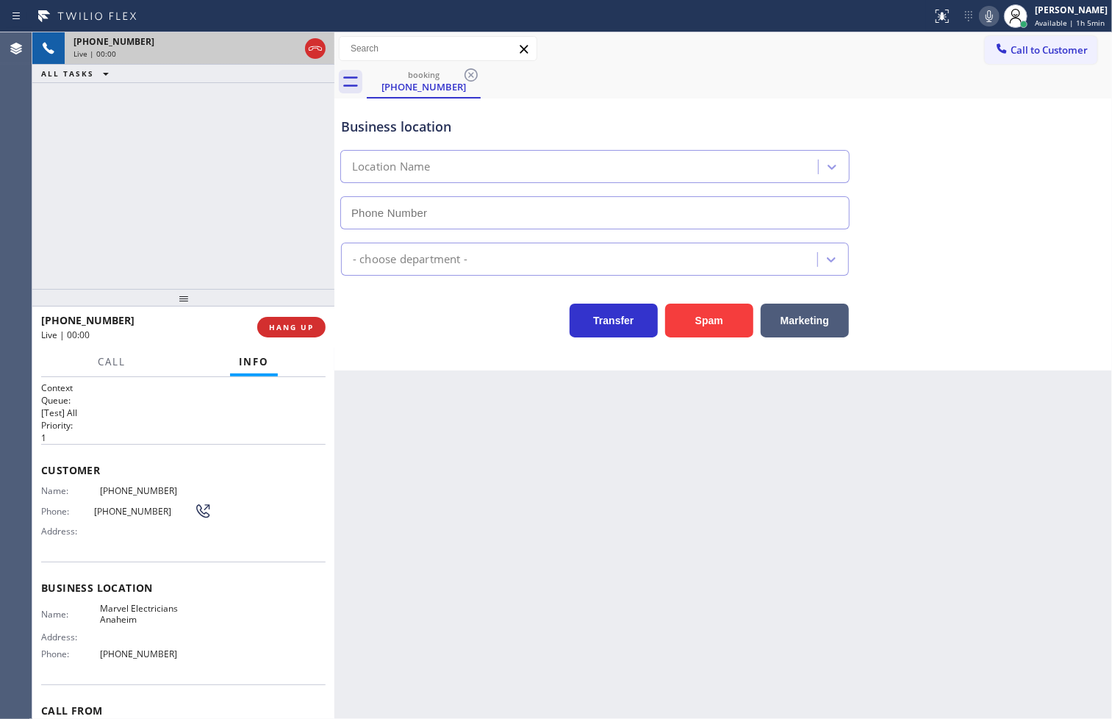
type input "[PHONE_NUMBER]"
click at [281, 329] on span "HANG UP" at bounding box center [291, 327] width 45 height 10
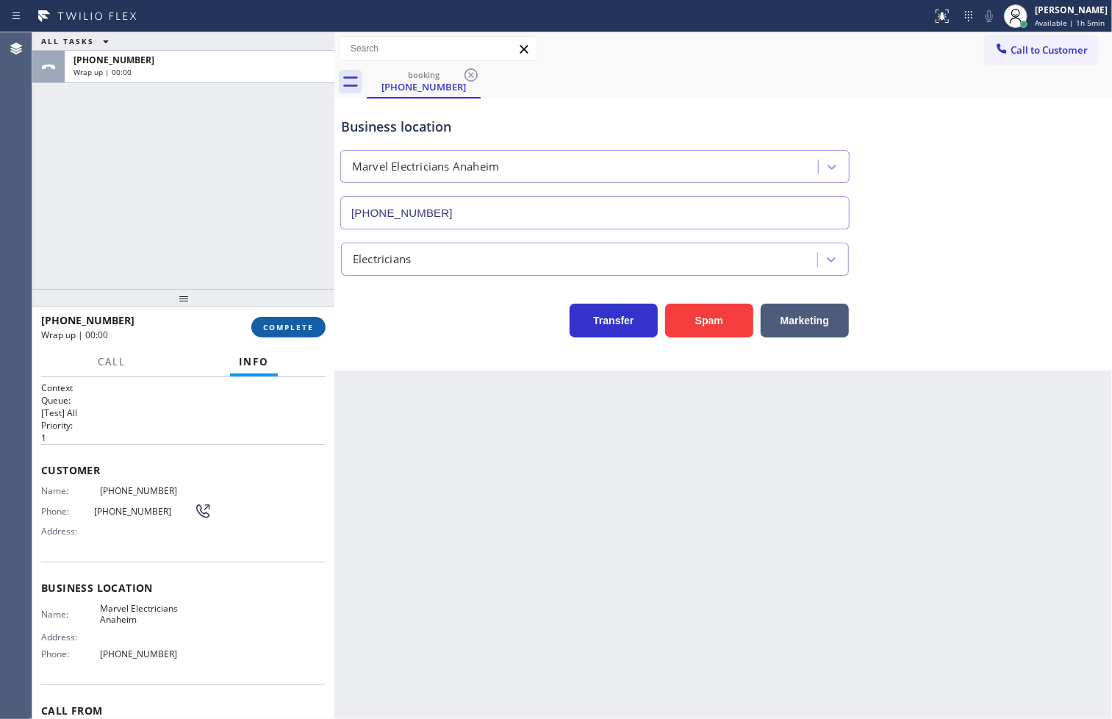
click at [281, 329] on span "COMPLETE" at bounding box center [288, 327] width 51 height 10
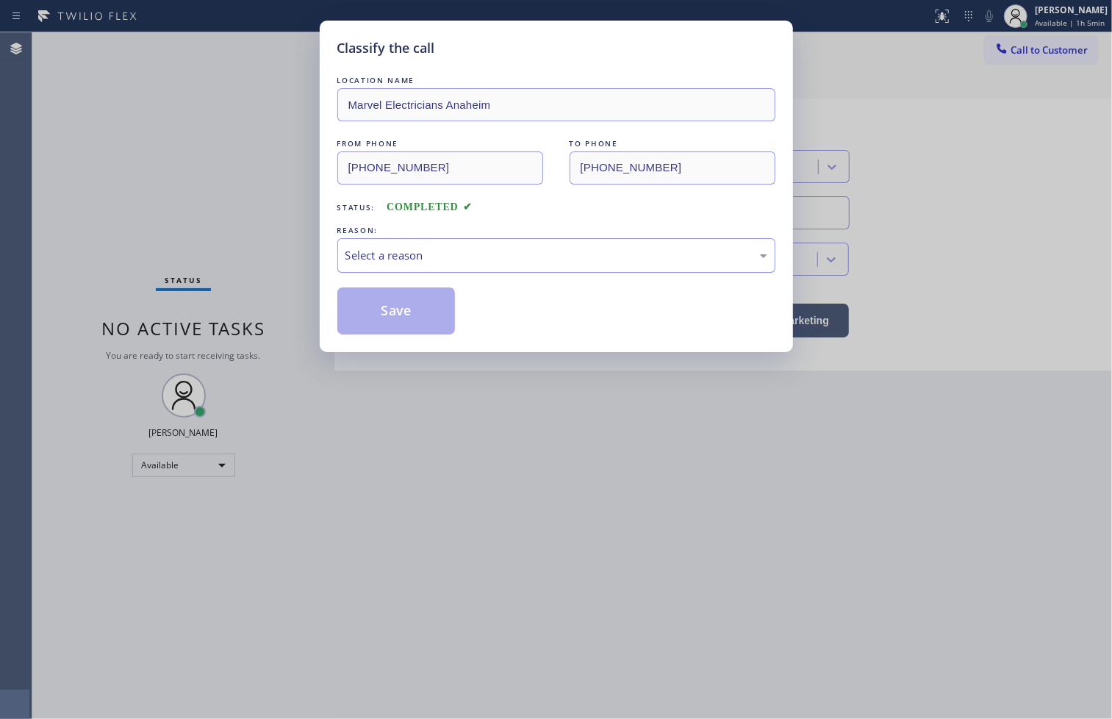
click at [381, 260] on div "Select a reason" at bounding box center [556, 255] width 422 height 17
click at [419, 310] on button "Save" at bounding box center [396, 310] width 118 height 47
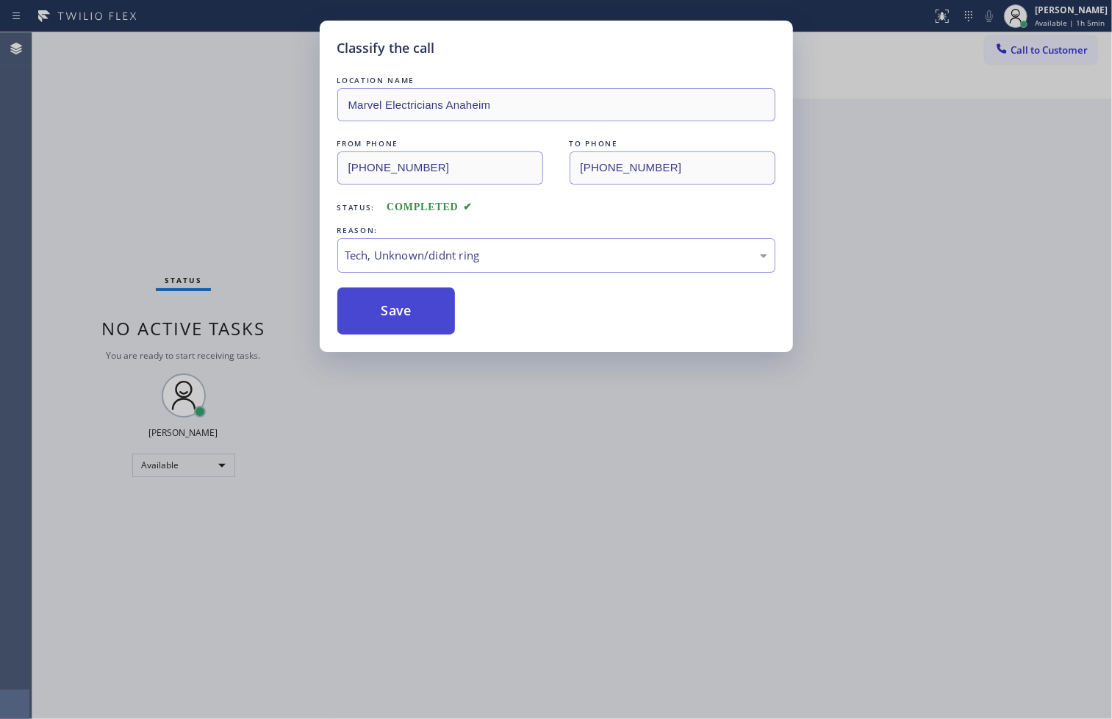
click at [419, 310] on button "Save" at bounding box center [396, 310] width 118 height 47
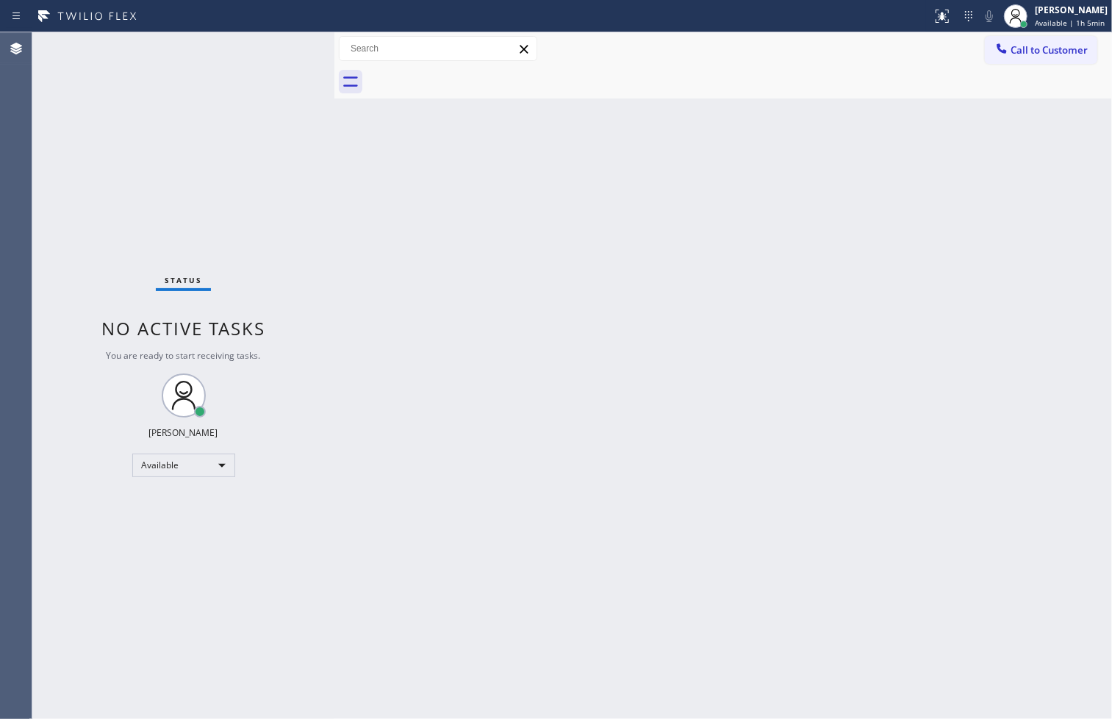
click at [299, 49] on div "Status No active tasks You are ready to start receiving tasks. [PERSON_NAME]" at bounding box center [183, 375] width 302 height 686
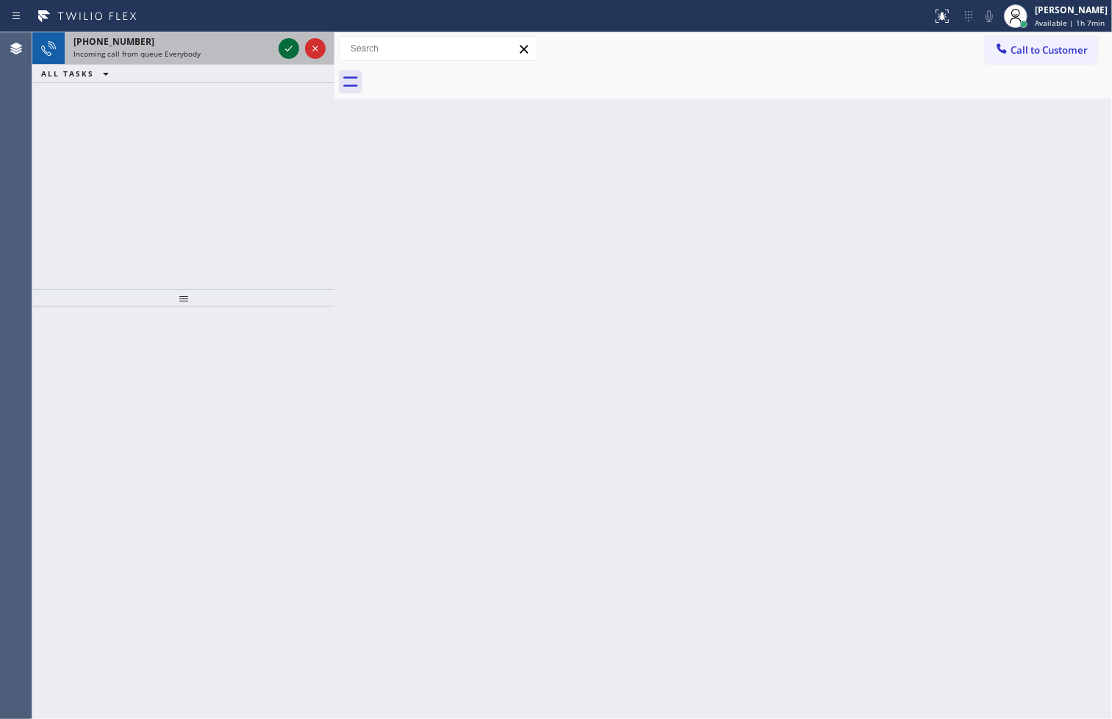
click at [284, 53] on icon at bounding box center [289, 49] width 18 height 18
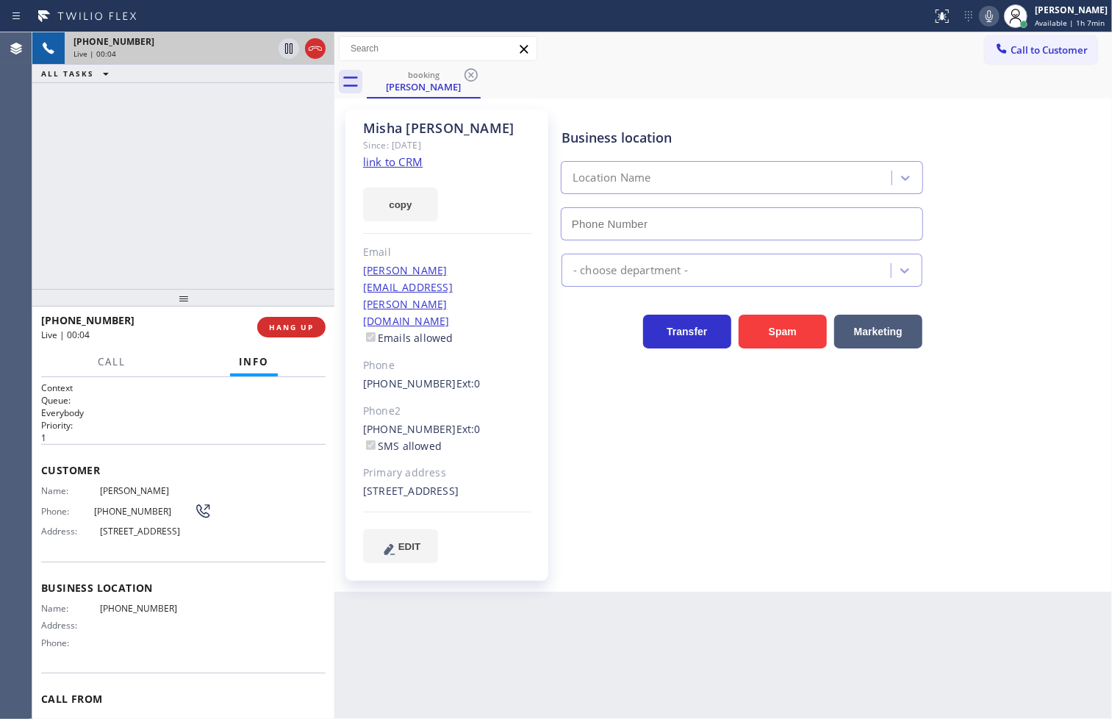
click at [172, 192] on div "[PHONE_NUMBER] Live | 00:04 ALL TASKS ALL TASKS ACTIVE TASKS TASKS IN WRAP UP" at bounding box center [183, 160] width 302 height 256
click at [655, 408] on div "Business location Location Name - choose department - Transfer Spam Marketing" at bounding box center [833, 335] width 550 height 445
click at [153, 181] on div "[PHONE_NUMBER] Live | 00:10 ALL TASKS ALL TASKS ACTIVE TASKS TASKS IN WRAP UP" at bounding box center [183, 160] width 302 height 256
click at [119, 359] on span "Call" at bounding box center [112, 361] width 28 height 13
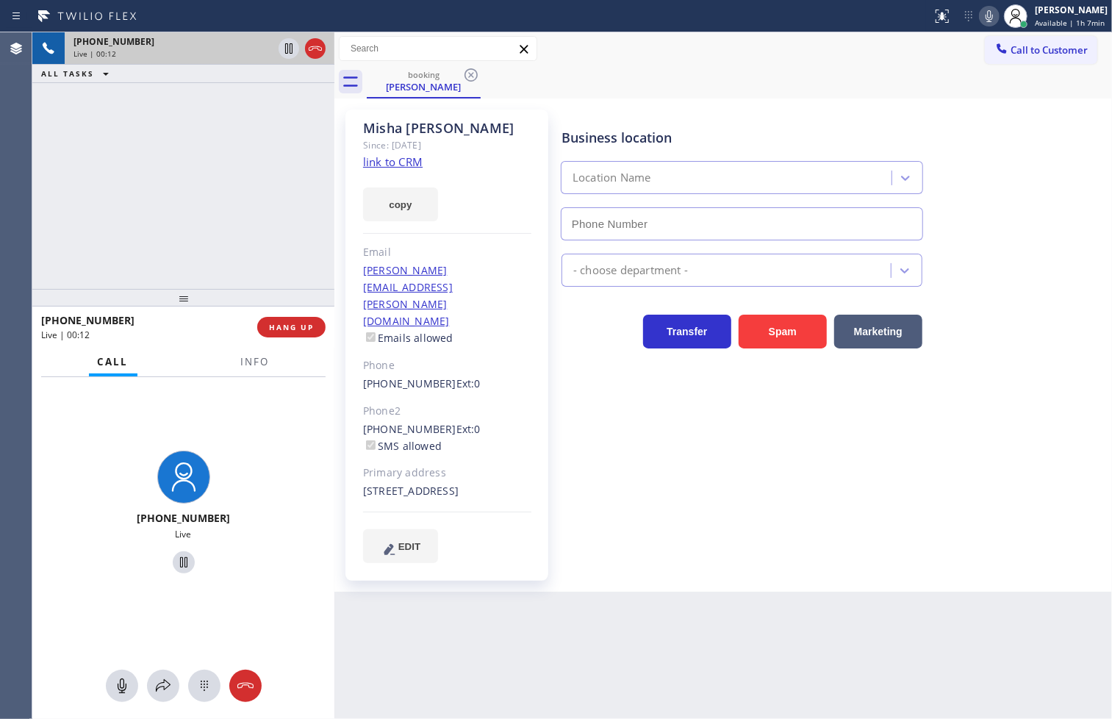
click at [395, 158] on link "link to CRM" at bounding box center [393, 161] width 60 height 15
click at [159, 245] on div "[PHONE_NUMBER] Live | 00:55 ALL TASKS ALL TASKS ACTIVE TASKS TASKS IN WRAP UP" at bounding box center [183, 160] width 302 height 256
click at [237, 412] on div "[PHONE_NUMBER] Live" at bounding box center [183, 514] width 302 height 275
click at [248, 360] on span "Info" at bounding box center [255, 361] width 29 height 13
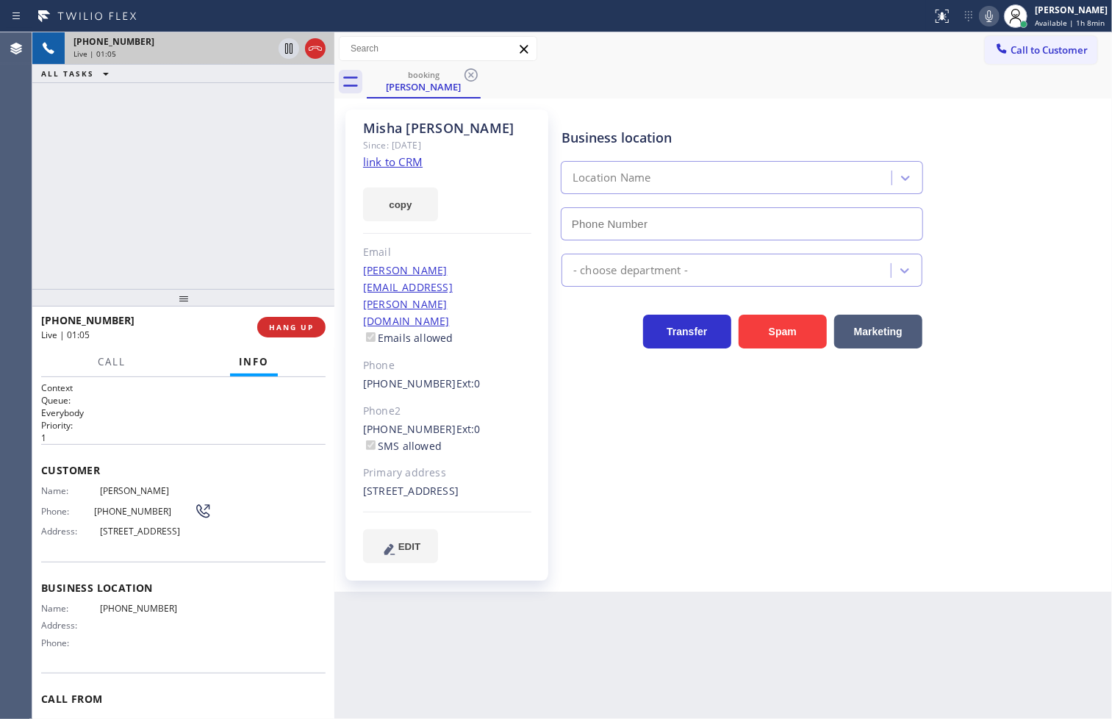
click at [157, 349] on div "Call Info" at bounding box center [183, 362] width 284 height 29
click at [185, 165] on div "[PHONE_NUMBER] Live | 01:06 ALL TASKS ALL TASKS ACTIVE TASKS TASKS IN WRAP UP" at bounding box center [183, 160] width 302 height 256
click at [104, 355] on span "Call" at bounding box center [112, 361] width 28 height 13
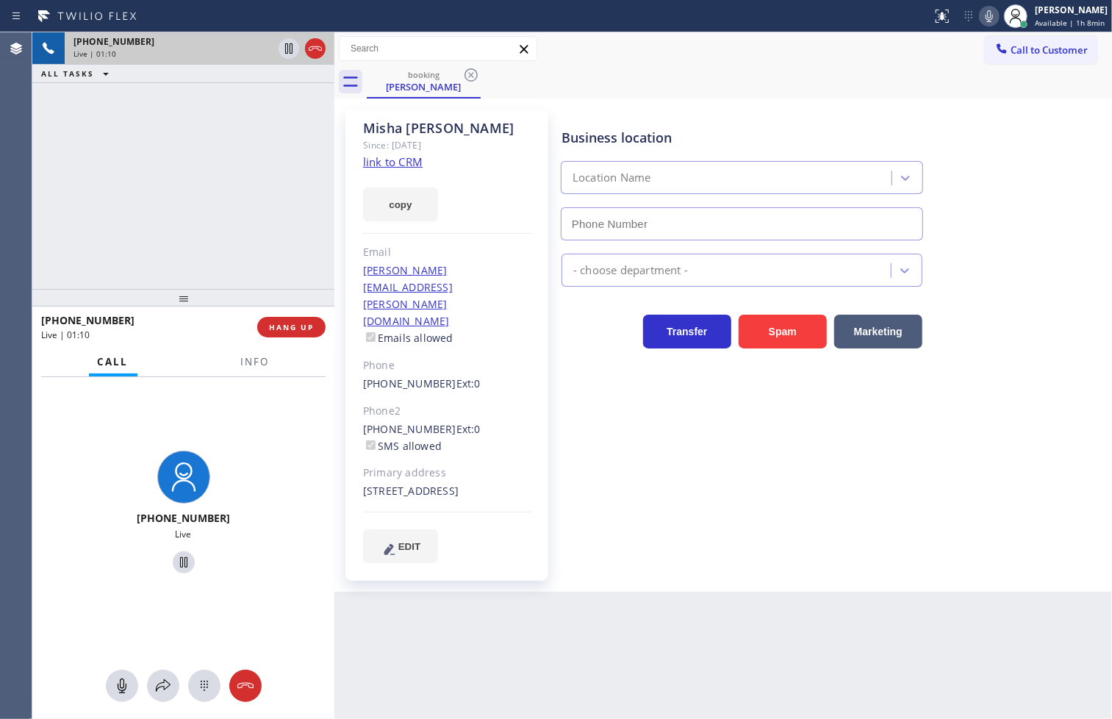
click at [275, 523] on div "[PHONE_NUMBER] Live" at bounding box center [183, 514] width 302 height 275
click at [223, 260] on div "[PHONE_NUMBER] Live | 01:11 ALL TASKS ALL TASKS ACTIVE TASKS TASKS IN WRAP UP" at bounding box center [183, 160] width 302 height 256
click at [250, 171] on div "[PHONE_NUMBER] Live | 01:12 ALL TASKS ALL TASKS ACTIVE TASKS TASKS IN WRAP UP" at bounding box center [183, 160] width 302 height 256
click at [291, 49] on icon at bounding box center [289, 49] width 18 height 18
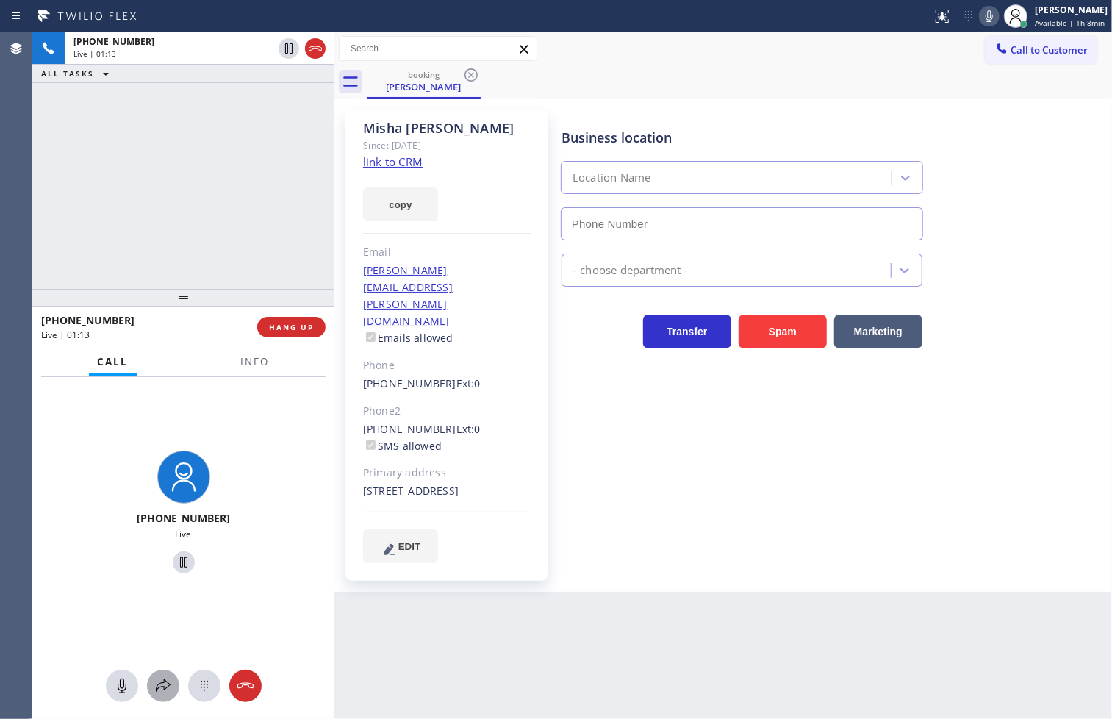
click at [165, 686] on icon at bounding box center [163, 686] width 18 height 18
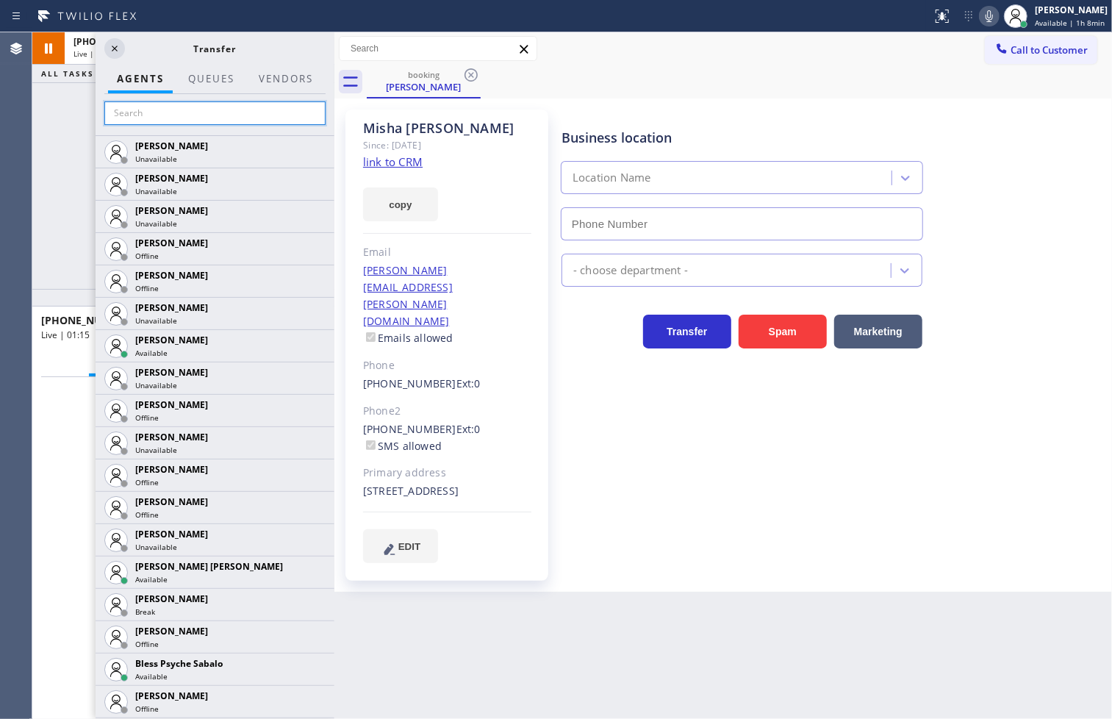
click at [214, 121] on input "text" at bounding box center [214, 113] width 221 height 24
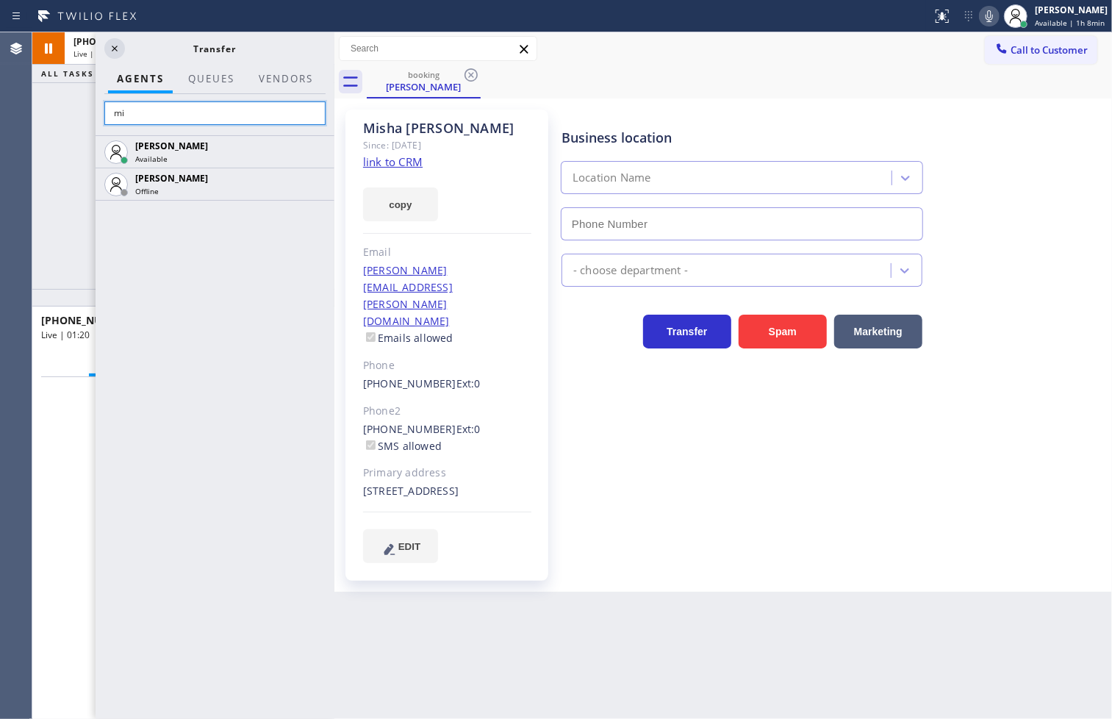
type input "m"
type input "k"
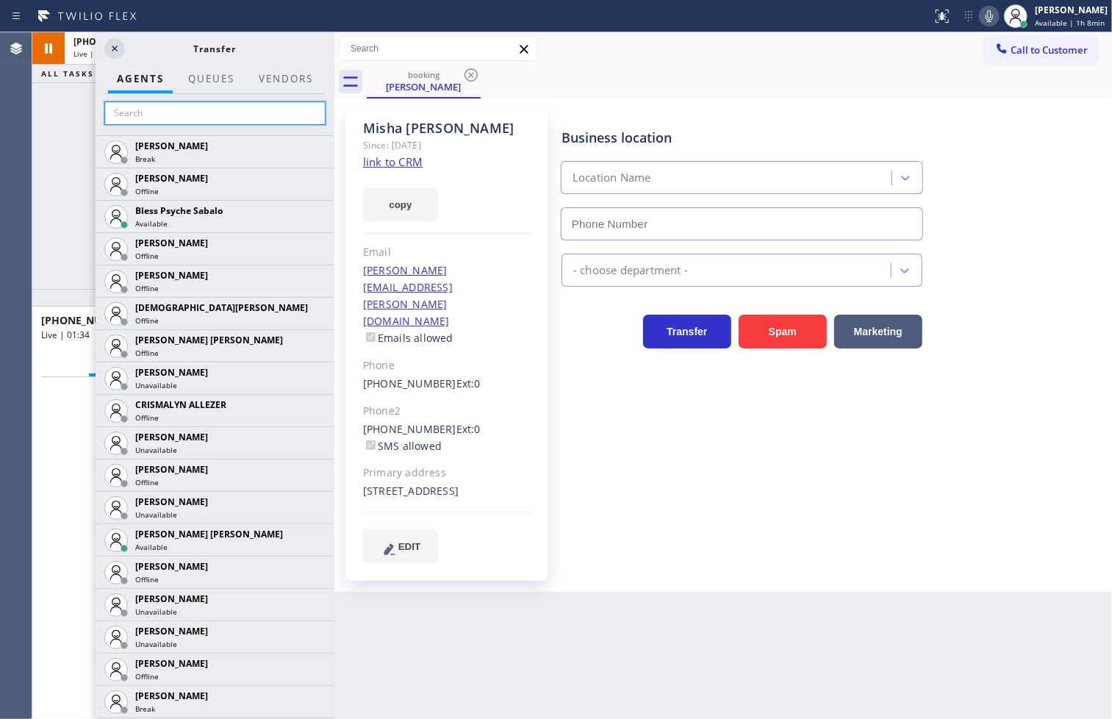
scroll to position [489, 0]
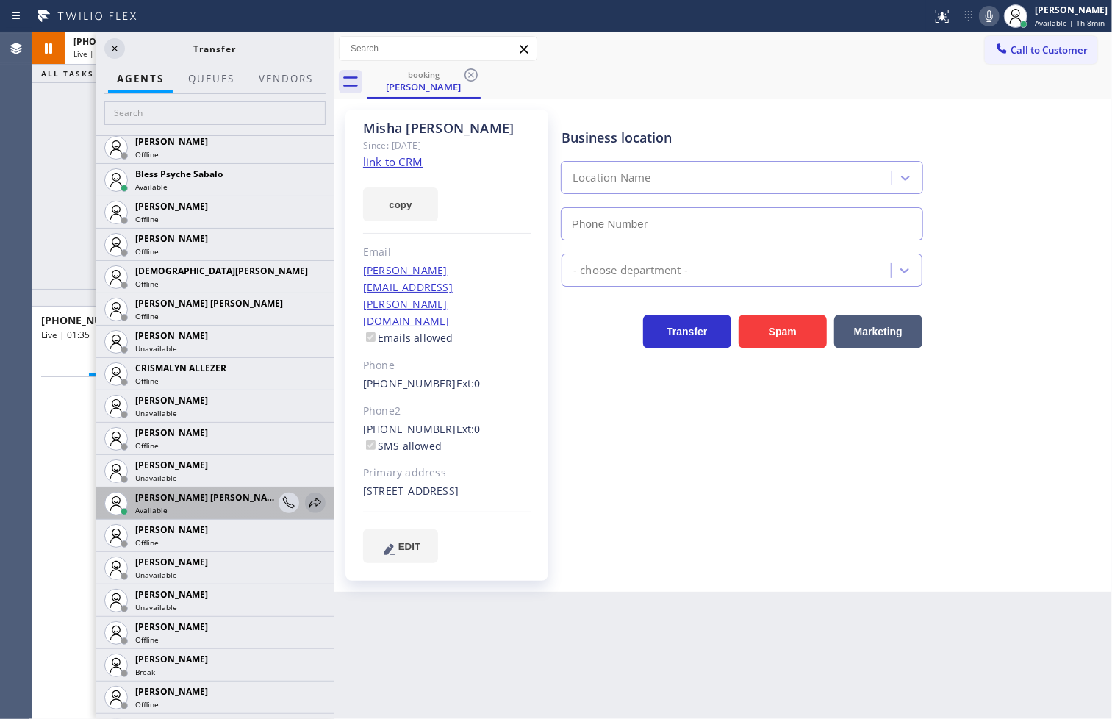
click at [306, 496] on icon at bounding box center [315, 503] width 18 height 18
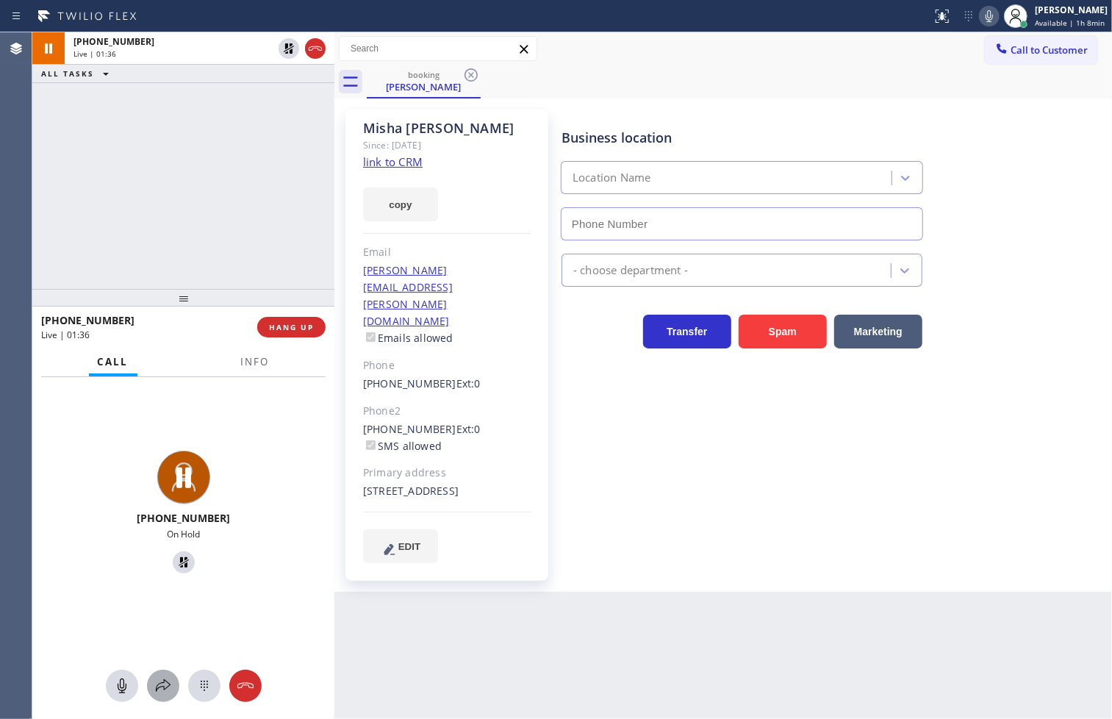
click at [170, 681] on icon at bounding box center [163, 686] width 18 height 18
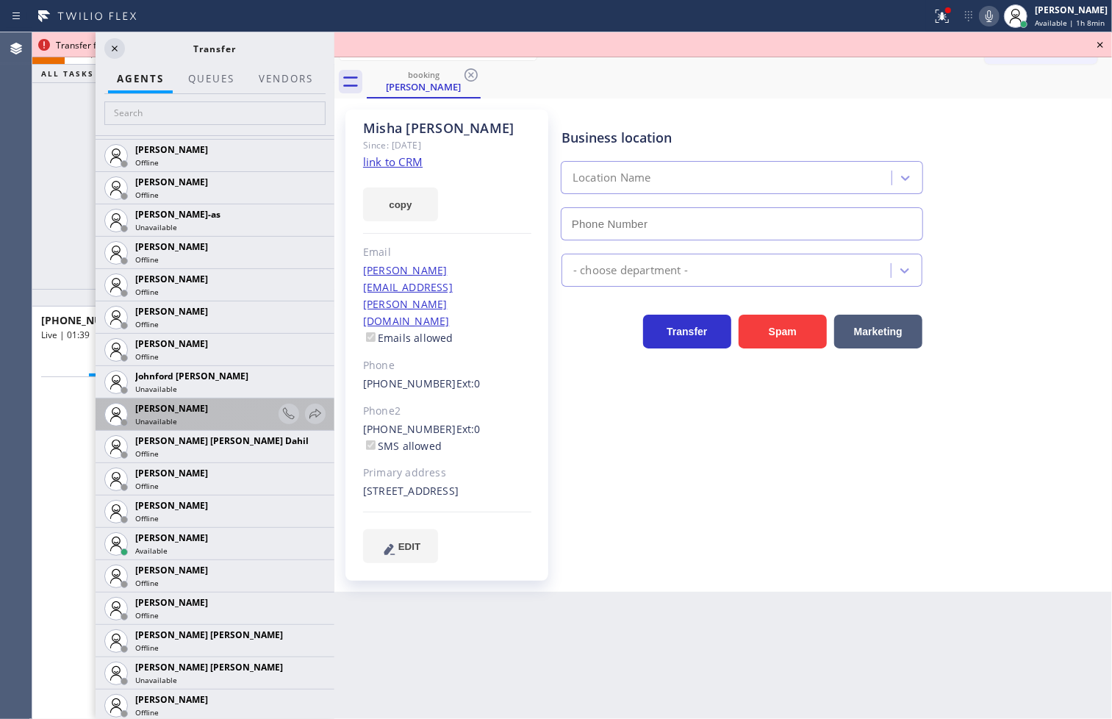
scroll to position [1387, 0]
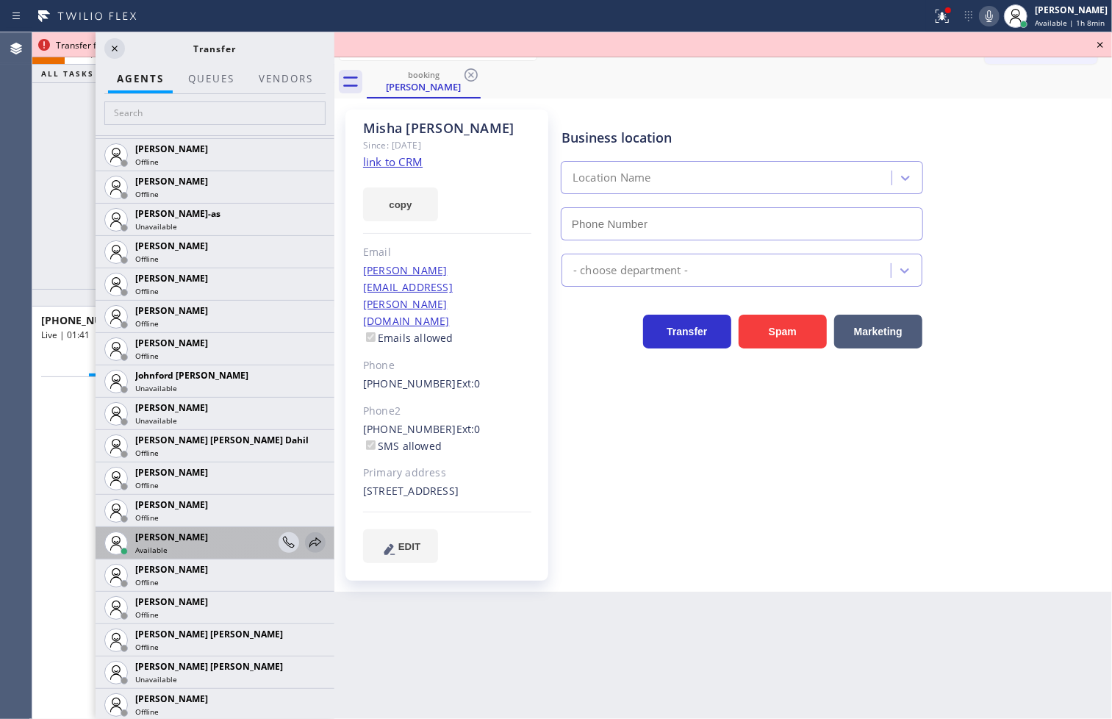
click at [306, 542] on icon at bounding box center [315, 543] width 18 height 18
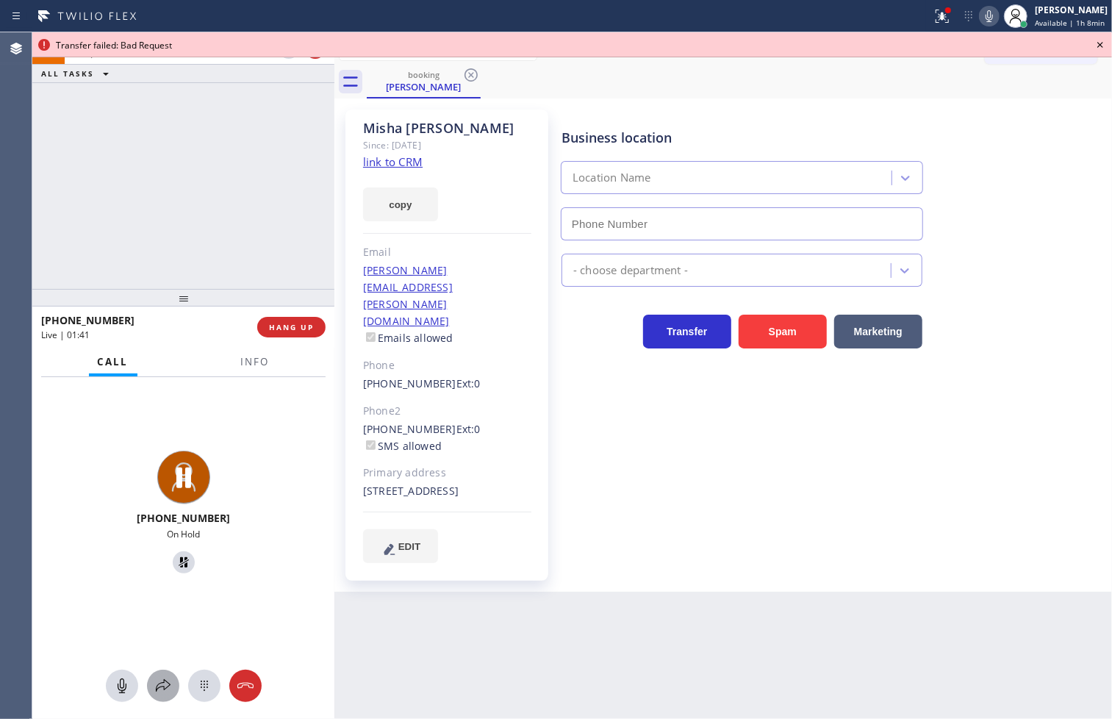
click at [168, 692] on icon at bounding box center [163, 686] width 18 height 18
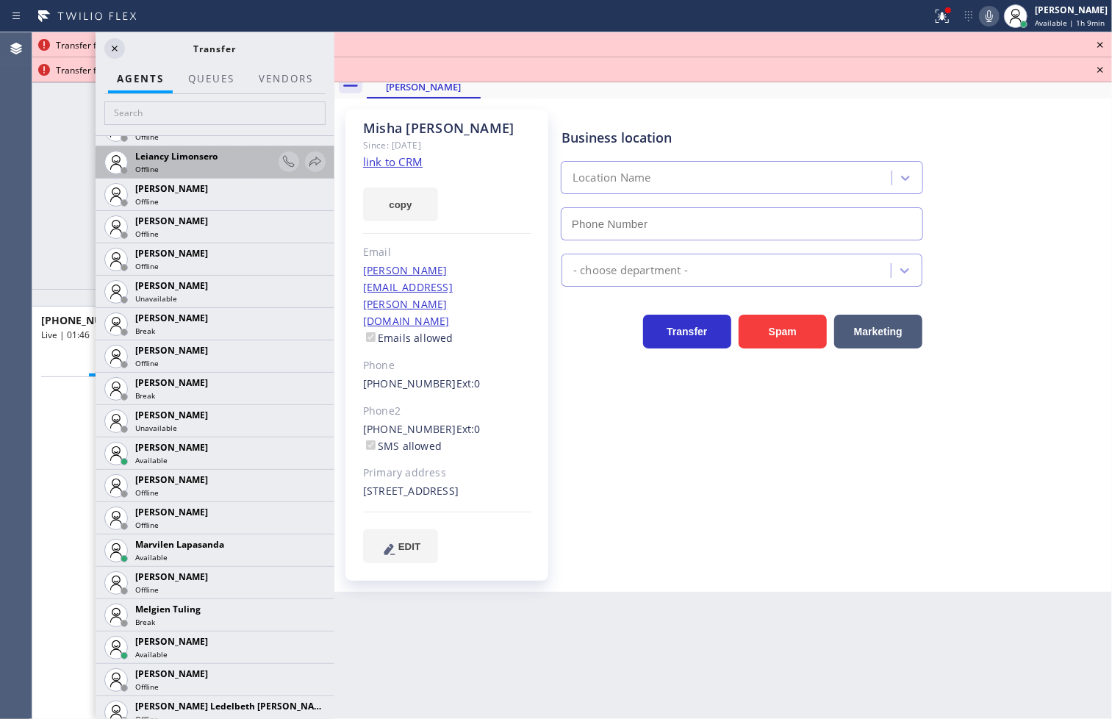
scroll to position [2205, 0]
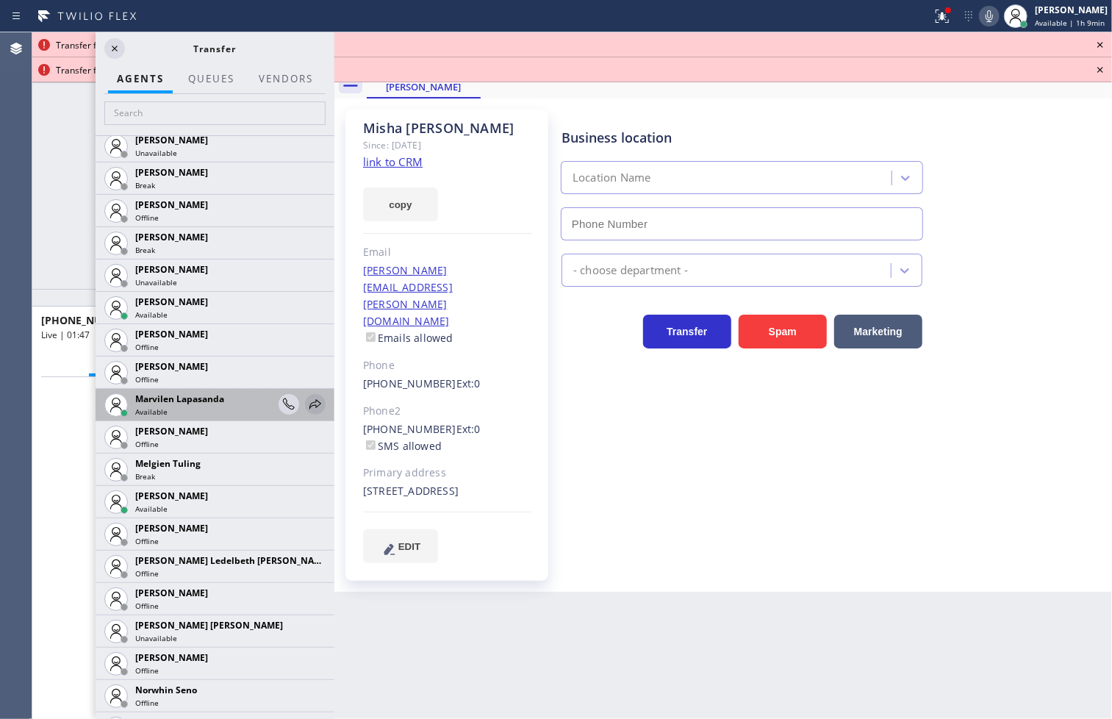
click at [306, 398] on icon at bounding box center [315, 404] width 18 height 18
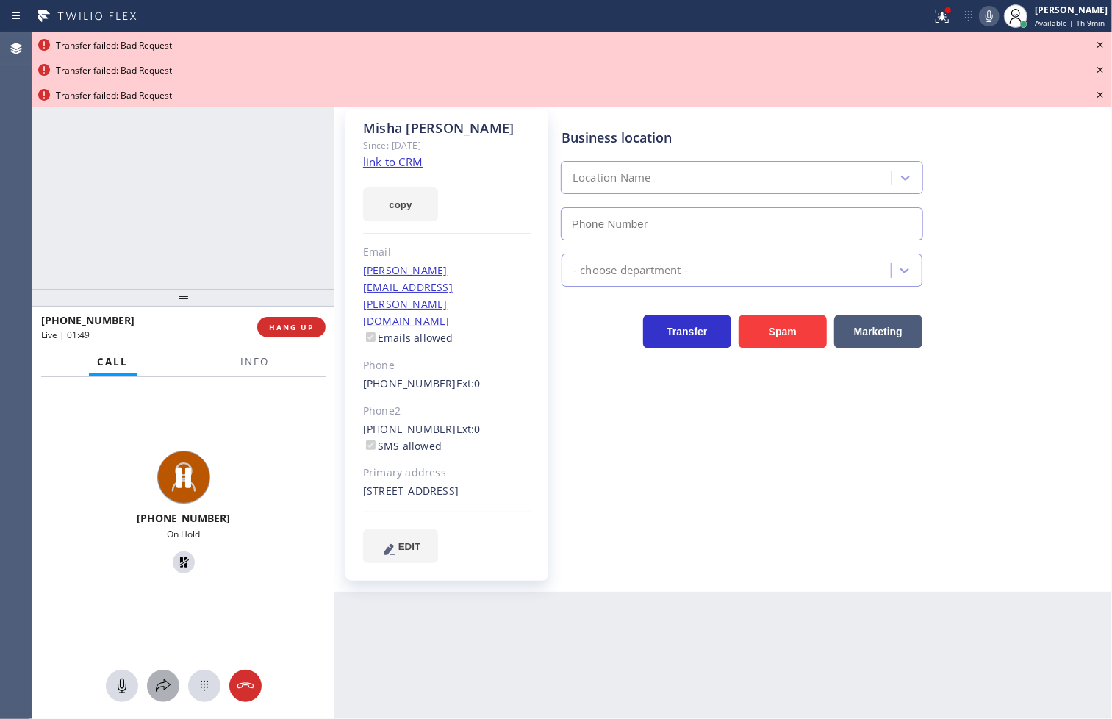
click at [157, 681] on icon at bounding box center [163, 686] width 18 height 18
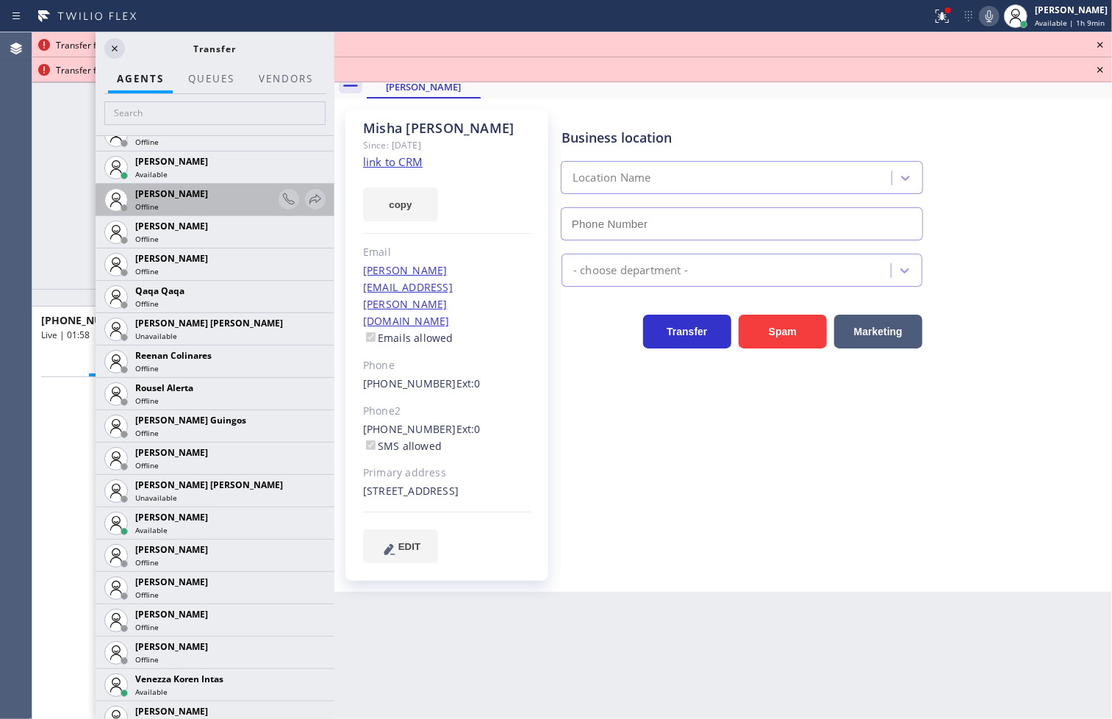
scroll to position [2776, 0]
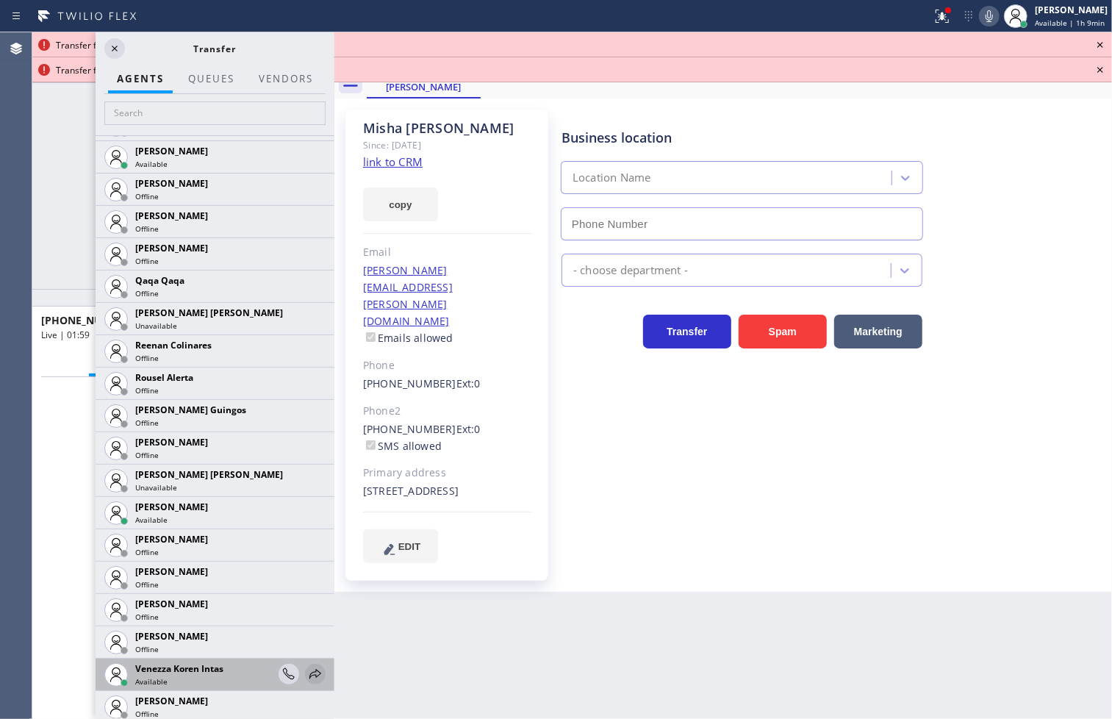
click at [309, 673] on icon at bounding box center [315, 674] width 12 height 10
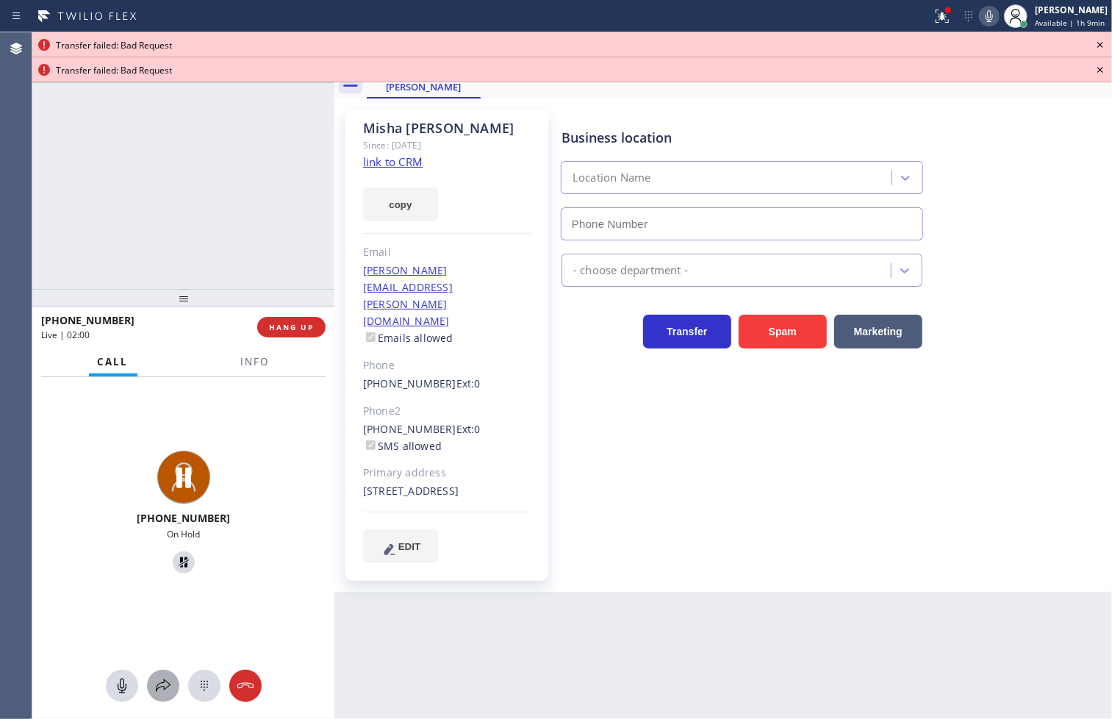
click at [165, 682] on icon at bounding box center [163, 686] width 18 height 18
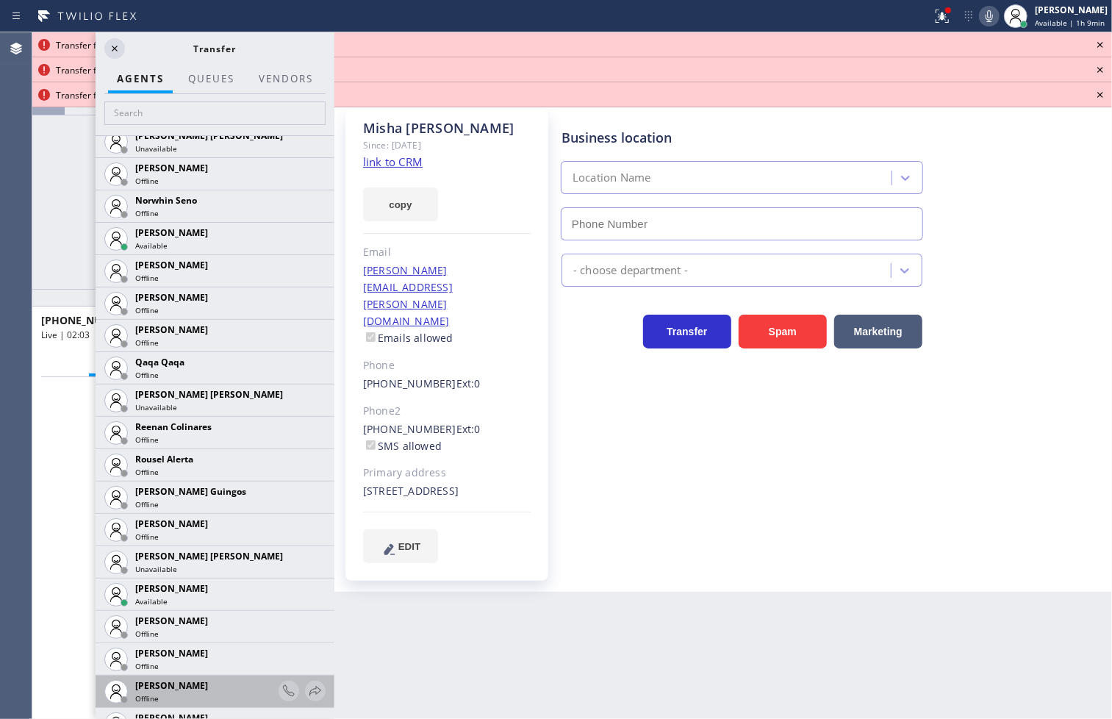
scroll to position [2907, 0]
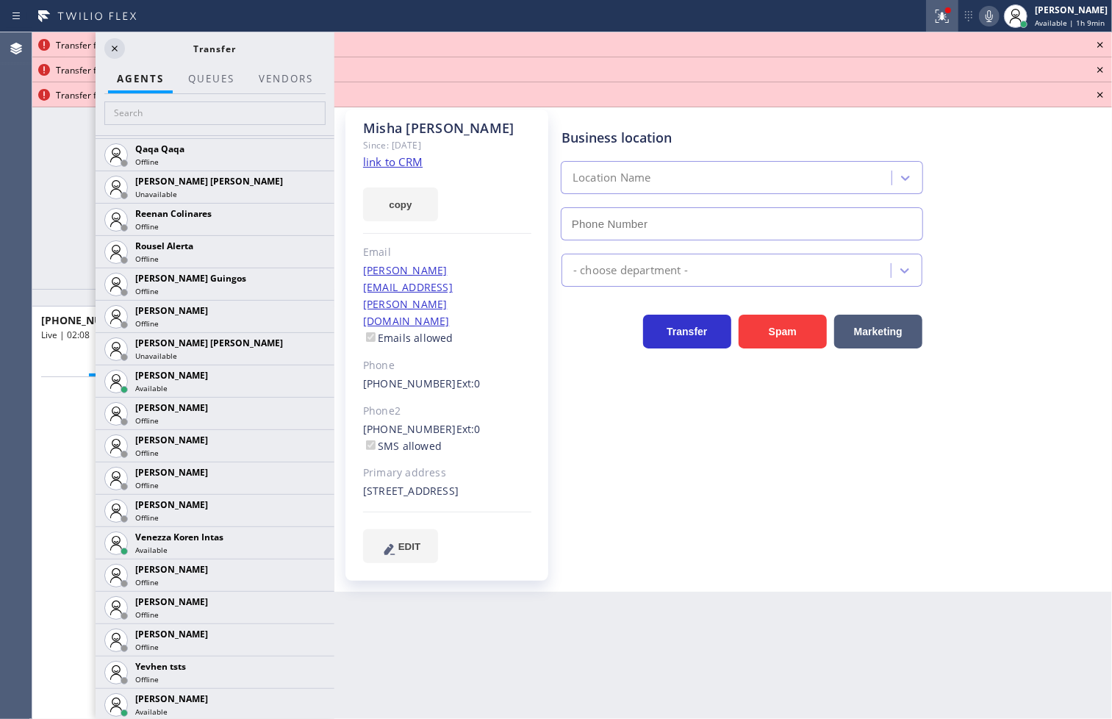
click at [933, 15] on icon at bounding box center [942, 16] width 18 height 18
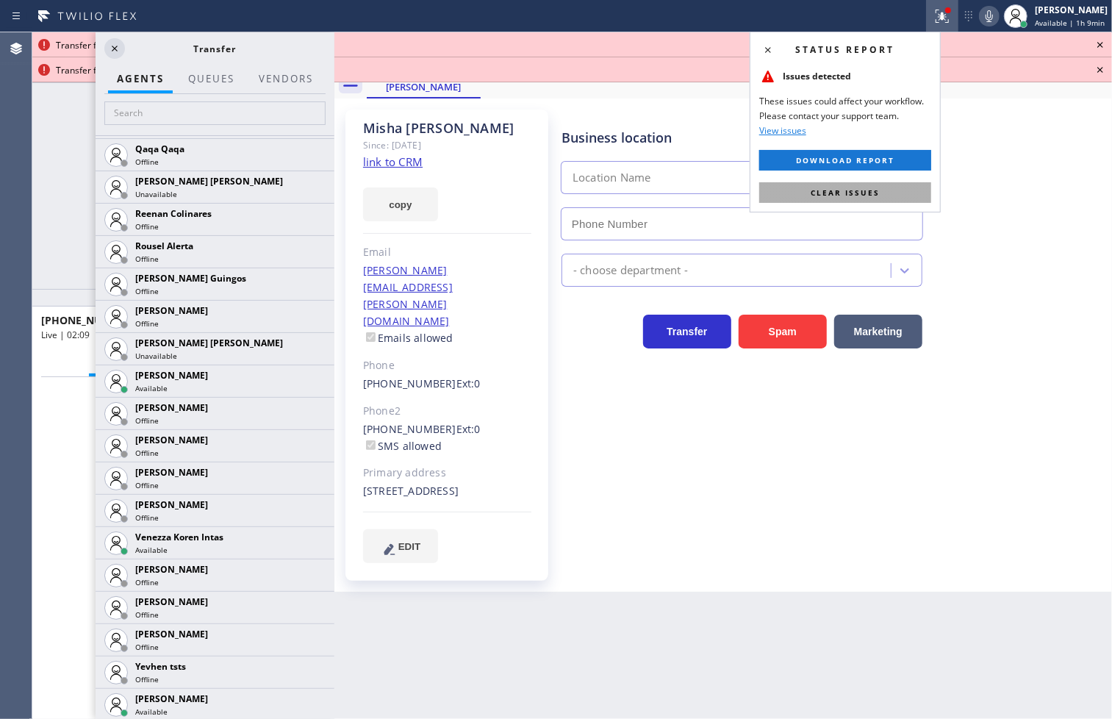
click at [906, 190] on button "Clear issues" at bounding box center [845, 192] width 172 height 21
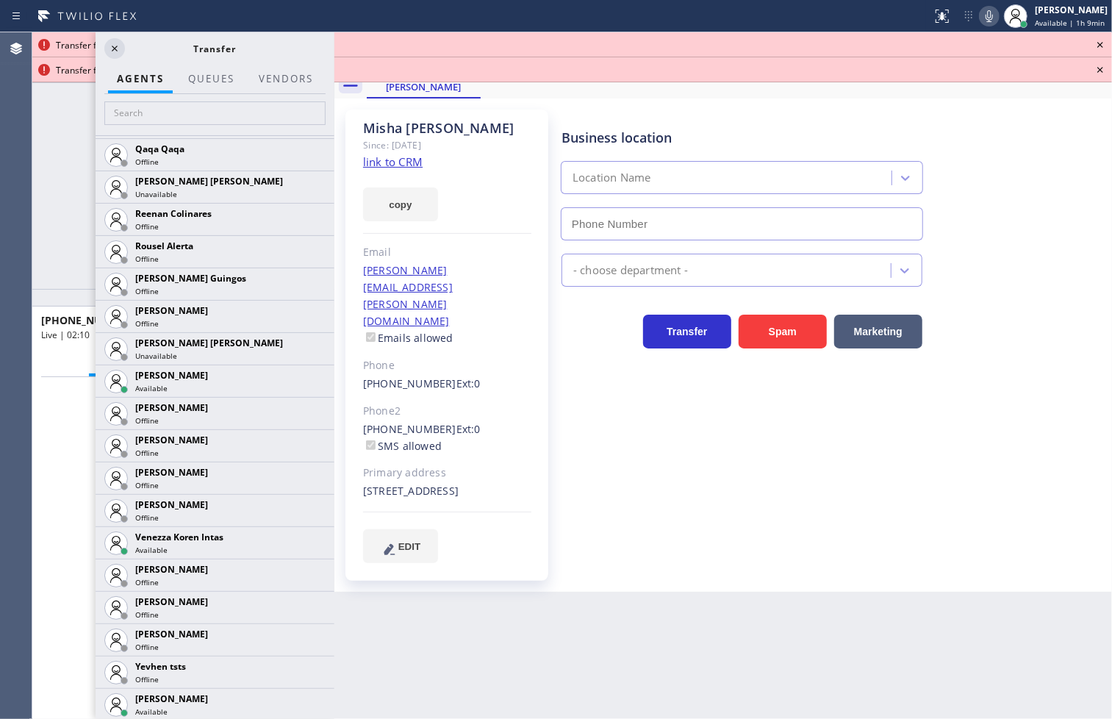
click at [1096, 41] on icon at bounding box center [1100, 45] width 18 height 18
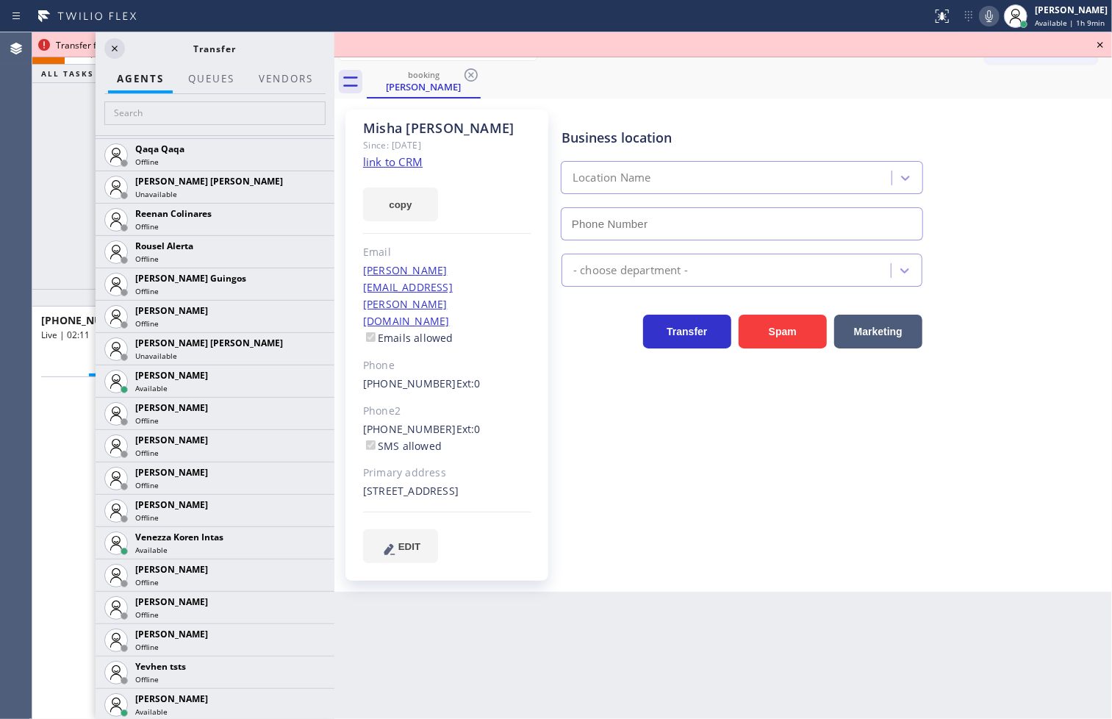
click at [1096, 41] on icon at bounding box center [1100, 45] width 18 height 18
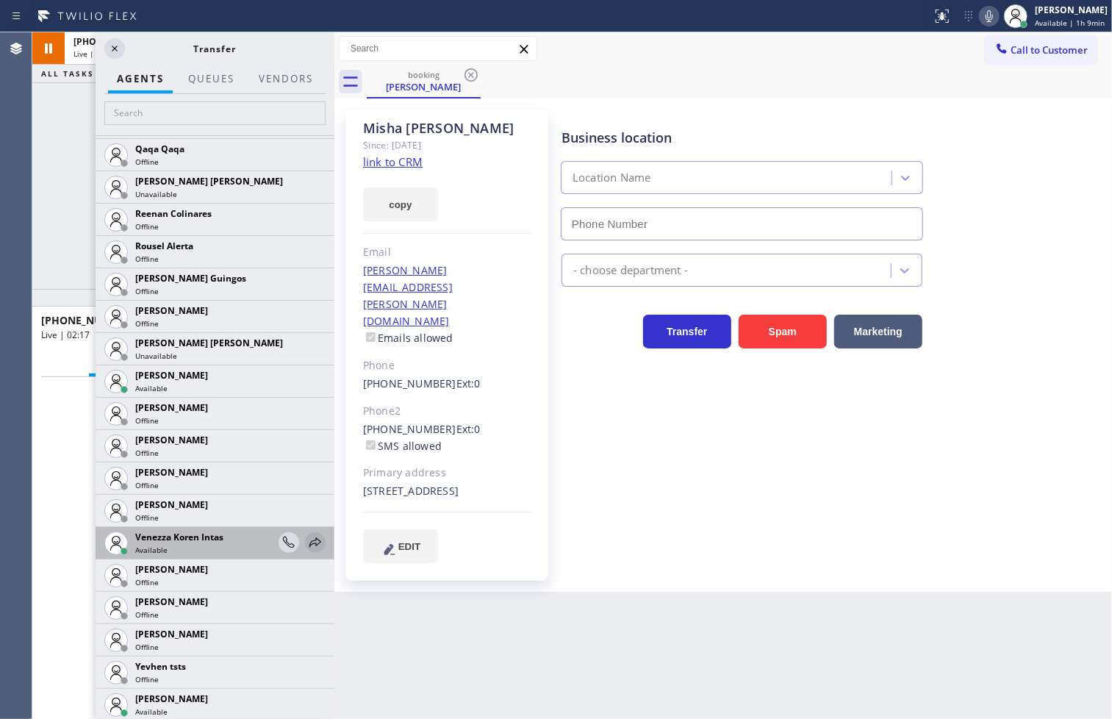
click at [309, 540] on icon at bounding box center [315, 542] width 12 height 10
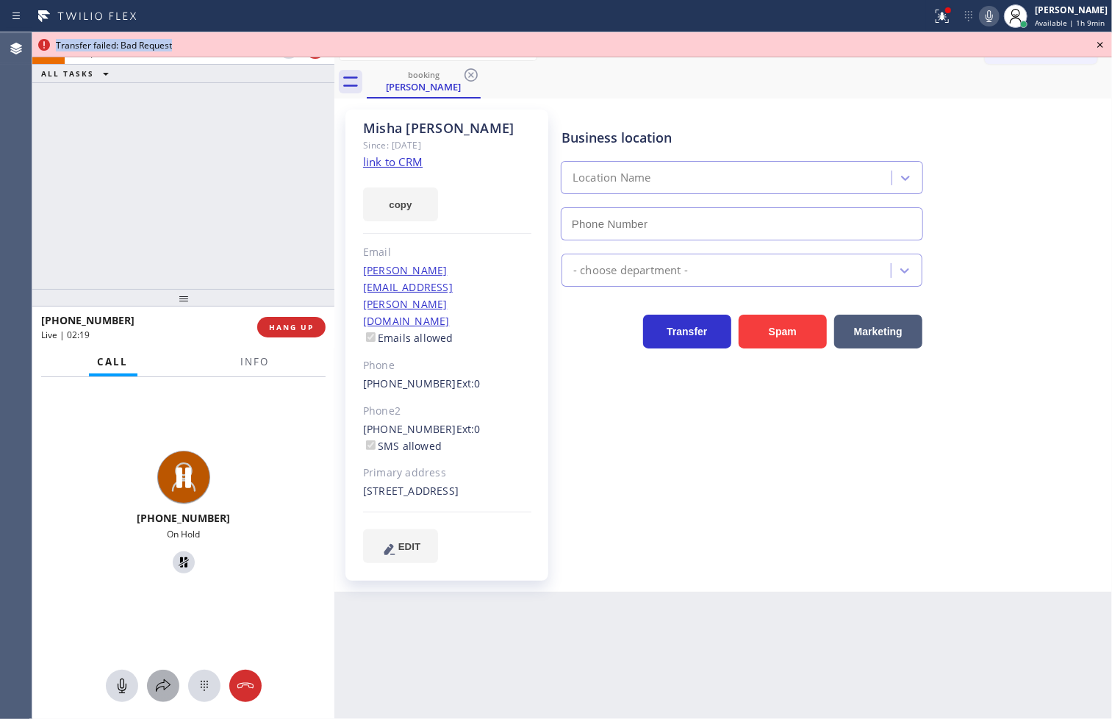
click at [166, 679] on icon at bounding box center [163, 686] width 18 height 18
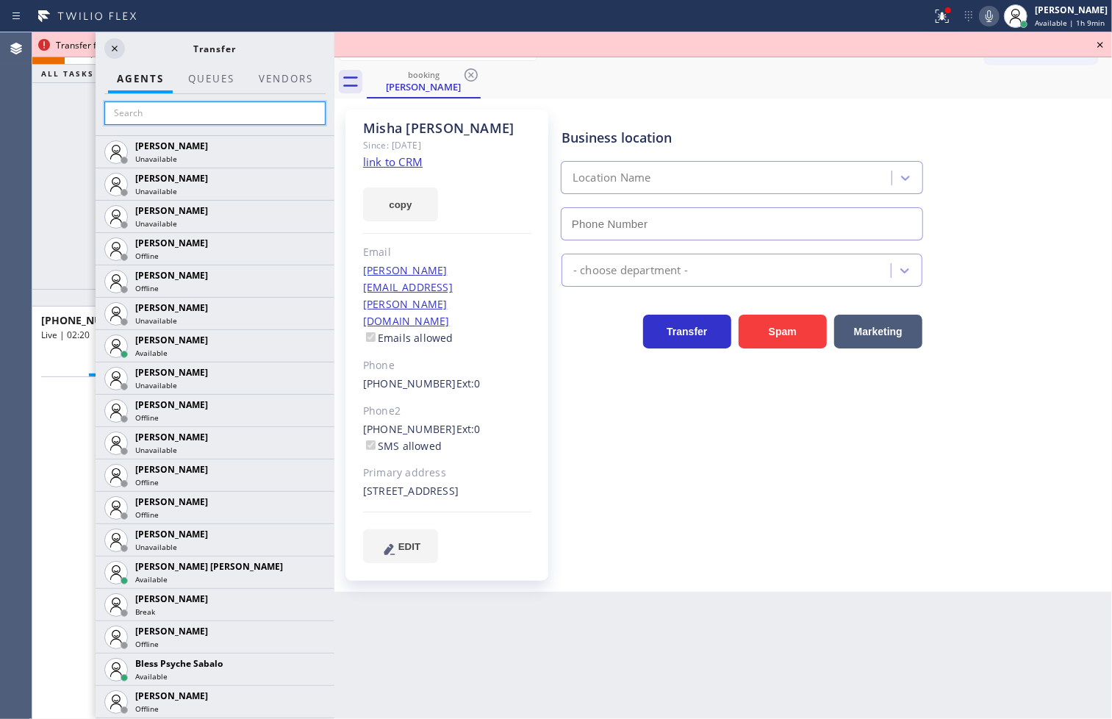
click at [218, 110] on input "text" at bounding box center [214, 113] width 221 height 24
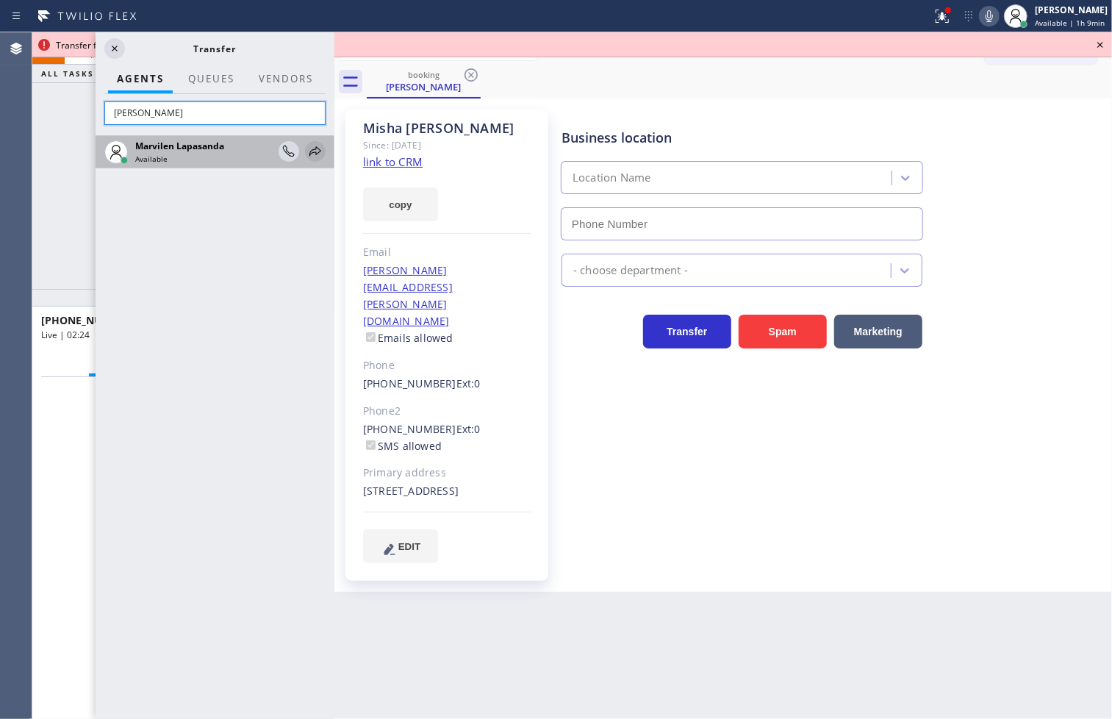
type input "[PERSON_NAME]"
click at [316, 145] on icon at bounding box center [315, 152] width 18 height 18
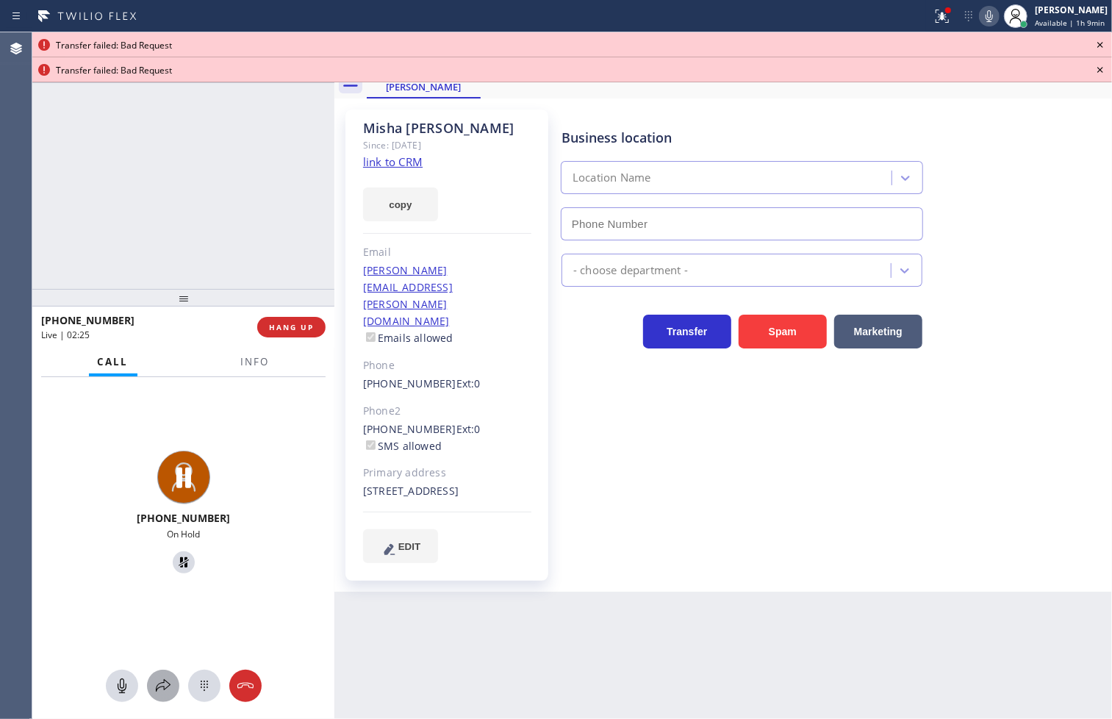
click at [163, 685] on icon at bounding box center [163, 686] width 18 height 18
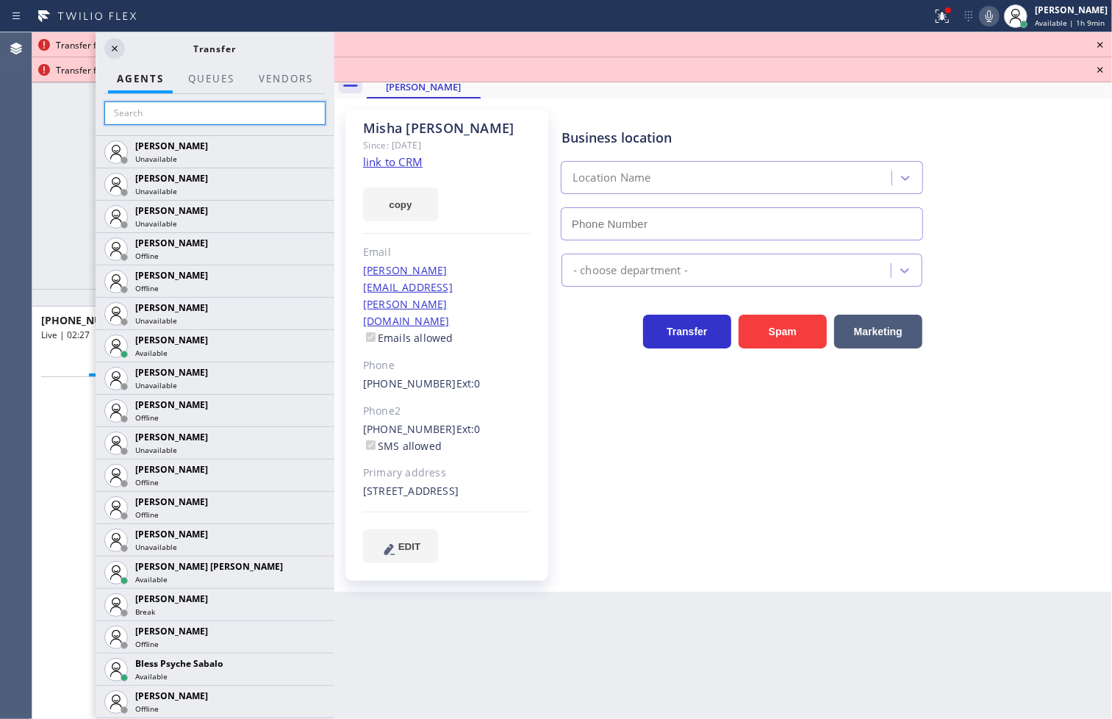
click at [204, 108] on input "text" at bounding box center [214, 113] width 221 height 24
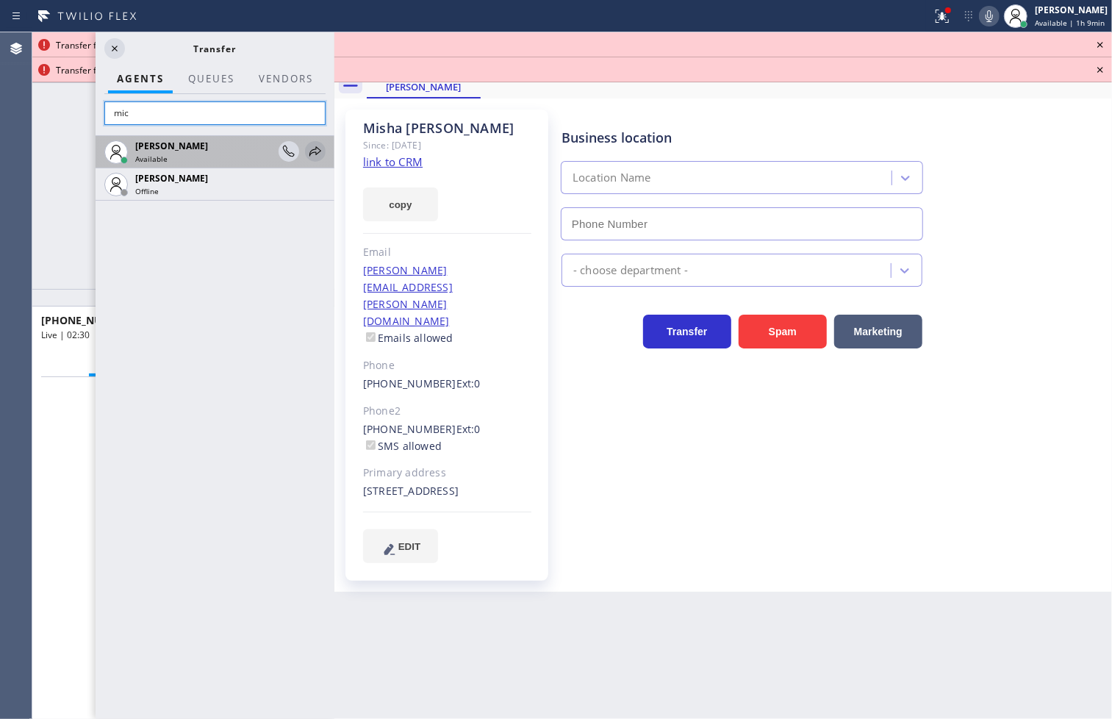
type input "mic"
click at [315, 151] on icon at bounding box center [315, 152] width 18 height 18
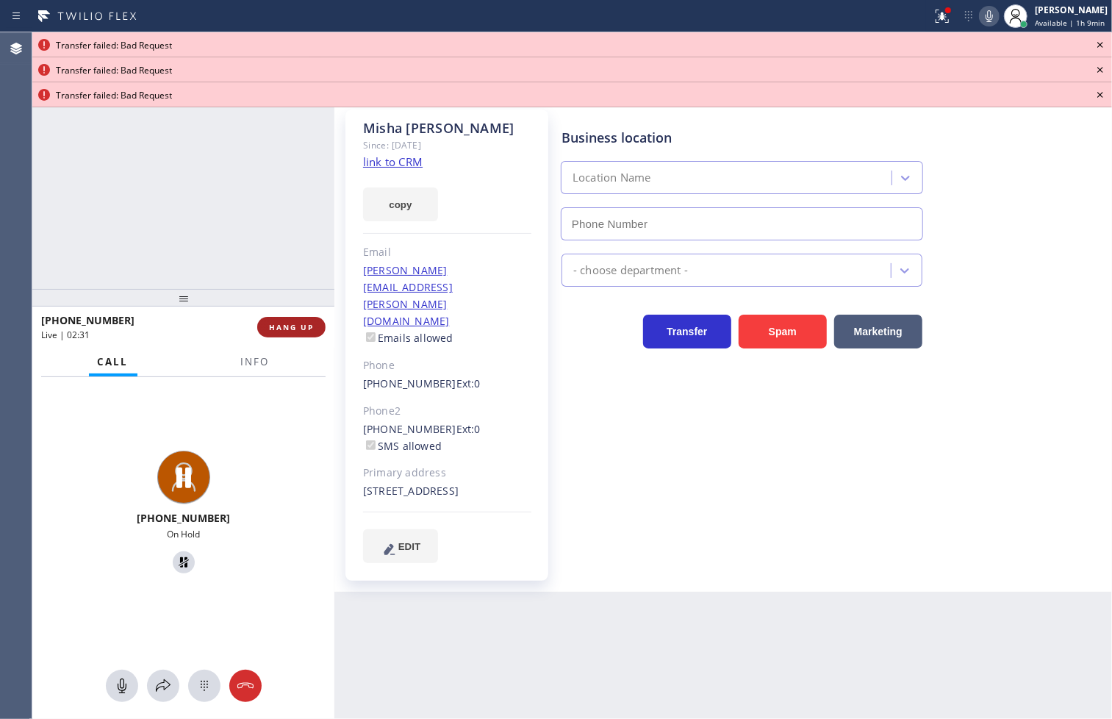
drag, startPoint x: 303, startPoint y: 329, endPoint x: 667, endPoint y: 147, distance: 406.2
click at [306, 329] on span "HANG UP" at bounding box center [291, 327] width 45 height 10
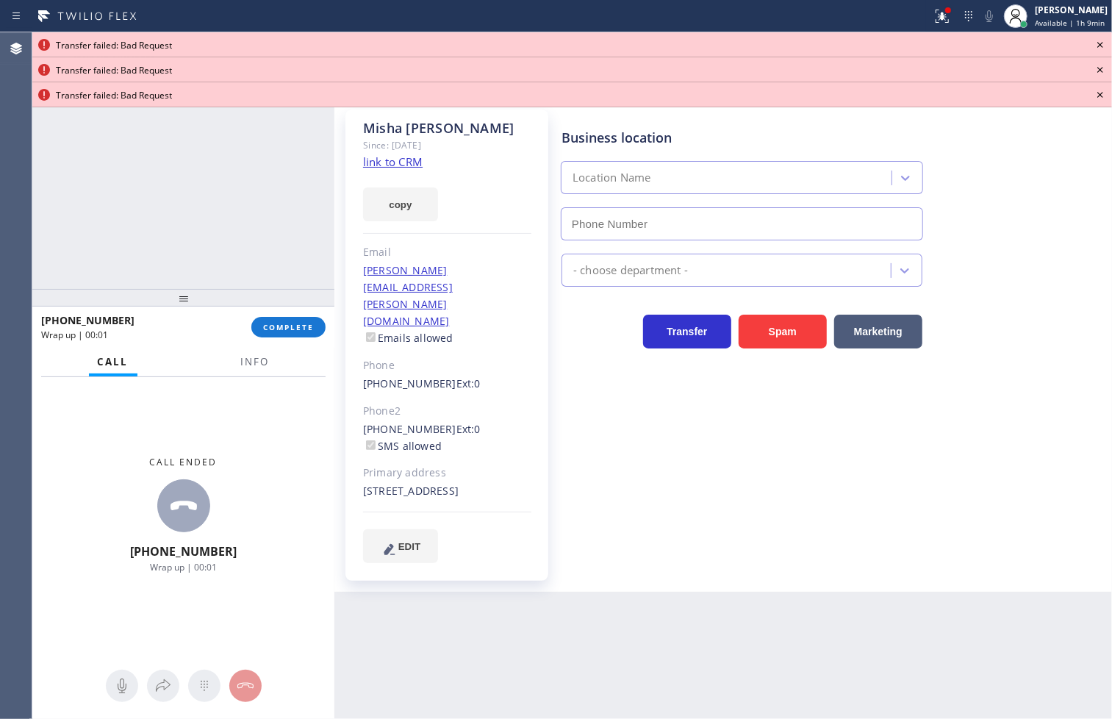
click at [1105, 46] on icon at bounding box center [1100, 45] width 18 height 18
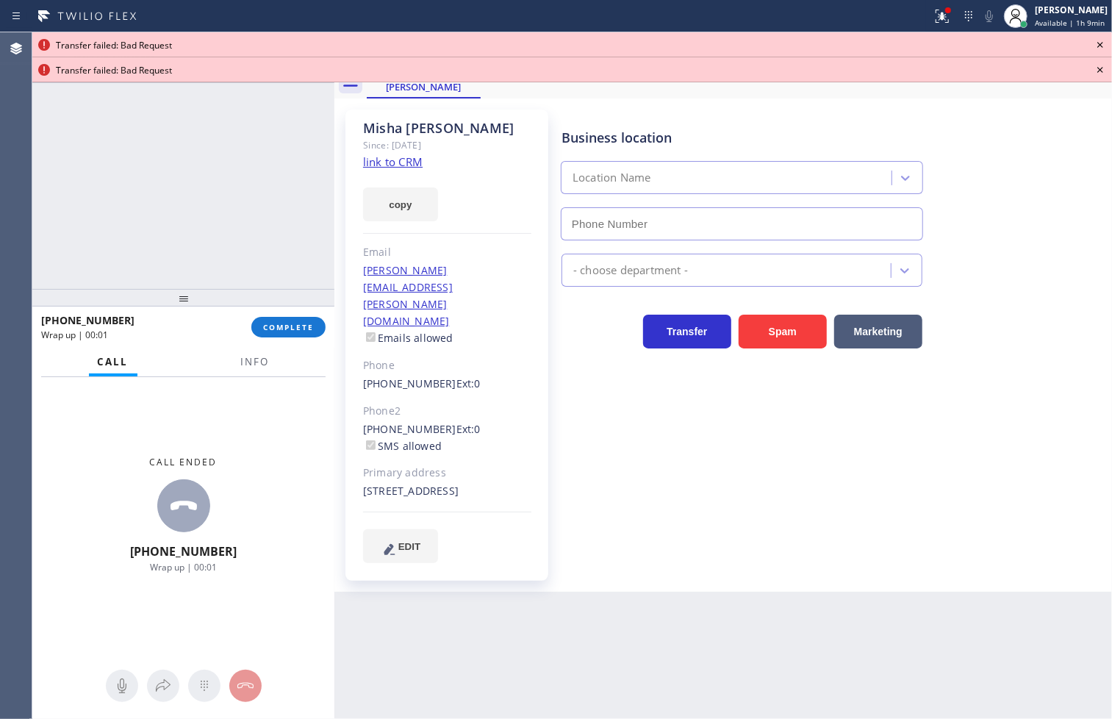
click at [1105, 46] on icon at bounding box center [1100, 45] width 18 height 18
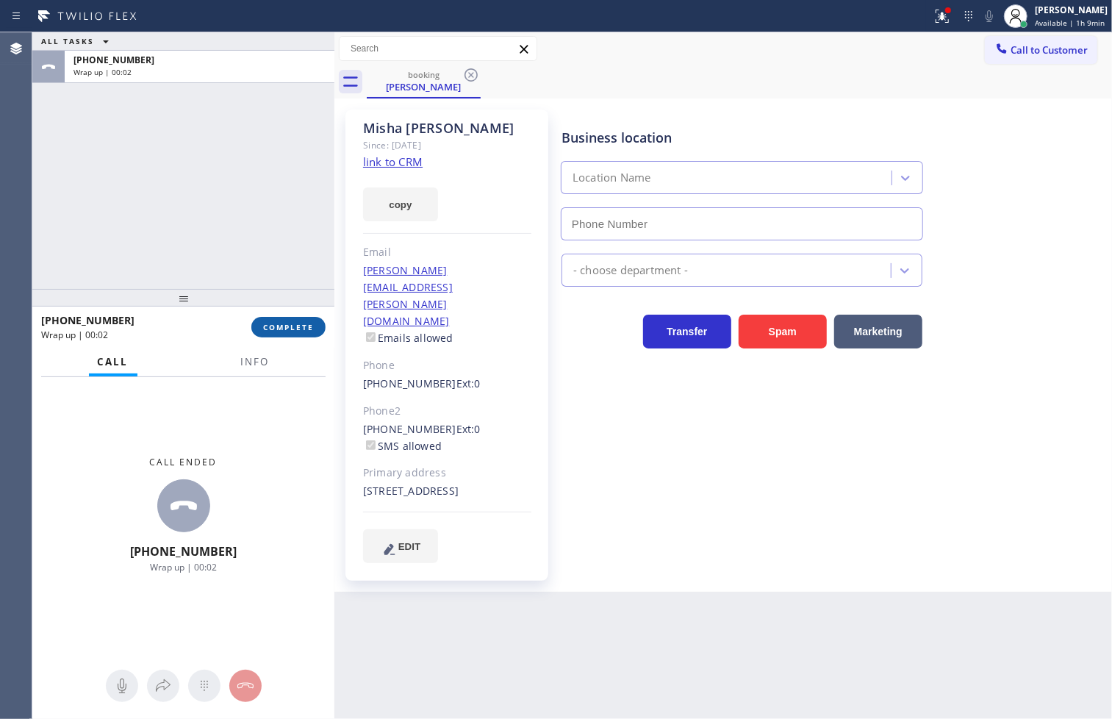
click at [295, 322] on span "COMPLETE" at bounding box center [288, 327] width 51 height 10
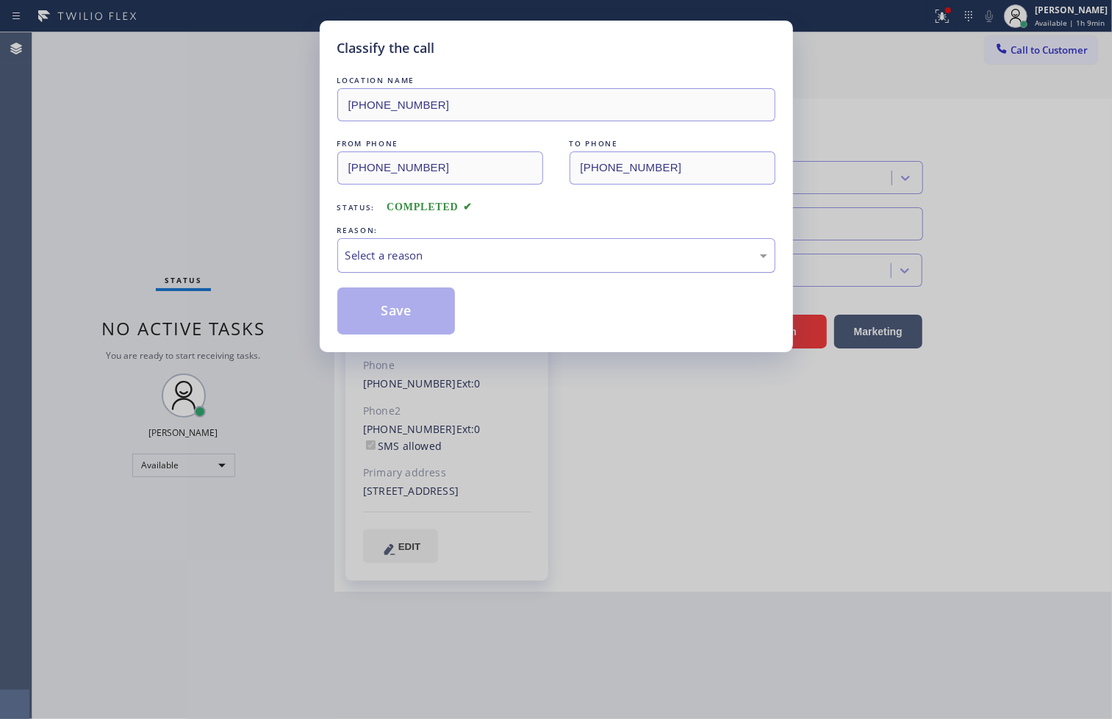
click at [383, 257] on div "Select a reason" at bounding box center [556, 255] width 422 height 17
click at [379, 317] on button "Save" at bounding box center [396, 310] width 118 height 47
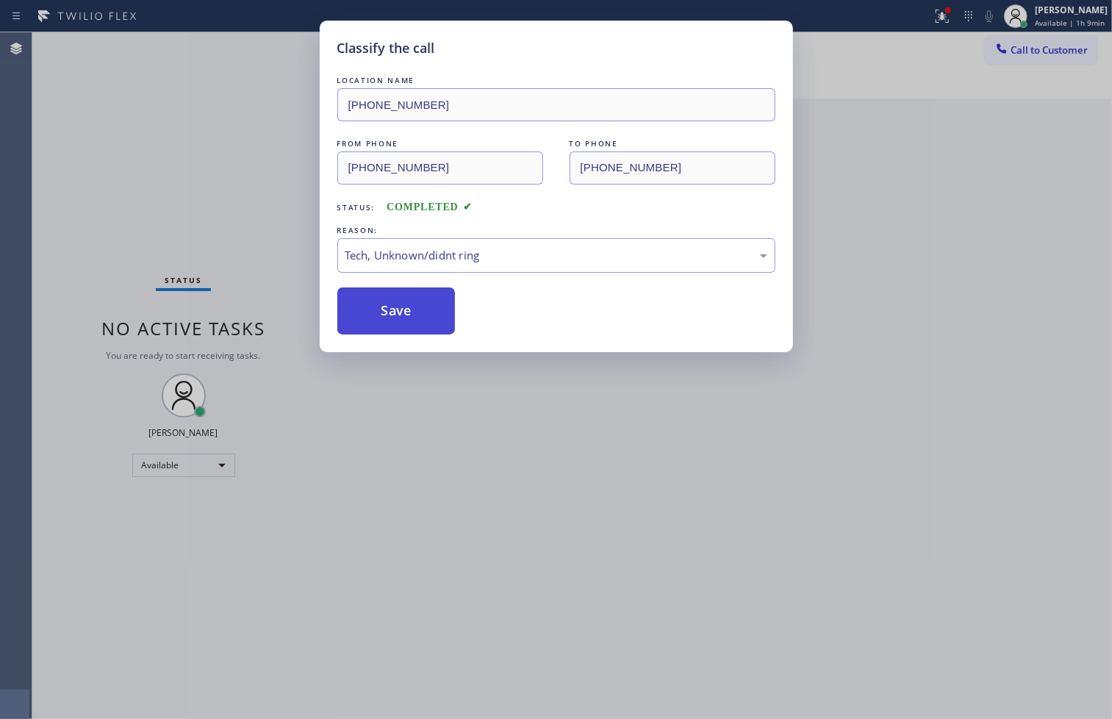
click at [379, 317] on button "Save" at bounding box center [396, 310] width 118 height 47
click at [383, 310] on button "Save" at bounding box center [396, 310] width 118 height 47
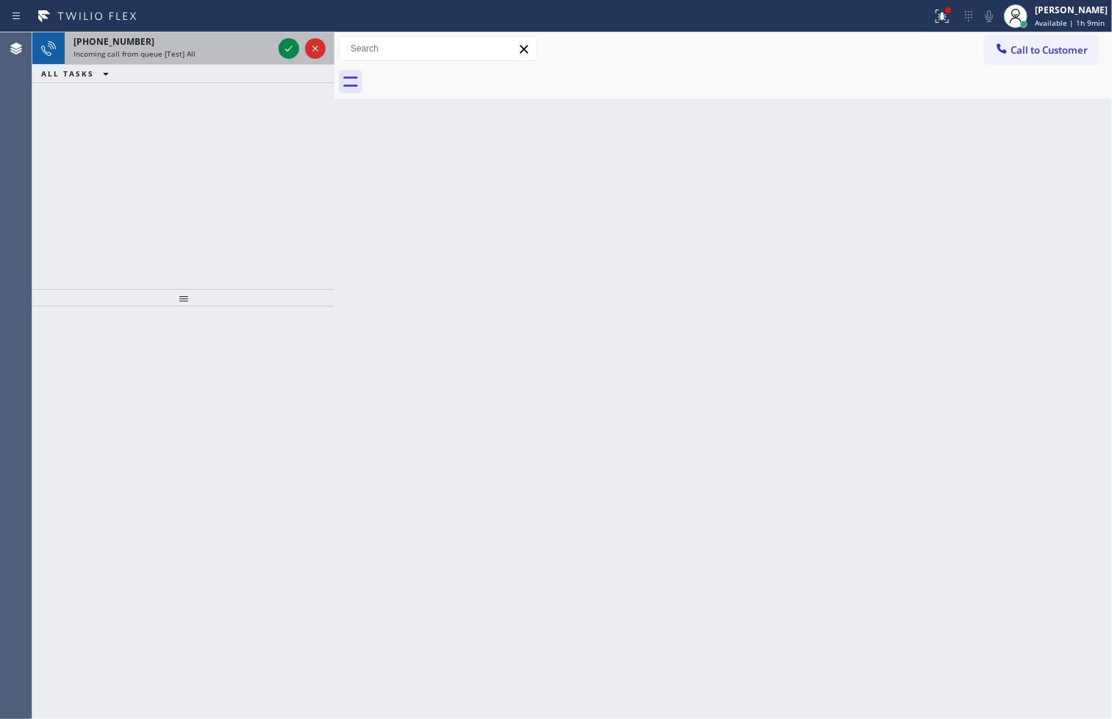
click at [196, 57] on div "Incoming call from queue [Test] All" at bounding box center [172, 54] width 199 height 10
click at [283, 50] on icon at bounding box center [289, 49] width 18 height 18
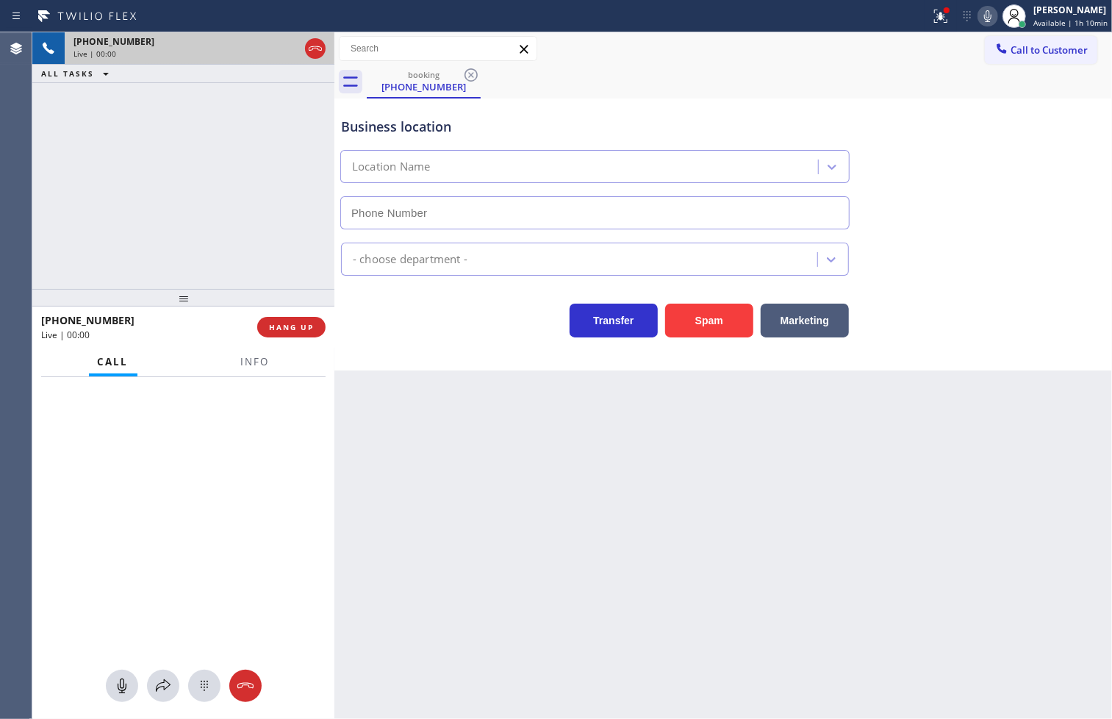
type input "[PHONE_NUMBER]"
click at [244, 360] on span "Info" at bounding box center [255, 361] width 29 height 13
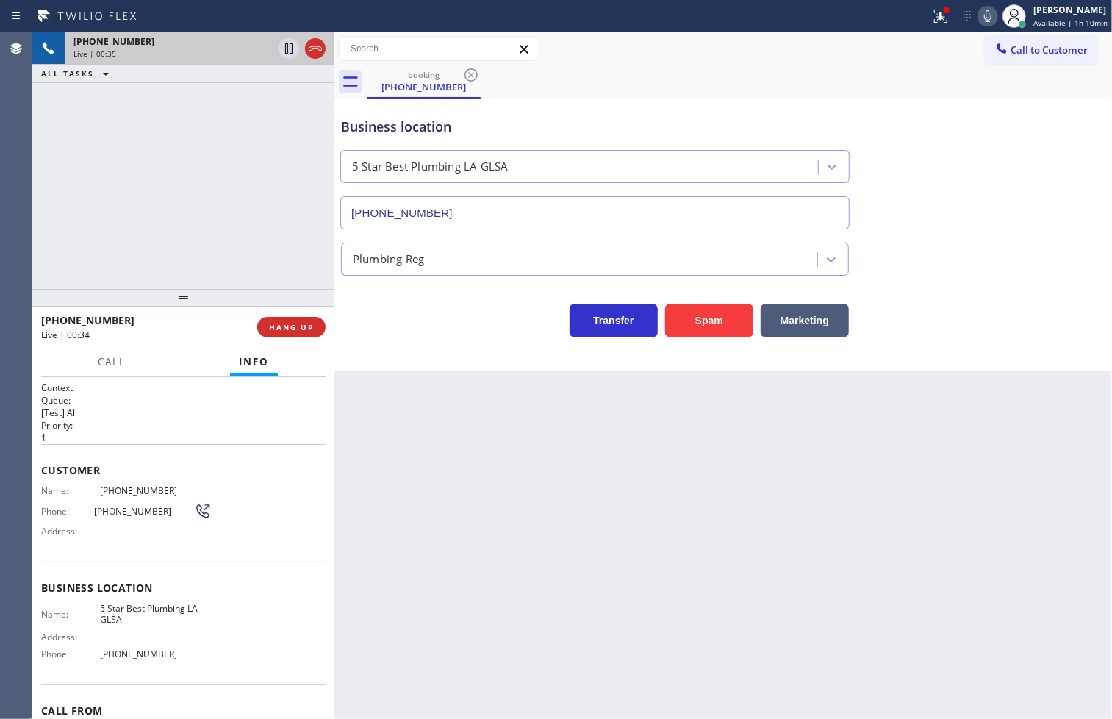
click at [220, 654] on div "Name: 5 Star Best Plumbing LA GLSA Address: Phone: [PHONE_NUMBER]" at bounding box center [183, 634] width 284 height 63
click at [138, 195] on div "[PHONE_NUMBER] Live | 00:36 ALL TASKS ALL TASKS ACTIVE TASKS TASKS IN WRAP UP" at bounding box center [183, 160] width 302 height 256
click at [112, 358] on span "Call" at bounding box center [112, 361] width 28 height 13
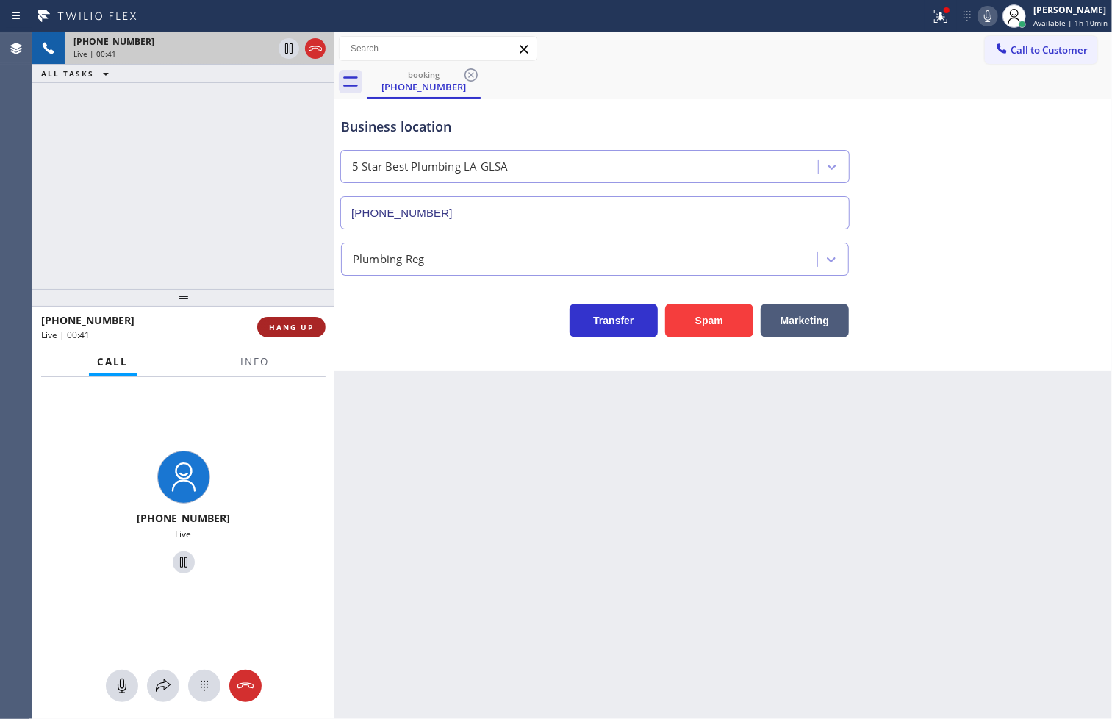
click at [280, 324] on span "HANG UP" at bounding box center [291, 327] width 45 height 10
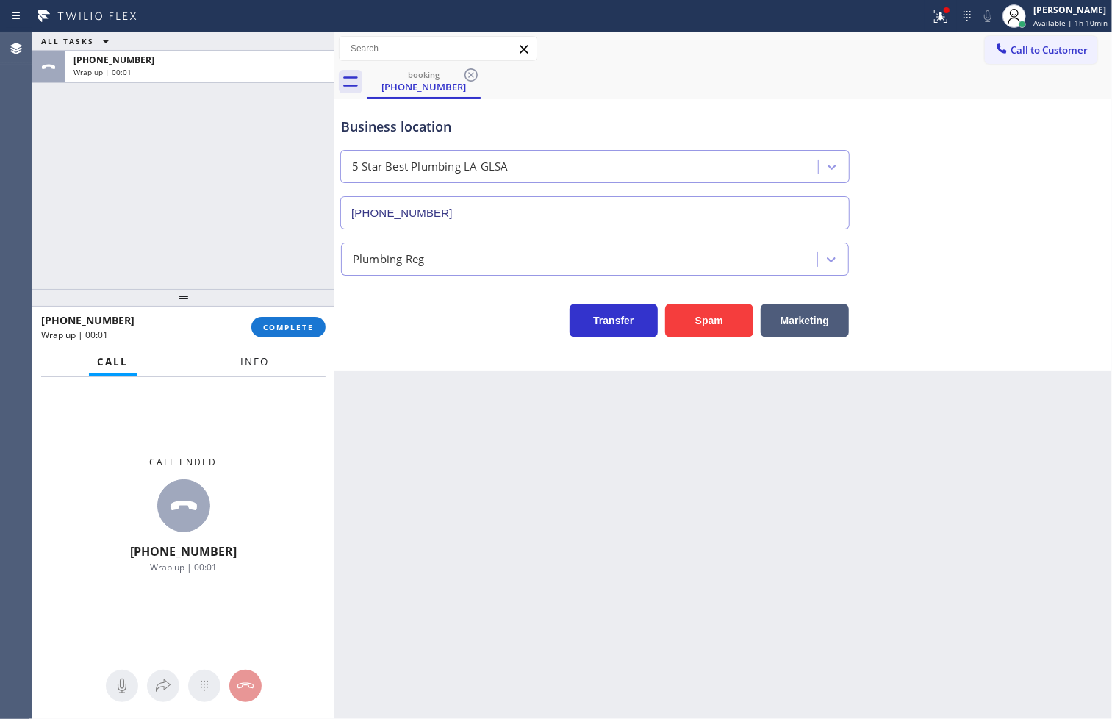
click at [245, 356] on span "Info" at bounding box center [255, 361] width 29 height 13
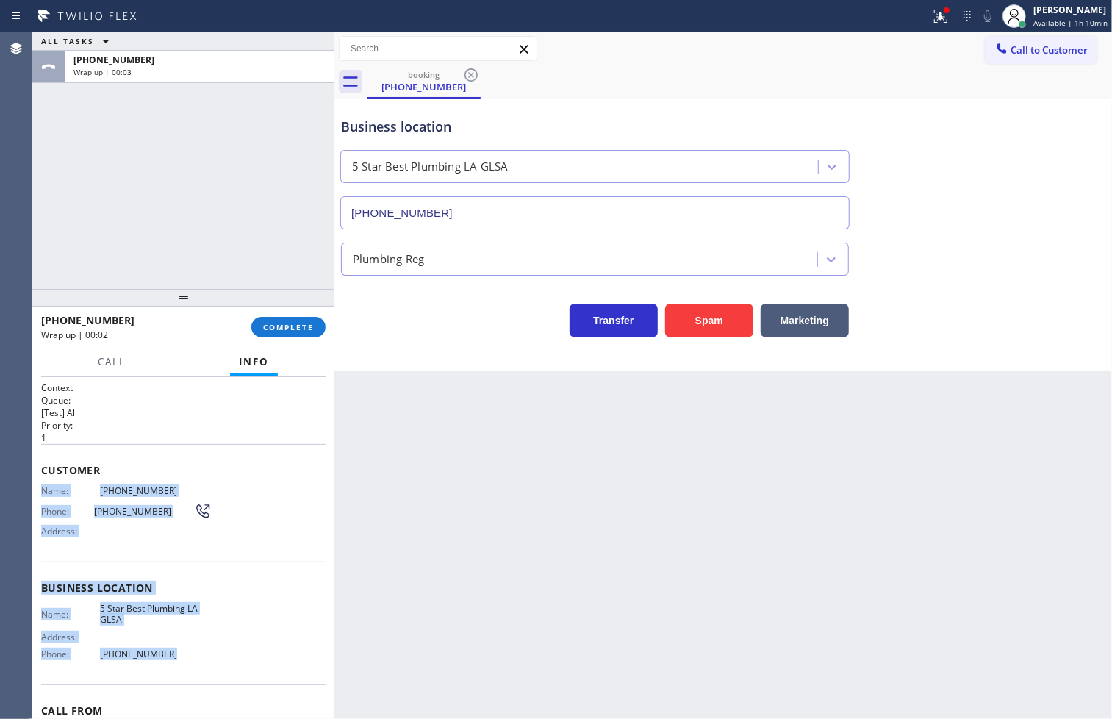
drag, startPoint x: 35, startPoint y: 488, endPoint x: 193, endPoint y: 671, distance: 241.8
click at [193, 671] on div "Context Queue: [Test] All Priority: 1 Customer Name: [PHONE_NUMBER] Phone: [PHO…" at bounding box center [183, 548] width 302 height 342
copy div "Name: [PHONE_NUMBER] Phone: [PHONE_NUMBER] Address: Business location Name: 5 S…"
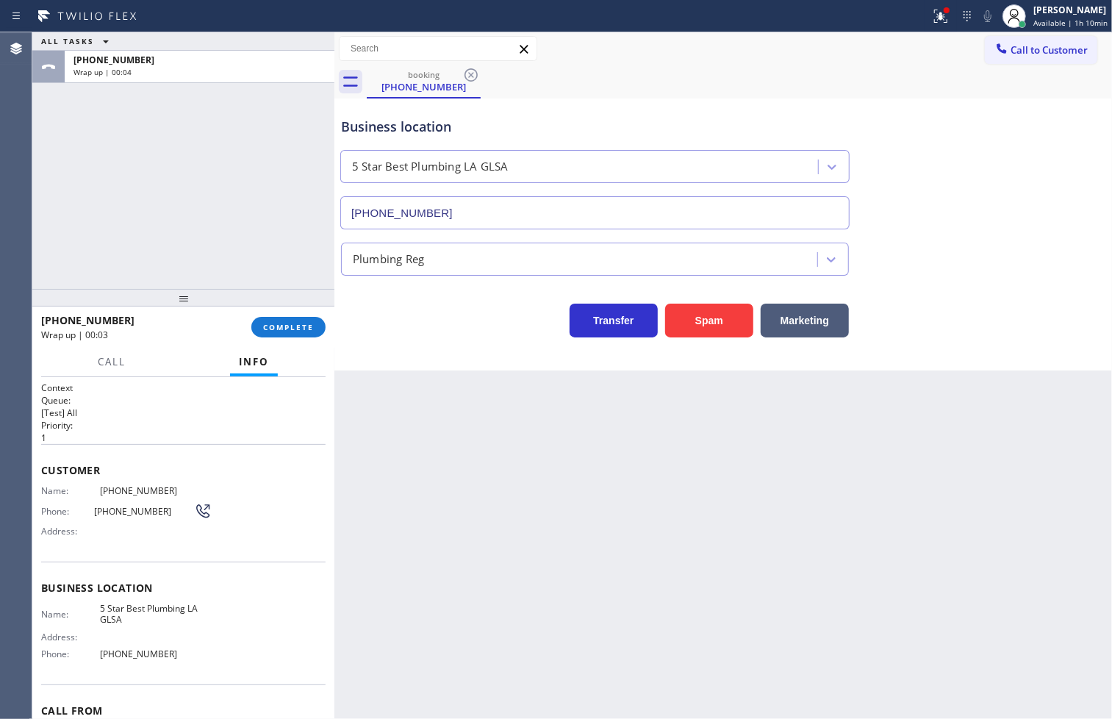
click at [295, 313] on div "[PHONE_NUMBER] Wrap up | 00:03 COMPLETE" at bounding box center [183, 327] width 284 height 38
click at [292, 322] on span "COMPLETE" at bounding box center [288, 327] width 51 height 10
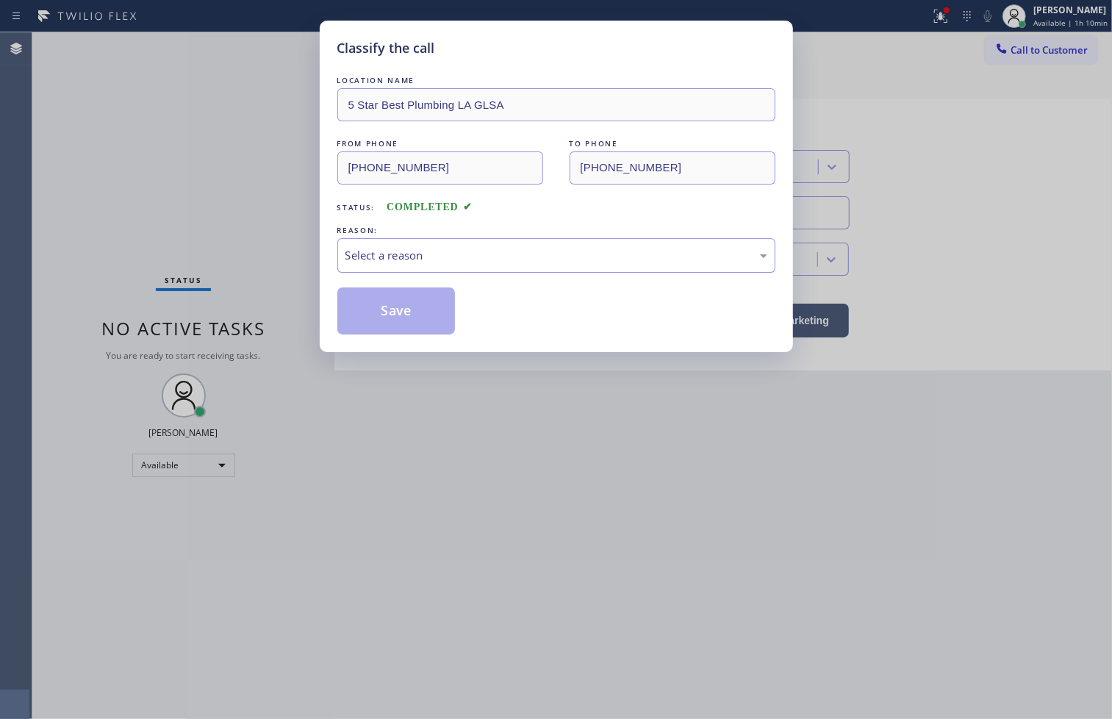
click at [403, 247] on div "Select a reason" at bounding box center [556, 255] width 422 height 17
click at [394, 321] on button "Save" at bounding box center [396, 310] width 118 height 47
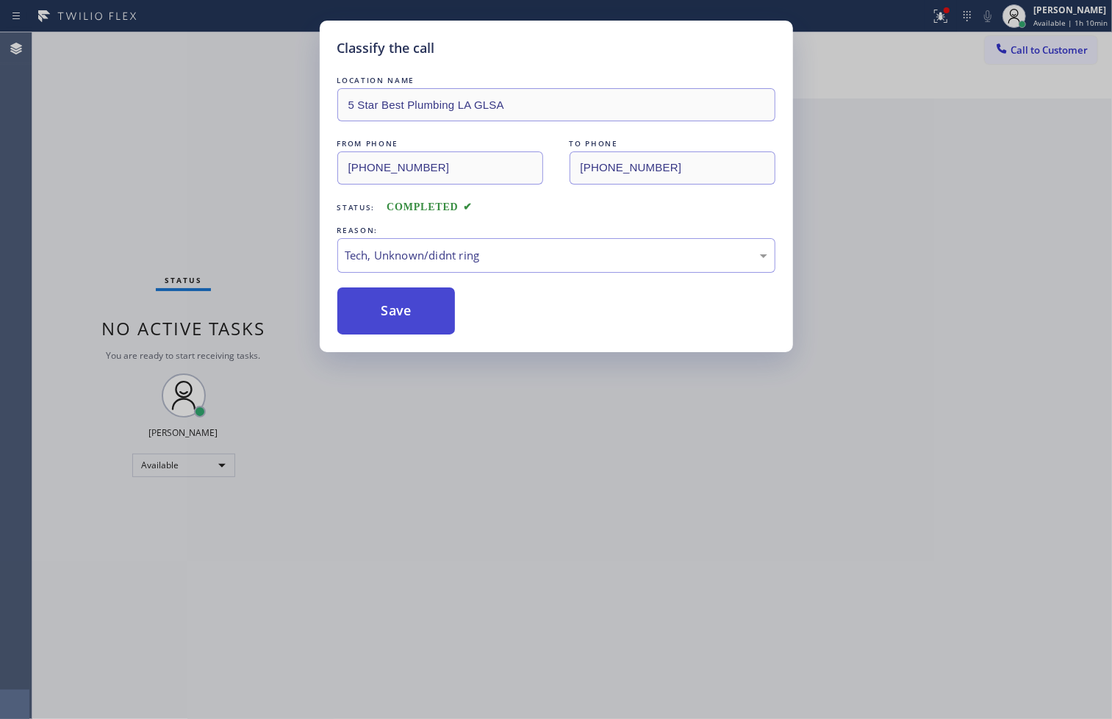
click at [394, 321] on button "Save" at bounding box center [396, 310] width 118 height 47
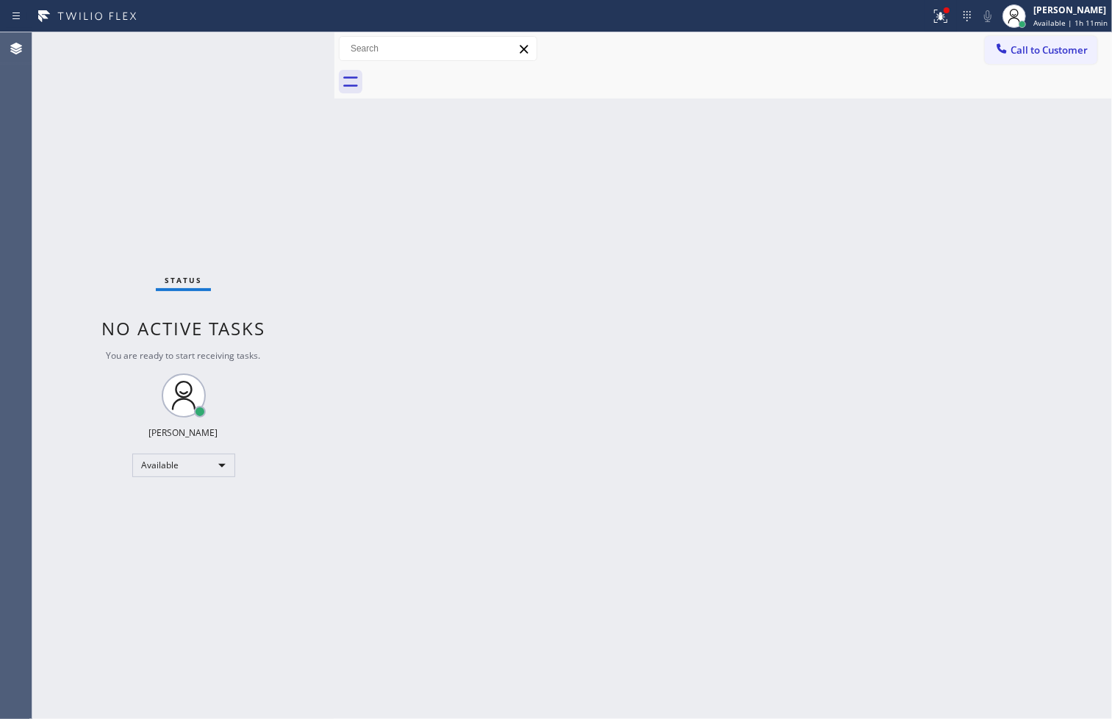
click at [114, 134] on div "Status No active tasks You are ready to start receiving tasks. [PERSON_NAME]" at bounding box center [183, 375] width 302 height 686
click at [576, 342] on div "Back to Dashboard Change Sender ID Customers Technicians Select a contact Outbo…" at bounding box center [722, 375] width 777 height 686
click at [934, 15] on icon at bounding box center [938, 15] width 9 height 10
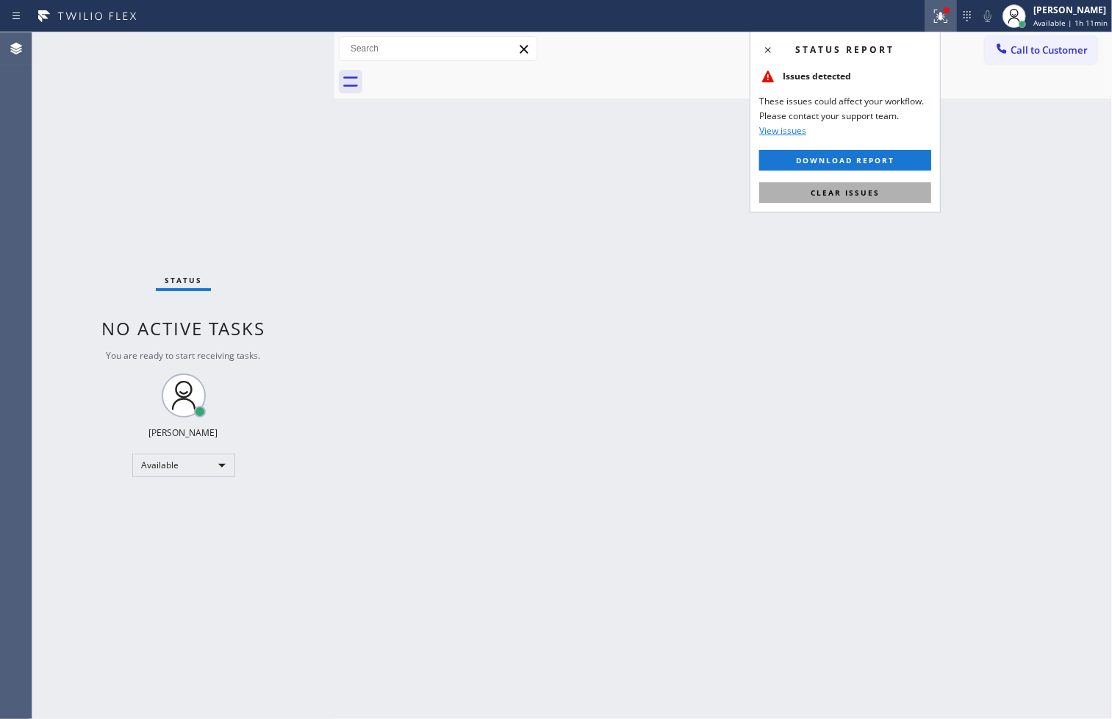
click at [865, 198] on button "Clear issues" at bounding box center [845, 192] width 172 height 21
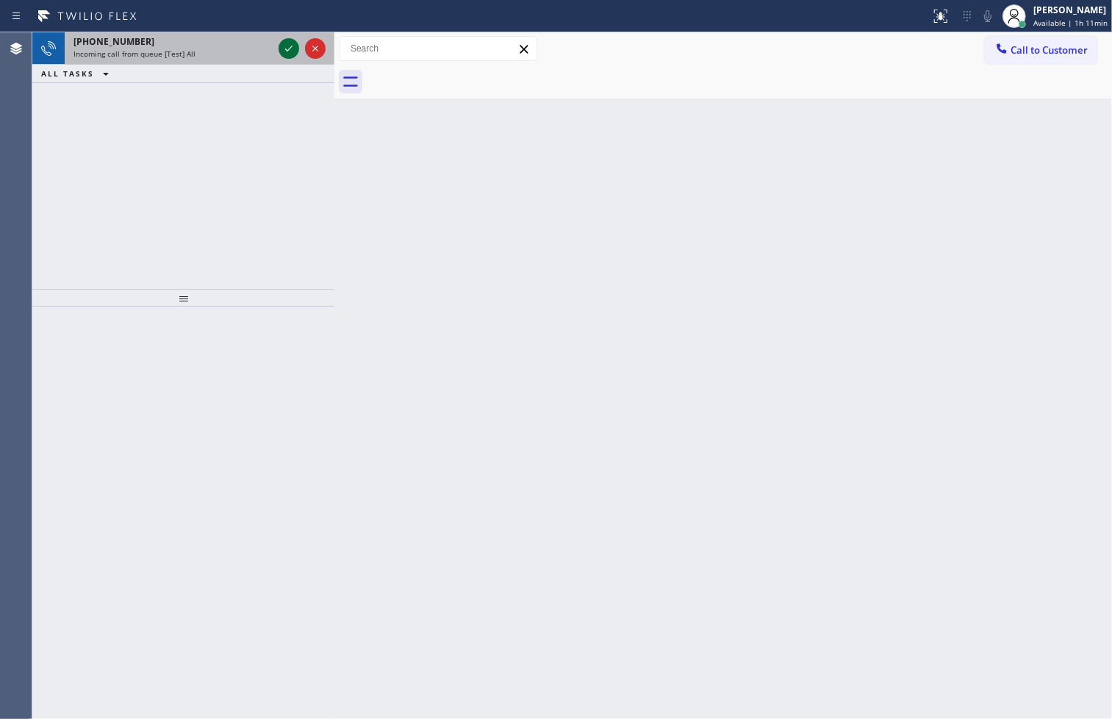
click at [287, 52] on icon at bounding box center [289, 49] width 18 height 18
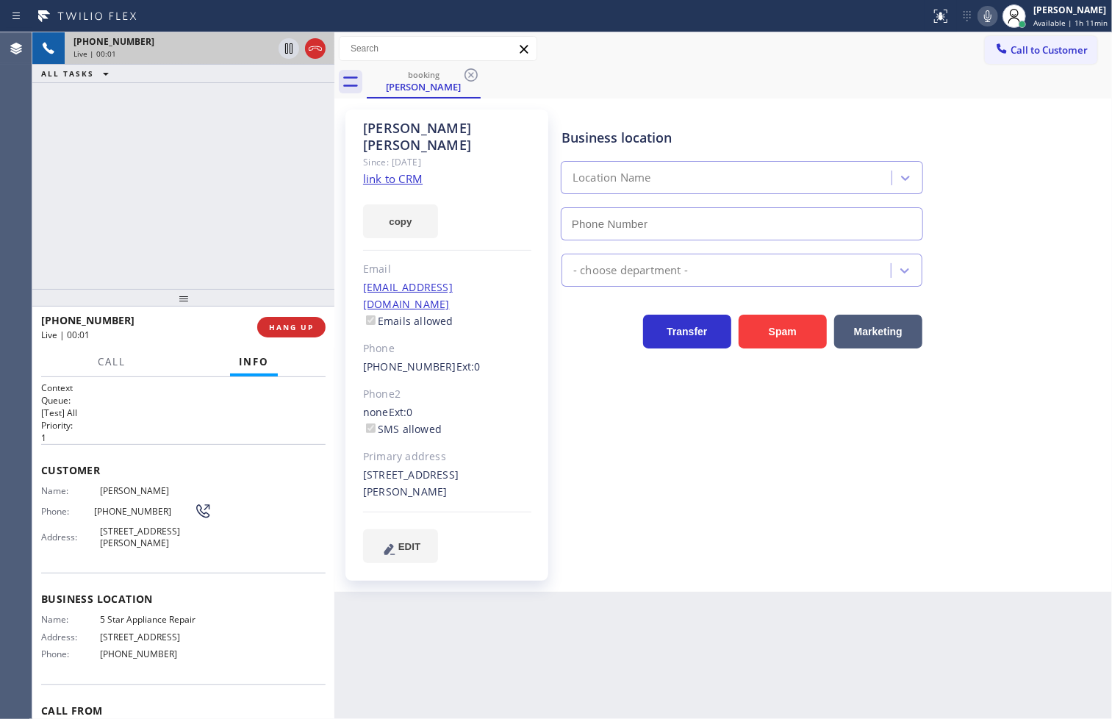
type input "[PHONE_NUMBER]"
click at [381, 171] on link "link to CRM" at bounding box center [393, 178] width 60 height 15
click at [92, 211] on div "[PHONE_NUMBER] Live | 00:48 ALL TASKS ALL TASKS ACTIVE TASKS TASKS IN WRAP UP" at bounding box center [183, 160] width 302 height 256
click at [110, 364] on span "Call" at bounding box center [112, 361] width 28 height 13
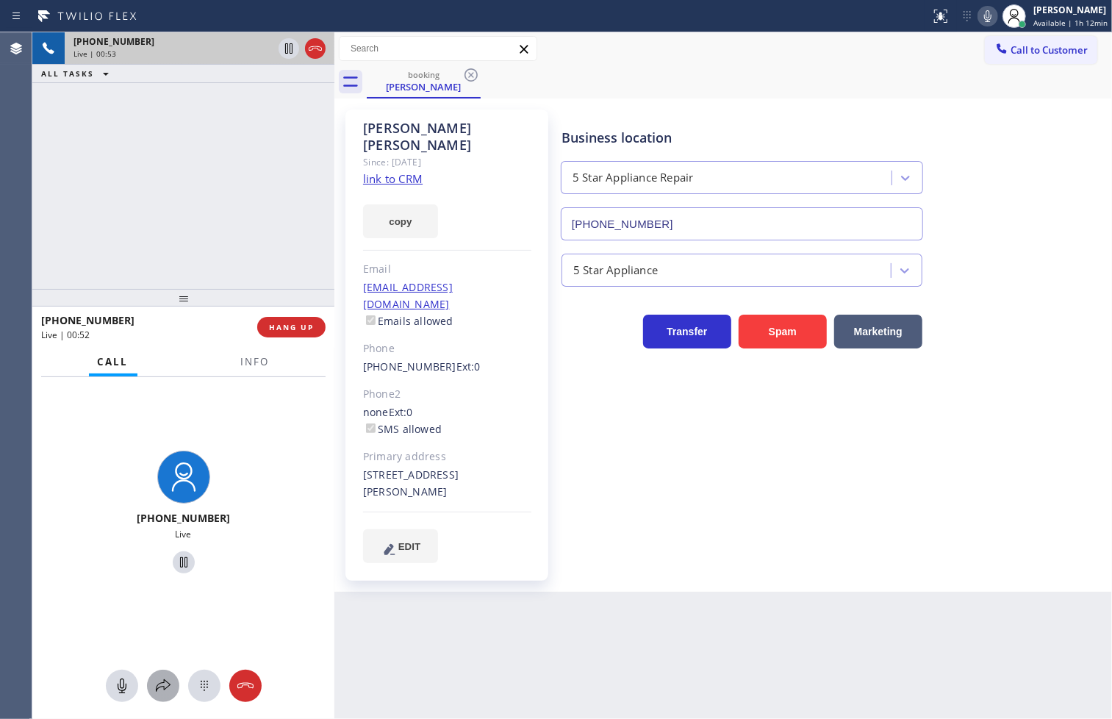
click at [158, 691] on icon at bounding box center [163, 686] width 18 height 18
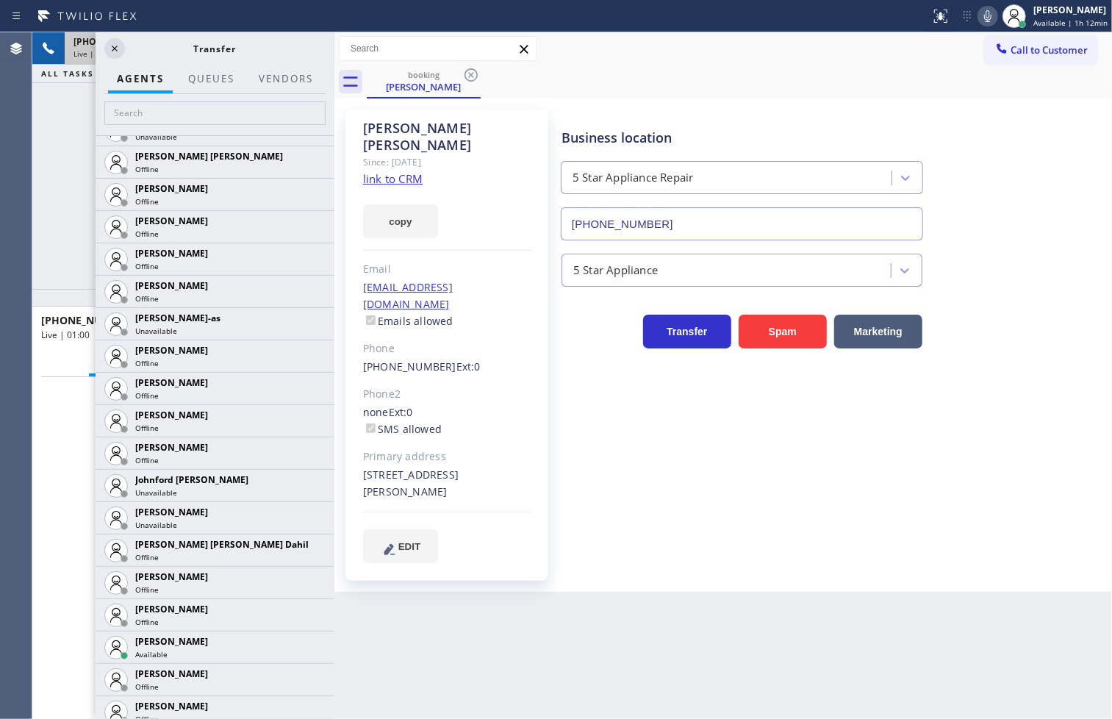
scroll to position [1306, 0]
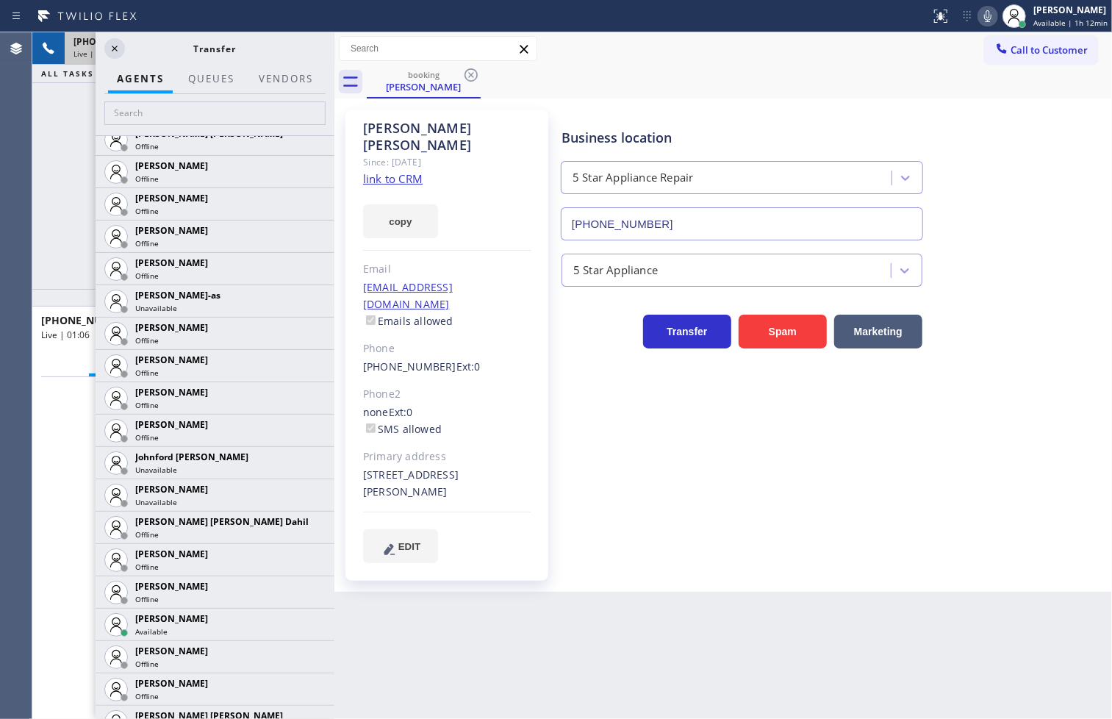
click at [64, 198] on div "[PHONE_NUMBER] Live | 01:07 ALL TASKS ALL TASKS ACTIVE TASKS TASKS IN WRAP UP" at bounding box center [183, 160] width 302 height 256
click at [60, 174] on div "[PHONE_NUMBER] Live | 01:09 ALL TASKS ALL TASKS ACTIVE TASKS TASKS IN WRAP UP" at bounding box center [183, 160] width 302 height 256
click at [111, 40] on icon at bounding box center [115, 49] width 18 height 18
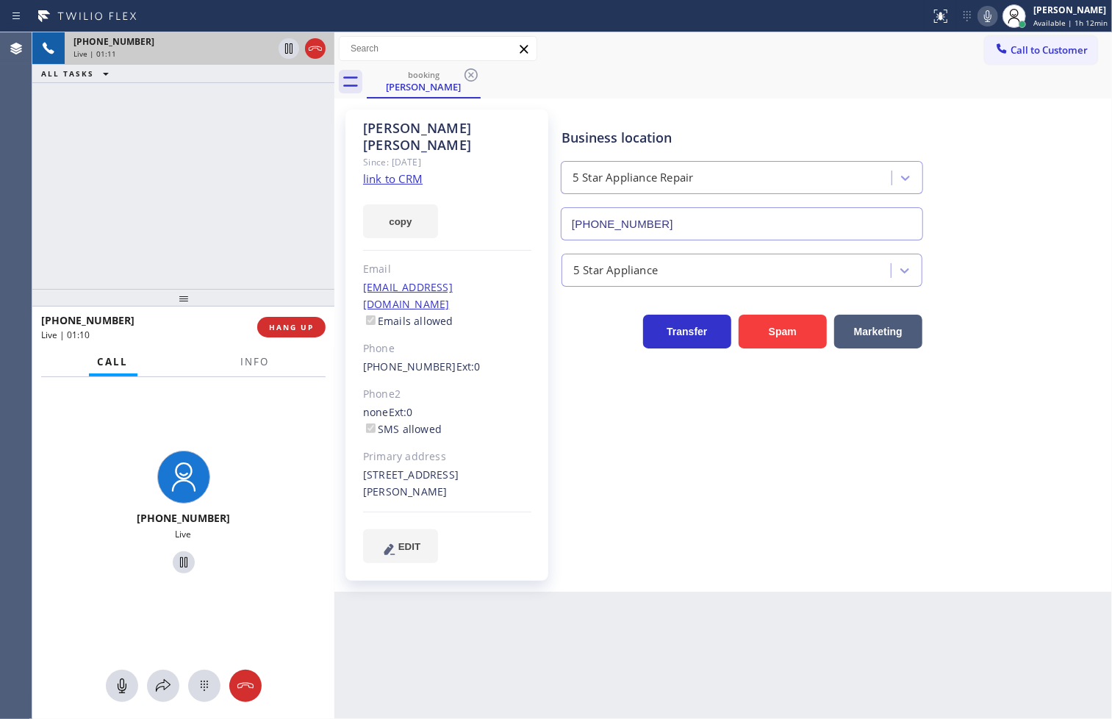
click at [199, 235] on div "[PHONE_NUMBER] Live | 01:11 ALL TASKS ALL TASKS ACTIVE TASKS TASKS IN WRAP UP" at bounding box center [183, 160] width 302 height 256
click at [979, 15] on icon at bounding box center [988, 16] width 18 height 18
click at [288, 48] on icon at bounding box center [289, 49] width 18 height 18
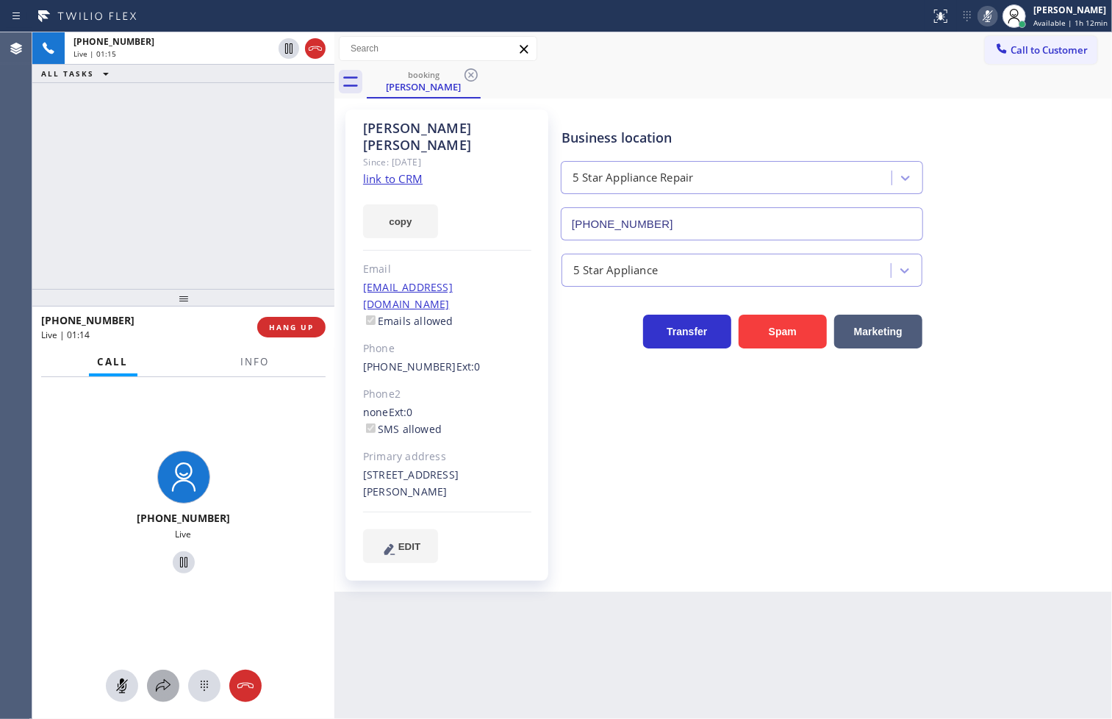
click at [160, 692] on icon at bounding box center [163, 686] width 18 height 18
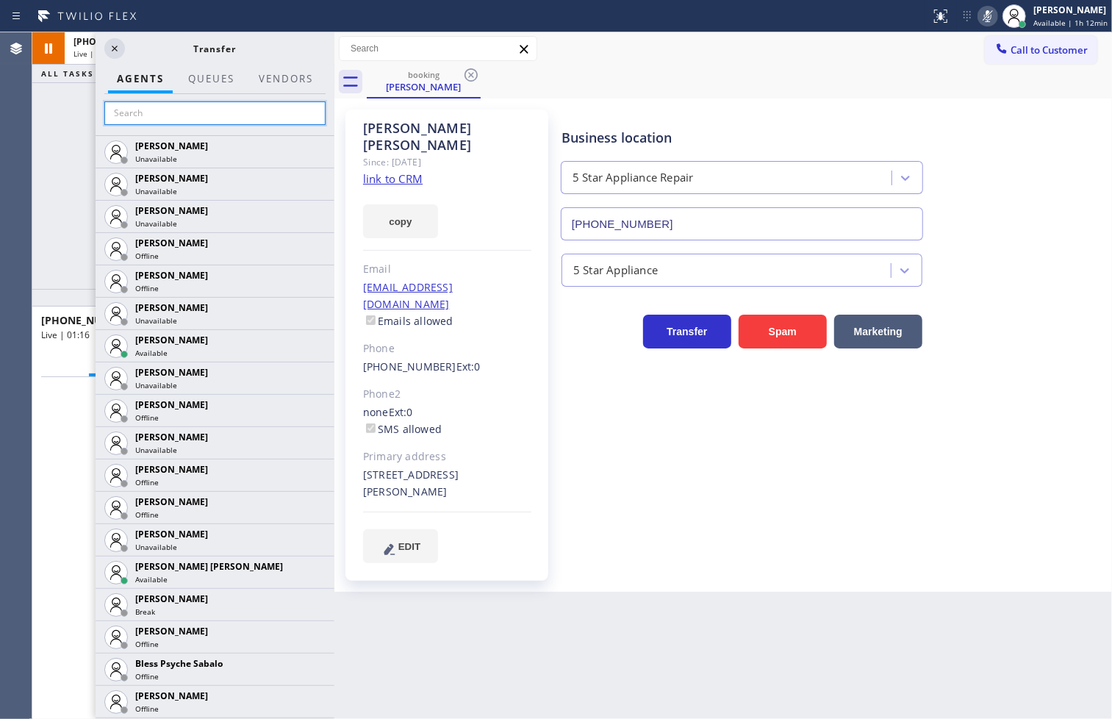
click at [173, 118] on input "text" at bounding box center [214, 113] width 221 height 24
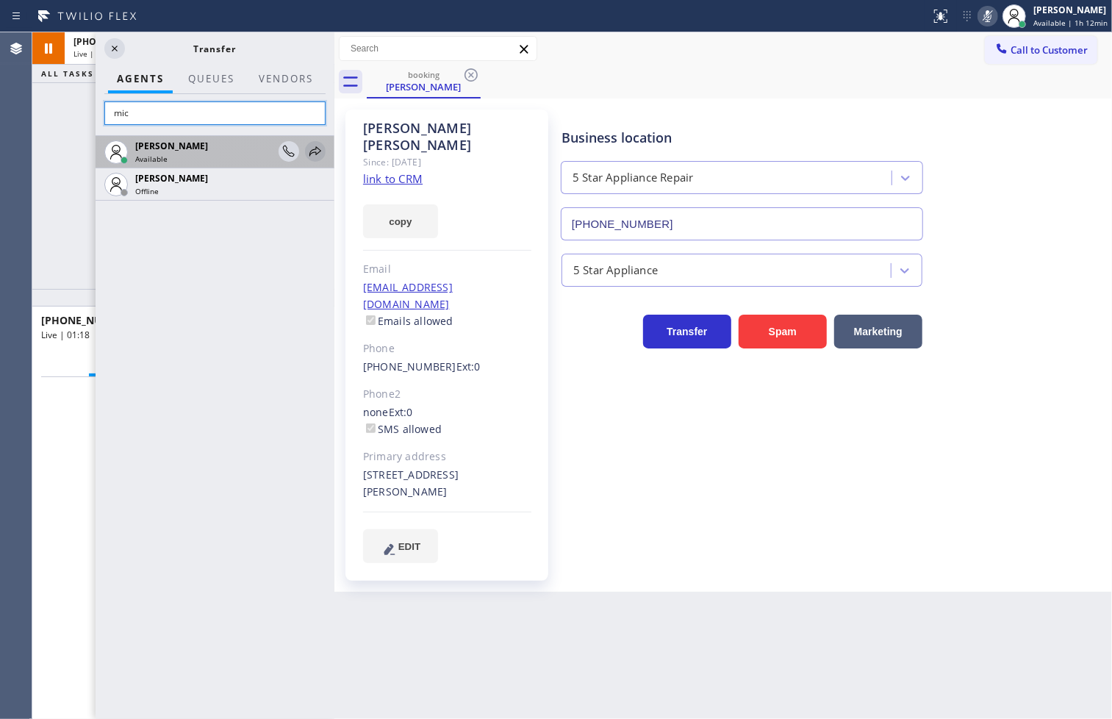
type input "mic"
click at [312, 151] on icon at bounding box center [315, 152] width 18 height 18
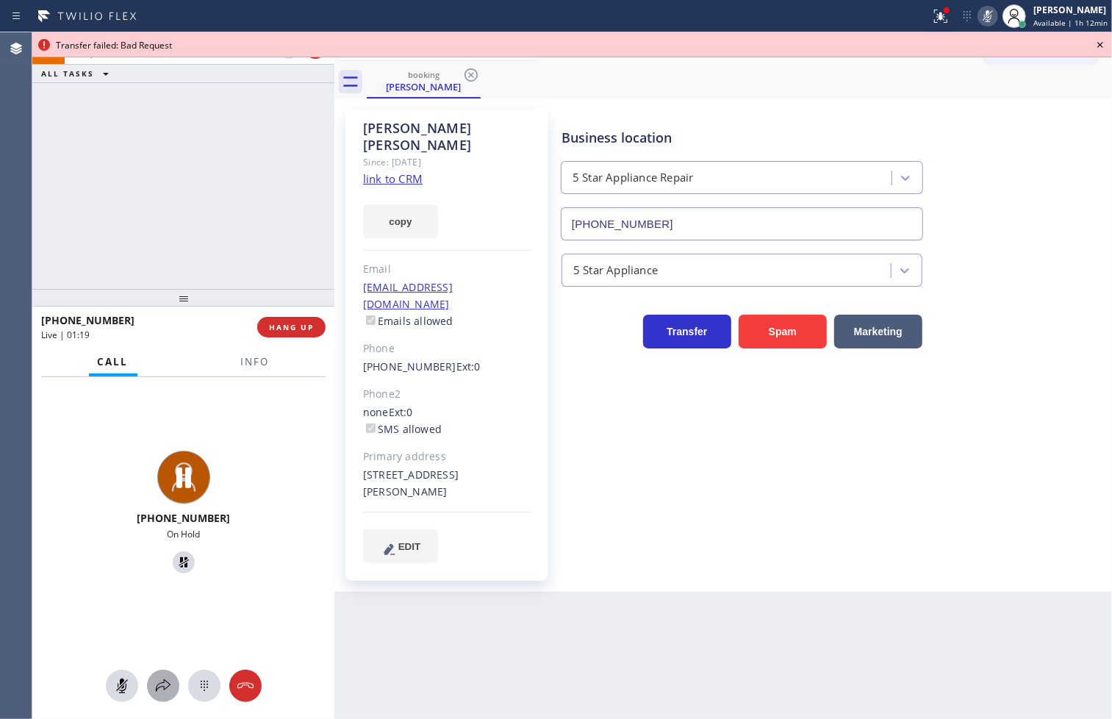
click at [159, 689] on icon at bounding box center [163, 686] width 18 height 18
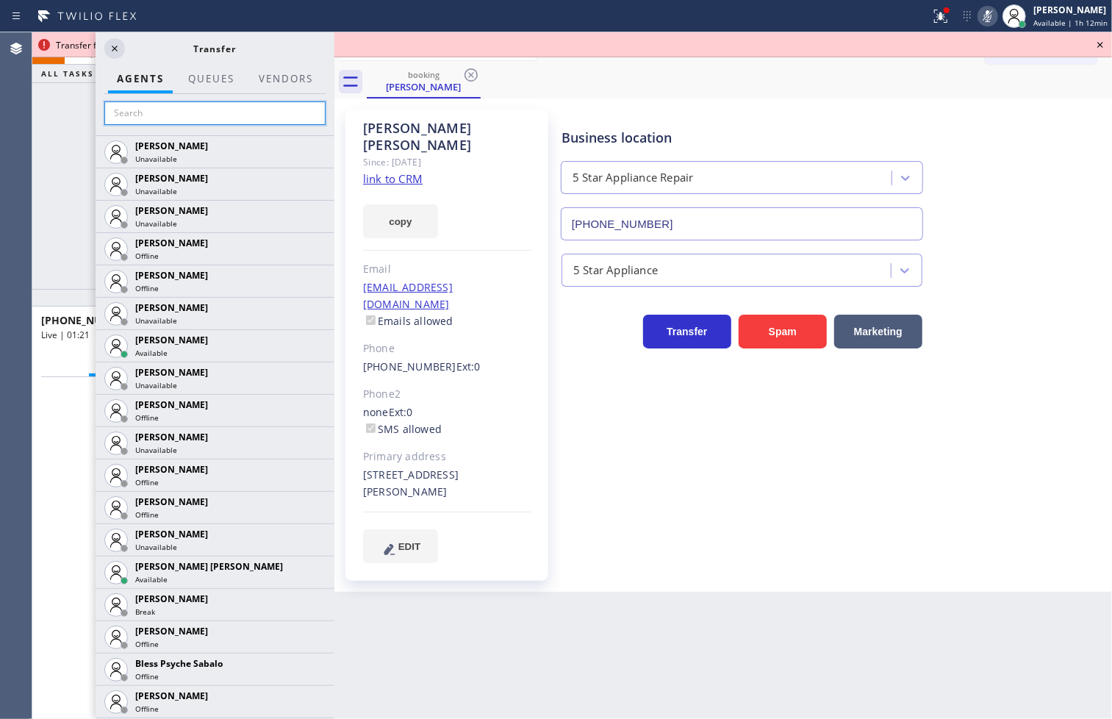
click at [163, 111] on input "text" at bounding box center [214, 113] width 221 height 24
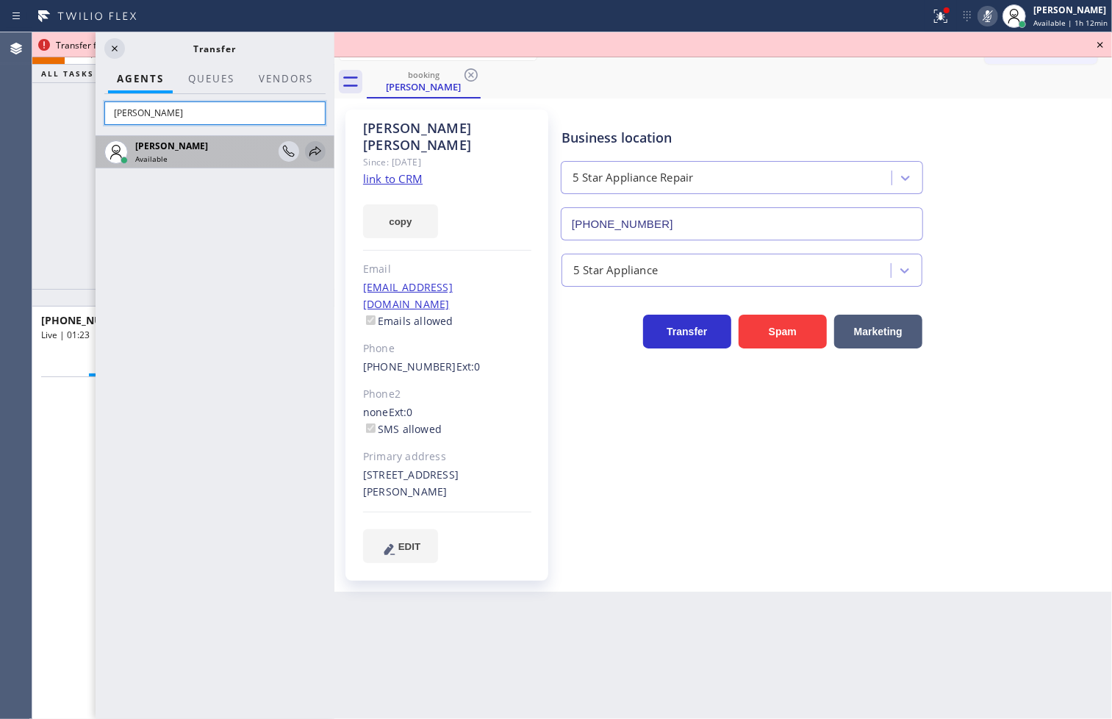
type input "[PERSON_NAME]"
click at [311, 151] on icon at bounding box center [315, 152] width 18 height 18
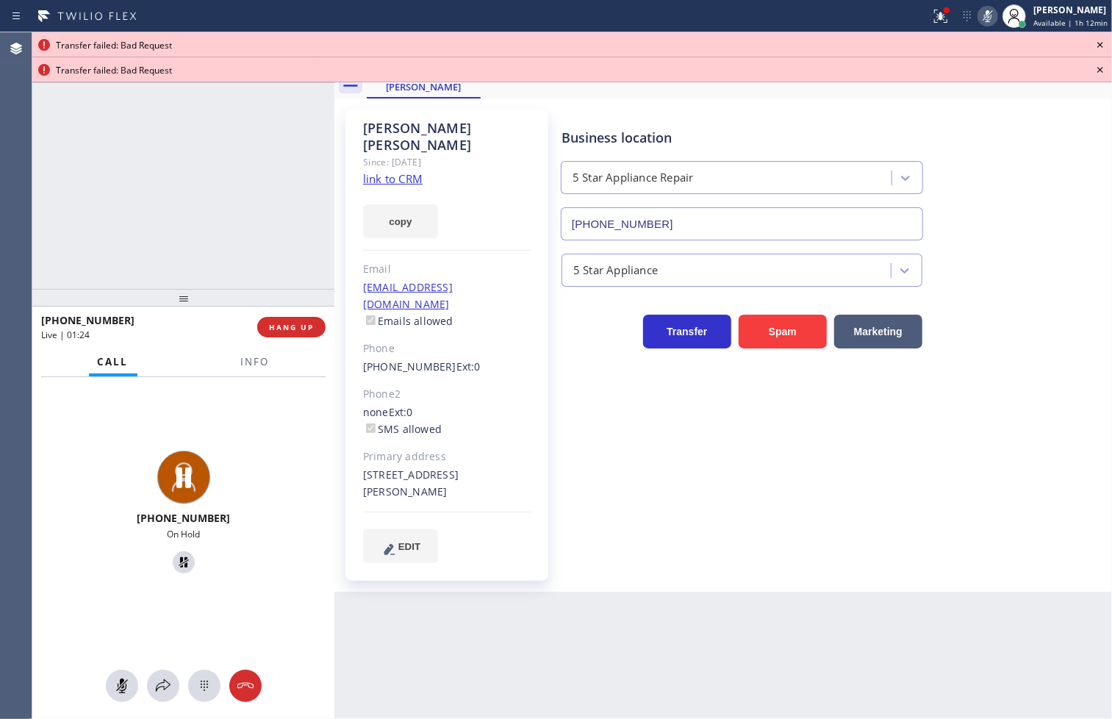
drag, startPoint x: 157, startPoint y: 694, endPoint x: 91, endPoint y: 163, distance: 534.7
click at [159, 686] on icon at bounding box center [163, 686] width 18 height 18
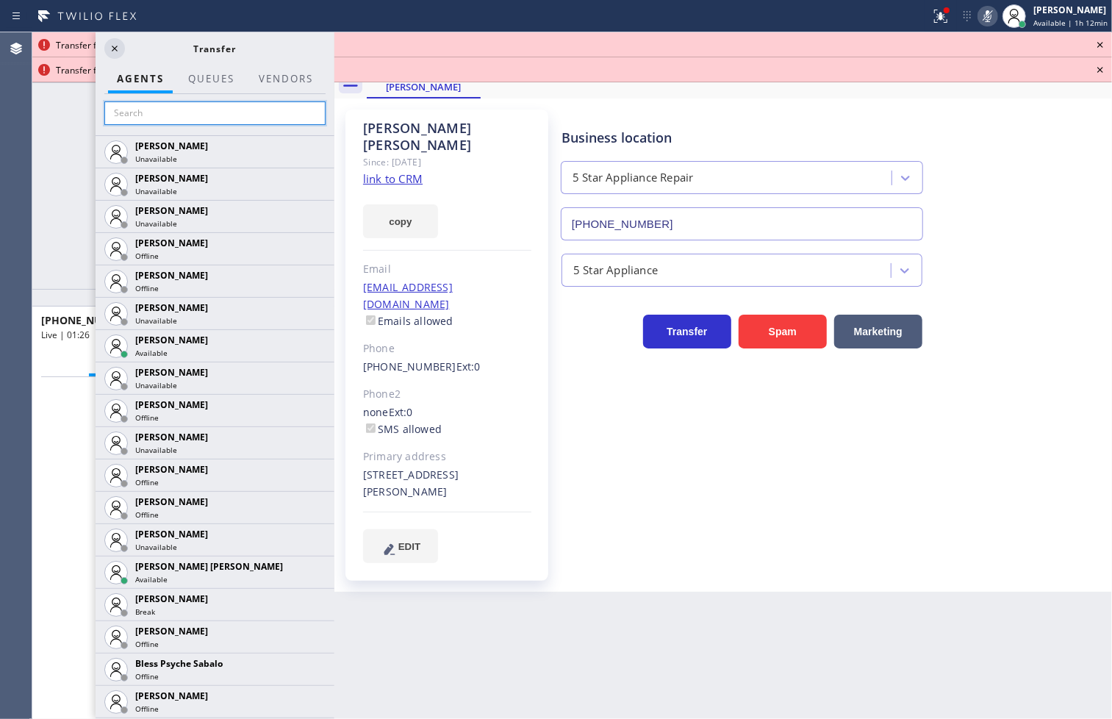
click at [126, 115] on input "text" at bounding box center [214, 113] width 221 height 24
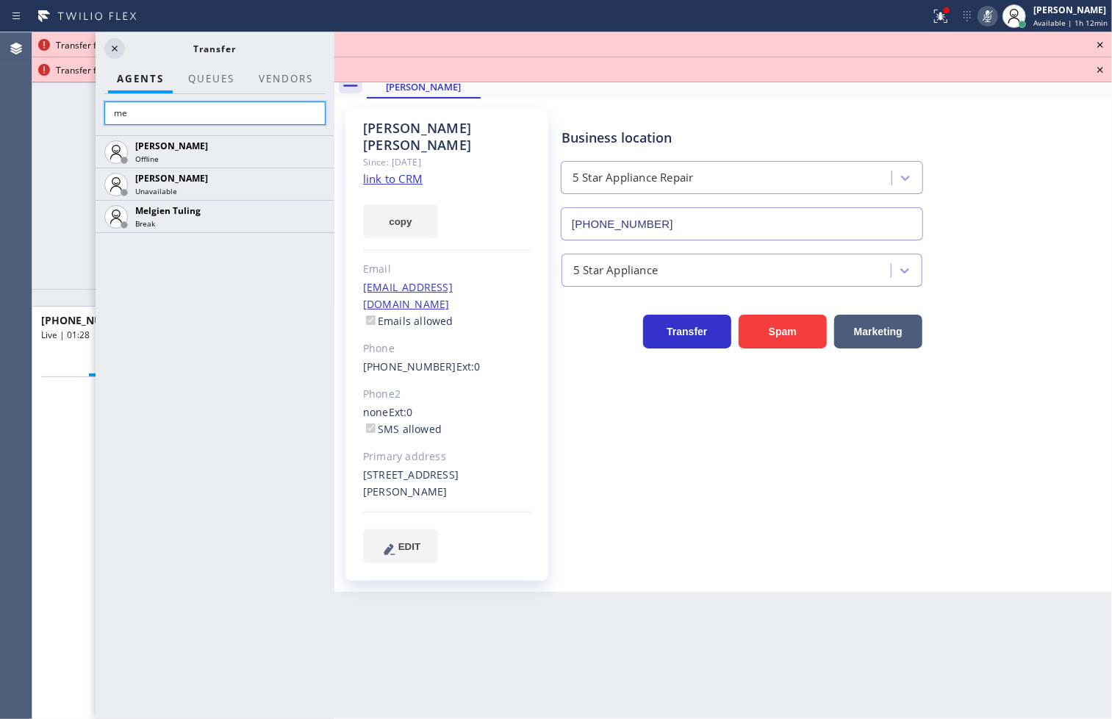
type input "m"
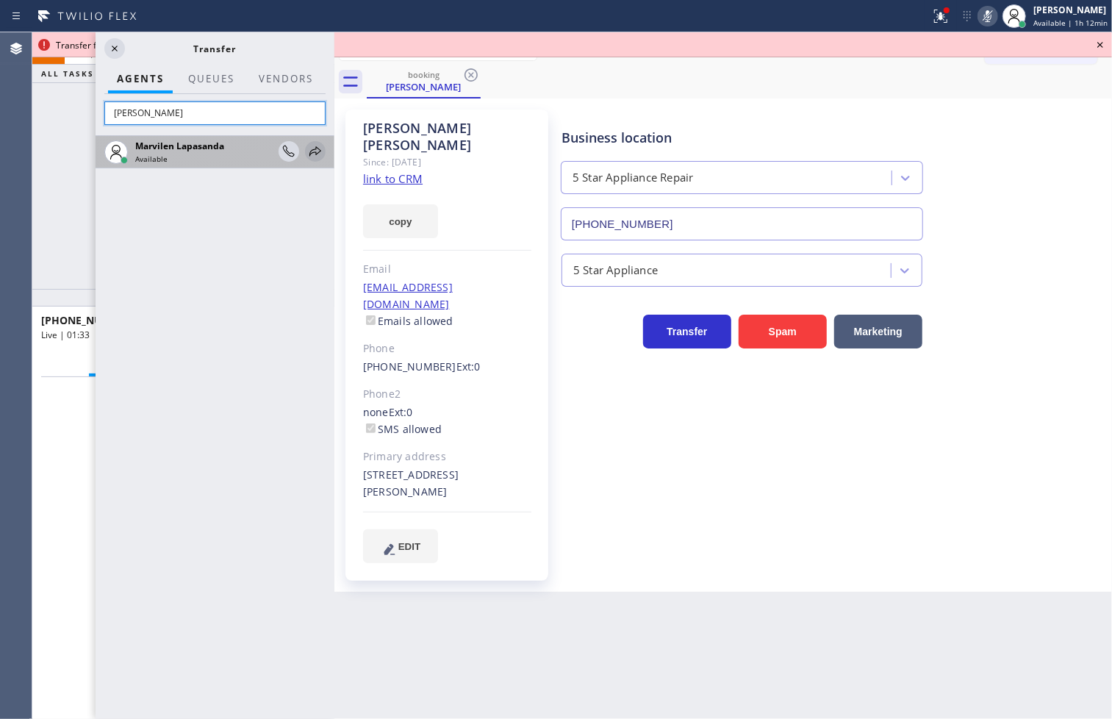
type input "[PERSON_NAME]"
click at [313, 148] on icon at bounding box center [315, 152] width 18 height 18
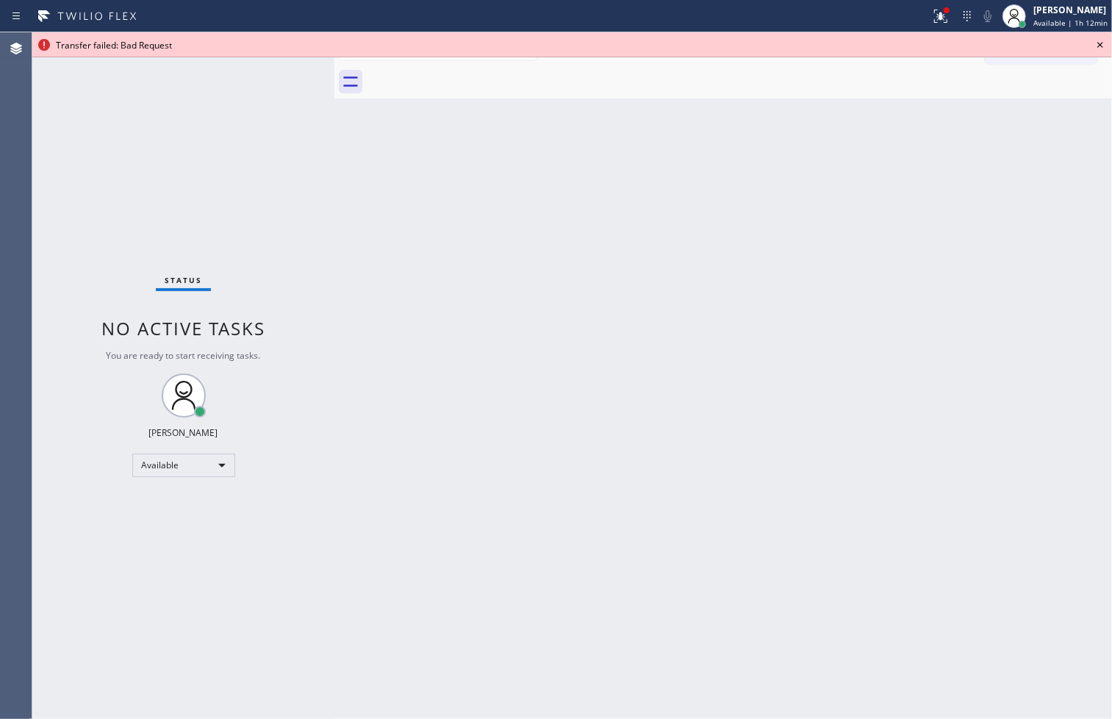
click at [1104, 37] on icon at bounding box center [1100, 45] width 18 height 18
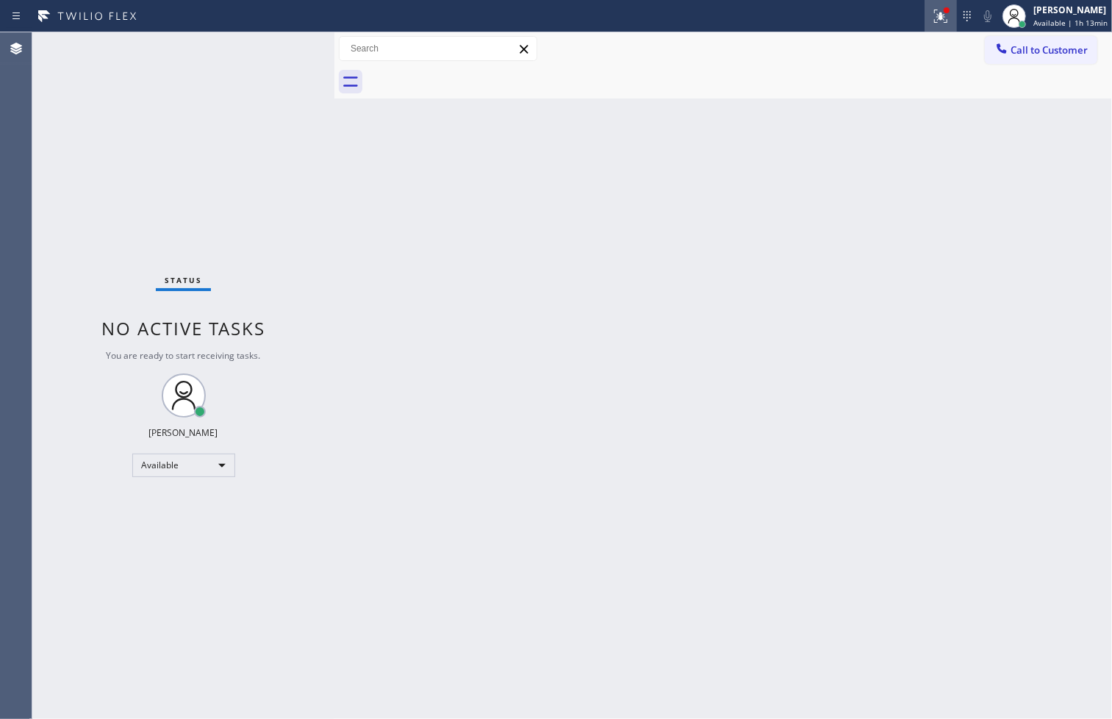
click at [924, 7] on div at bounding box center [940, 16] width 32 height 18
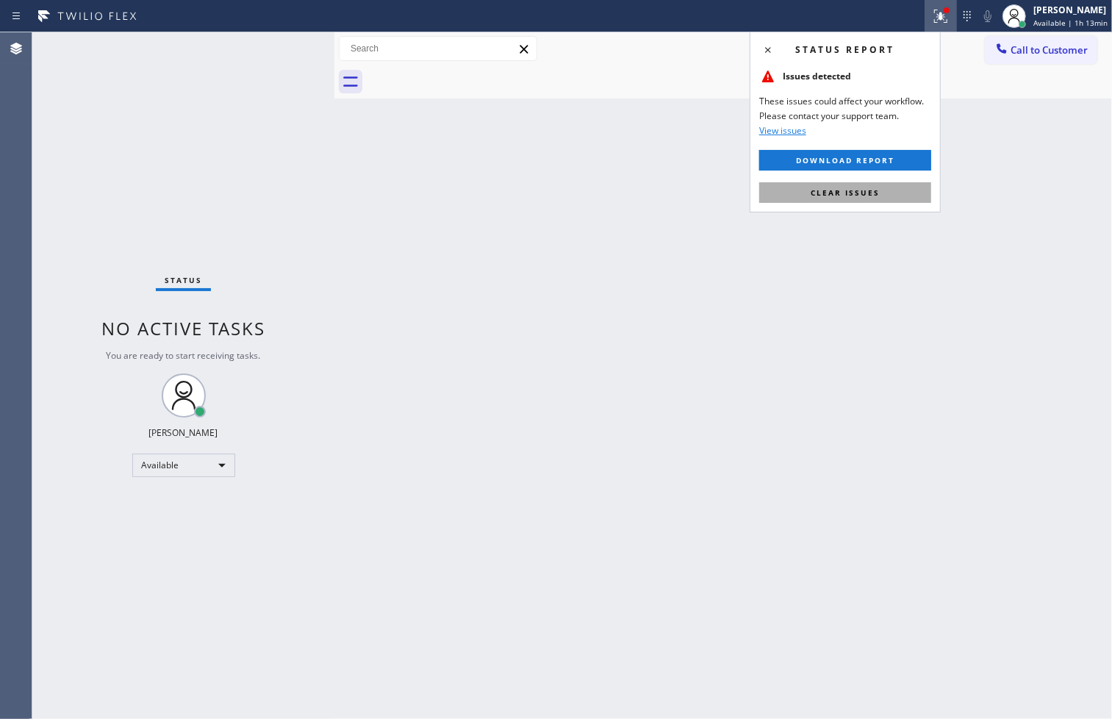
click at [877, 193] on span "Clear issues" at bounding box center [845, 192] width 69 height 10
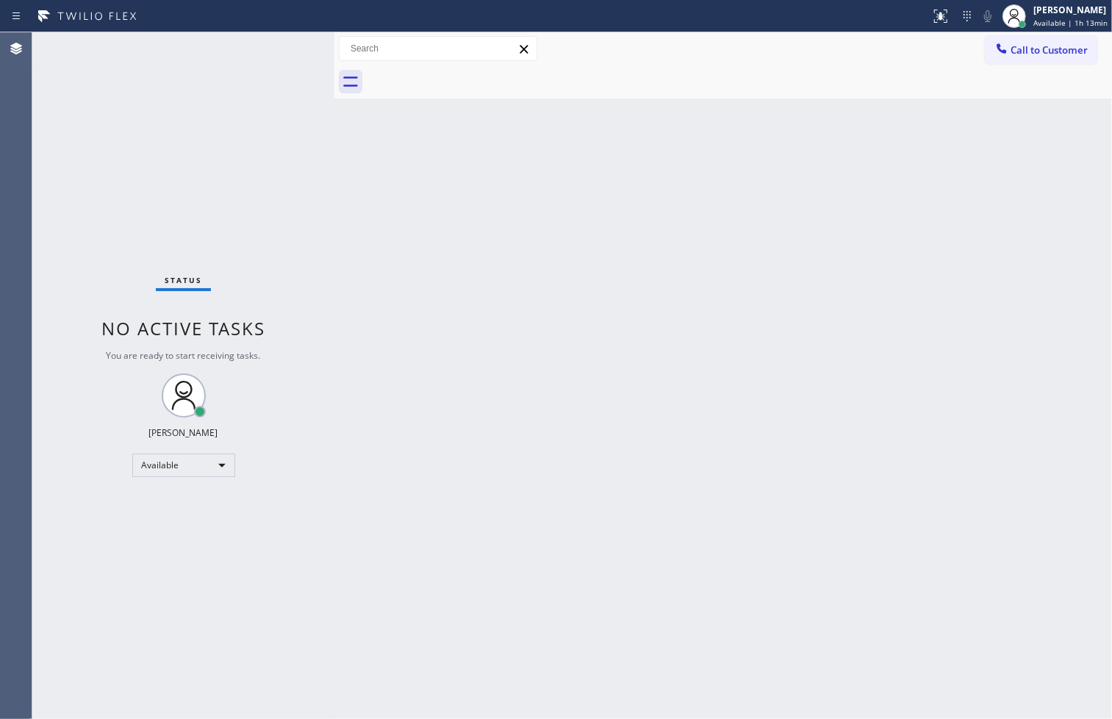
click at [532, 337] on div "Back to Dashboard Change Sender ID Customers Technicians Select a contact Outbo…" at bounding box center [722, 375] width 777 height 686
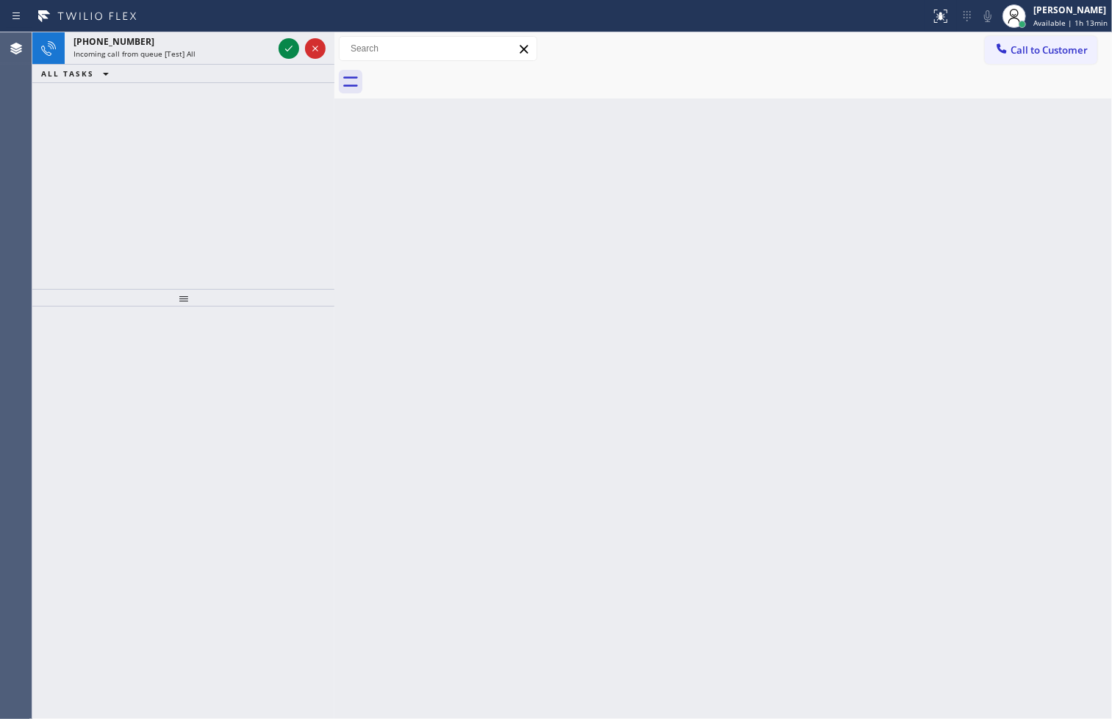
click at [115, 218] on div "[PHONE_NUMBER] Incoming call from queue [Test] All ALL TASKS ALL TASKS ACTIVE T…" at bounding box center [183, 160] width 302 height 256
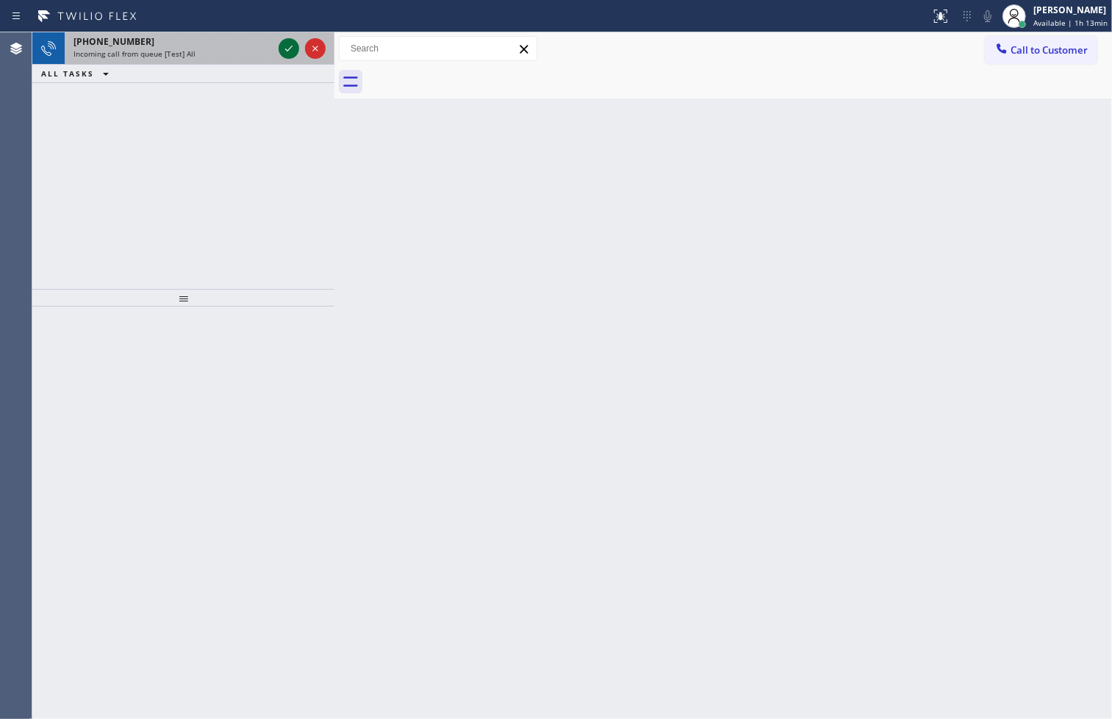
click at [292, 50] on icon at bounding box center [289, 49] width 18 height 18
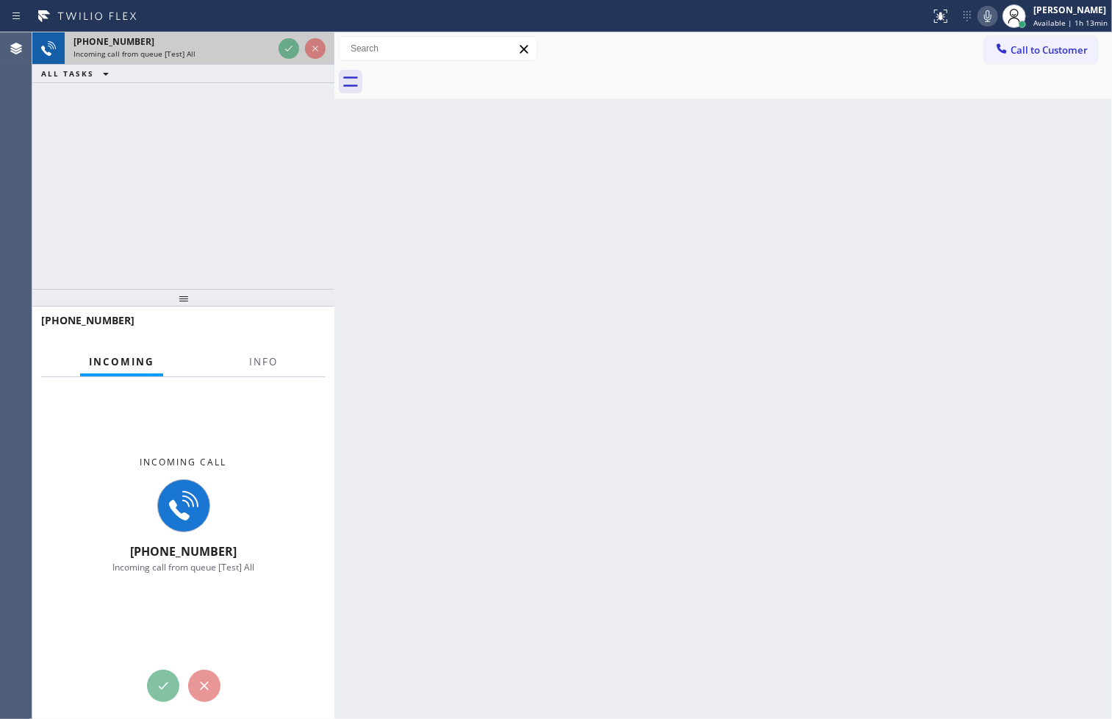
click at [235, 60] on div "[PHONE_NUMBER] Incoming call from queue [Test] All" at bounding box center [170, 48] width 211 height 32
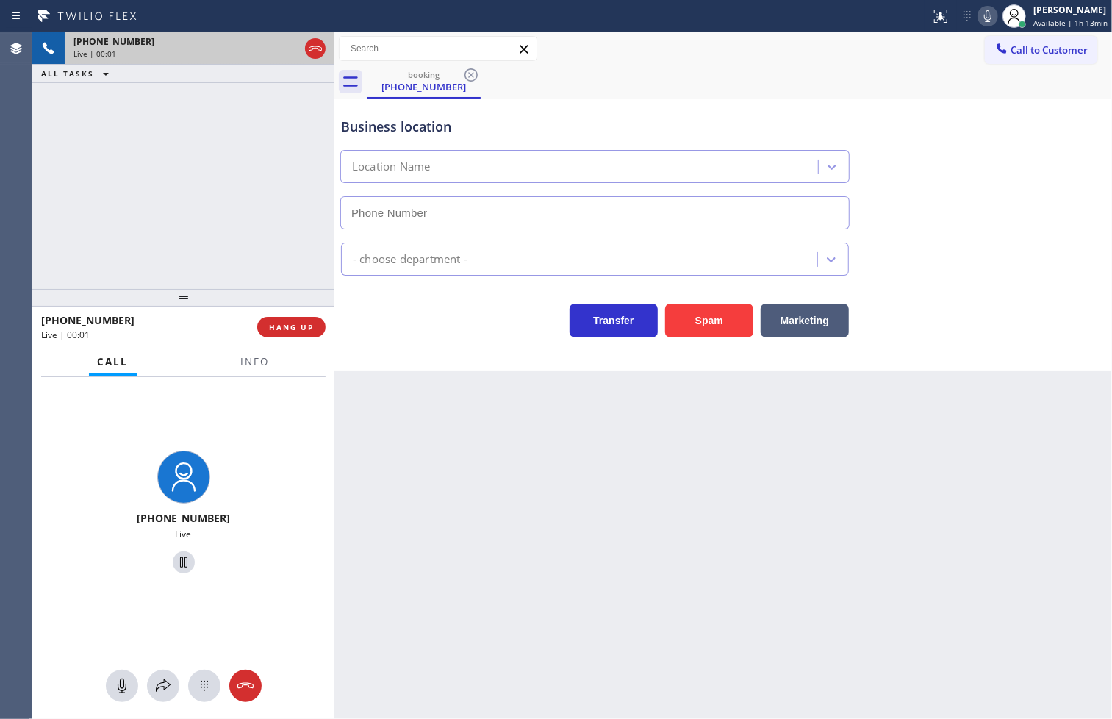
type input "[PHONE_NUMBER]"
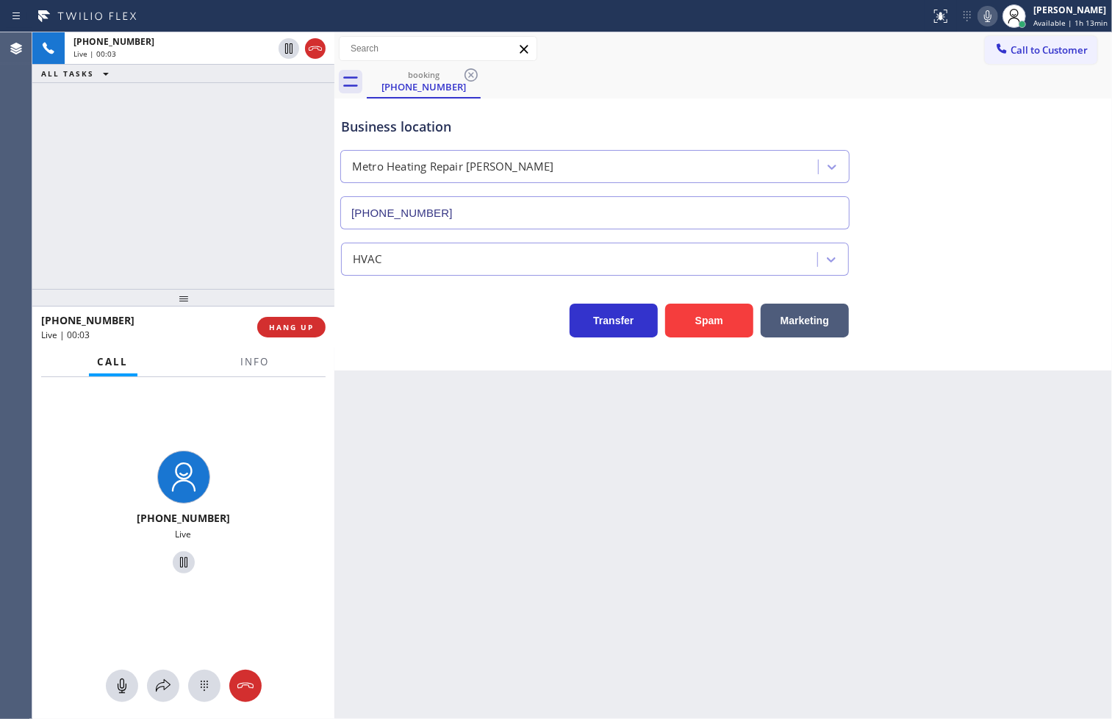
click at [495, 337] on div "Transfer Spam Marketing" at bounding box center [595, 316] width 514 height 41
click at [203, 189] on div "[PHONE_NUMBER] Live | 00:03 ALL TASKS ALL TASKS ACTIVE TASKS TASKS IN WRAP UP" at bounding box center [183, 160] width 302 height 256
click at [395, 316] on div "Transfer Spam Marketing" at bounding box center [595, 316] width 514 height 41
click at [720, 328] on button "Spam" at bounding box center [709, 320] width 88 height 34
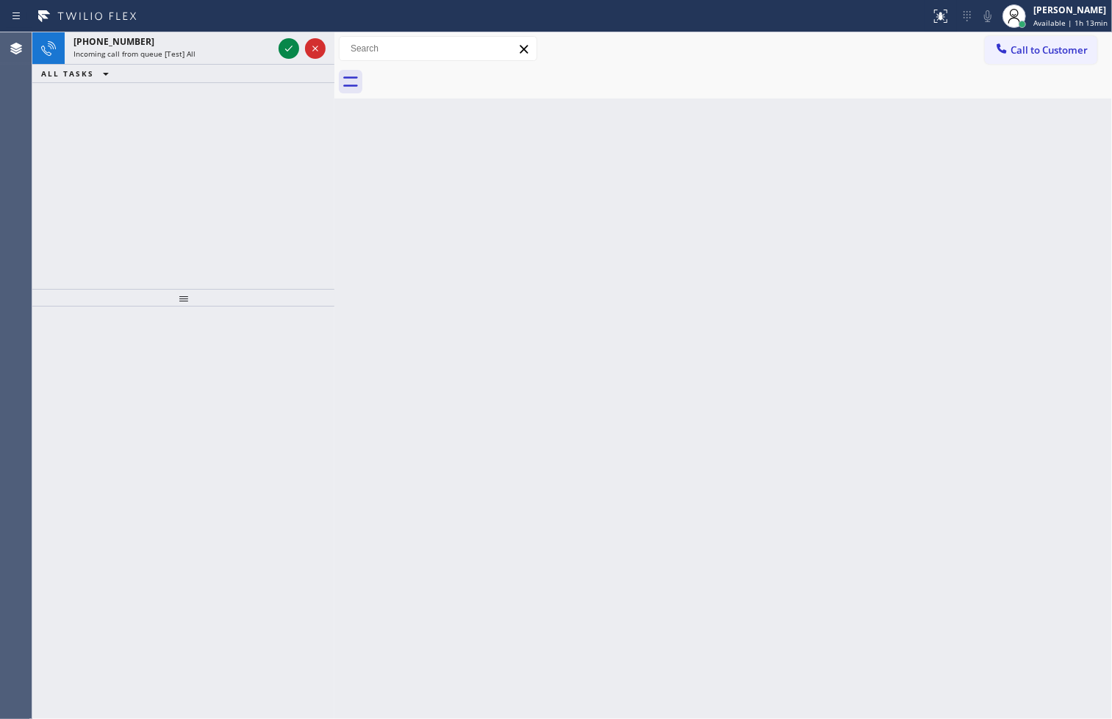
click at [49, 107] on div "[PHONE_NUMBER] Incoming call from queue [Test] All ALL TASKS ALL TASKS ACTIVE T…" at bounding box center [183, 160] width 302 height 256
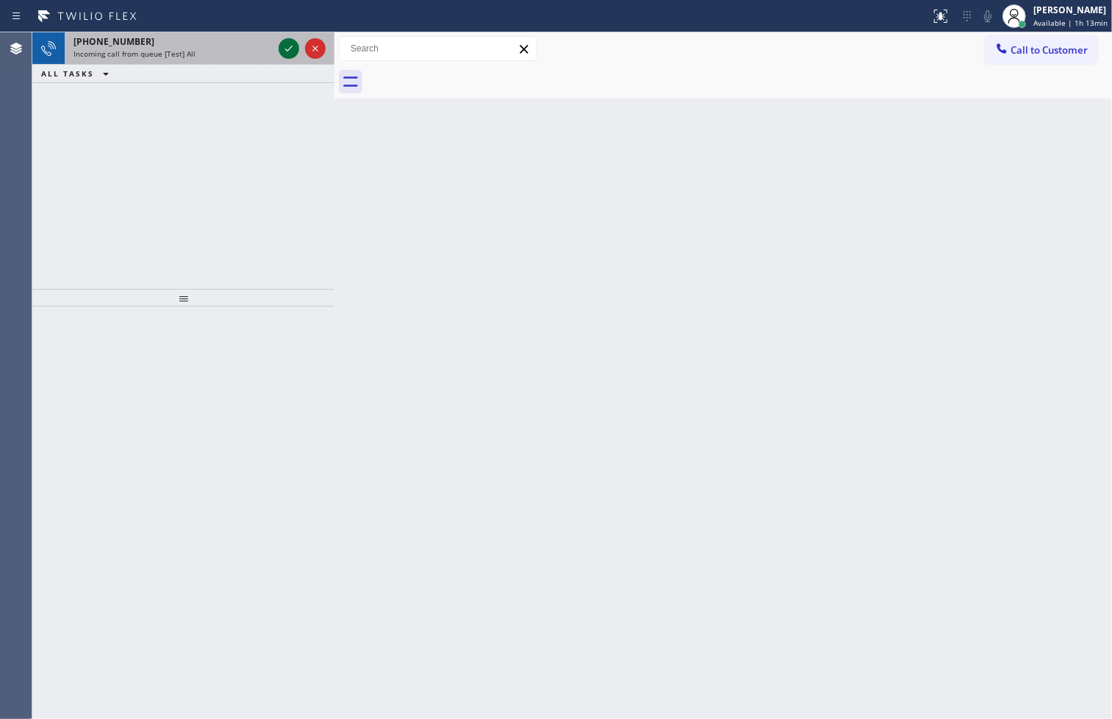
click at [292, 46] on icon at bounding box center [289, 49] width 18 height 18
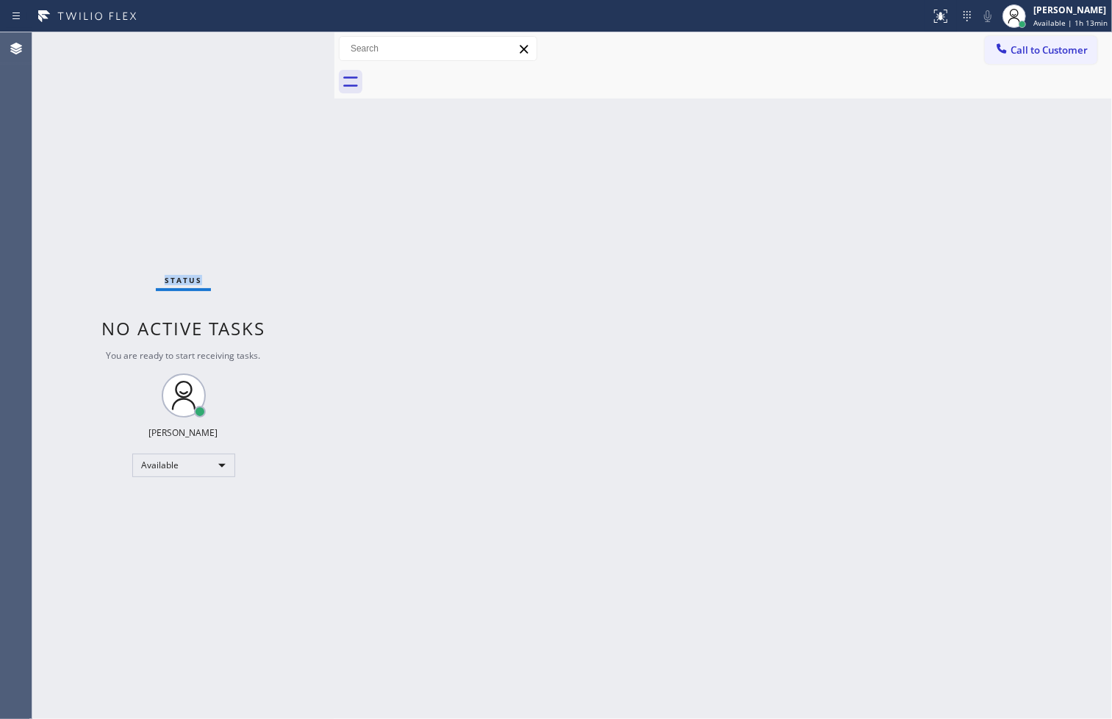
click at [292, 46] on div "Status No active tasks You are ready to start receiving tasks. [PERSON_NAME]" at bounding box center [183, 375] width 302 height 686
click at [944, 12] on div at bounding box center [947, 10] width 6 height 6
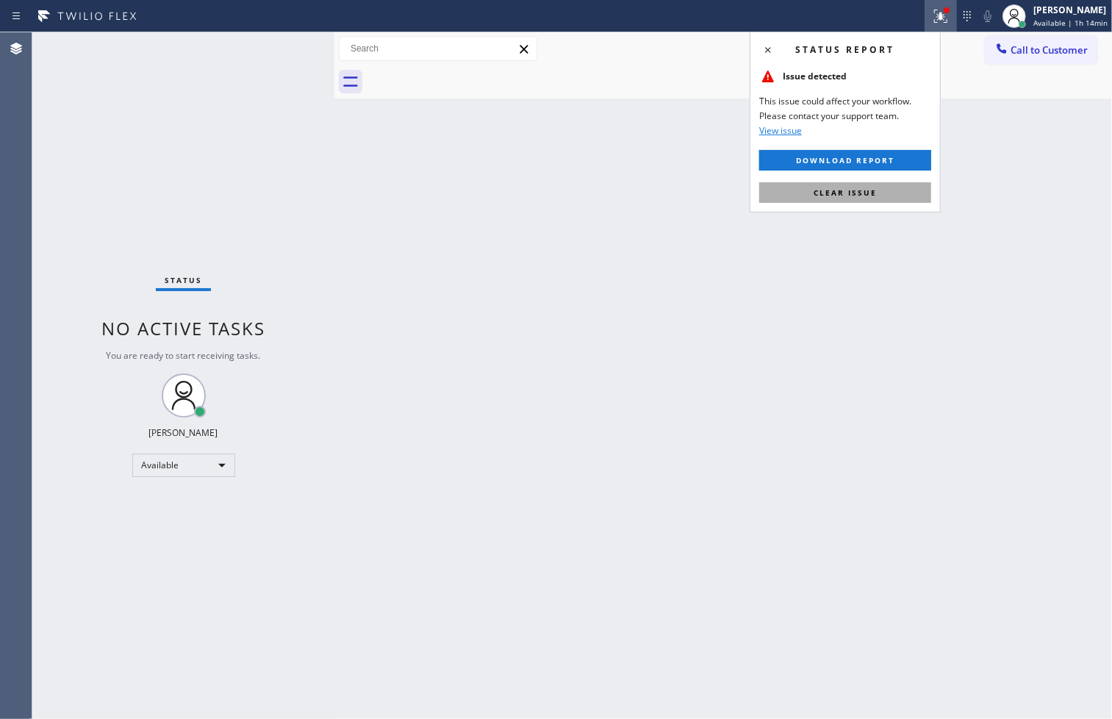
click at [905, 199] on button "Clear issue" at bounding box center [845, 192] width 172 height 21
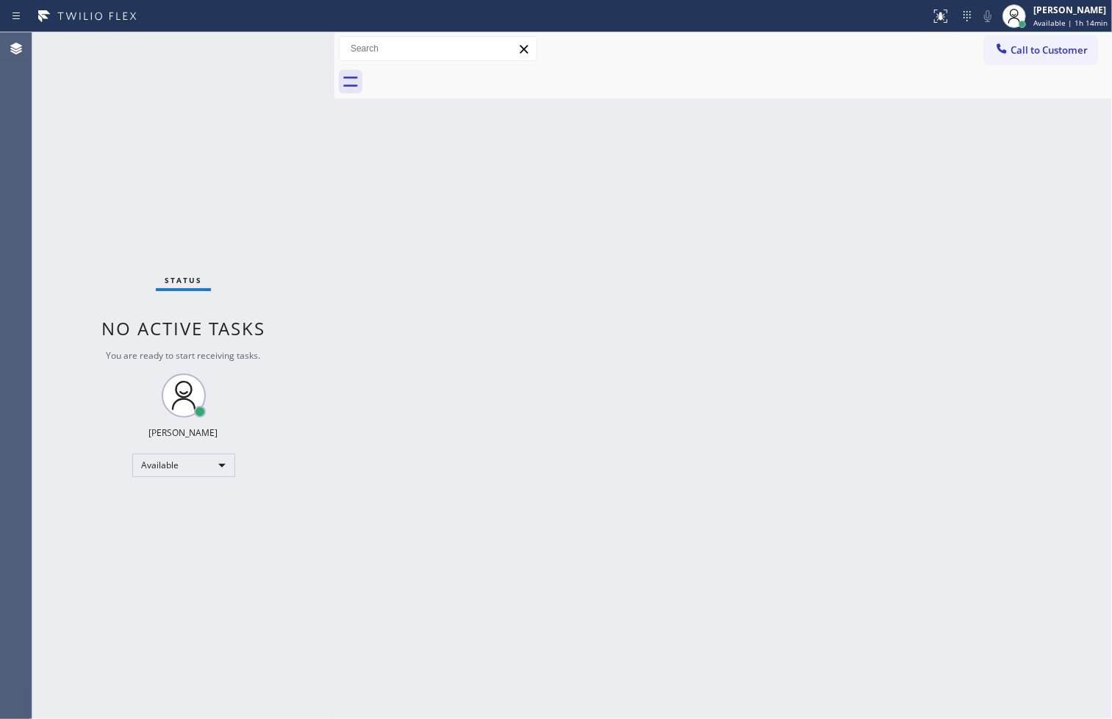
click at [152, 255] on div "Status No active tasks You are ready to start receiving tasks. [PERSON_NAME]" at bounding box center [183, 375] width 302 height 686
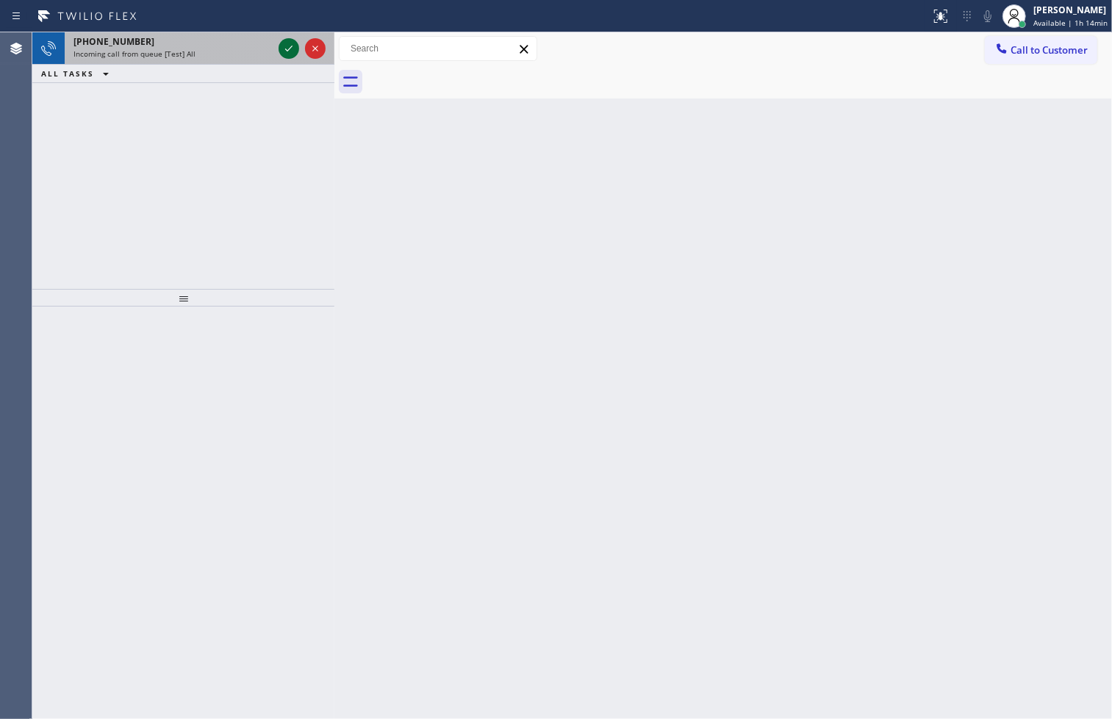
click at [288, 49] on icon at bounding box center [289, 49] width 18 height 18
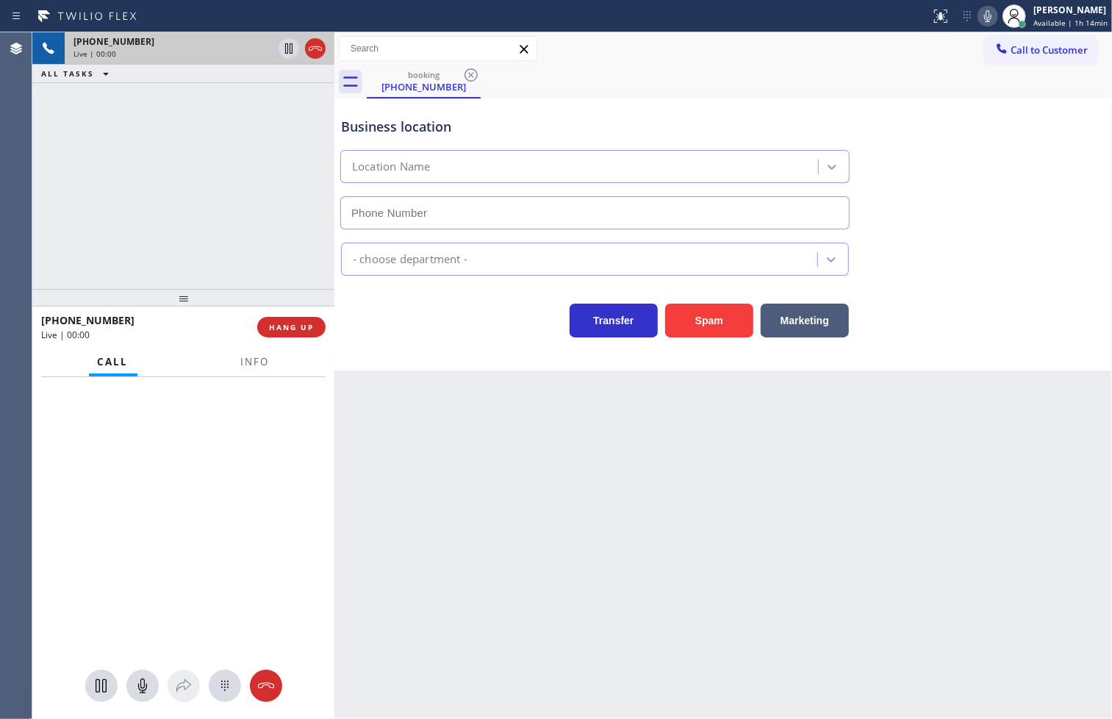
type input "[PHONE_NUMBER]"
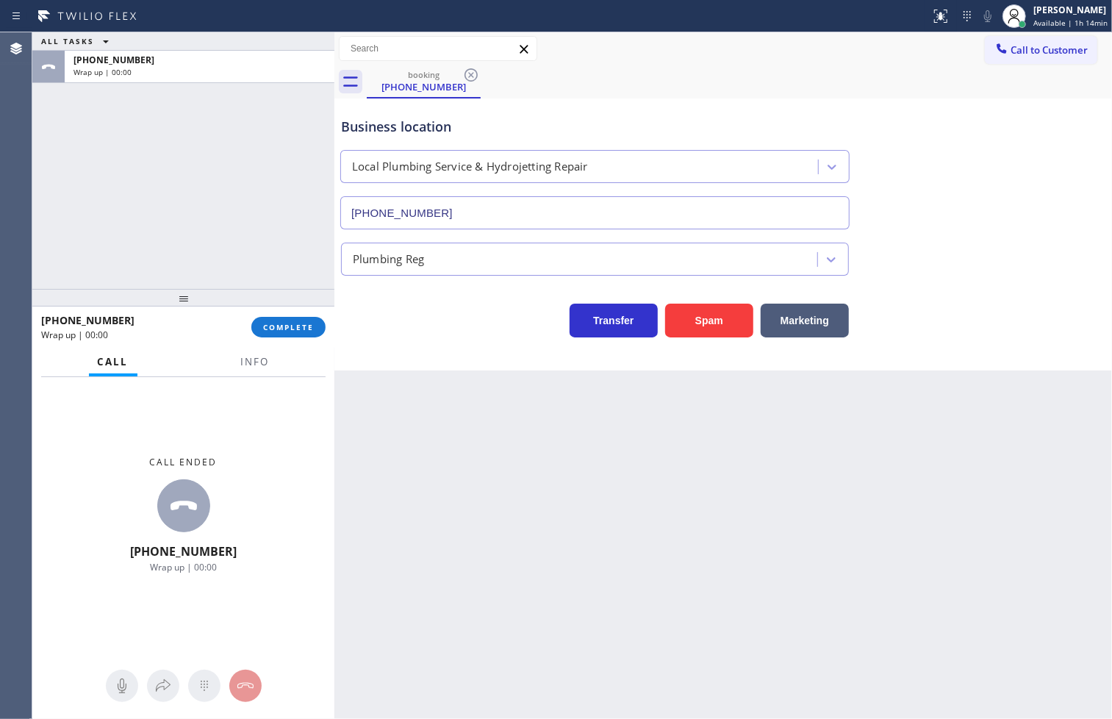
drag, startPoint x: 274, startPoint y: 324, endPoint x: 305, endPoint y: 314, distance: 32.5
click at [274, 324] on span "COMPLETE" at bounding box center [288, 327] width 51 height 10
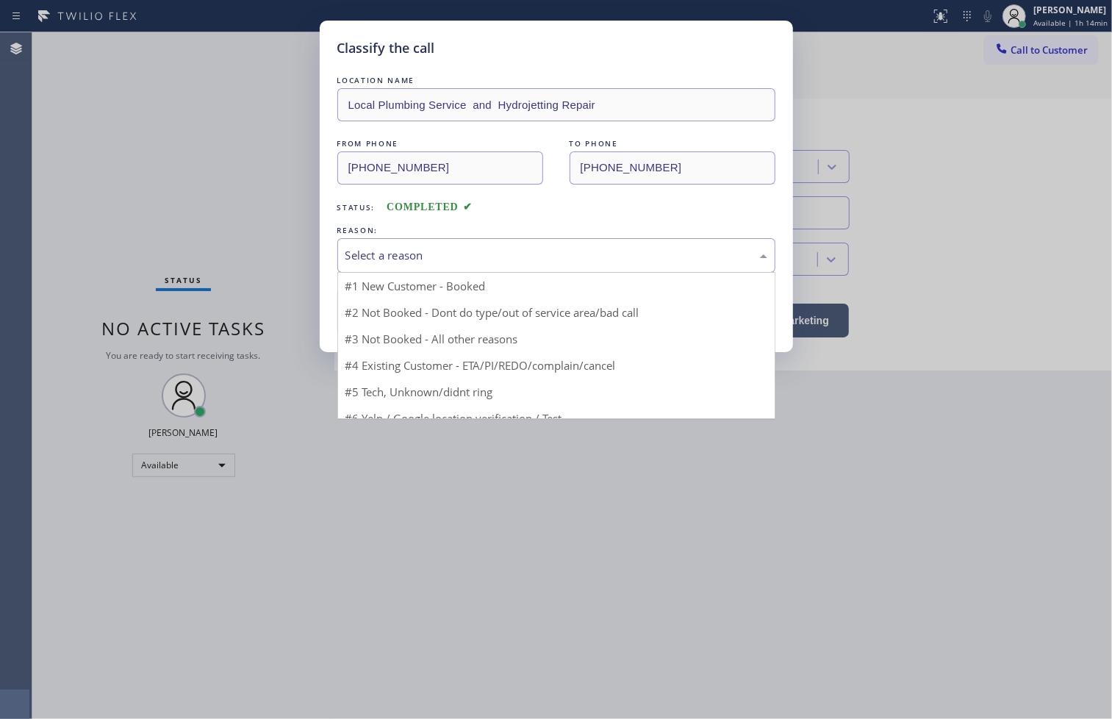
click at [398, 262] on div "Select a reason" at bounding box center [556, 255] width 422 height 17
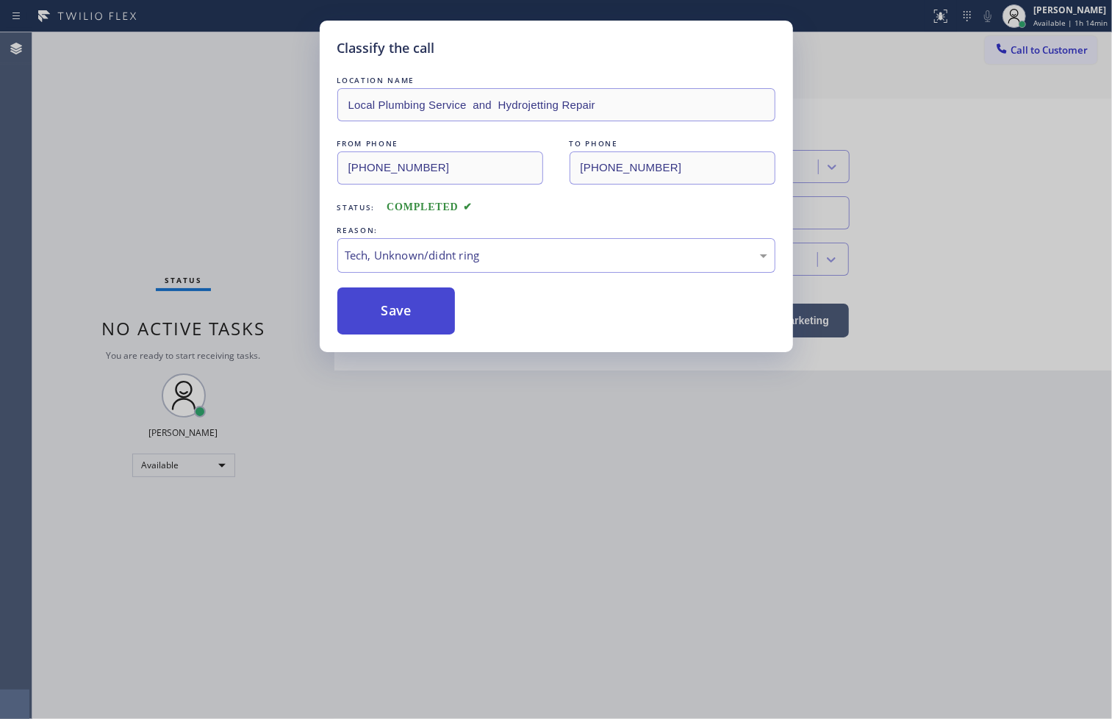
click at [400, 324] on button "Save" at bounding box center [396, 310] width 118 height 47
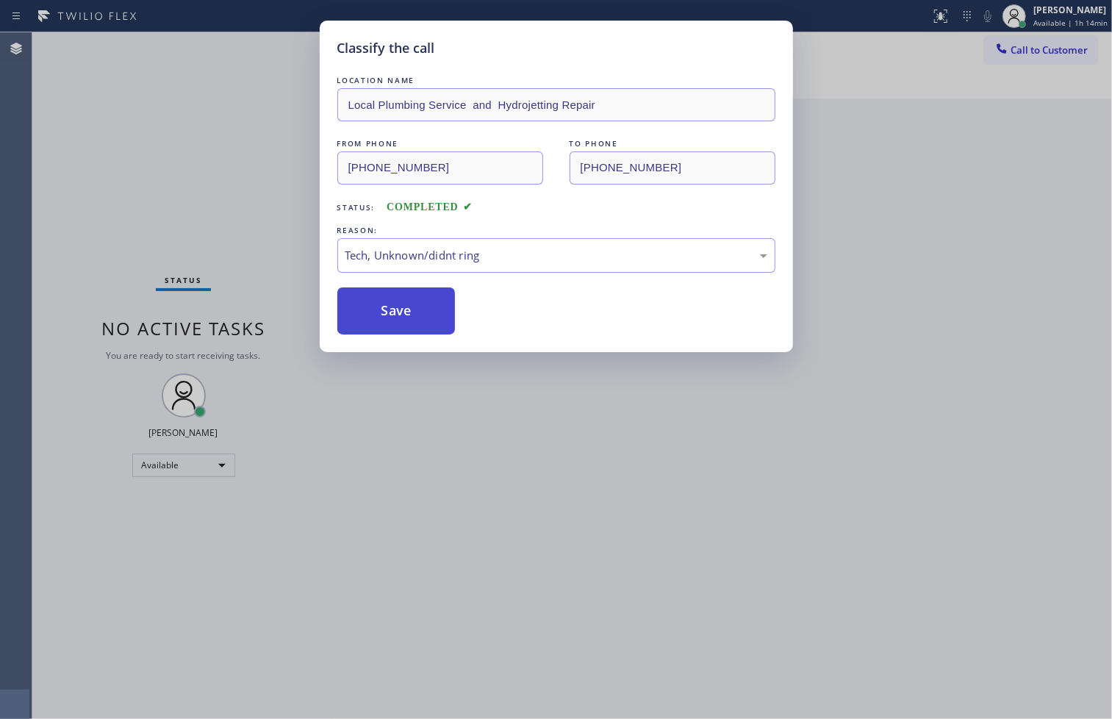
click at [400, 324] on button "Save" at bounding box center [396, 310] width 118 height 47
click at [399, 319] on button "Save" at bounding box center [396, 310] width 118 height 47
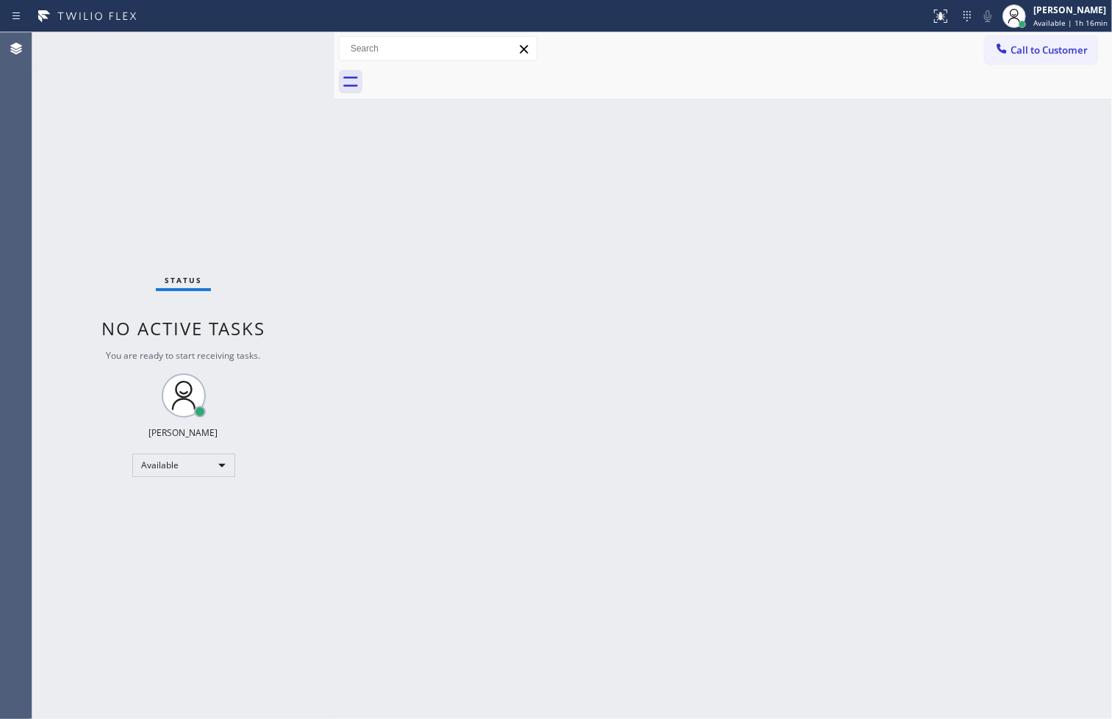
click at [294, 49] on div "Status No active tasks You are ready to start receiving tasks. [PERSON_NAME]" at bounding box center [183, 375] width 302 height 686
click at [276, 44] on div "Status No active tasks You are ready to start receiving tasks. [PERSON_NAME]" at bounding box center [183, 375] width 302 height 686
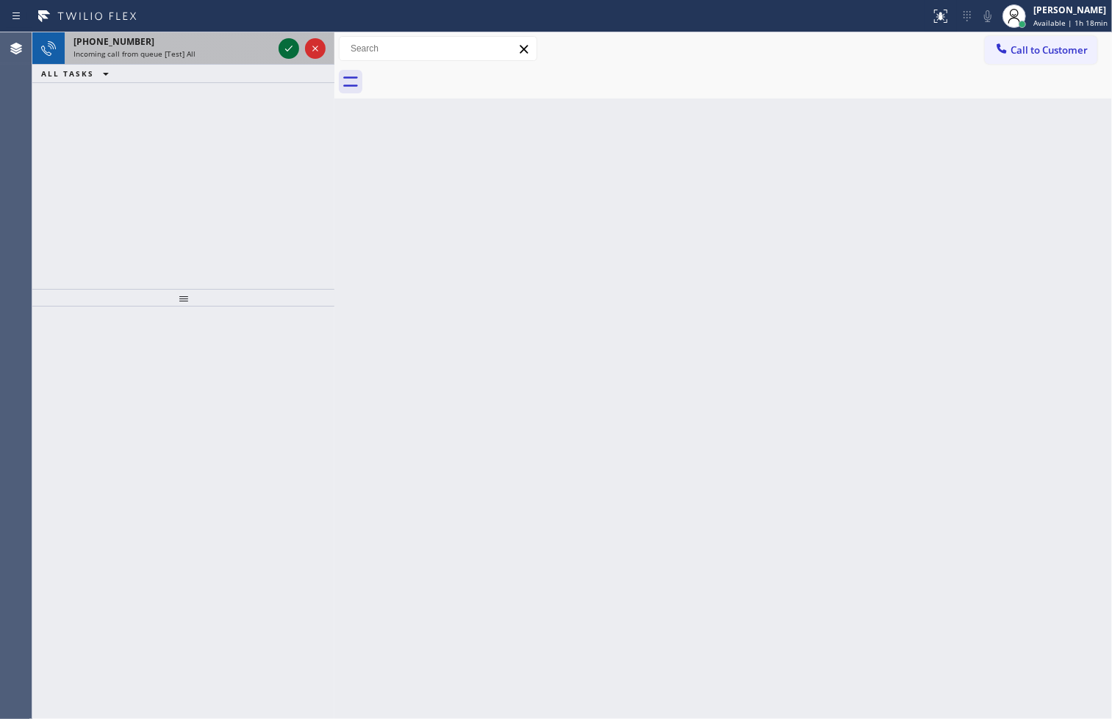
click at [289, 45] on icon at bounding box center [289, 49] width 18 height 18
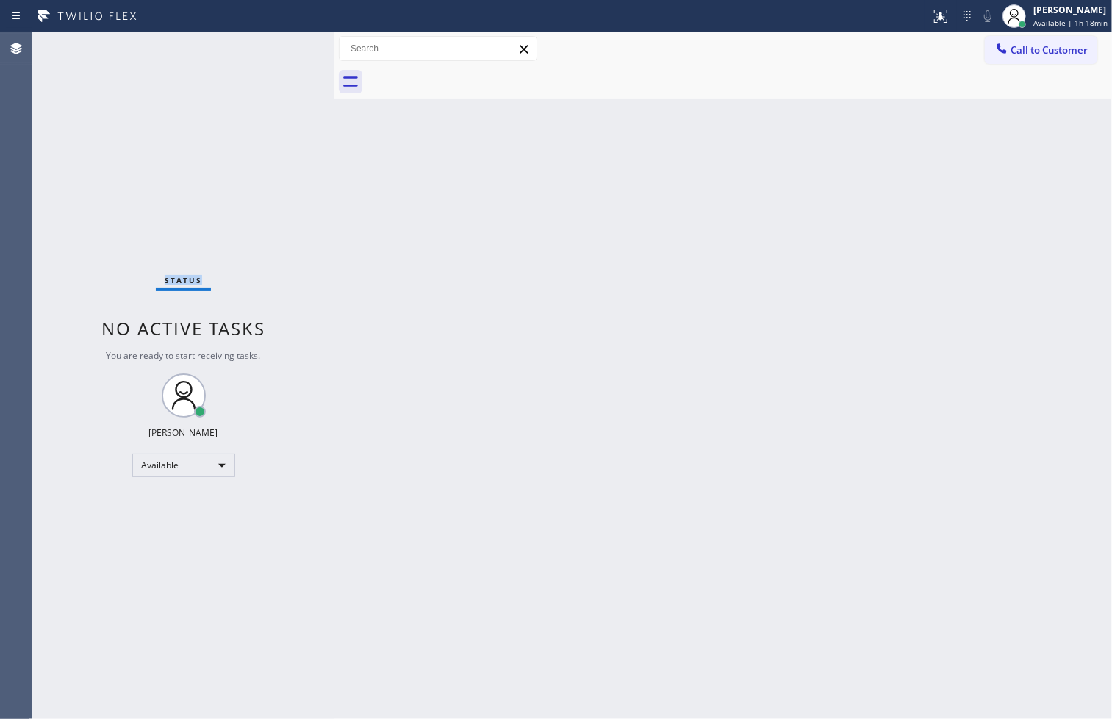
click at [289, 45] on div "Status No active tasks You are ready to start receiving tasks. [PERSON_NAME]" at bounding box center [183, 375] width 302 height 686
click at [289, 46] on div "Status No active tasks You are ready to start receiving tasks. [PERSON_NAME]" at bounding box center [183, 375] width 302 height 686
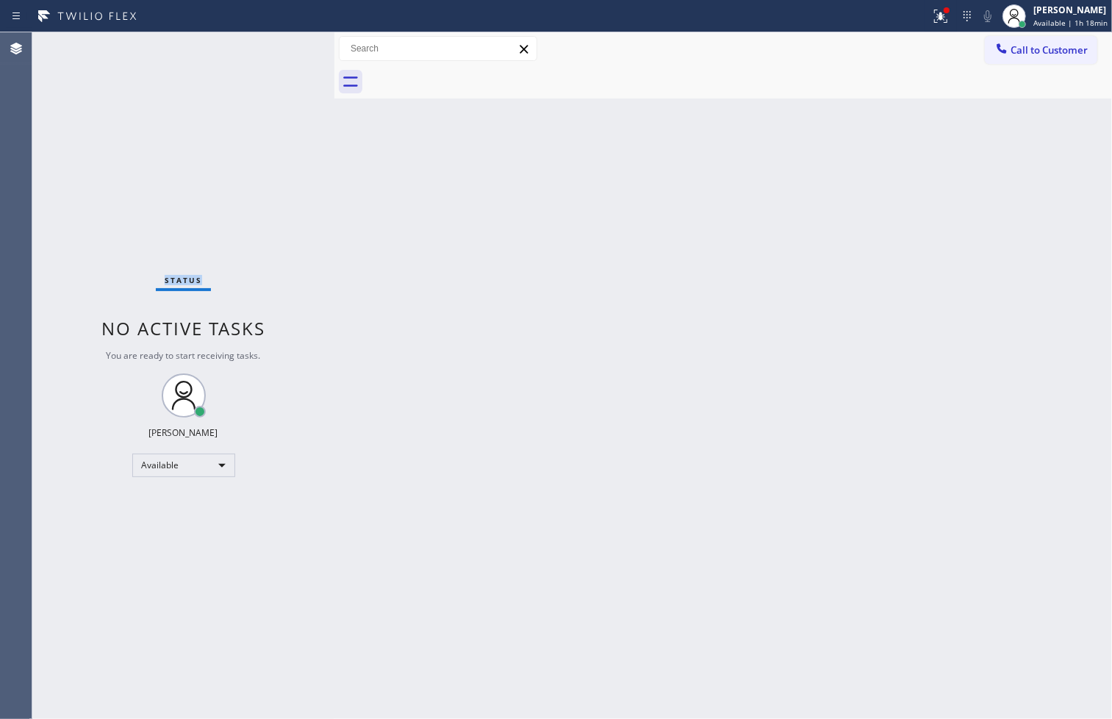
click at [289, 46] on div "Status No active tasks You are ready to start receiving tasks. [PERSON_NAME]" at bounding box center [183, 375] width 302 height 686
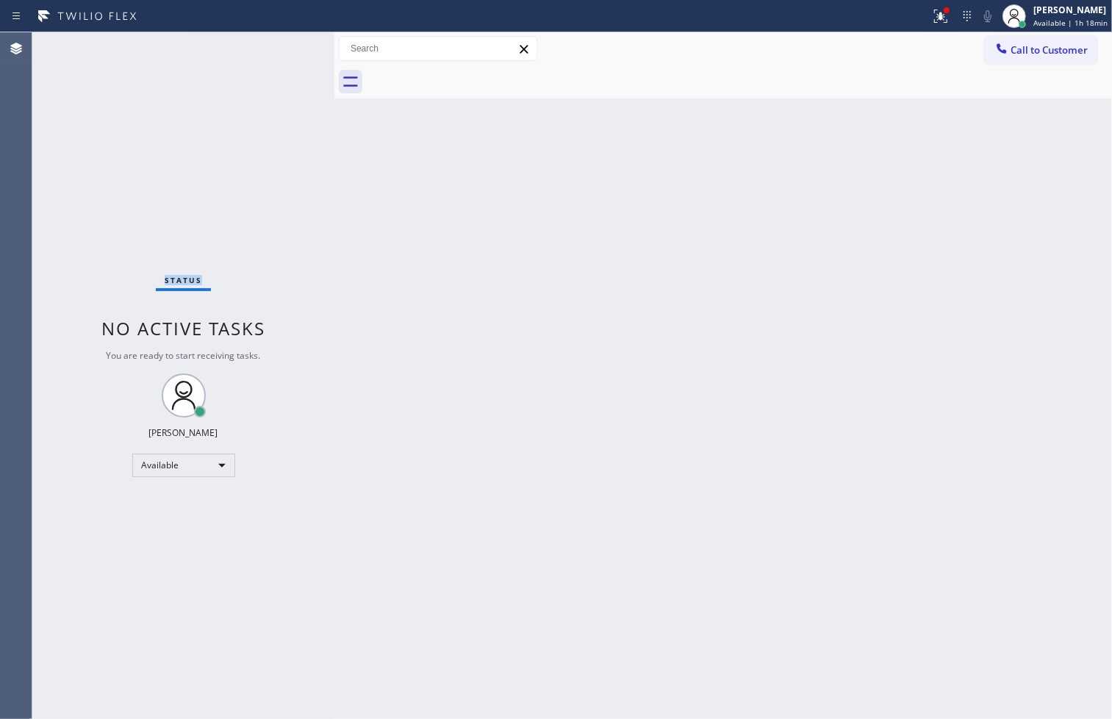
click at [289, 46] on div "Status No active tasks You are ready to start receiving tasks. [PERSON_NAME]" at bounding box center [183, 375] width 302 height 686
click at [276, 53] on div "Status No active tasks You are ready to start receiving tasks. [PERSON_NAME]" at bounding box center [183, 375] width 302 height 686
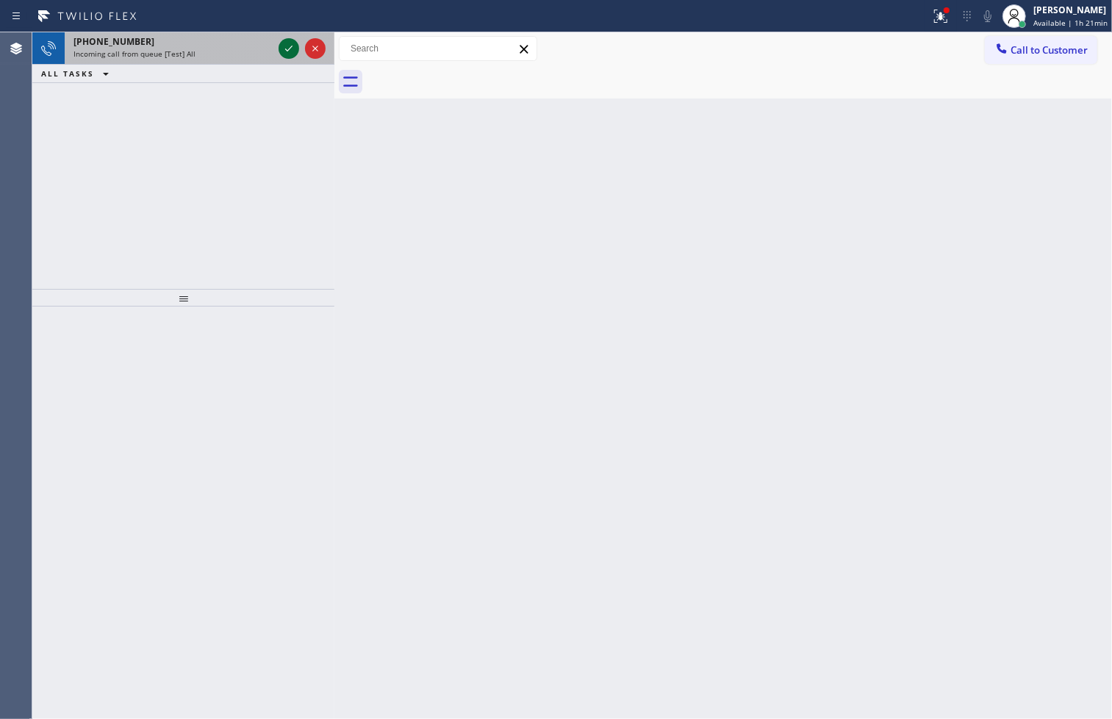
click at [284, 47] on icon at bounding box center [289, 49] width 18 height 18
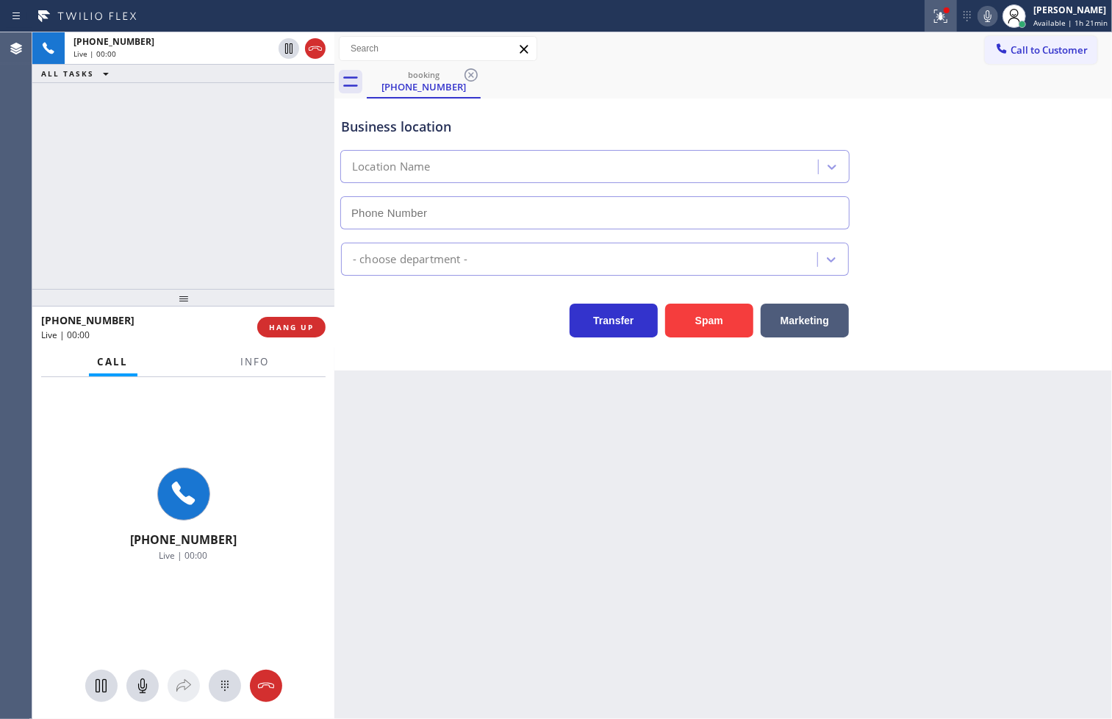
click at [932, 12] on icon at bounding box center [941, 16] width 18 height 18
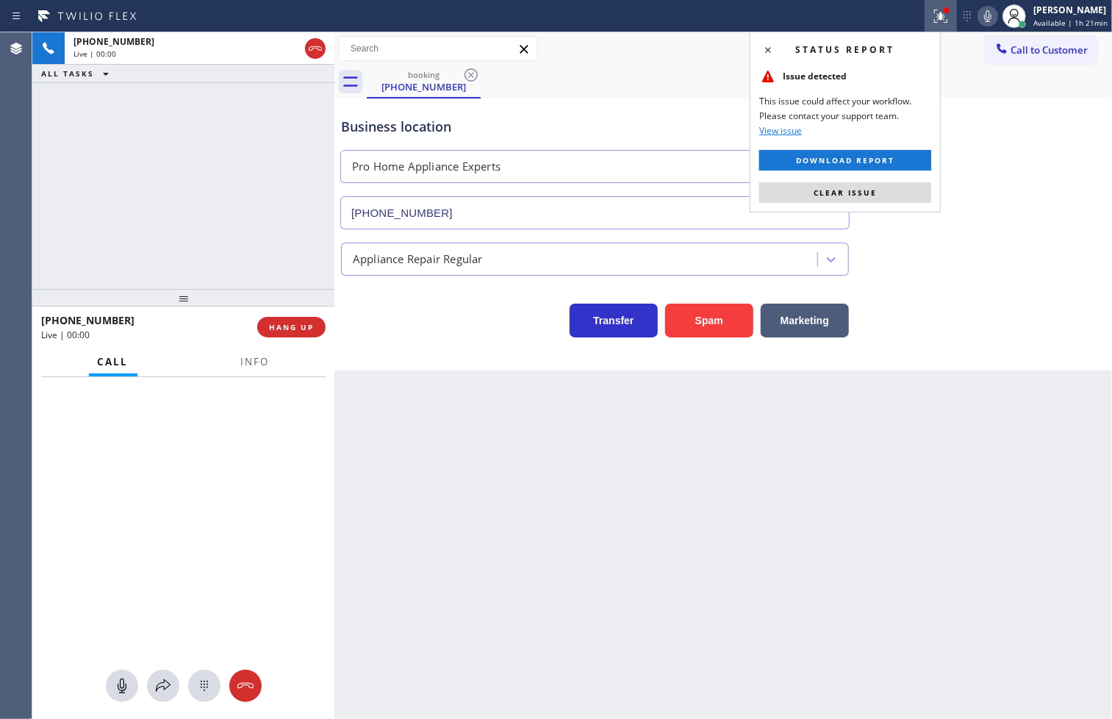
type input "[PHONE_NUMBER]"
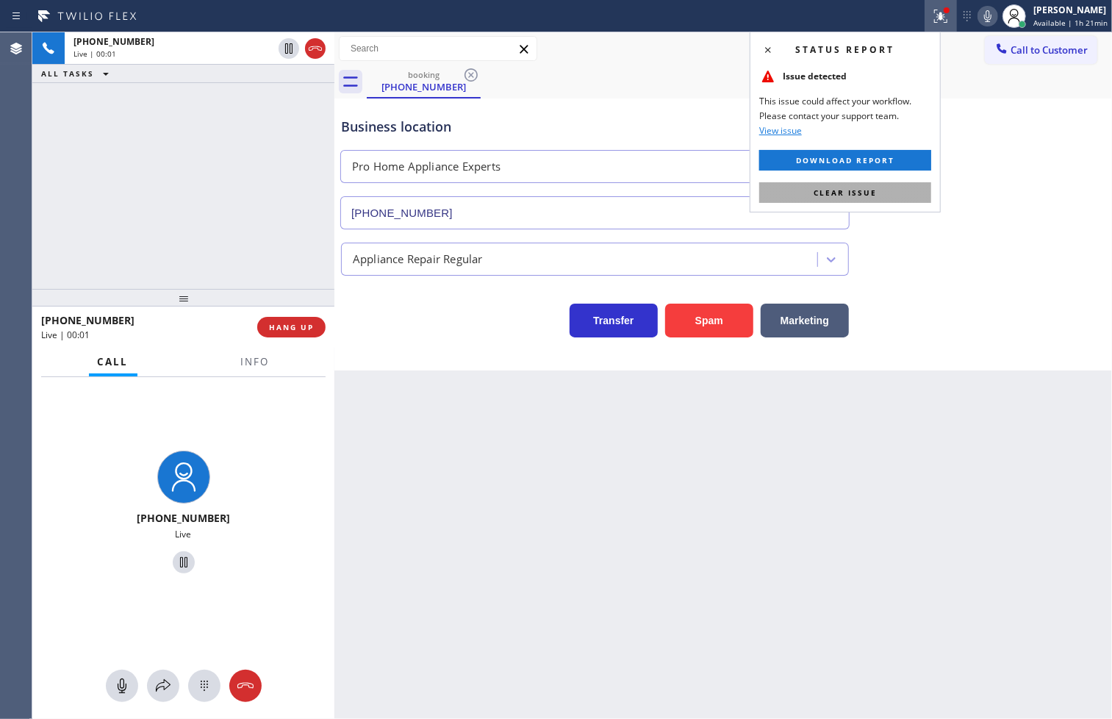
click at [884, 189] on button "Clear issue" at bounding box center [845, 192] width 172 height 21
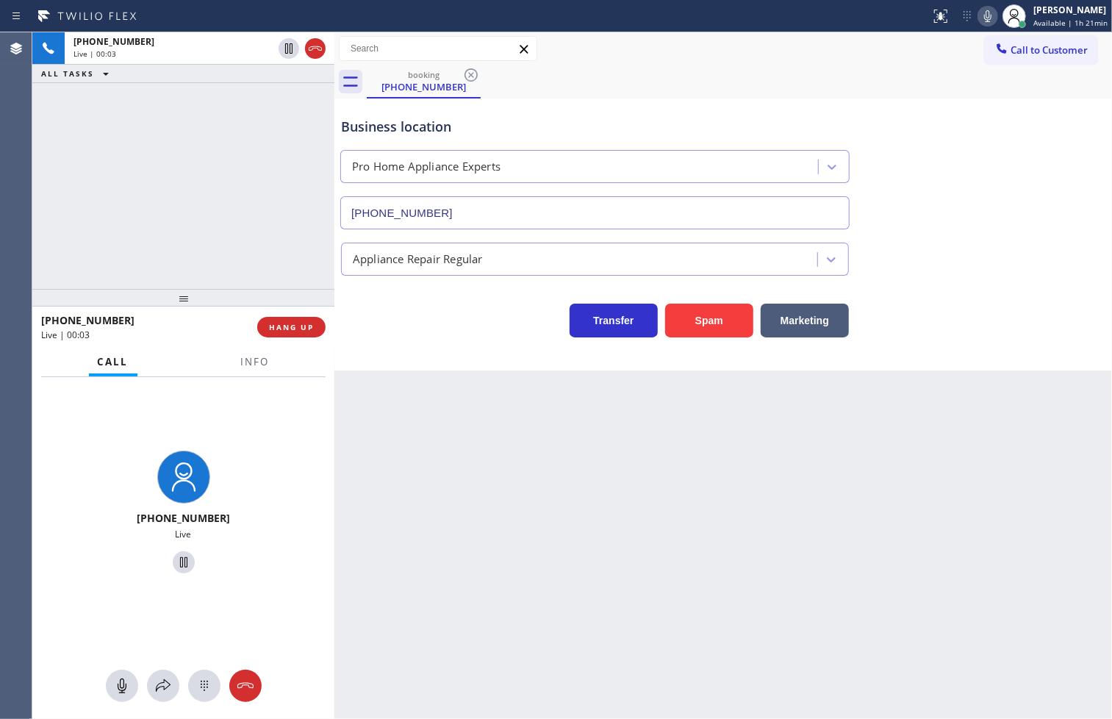
click at [458, 333] on div "Transfer Spam Marketing" at bounding box center [595, 316] width 514 height 41
click at [943, 246] on div "Appliance Repair Regular" at bounding box center [723, 256] width 770 height 39
click at [215, 247] on div "[PHONE_NUMBER] Live | 00:07 ALL TASKS ALL TASKS ACTIVE TASKS TASKS IN WRAP UP" at bounding box center [183, 160] width 302 height 256
click at [252, 362] on span "Info" at bounding box center [255, 361] width 29 height 13
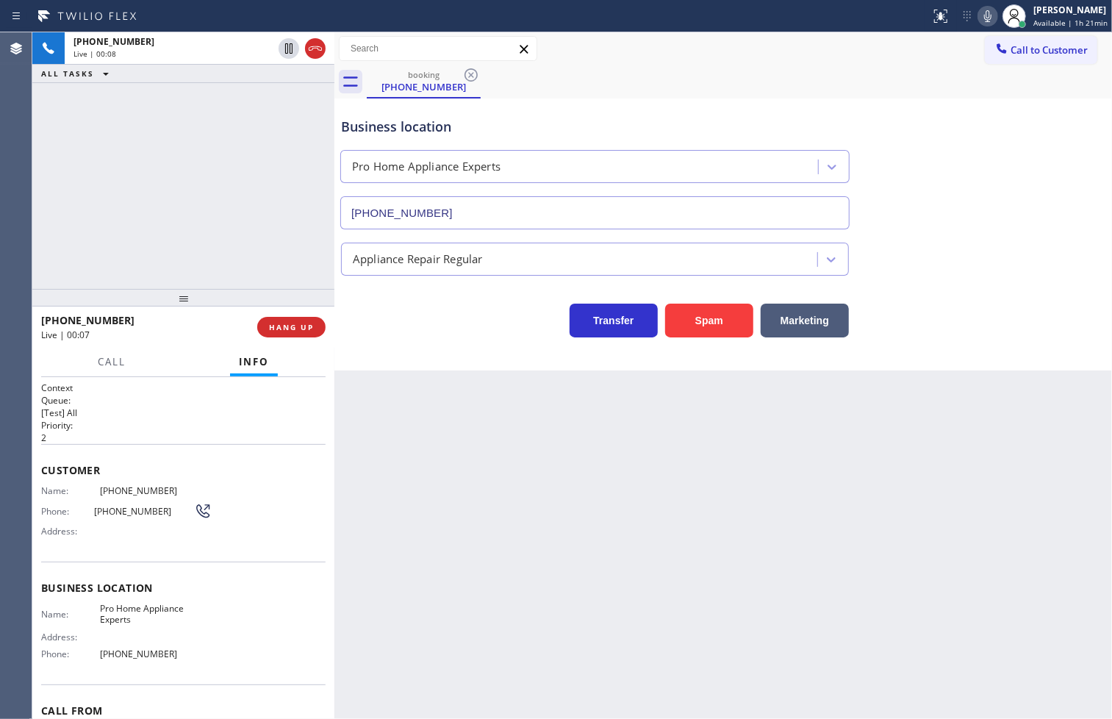
click at [410, 351] on div "Business location Pro Home Appliance Experts [PHONE_NUMBER] Appliance Repair Re…" at bounding box center [722, 234] width 777 height 272
click at [278, 206] on div "[PHONE_NUMBER] Live | 00:08 ALL TASKS ALL TASKS ACTIVE TASKS TASKS IN WRAP UP" at bounding box center [183, 160] width 302 height 256
click at [428, 316] on div "Transfer Spam Marketing" at bounding box center [595, 316] width 514 height 41
click at [413, 327] on div "Transfer Spam Marketing" at bounding box center [595, 316] width 514 height 41
click at [150, 229] on div "[PHONE_NUMBER] Live | 00:13 ALL TASKS ALL TASKS ACTIVE TASKS TASKS IN WRAP UP" at bounding box center [183, 160] width 302 height 256
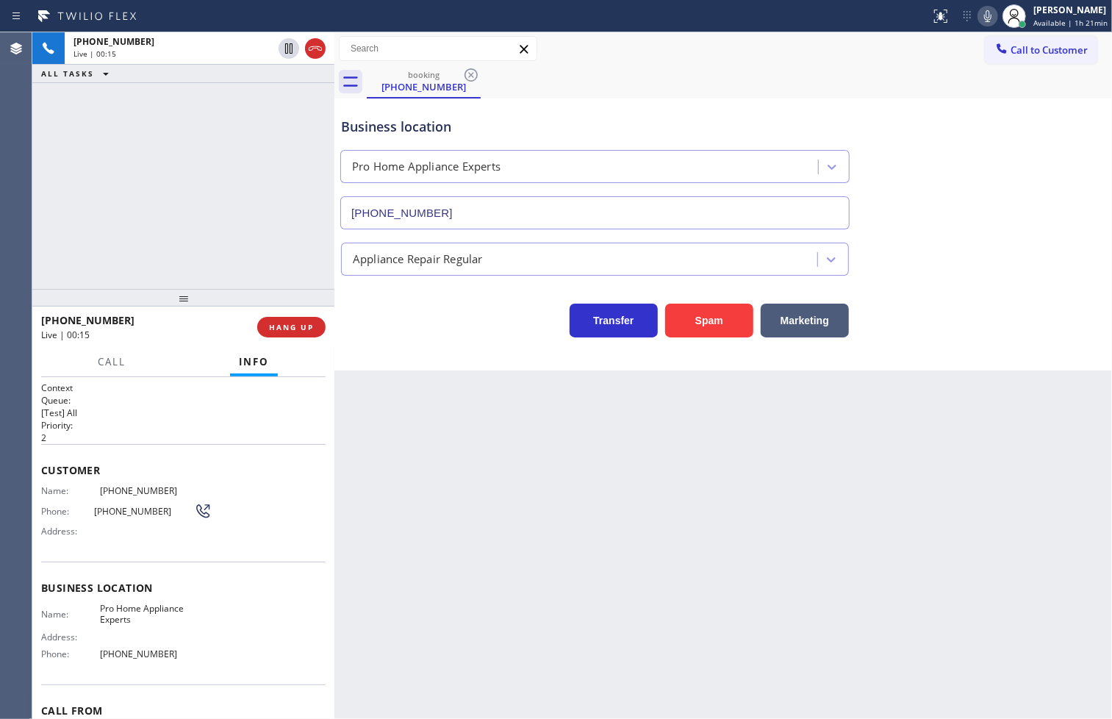
click at [386, 339] on div "Business location Pro Home Appliance Experts [PHONE_NUMBER] Appliance Repair Re…" at bounding box center [722, 234] width 777 height 272
click at [404, 324] on div "Transfer Spam Marketing" at bounding box center [595, 316] width 514 height 41
click at [283, 228] on div "[PHONE_NUMBER] Live | 00:22 ALL TASKS ALL TASKS ACTIVE TASKS TASKS IN WRAP UP" at bounding box center [183, 160] width 302 height 256
click at [432, 356] on div "Business location Pro Home Appliance Experts [PHONE_NUMBER] Appliance Repair Re…" at bounding box center [722, 234] width 777 height 272
click at [57, 159] on div "[PHONE_NUMBER] Live | 00:23 ALL TASKS ALL TASKS ACTIVE TASKS TASKS IN WRAP UP" at bounding box center [183, 160] width 302 height 256
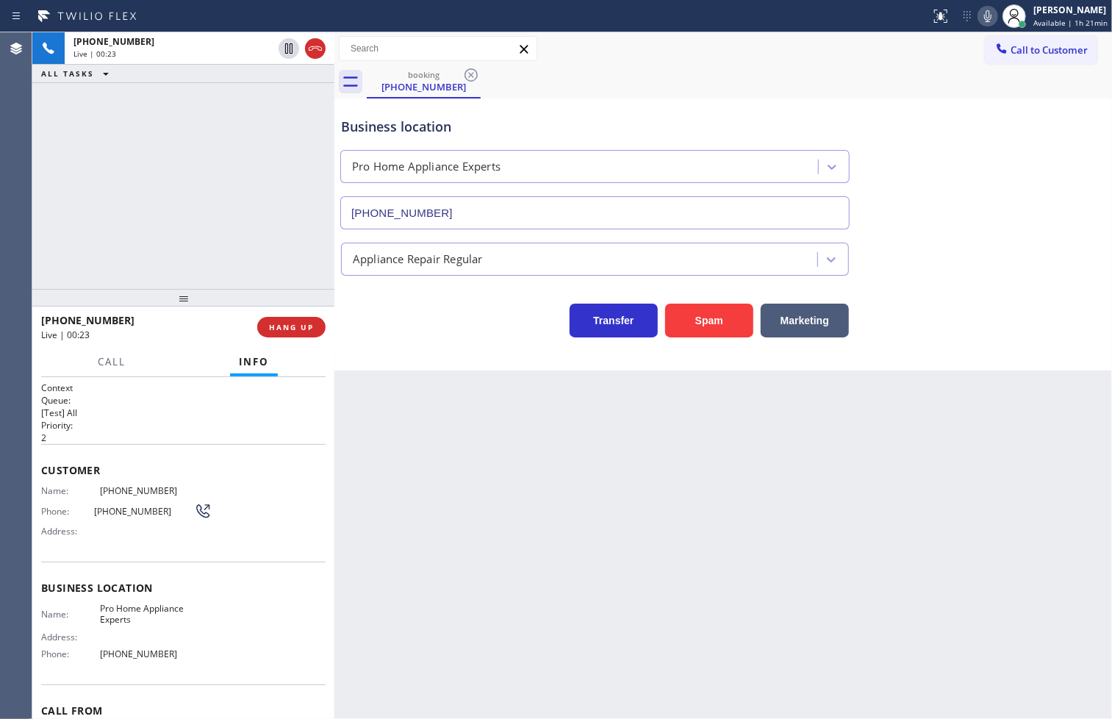
click at [381, 319] on div "Transfer Spam Marketing" at bounding box center [595, 316] width 514 height 41
click at [189, 218] on div "[PHONE_NUMBER] Live | 00:23 ALL TASKS ALL TASKS ACTIVE TASKS TASKS IN WRAP UP" at bounding box center [183, 160] width 302 height 256
click at [409, 317] on div "Transfer Spam Marketing" at bounding box center [595, 316] width 514 height 41
click at [280, 254] on div "[PHONE_NUMBER] Live | 00:26 ALL TASKS ALL TASKS ACTIVE TASKS TASKS IN WRAP UP" at bounding box center [183, 160] width 302 height 256
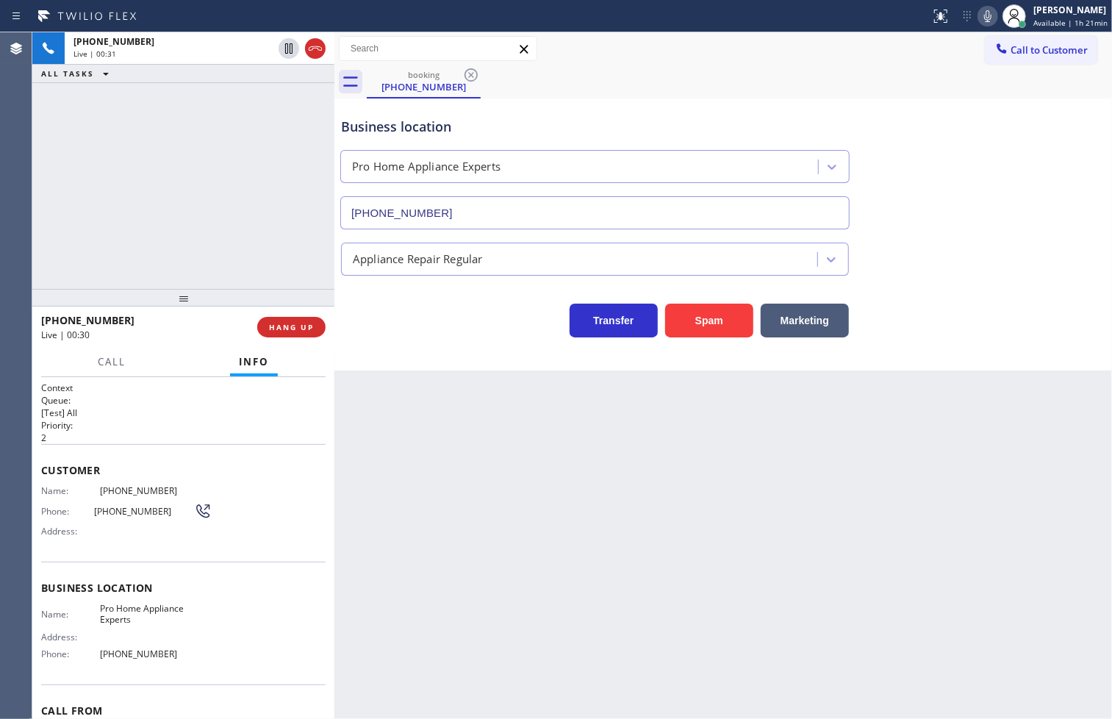
click at [278, 254] on div "[PHONE_NUMBER] Live | 00:31 ALL TASKS ALL TASKS ACTIVE TASKS TASKS IN WRAP UP" at bounding box center [183, 160] width 302 height 256
click at [369, 312] on div "Transfer Spam Marketing" at bounding box center [595, 316] width 514 height 41
click at [284, 258] on div "[PHONE_NUMBER] Live | 00:32 ALL TASKS ALL TASKS ACTIVE TASKS TASKS IN WRAP UP" at bounding box center [183, 160] width 302 height 256
click at [410, 310] on div "Transfer Spam Marketing" at bounding box center [595, 316] width 514 height 41
click at [219, 224] on div "[PHONE_NUMBER] Live | 00:37 ALL TASKS ALL TASKS ACTIVE TASKS TASKS IN WRAP UP" at bounding box center [183, 160] width 302 height 256
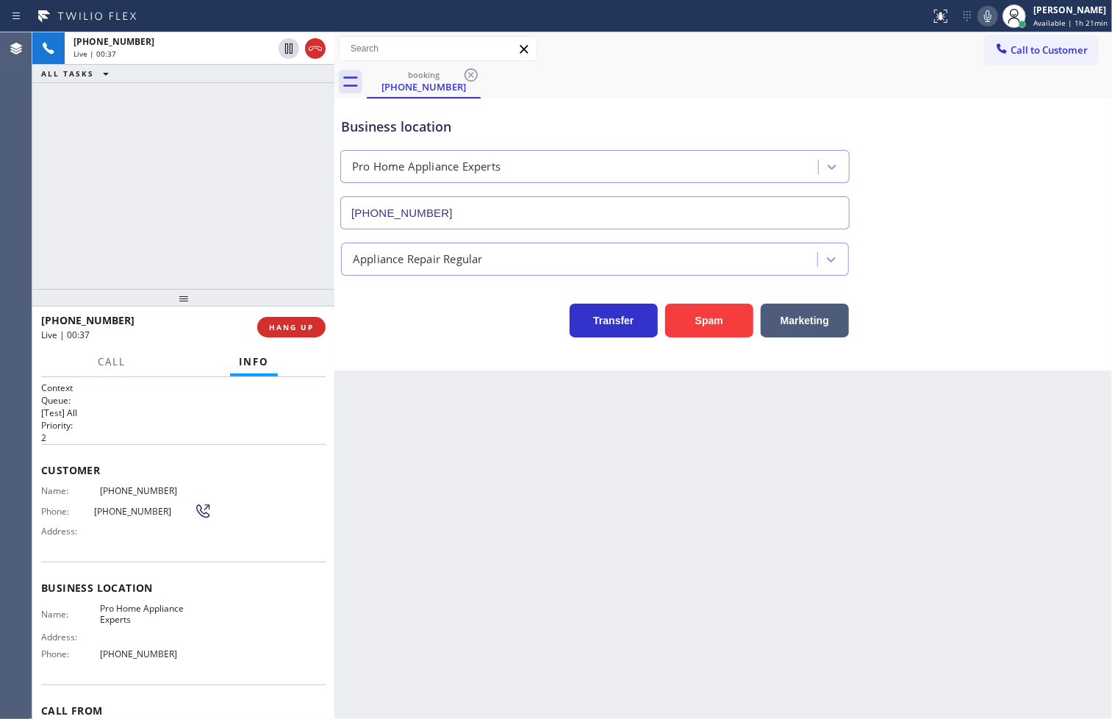
click at [362, 315] on div "Transfer Spam Marketing" at bounding box center [595, 316] width 514 height 41
click at [198, 235] on div "[PHONE_NUMBER] Live | 00:38 ALL TASKS ALL TASKS ACTIVE TASKS TASKS IN WRAP UP" at bounding box center [183, 160] width 302 height 256
click at [406, 351] on div "Business location Pro Home Appliance Experts [PHONE_NUMBER] Appliance Repair Re…" at bounding box center [722, 234] width 777 height 272
click at [259, 260] on div "[PHONE_NUMBER] Live | 00:39 ALL TASKS ALL TASKS ACTIVE TASKS TASKS IN WRAP UP" at bounding box center [183, 160] width 302 height 256
click at [406, 325] on div "Transfer Spam Marketing" at bounding box center [595, 316] width 514 height 41
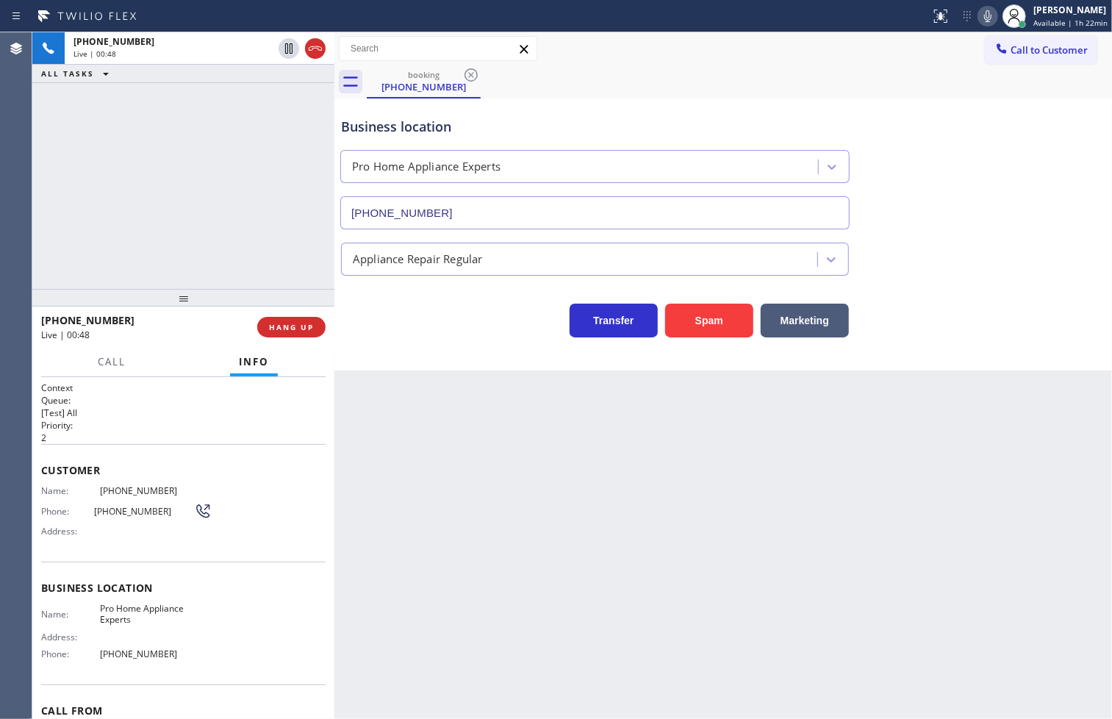
click at [106, 202] on div "[PHONE_NUMBER] Live | 00:48 ALL TASKS ALL TASKS ACTIVE TASKS TASKS IN WRAP UP" at bounding box center [183, 160] width 302 height 256
click at [406, 345] on div "Business location Pro Home Appliance Experts [PHONE_NUMBER] Appliance Repair Re…" at bounding box center [722, 234] width 777 height 272
click at [148, 206] on div "[PHONE_NUMBER] Live | 00:50 ALL TASKS ALL TASKS ACTIVE TASKS TASKS IN WRAP UP" at bounding box center [183, 160] width 302 height 256
click at [412, 353] on div "Business location Pro Home Appliance Experts [PHONE_NUMBER] Appliance Repair Re…" at bounding box center [722, 234] width 777 height 272
click at [224, 209] on div "[PHONE_NUMBER] Live | 00:52 ALL TASKS ALL TASKS ACTIVE TASKS TASKS IN WRAP UP" at bounding box center [183, 160] width 302 height 256
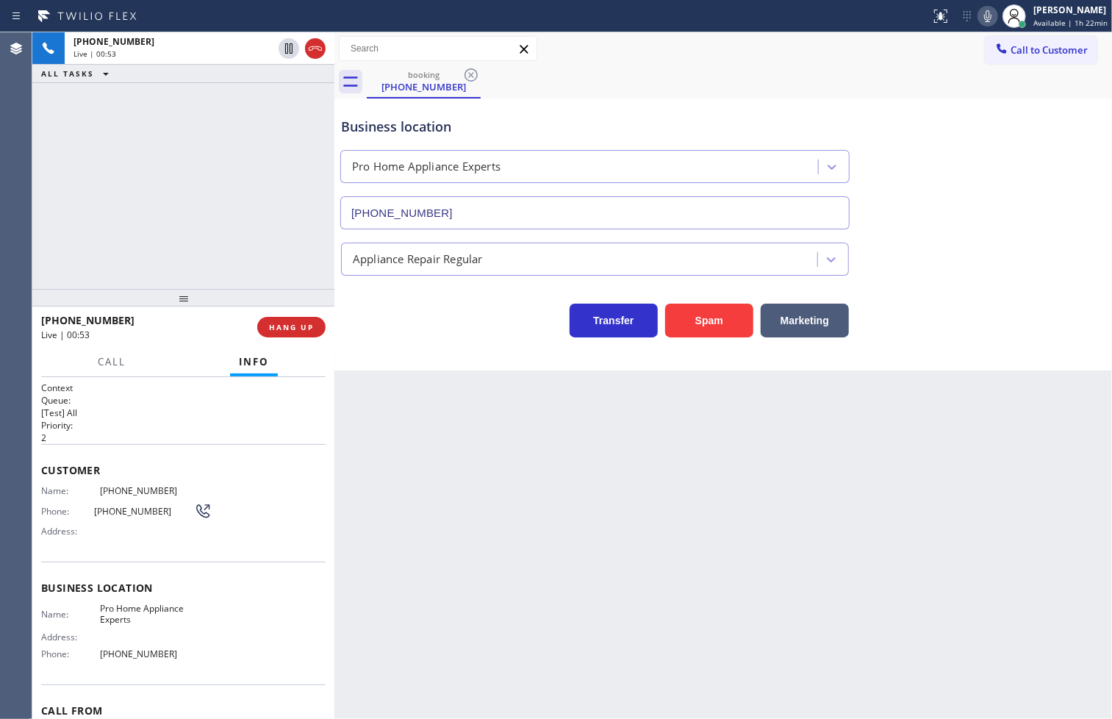
click at [224, 209] on div "[PHONE_NUMBER] Live | 00:53 ALL TASKS ALL TASKS ACTIVE TASKS TASKS IN WRAP UP" at bounding box center [183, 160] width 302 height 256
click at [291, 318] on button "HANG UP" at bounding box center [291, 327] width 68 height 21
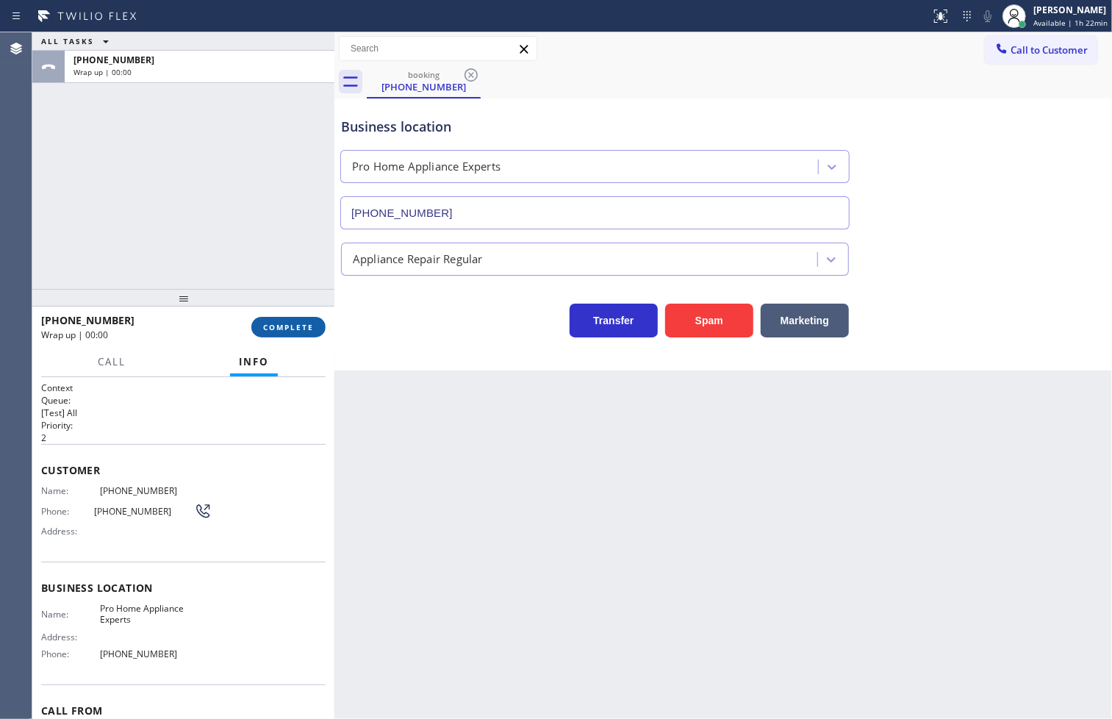
click at [291, 323] on span "COMPLETE" at bounding box center [288, 327] width 51 height 10
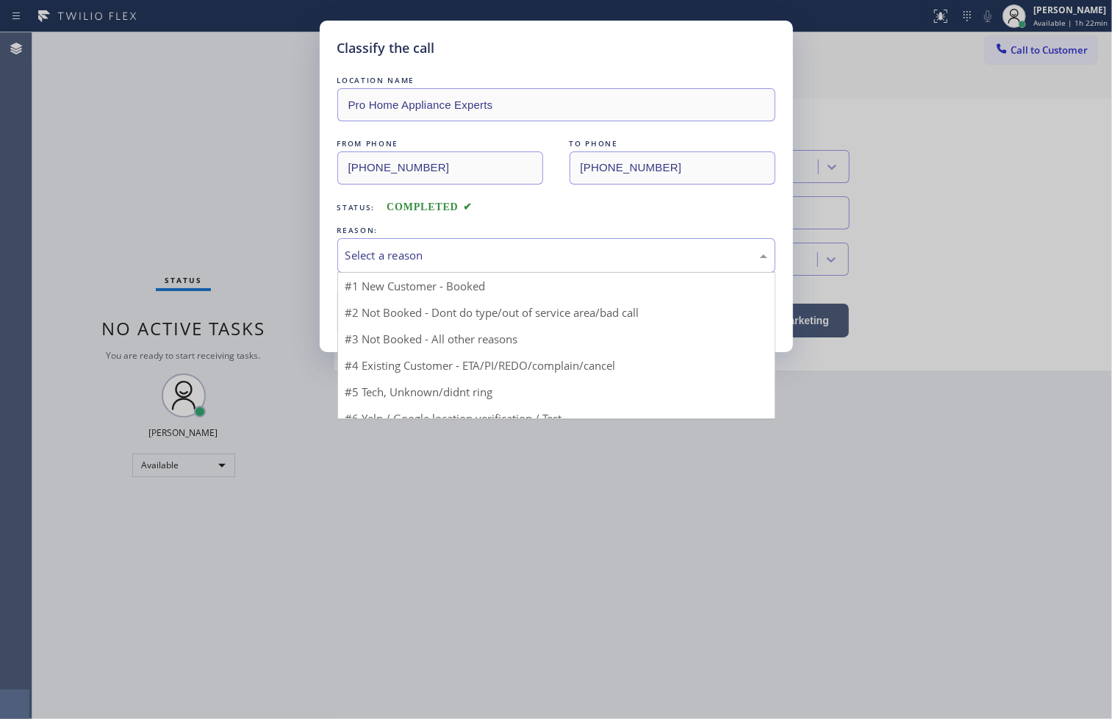
click at [406, 257] on div "Select a reason" at bounding box center [556, 255] width 422 height 17
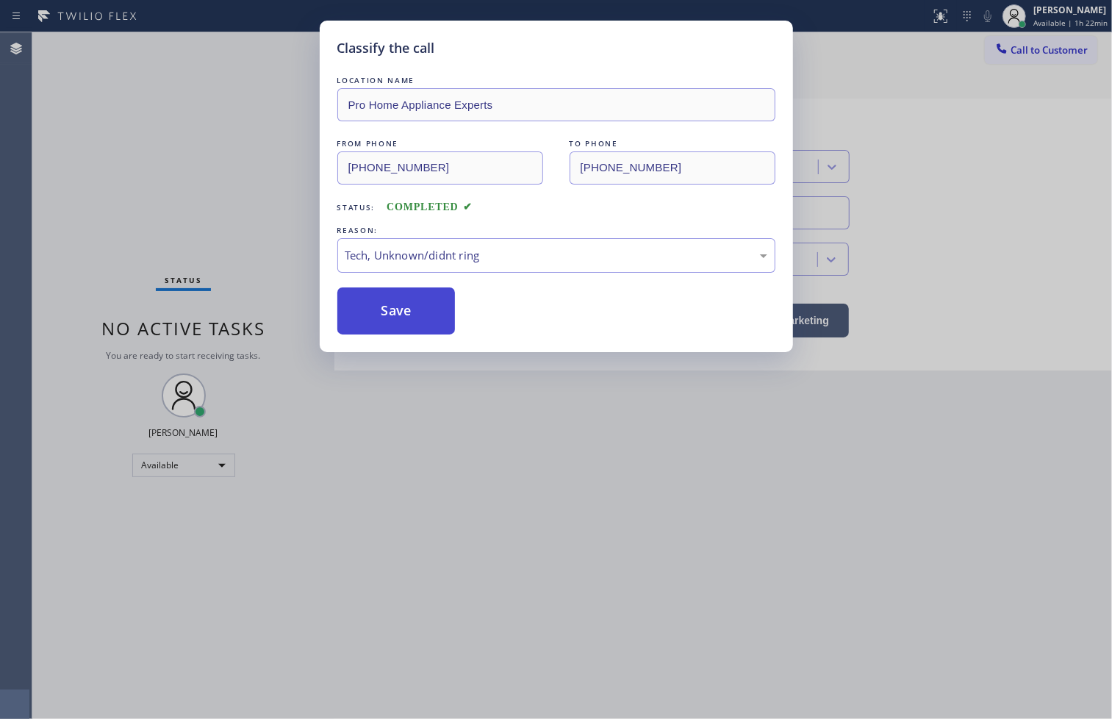
click at [408, 329] on button "Save" at bounding box center [396, 310] width 118 height 47
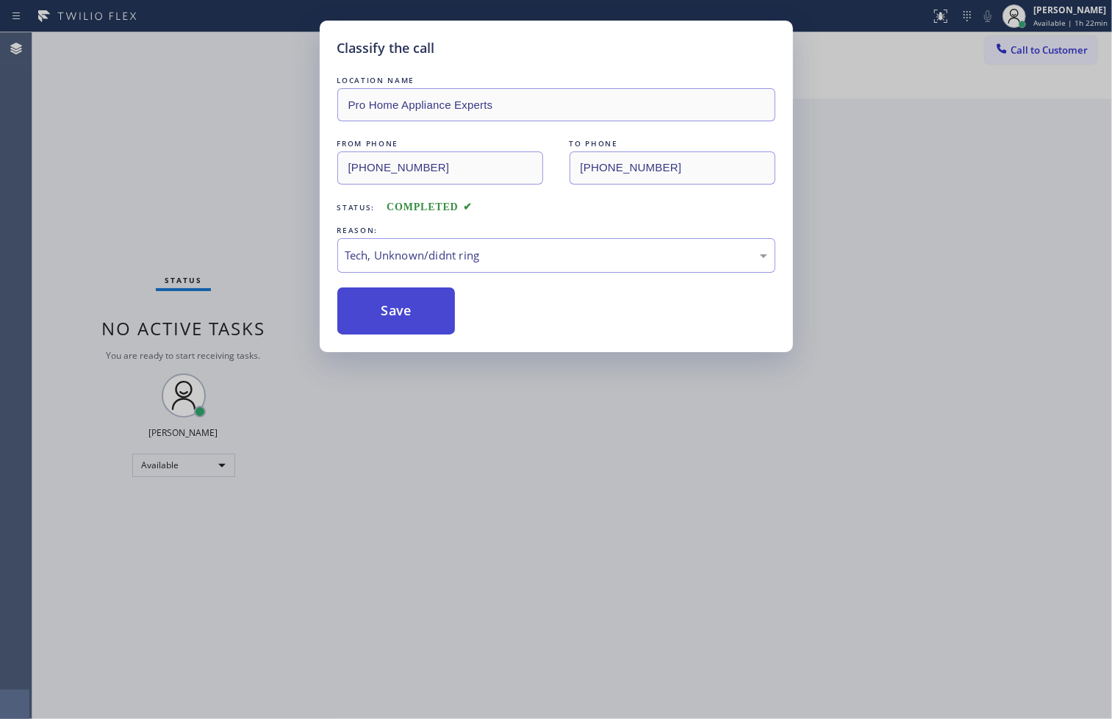
click at [408, 326] on button "Save" at bounding box center [396, 310] width 118 height 47
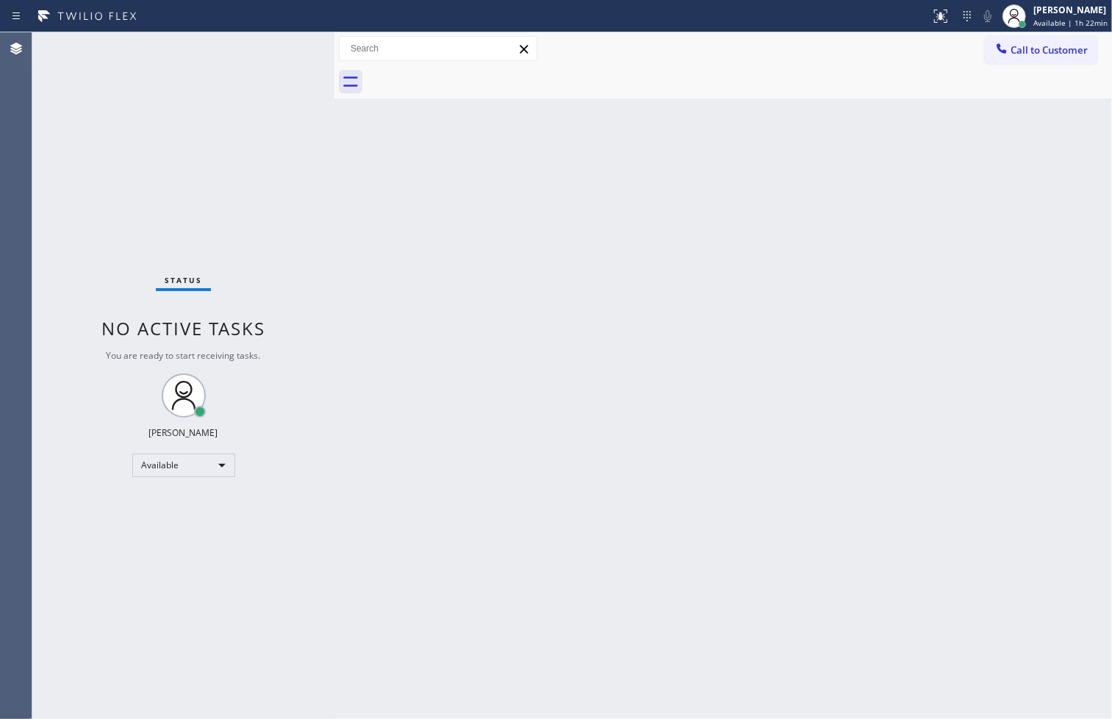
click at [299, 40] on div "Status No active tasks You are ready to start receiving tasks. [PERSON_NAME]" at bounding box center [183, 375] width 302 height 686
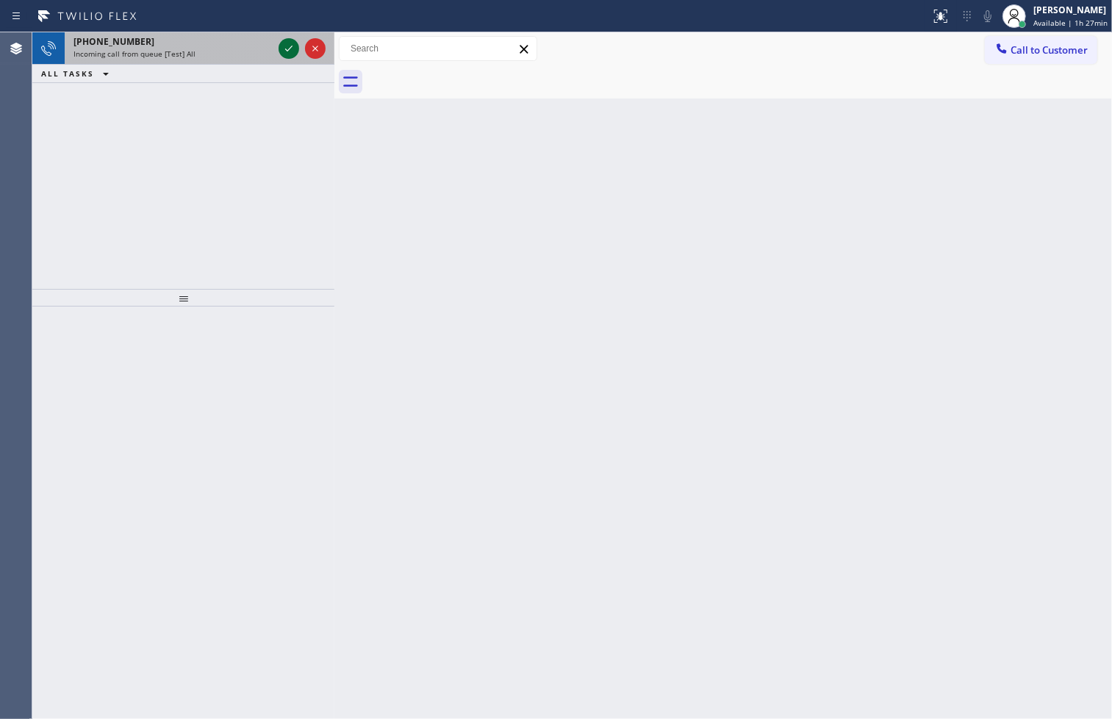
click at [287, 47] on icon at bounding box center [289, 49] width 18 height 18
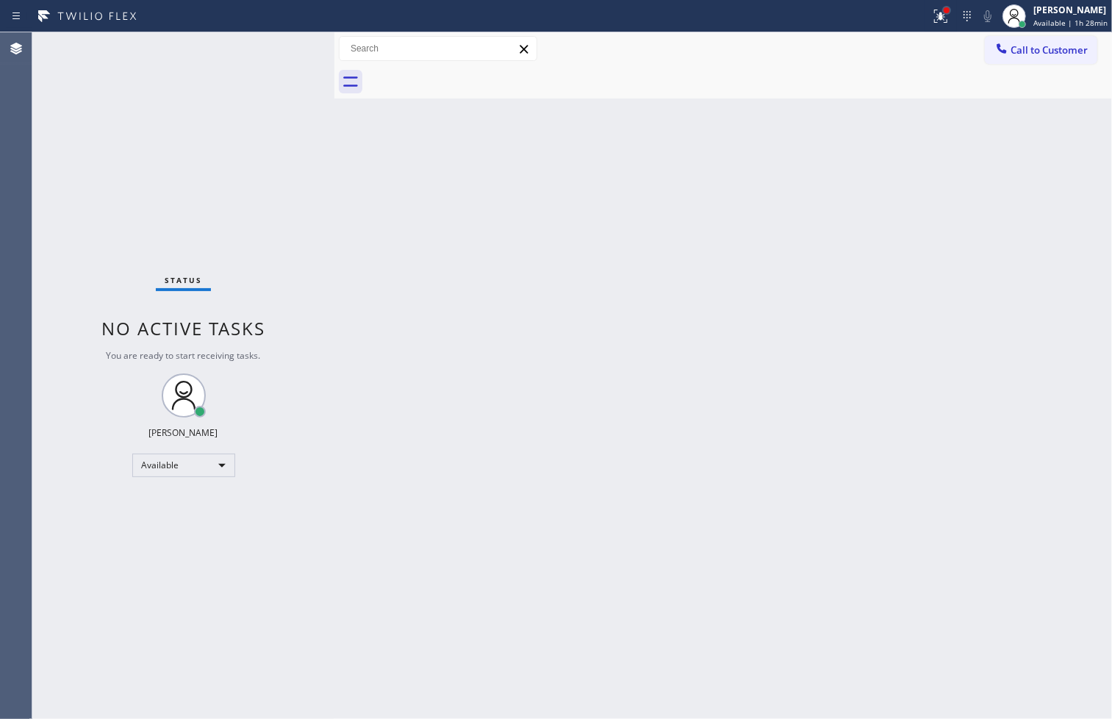
click at [942, 6] on div at bounding box center [946, 10] width 9 height 9
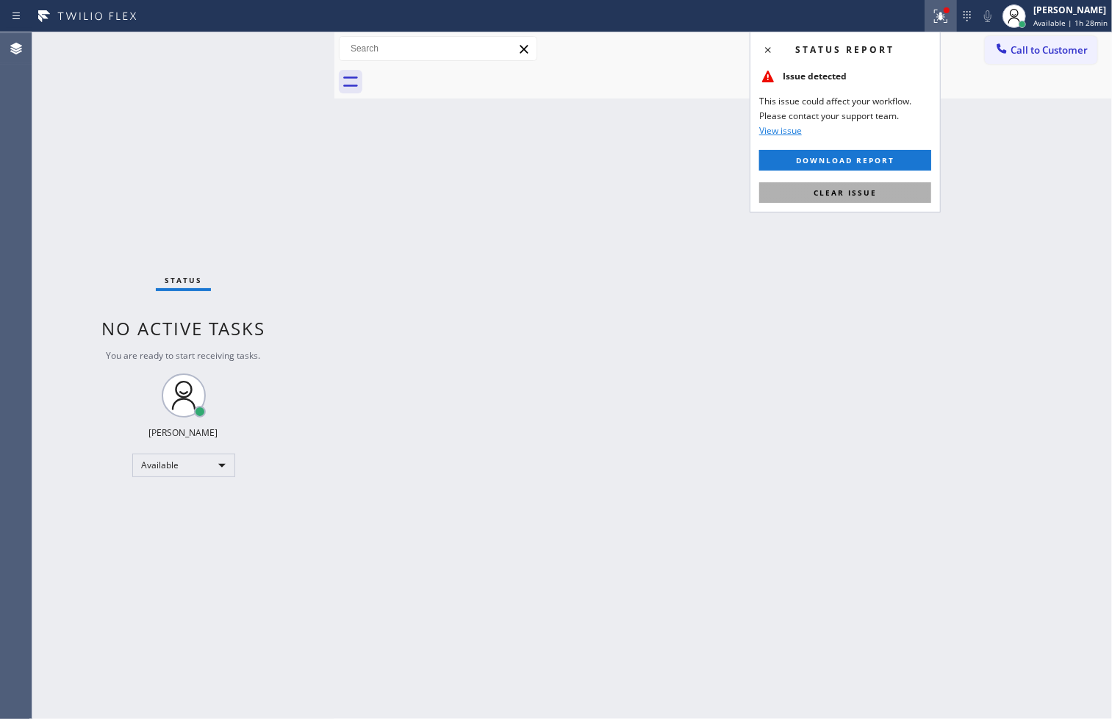
click at [871, 198] on button "Clear issue" at bounding box center [845, 192] width 172 height 21
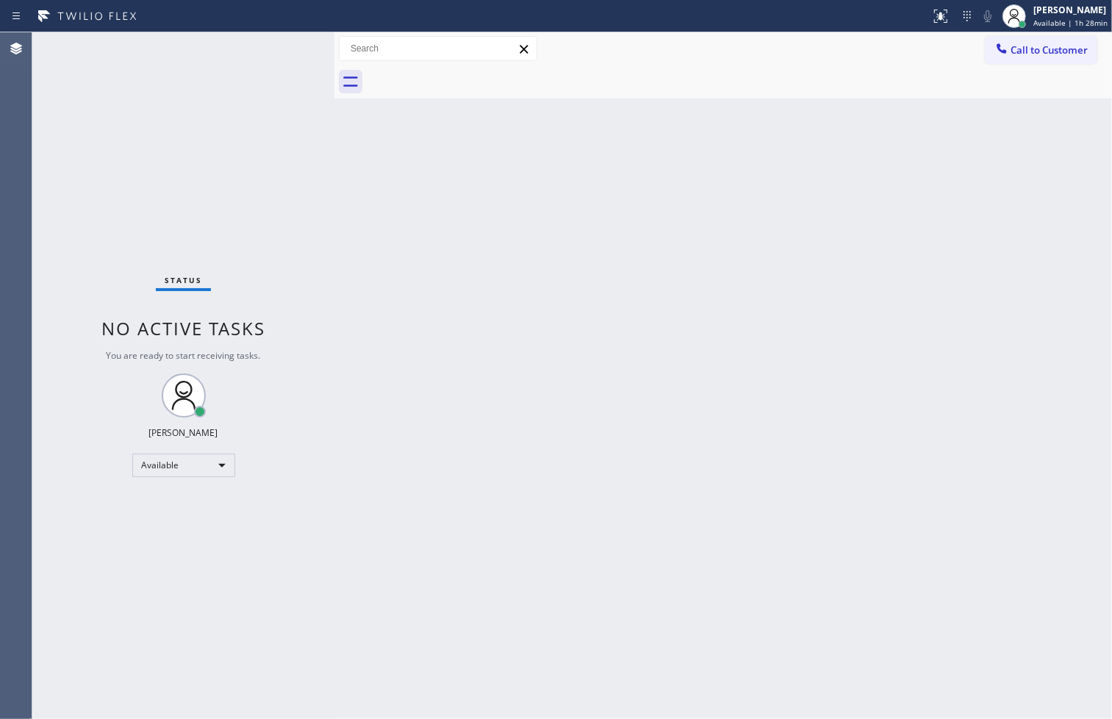
click at [170, 113] on div "Status No active tasks You are ready to start receiving tasks. [PERSON_NAME]" at bounding box center [183, 375] width 302 height 686
click at [269, 48] on div "Status No active tasks You are ready to start receiving tasks. [PERSON_NAME]" at bounding box center [183, 375] width 302 height 686
click at [280, 43] on div "Status No active tasks You are ready to start receiving tasks. [PERSON_NAME]" at bounding box center [183, 375] width 302 height 686
click at [119, 221] on div "Status No active tasks You are ready to start receiving tasks. [PERSON_NAME]" at bounding box center [183, 375] width 302 height 686
click at [287, 42] on div "Status No active tasks You are ready to start receiving tasks. [PERSON_NAME]" at bounding box center [183, 375] width 302 height 686
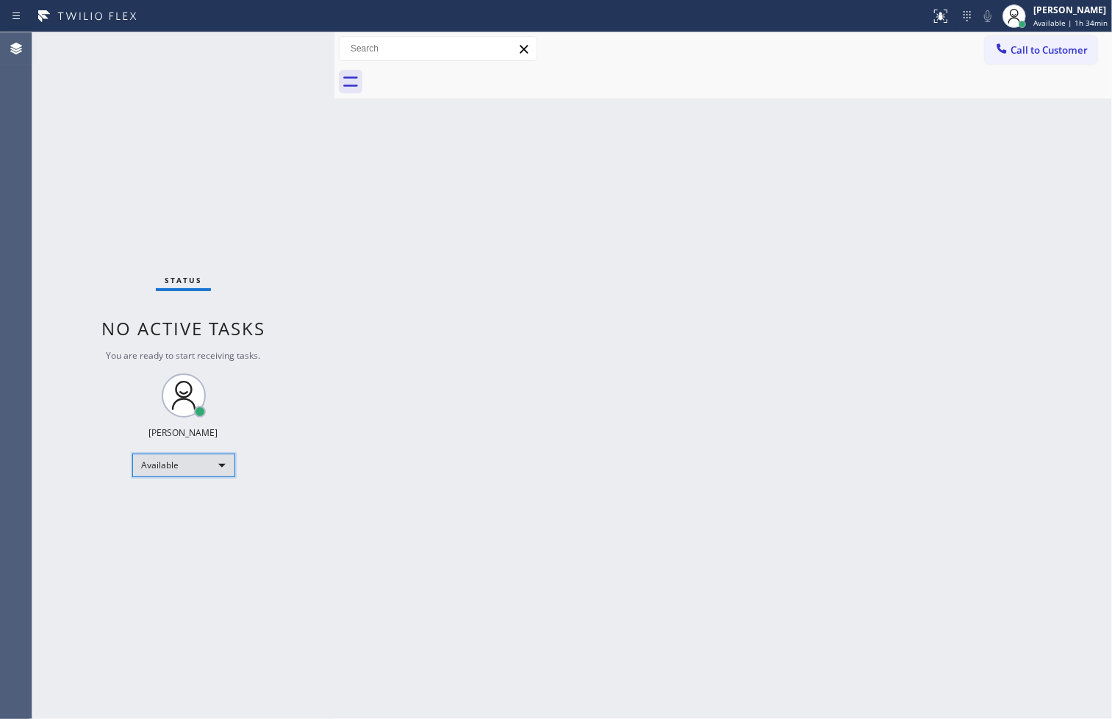
click at [222, 467] on div "Available" at bounding box center [183, 465] width 103 height 24
click at [201, 539] on li "Break" at bounding box center [182, 540] width 100 height 18
click at [71, 495] on div "Status No active tasks Change activity state to start receiving tasks. [PERSON_…" at bounding box center [183, 375] width 302 height 686
click at [222, 466] on div "Break" at bounding box center [183, 465] width 103 height 24
click at [194, 508] on li "Available" at bounding box center [182, 504] width 100 height 18
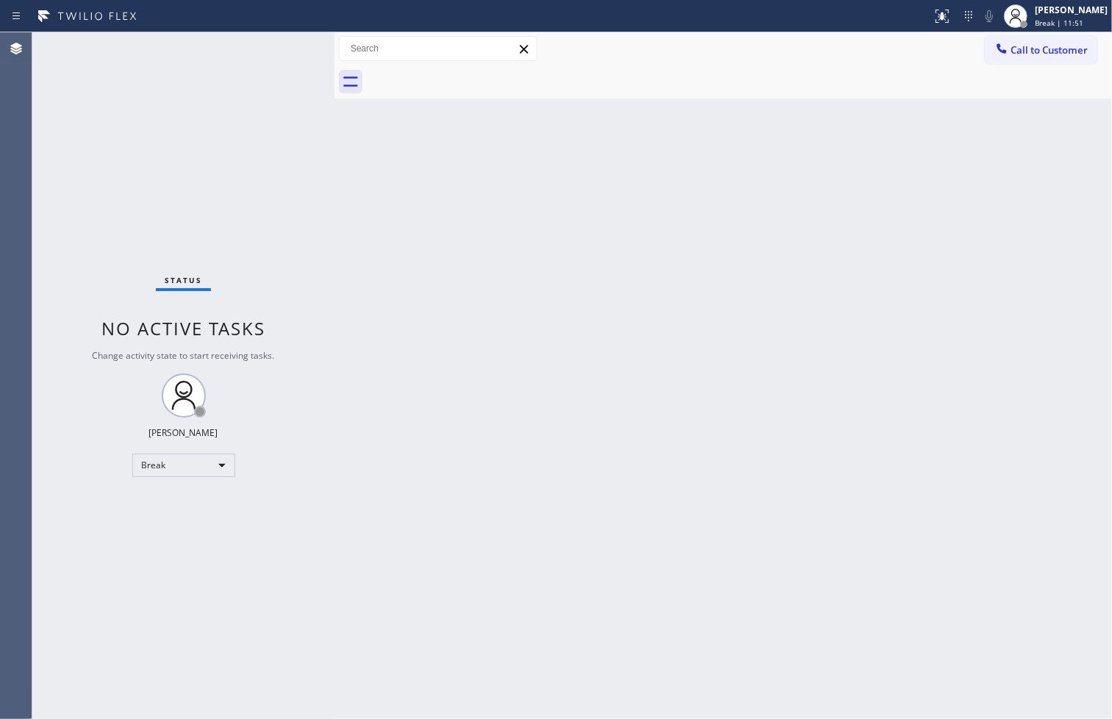
click at [472, 456] on div "Back to Dashboard Change Sender ID Customers Technicians Select a contact Outbo…" at bounding box center [722, 375] width 777 height 686
click at [470, 439] on div "Back to Dashboard Change Sender ID Customers Technicians Select a contact Outbo…" at bounding box center [722, 375] width 777 height 686
click at [318, 258] on div "Status No active tasks You are ready to start receiving tasks. [PERSON_NAME]" at bounding box center [183, 375] width 302 height 686
click at [292, 44] on div "Status No active tasks You are ready to start receiving tasks. [PERSON_NAME]" at bounding box center [183, 375] width 302 height 686
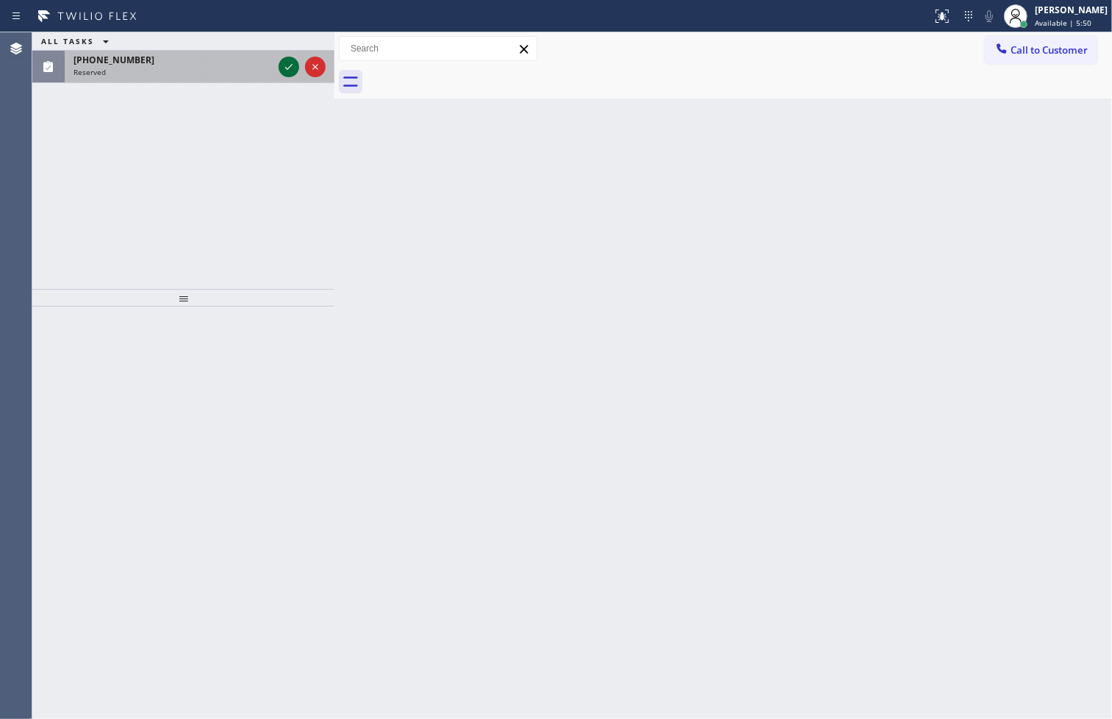
click at [290, 60] on icon at bounding box center [289, 67] width 18 height 18
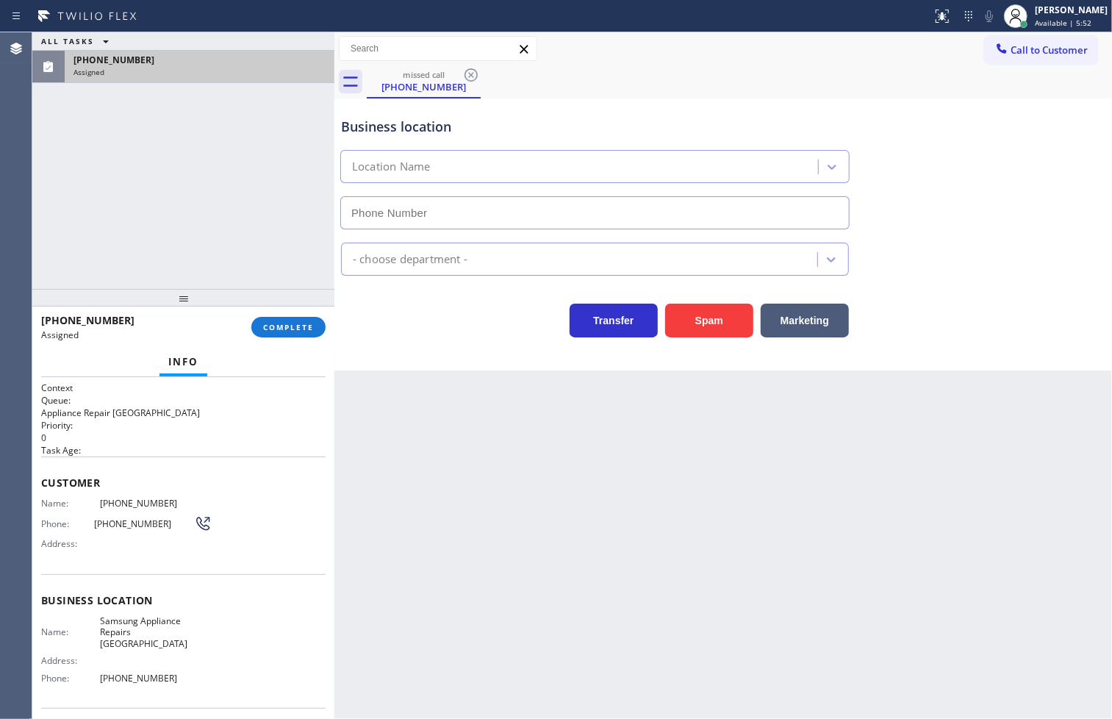
type input "[PHONE_NUMBER]"
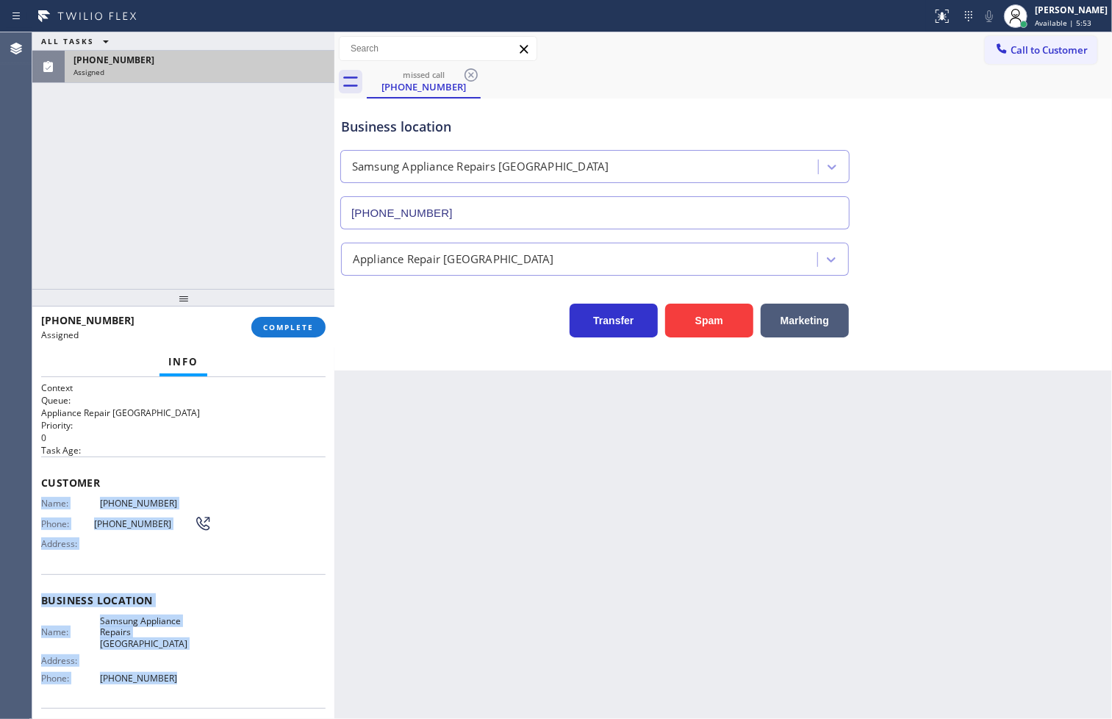
drag, startPoint x: 40, startPoint y: 506, endPoint x: 203, endPoint y: 692, distance: 247.4
click at [203, 692] on div "Context Queue: Appliance Repair High End Priority: 0 Task Age: Customer Name: […" at bounding box center [183, 600] width 284 height 438
copy div "Name: [PHONE_NUMBER] Phone: [PHONE_NUMBER] Address: Business location Name: Sam…"
click at [277, 322] on span "COMPLETE" at bounding box center [288, 327] width 51 height 10
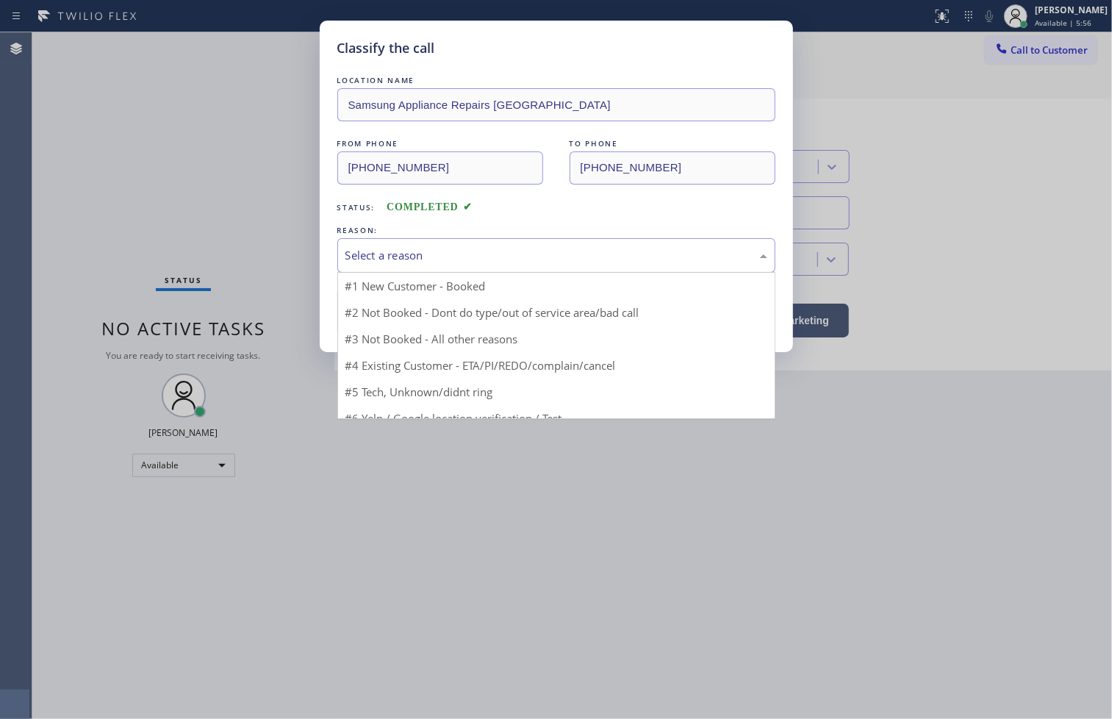
click at [404, 252] on div "Select a reason" at bounding box center [556, 255] width 422 height 17
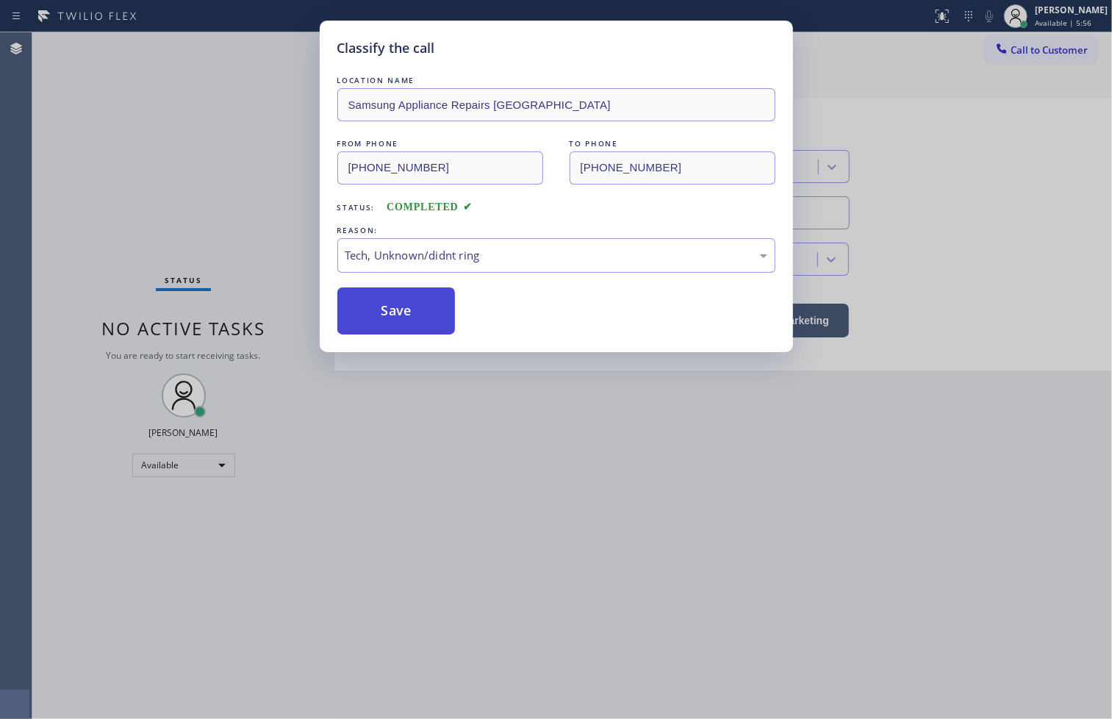
click at [406, 318] on button "Save" at bounding box center [396, 310] width 118 height 47
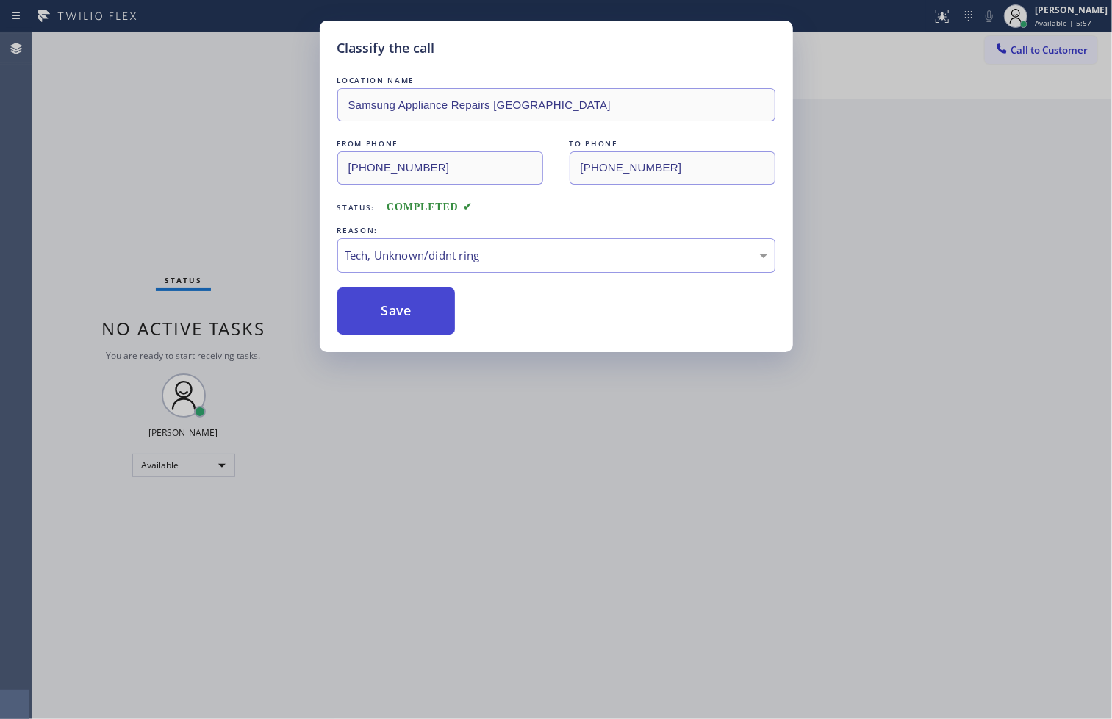
click at [406, 318] on button "Save" at bounding box center [396, 310] width 118 height 47
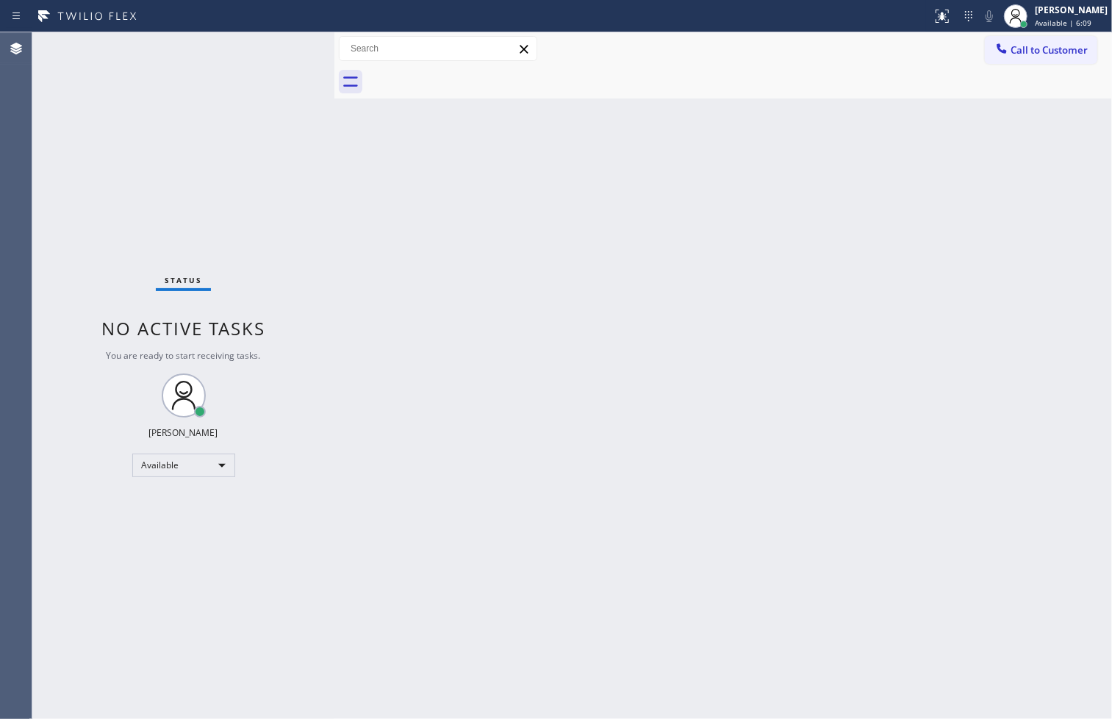
click at [103, 203] on div "Status No active tasks You are ready to start receiving tasks. [PERSON_NAME]" at bounding box center [183, 375] width 302 height 686
click at [302, 44] on div "Status No active tasks You are ready to start receiving tasks. [PERSON_NAME]" at bounding box center [183, 375] width 302 height 686
click at [688, 509] on div "Back to Dashboard Change Sender ID Customers Technicians Select a contact Outbo…" at bounding box center [722, 375] width 777 height 686
click at [284, 53] on div "Status No active tasks You are ready to start receiving tasks. [PERSON_NAME]" at bounding box center [183, 375] width 302 height 686
click at [382, 203] on div "Back to Dashboard Change Sender ID Customers Technicians Select a contact Outbo…" at bounding box center [722, 375] width 777 height 686
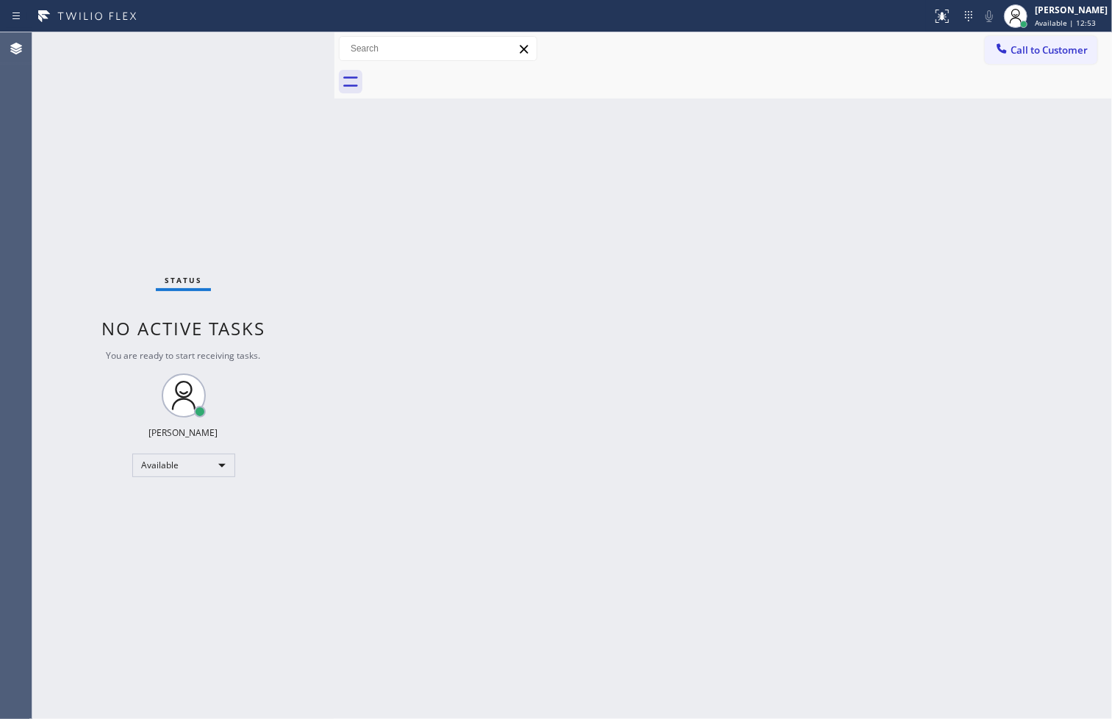
click at [256, 60] on div "Status No active tasks You are ready to start receiving tasks. [PERSON_NAME]" at bounding box center [183, 375] width 302 height 686
click at [284, 44] on div "Status No active tasks You are ready to start receiving tasks. [PERSON_NAME]" at bounding box center [183, 375] width 302 height 686
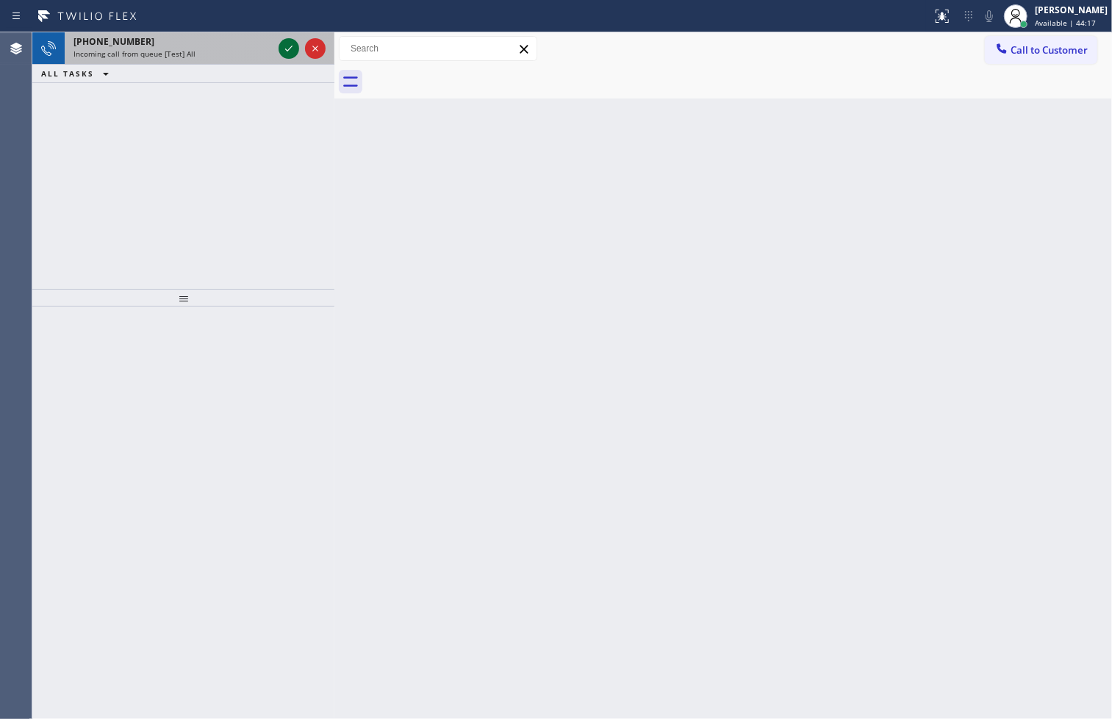
click at [281, 44] on icon at bounding box center [289, 49] width 18 height 18
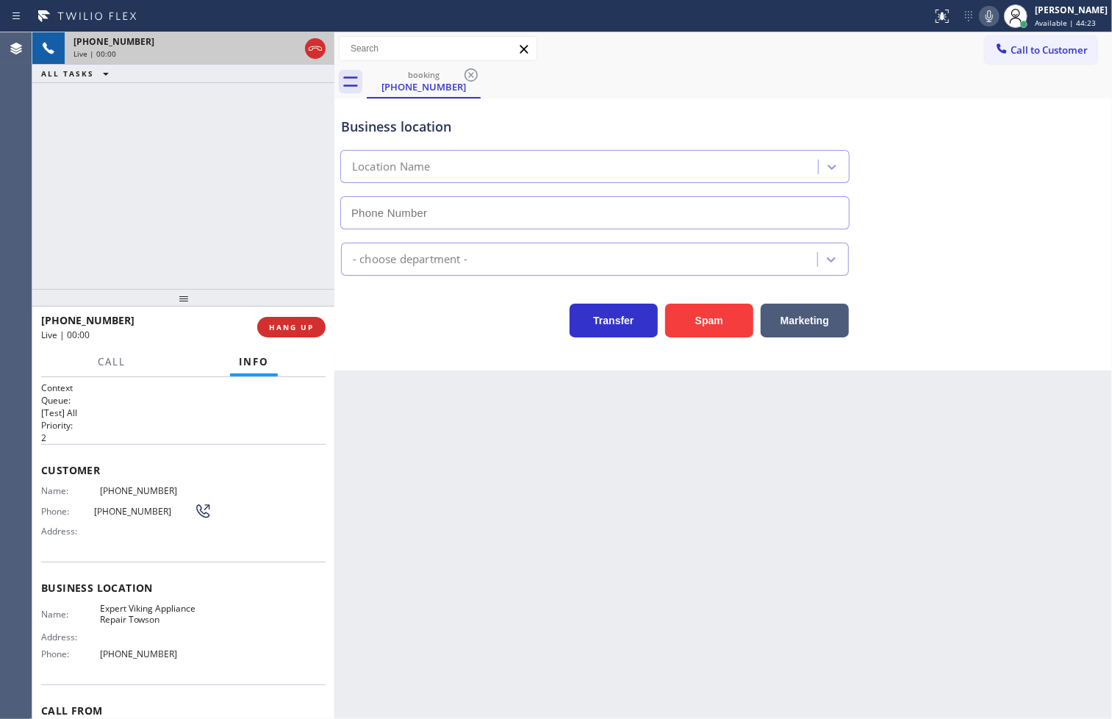
type input "[PHONE_NUMBER]"
click at [906, 137] on div "Business location Expert Viking Appliance Repair [GEOGRAPHIC_DATA] [PHONE_NUMBE…" at bounding box center [723, 162] width 770 height 133
click at [985, 16] on icon at bounding box center [988, 16] width 7 height 12
click at [984, 16] on rect at bounding box center [989, 15] width 10 height 10
click at [985, 16] on icon at bounding box center [988, 16] width 7 height 12
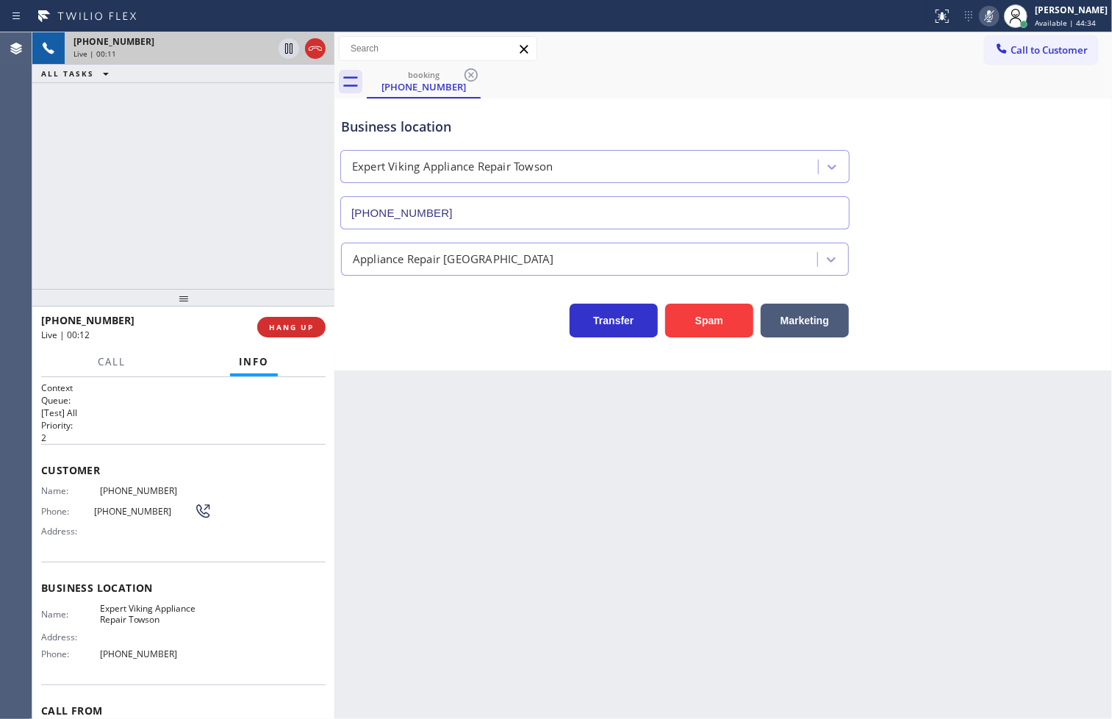
click at [984, 16] on rect at bounding box center [989, 15] width 10 height 10
click at [211, 251] on div "[PHONE_NUMBER] Live | 00:22 ALL TASKS ALL TASKS ACTIVE TASKS TASKS IN WRAP UP" at bounding box center [183, 160] width 302 height 256
click at [395, 326] on div "Transfer Spam Marketing" at bounding box center [595, 316] width 514 height 41
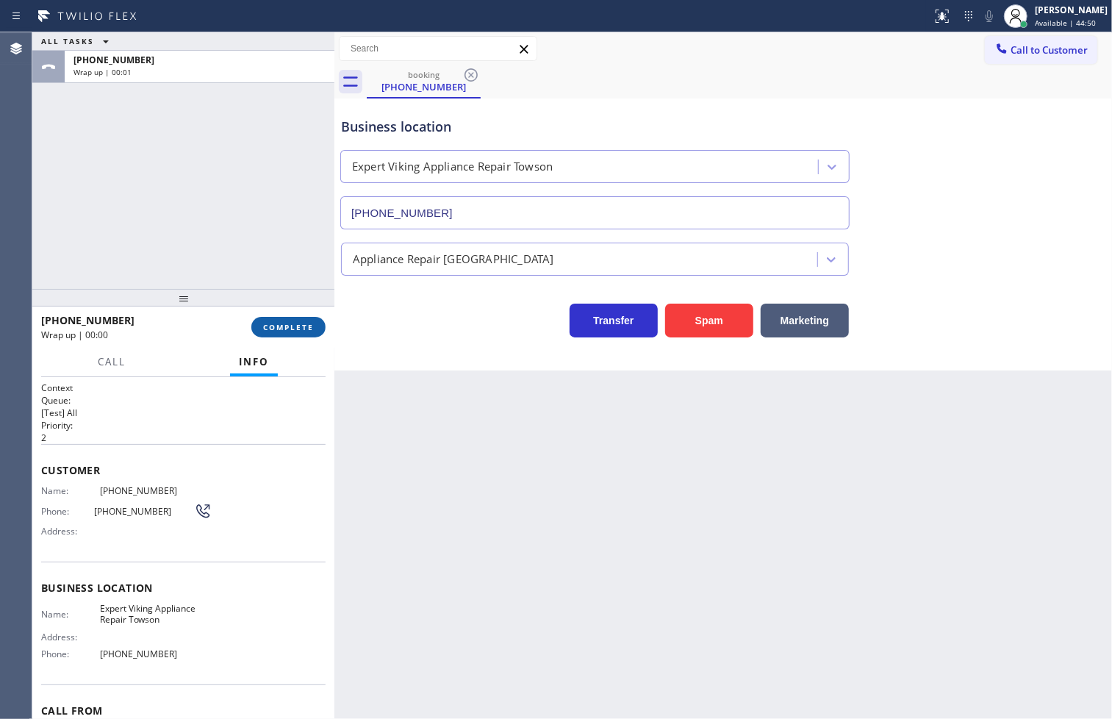
click at [307, 323] on span "COMPLETE" at bounding box center [288, 327] width 51 height 10
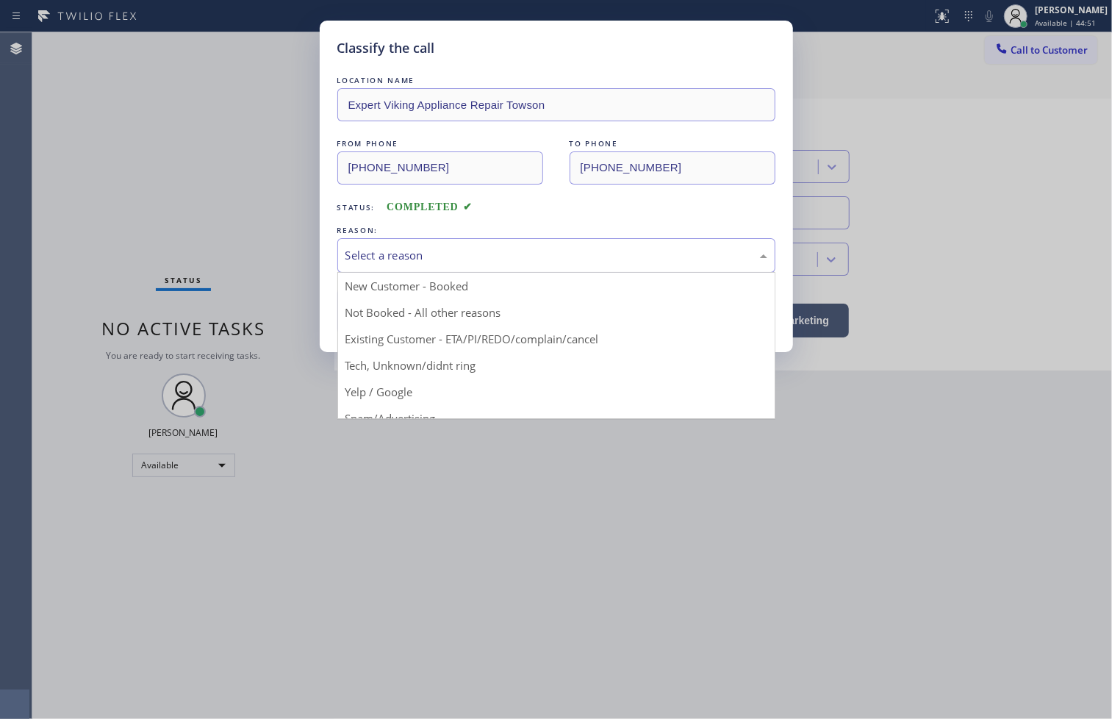
click at [378, 262] on div "Select a reason" at bounding box center [556, 255] width 422 height 17
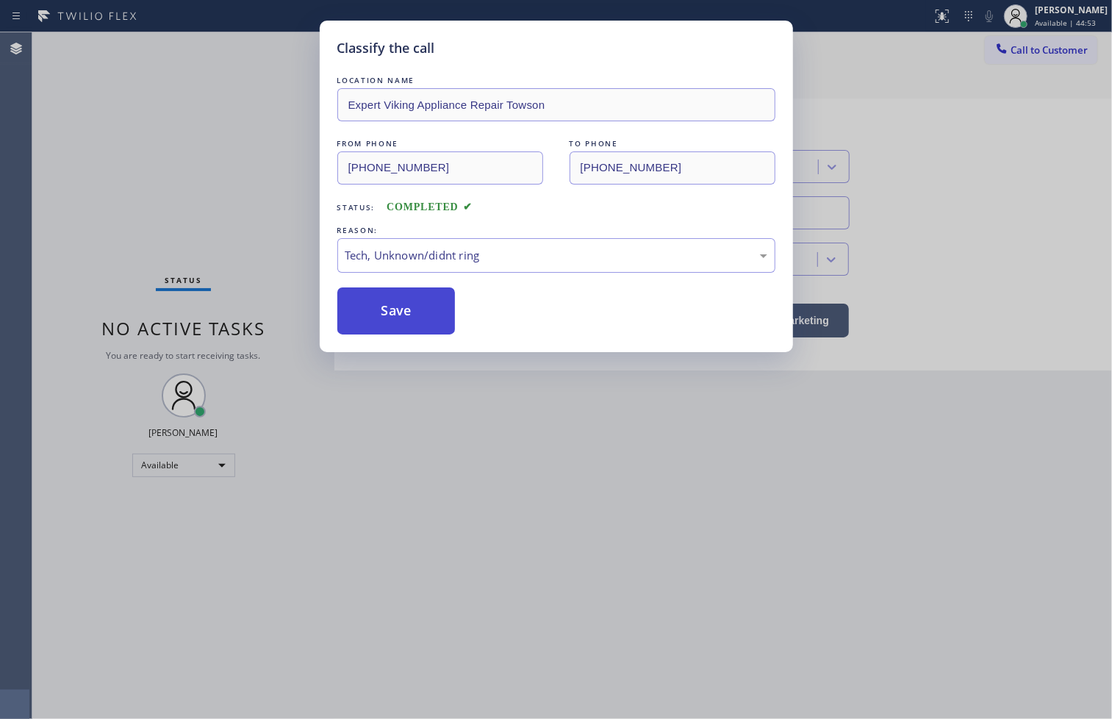
click at [399, 320] on button "Save" at bounding box center [396, 310] width 118 height 47
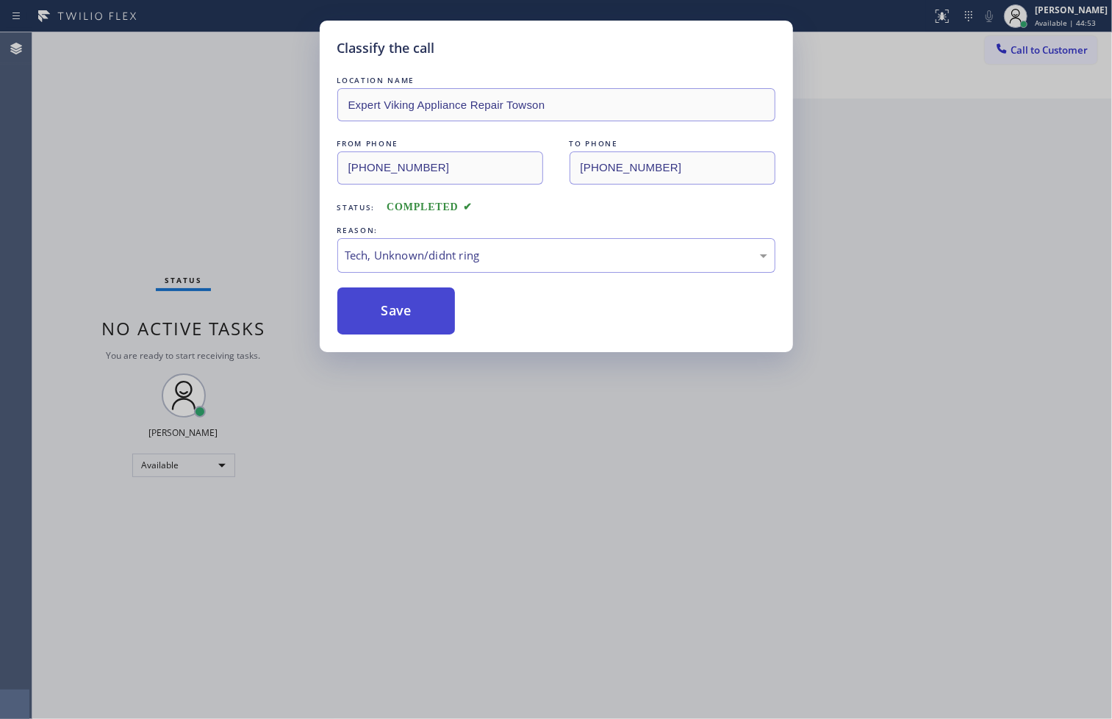
click at [399, 320] on button "Save" at bounding box center [396, 310] width 118 height 47
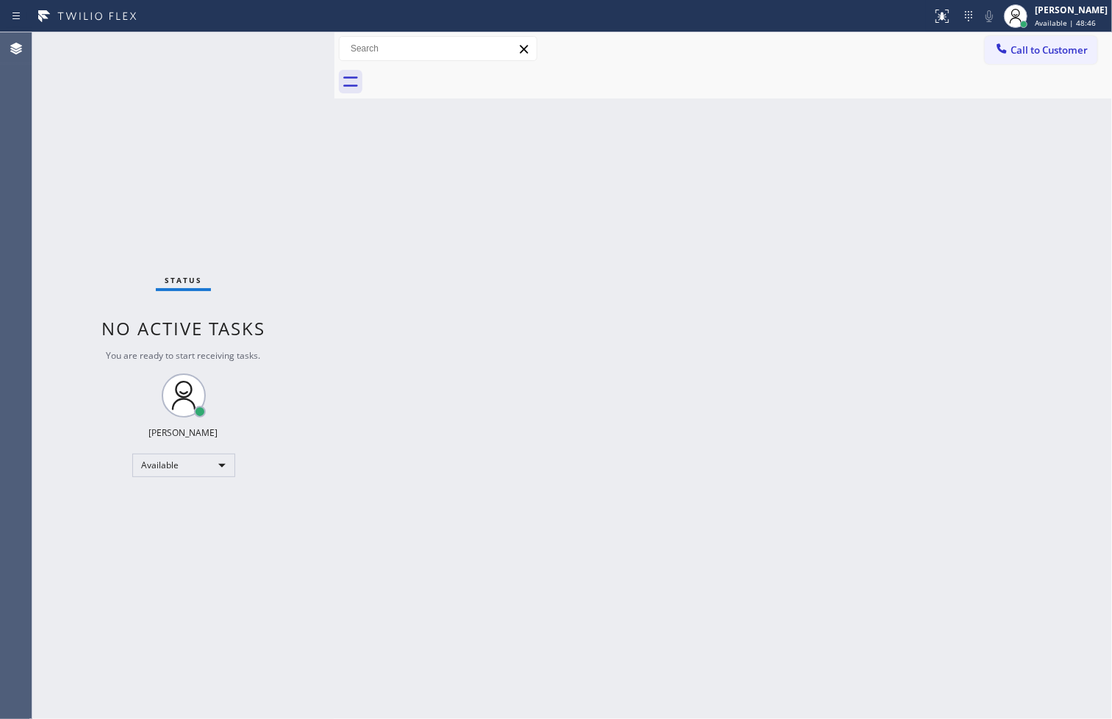
click at [54, 94] on div "Status No active tasks You are ready to start receiving tasks. [PERSON_NAME]" at bounding box center [183, 375] width 302 height 686
click at [285, 40] on div "Status No active tasks You are ready to start receiving tasks. [PERSON_NAME]" at bounding box center [183, 375] width 302 height 686
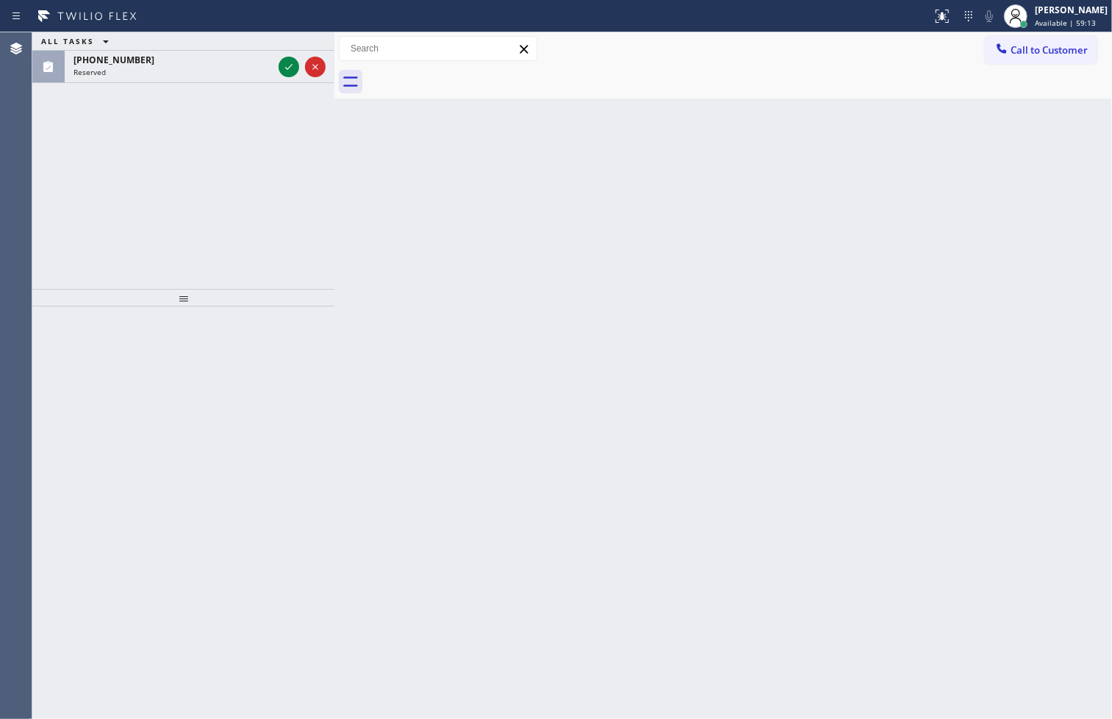
click at [137, 174] on div "ALL TASKS ALL TASKS ACTIVE TASKS TASKS IN WRAP UP [PHONE_NUMBER] Reserved" at bounding box center [183, 160] width 302 height 256
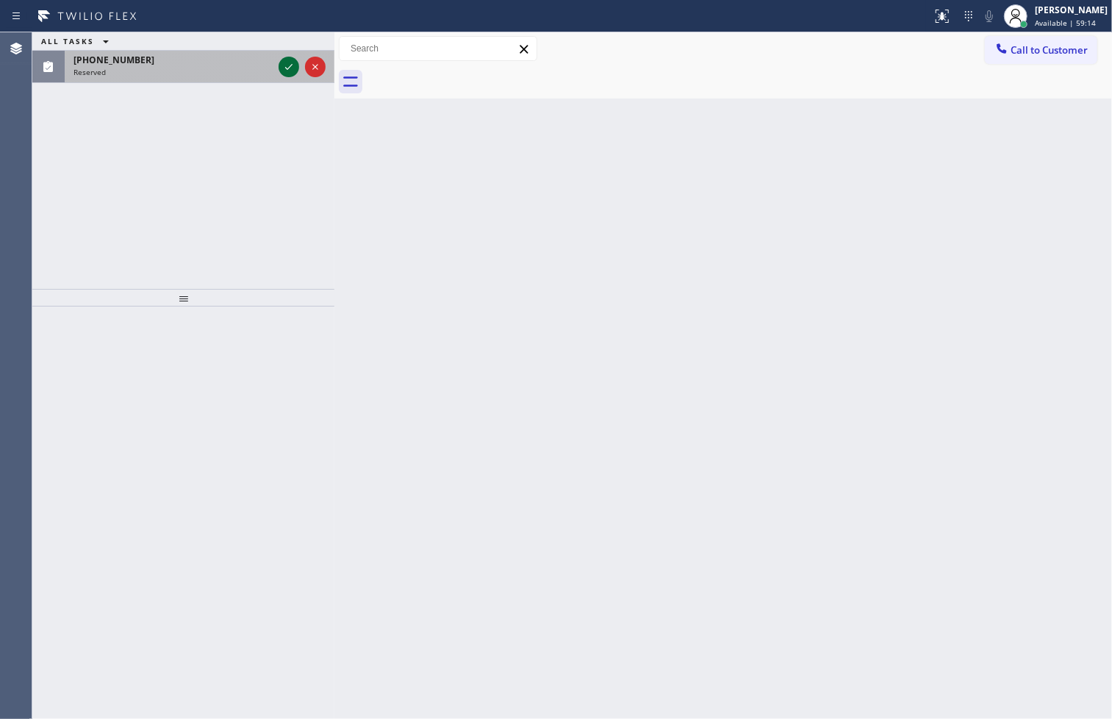
click at [289, 65] on icon at bounding box center [289, 67] width 18 height 18
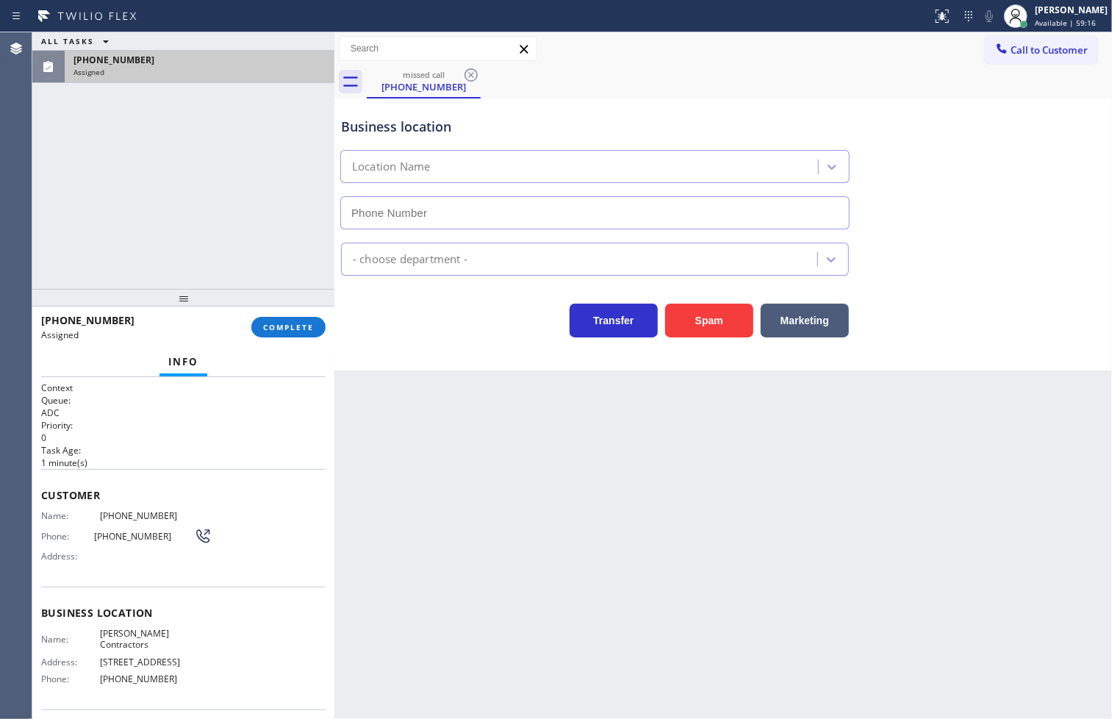
type input "[PHONE_NUMBER]"
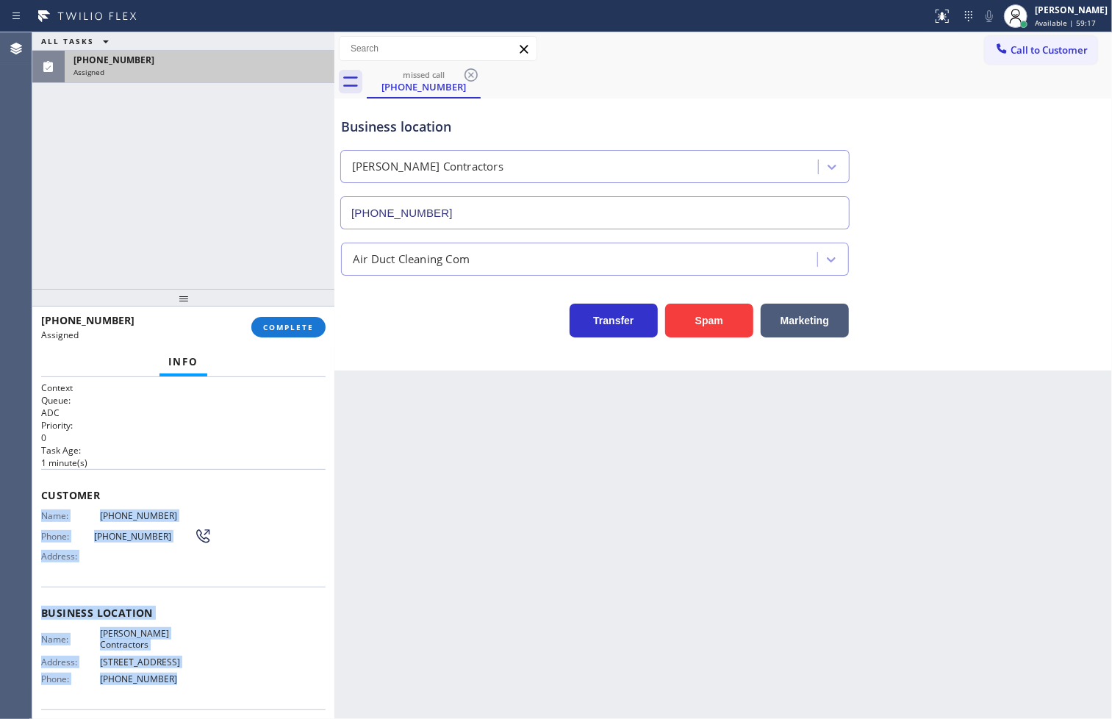
drag, startPoint x: 42, startPoint y: 519, endPoint x: 177, endPoint y: 680, distance: 210.8
click at [177, 680] on div "Context Queue: ADC Priority: 0 Task Age: [DEMOGRAPHIC_DATA] minute(s) Customer …" at bounding box center [183, 600] width 284 height 439
copy div "Name: [PHONE_NUMBER] Phone: [PHONE_NUMBER] Address: Business location Name: [PE…"
click at [307, 326] on span "COMPLETE" at bounding box center [288, 327] width 51 height 10
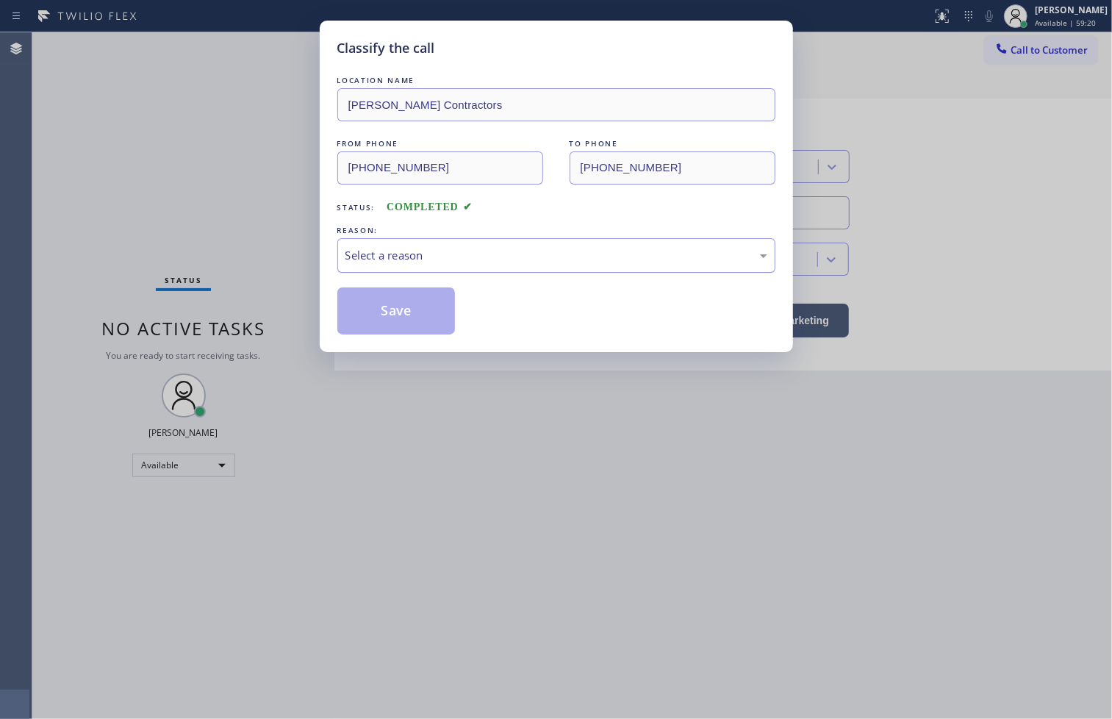
click at [402, 270] on div "Select a reason" at bounding box center [556, 255] width 438 height 35
click at [394, 326] on button "Save" at bounding box center [396, 310] width 118 height 47
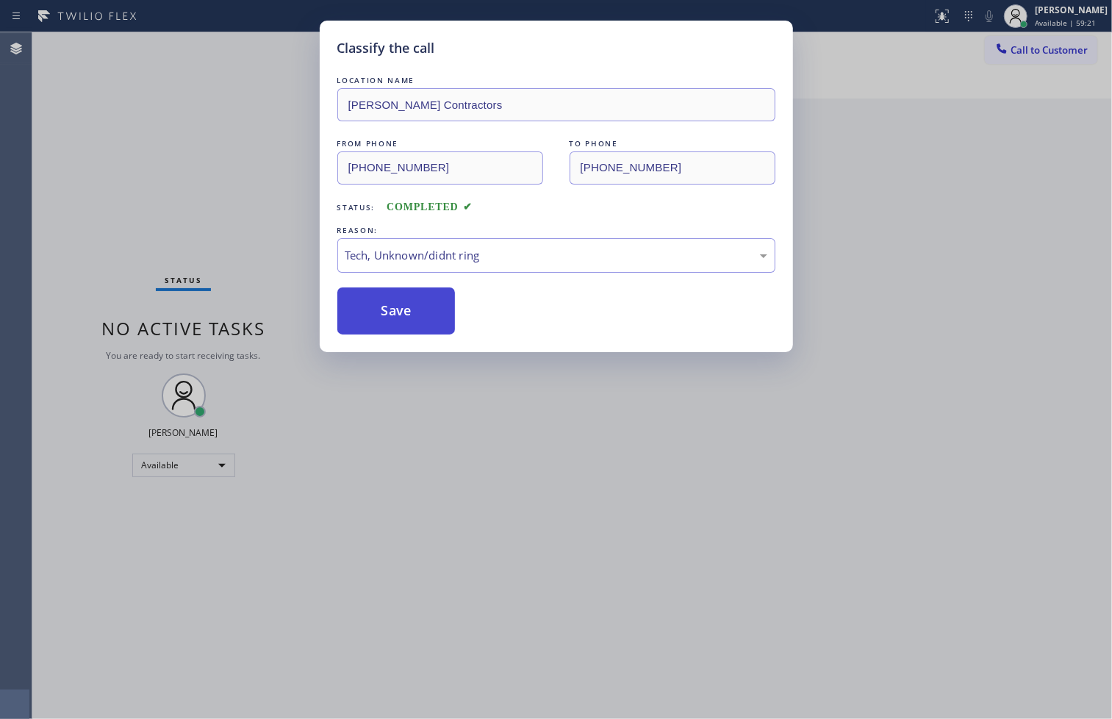
click at [394, 326] on button "Save" at bounding box center [396, 310] width 118 height 47
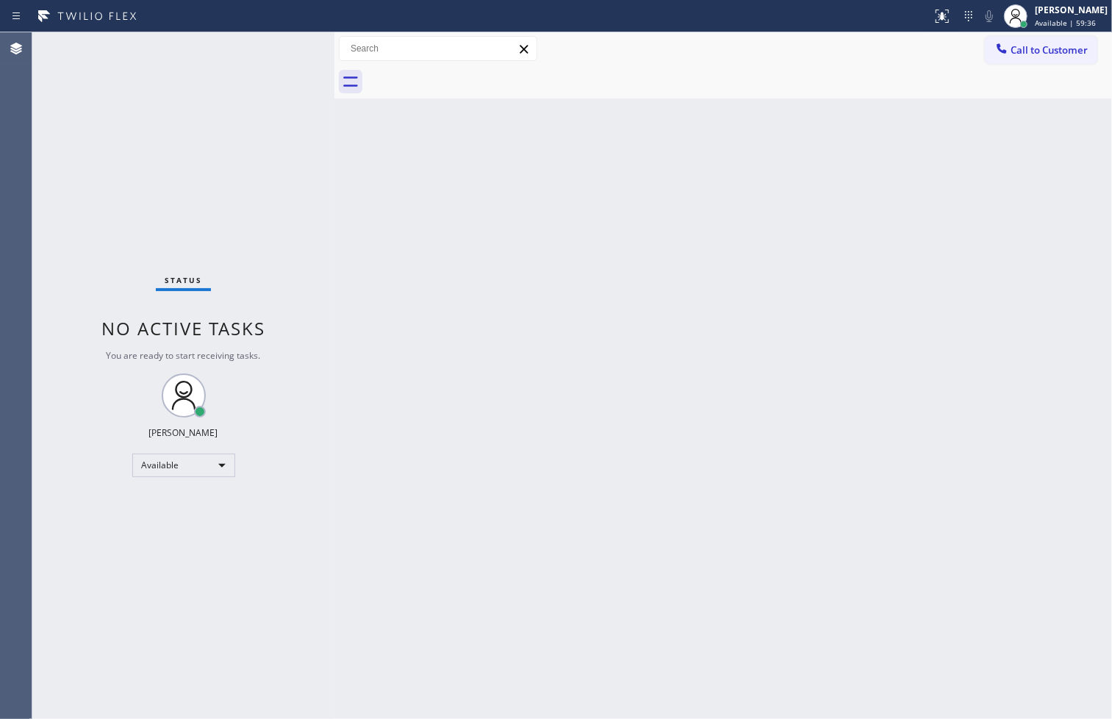
click at [114, 82] on div "Status No active tasks You are ready to start receiving tasks. [PERSON_NAME]" at bounding box center [183, 375] width 302 height 686
click at [267, 54] on div "Status No active tasks You are ready to start receiving tasks. [PERSON_NAME]" at bounding box center [183, 375] width 302 height 686
click at [209, 464] on div "Available" at bounding box center [183, 465] width 103 height 24
click at [188, 534] on li "Break" at bounding box center [182, 540] width 100 height 18
click at [43, 507] on div "Status No active tasks Change activity state to start receiving tasks. [PERSON_…" at bounding box center [183, 375] width 302 height 686
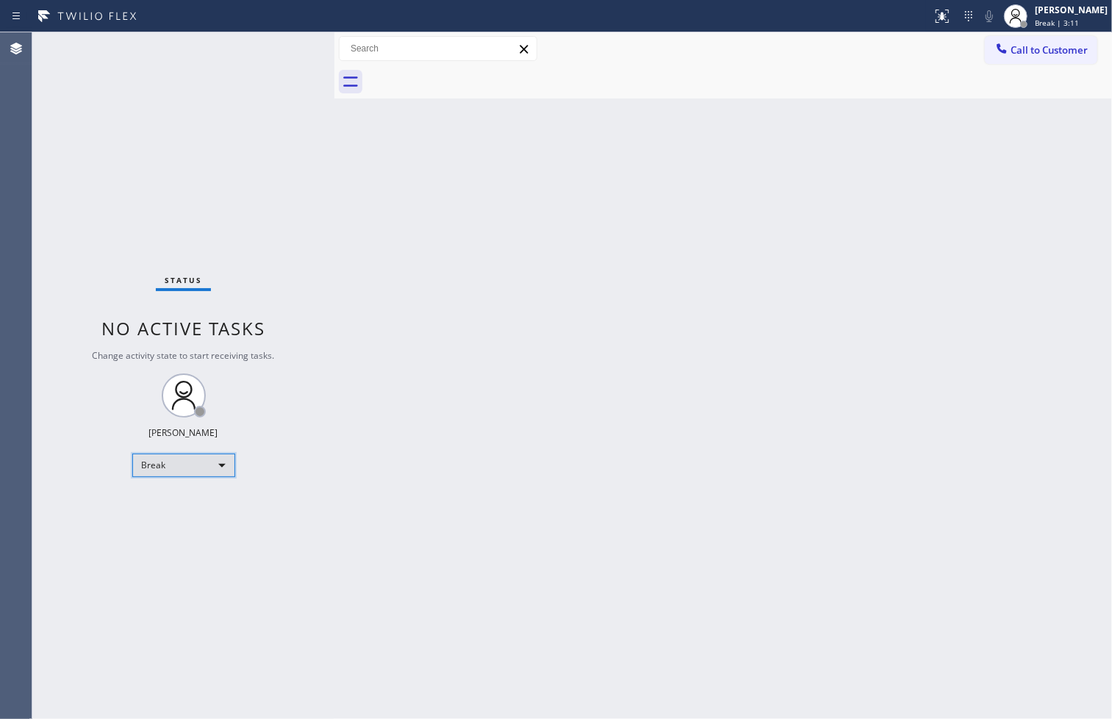
click at [198, 468] on div "Break" at bounding box center [183, 465] width 103 height 24
click at [201, 495] on li "Available" at bounding box center [182, 504] width 100 height 18
click at [586, 325] on div "Back to Dashboard Change Sender ID Customers Technicians Select a contact Outbo…" at bounding box center [722, 375] width 777 height 686
drag, startPoint x: 268, startPoint y: 202, endPoint x: 318, endPoint y: 121, distance: 95.7
click at [287, 185] on div "Status No active tasks Change activity state to start receiving tasks. [PERSON_…" at bounding box center [183, 375] width 302 height 686
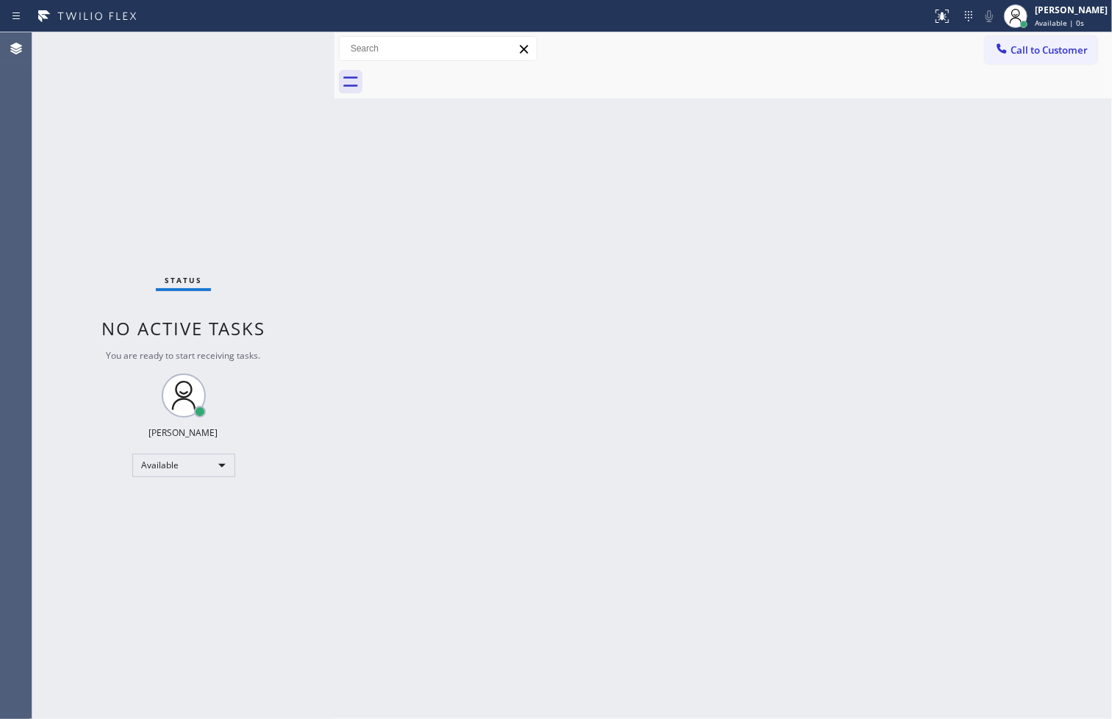
click at [279, 49] on div "Status No active tasks You are ready to start receiving tasks. [PERSON_NAME]" at bounding box center [183, 375] width 302 height 686
click at [75, 600] on div "Status No active tasks You are ready to start receiving tasks. [PERSON_NAME]" at bounding box center [183, 375] width 302 height 686
click at [79, 144] on div "Status No active tasks You are ready to start receiving tasks. [PERSON_NAME]" at bounding box center [183, 375] width 302 height 686
click at [894, 434] on div "Back to Dashboard Change Sender ID Customers Technicians Select a contact Outbo…" at bounding box center [722, 375] width 777 height 686
click at [285, 215] on div "Status No active tasks You are ready to start receiving tasks. [PERSON_NAME]" at bounding box center [183, 375] width 302 height 686
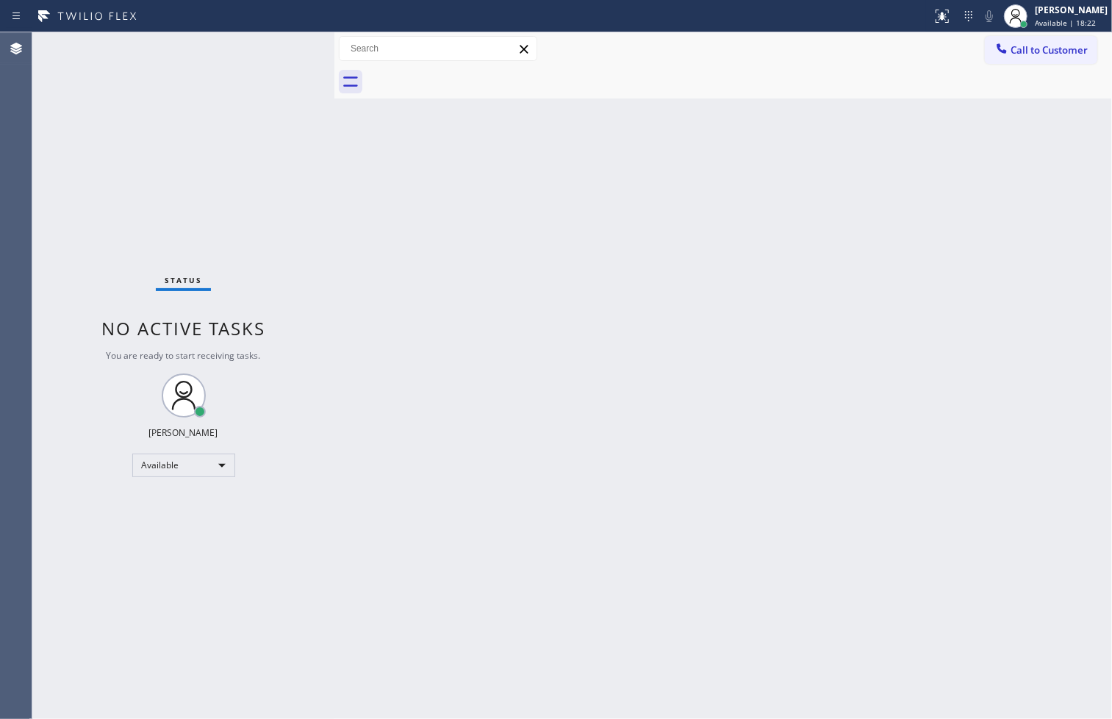
click at [268, 41] on div "Status No active tasks You are ready to start receiving tasks. [PERSON_NAME]" at bounding box center [183, 375] width 302 height 686
click at [279, 49] on div "Status No active tasks You are ready to start receiving tasks. [PERSON_NAME]" at bounding box center [183, 375] width 302 height 686
click at [736, 468] on div "Back to Dashboard Change Sender ID Customers Technicians Select a contact Outbo…" at bounding box center [722, 375] width 777 height 686
click at [1066, 22] on span "Available | 40:16" at bounding box center [1065, 23] width 61 height 10
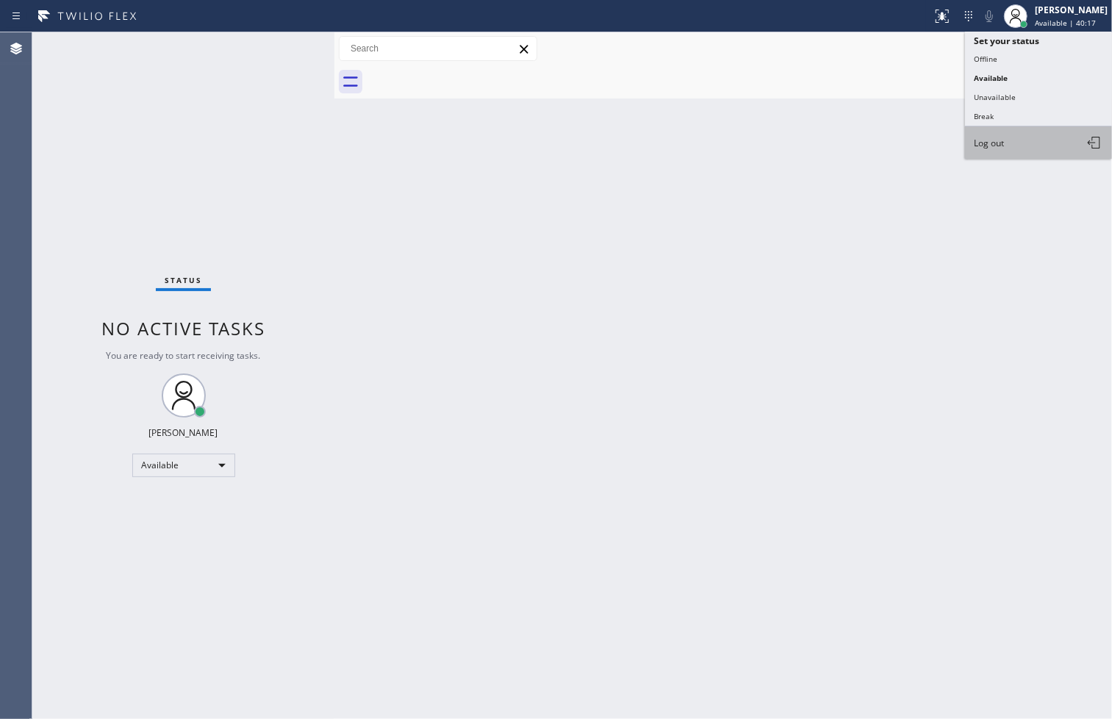
click at [1010, 149] on button "Log out" at bounding box center [1038, 142] width 147 height 32
